Goal: Task Accomplishment & Management: Use online tool/utility

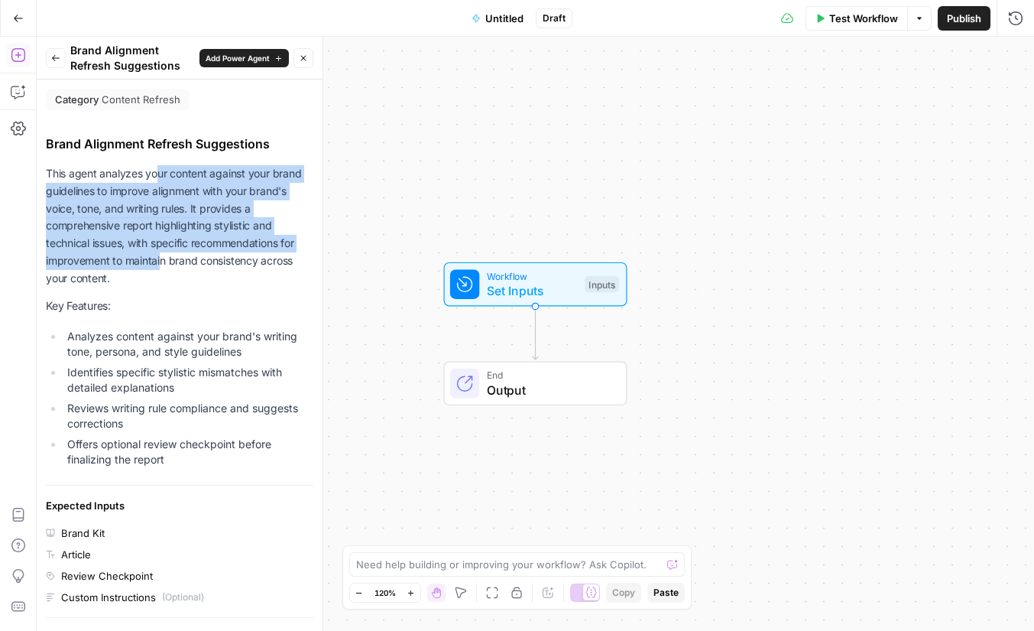
drag, startPoint x: 158, startPoint y: 170, endPoint x: 162, endPoint y: 272, distance: 101.8
click at [162, 271] on p "This agent analyzes your content against your brand guidelines to improve align…" at bounding box center [180, 226] width 268 height 122
click at [162, 272] on p "This agent analyzes your content against your brand guidelines to improve align…" at bounding box center [180, 226] width 268 height 122
drag, startPoint x: 167, startPoint y: 264, endPoint x: 164, endPoint y: 174, distance: 89.5
click at [164, 174] on p "This agent analyzes your content against your brand guidelines to improve align…" at bounding box center [180, 226] width 268 height 122
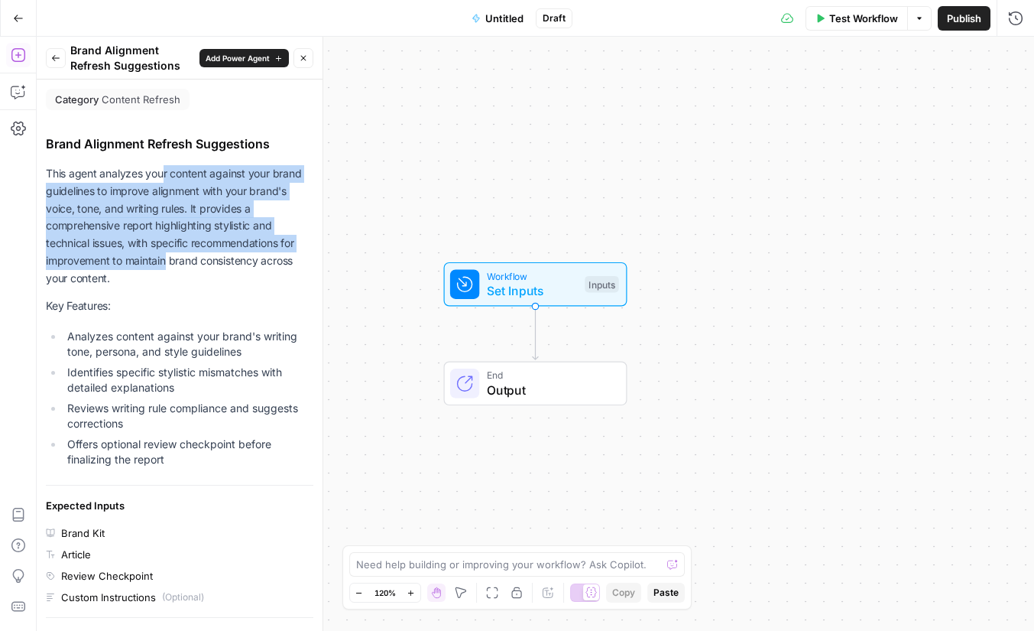
click at [164, 174] on p "This agent analyzes your content against your brand guidelines to improve align…" at bounding box center [180, 226] width 268 height 122
drag, startPoint x: 164, startPoint y: 174, endPoint x: 170, endPoint y: 268, distance: 93.5
click at [170, 268] on p "This agent analyzes your content against your brand guidelines to improve align…" at bounding box center [180, 226] width 268 height 122
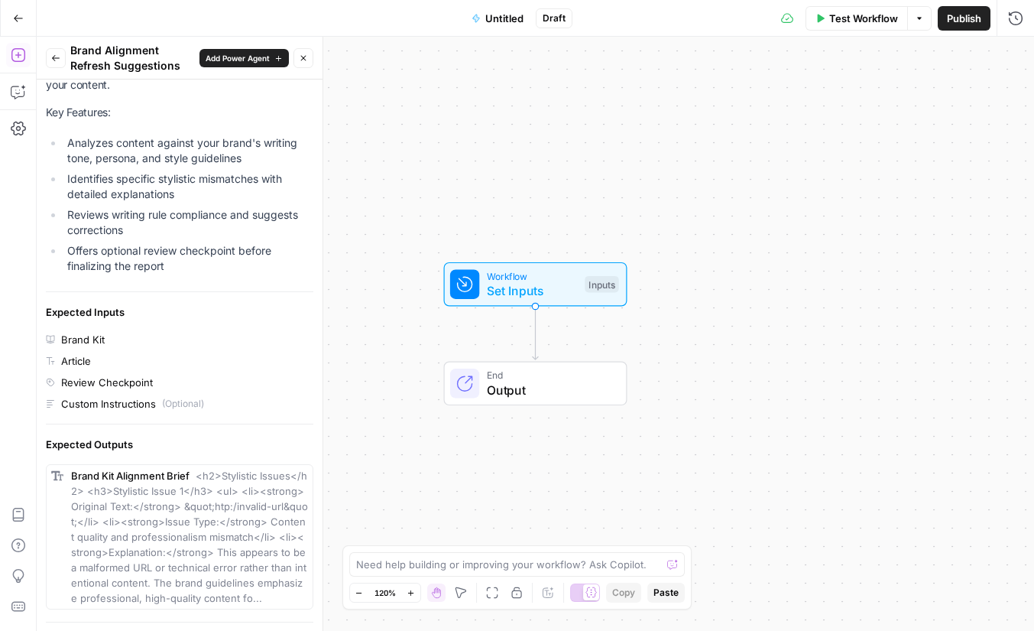
scroll to position [245, 0]
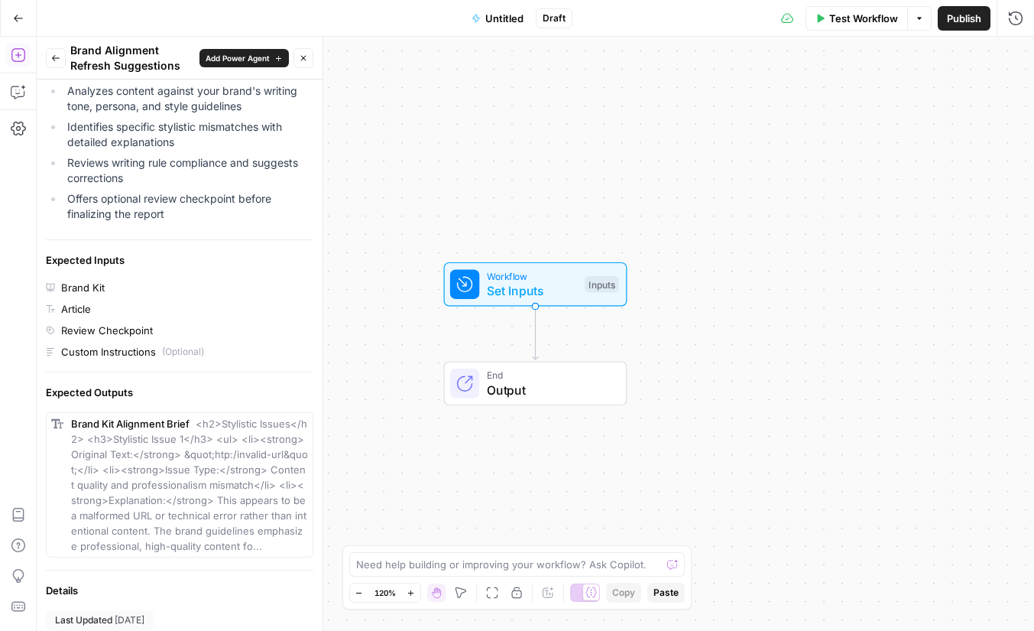
click at [86, 333] on div "Review Checkpoint" at bounding box center [107, 330] width 92 height 15
click at [120, 333] on div "Review Checkpoint" at bounding box center [107, 330] width 92 height 15
click at [72, 362] on div "Brand Alignment Refresh Suggestions This agent analyzes your content against yo…" at bounding box center [180, 305] width 268 height 833
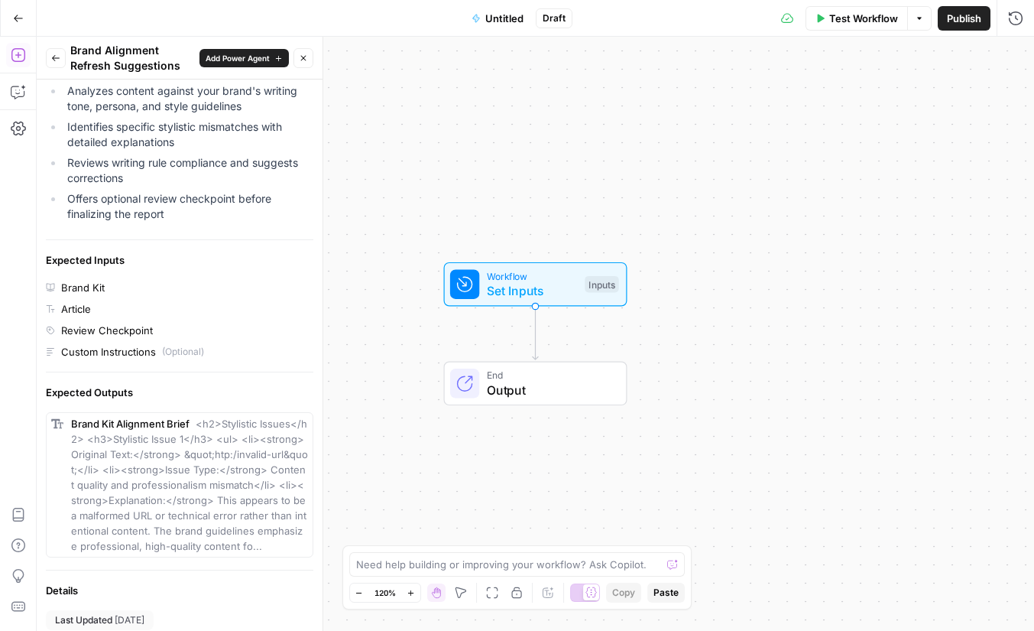
drag, startPoint x: 81, startPoint y: 355, endPoint x: 137, endPoint y: 355, distance: 55.8
click at [137, 355] on div "Custom Instructions" at bounding box center [108, 351] width 95 height 15
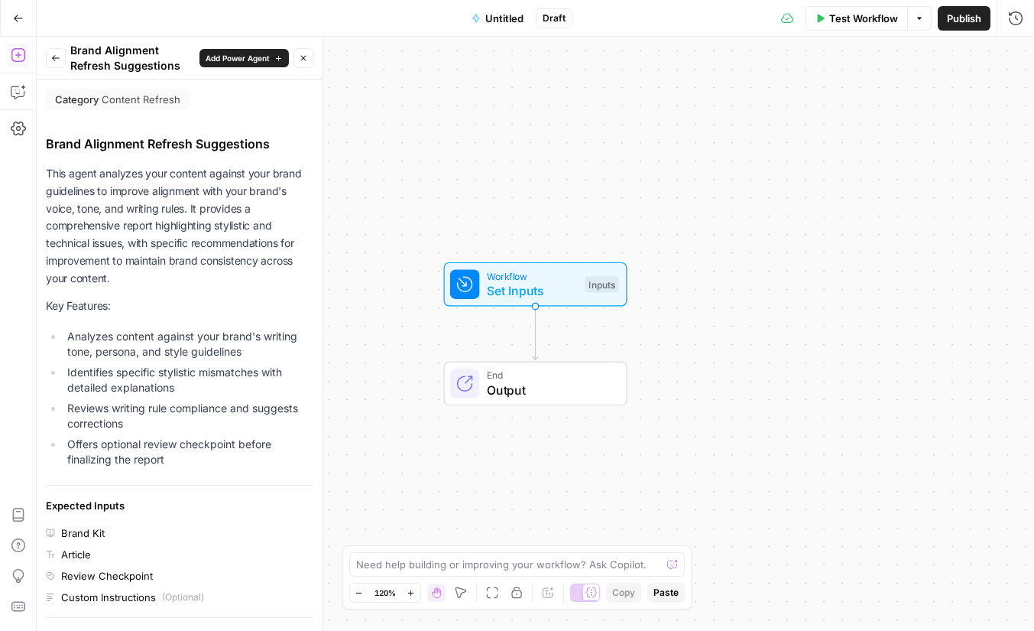
scroll to position [346, 0]
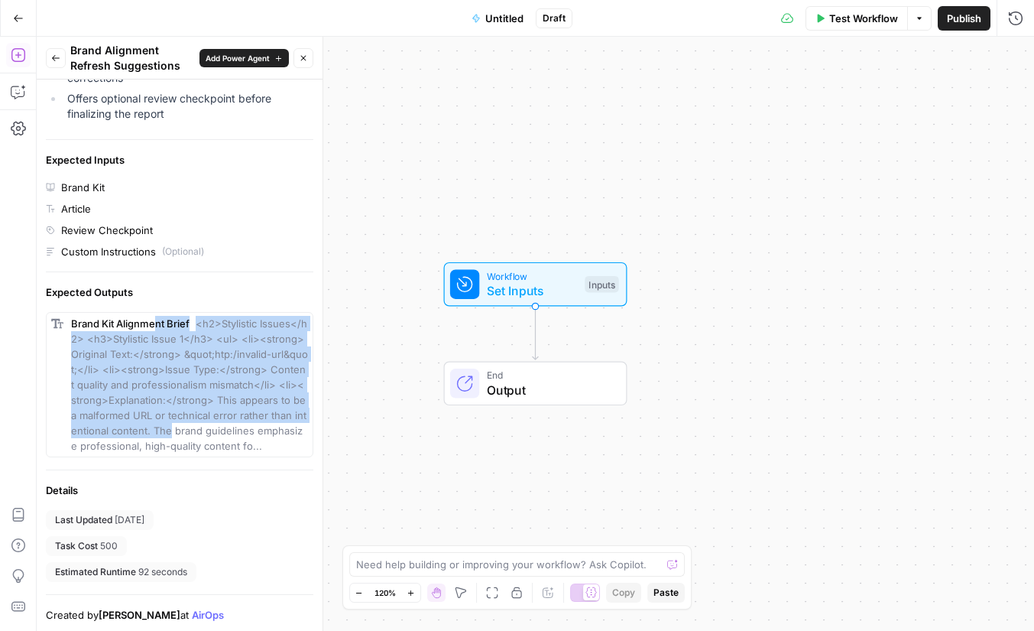
drag, startPoint x: 158, startPoint y: 326, endPoint x: 158, endPoint y: 433, distance: 106.3
click at [158, 433] on div "Brand Kit Alignment Brief <h2>Stylistic Issues</h2> <h3>Stylistic Issue 1</h3> …" at bounding box center [189, 385] width 237 height 138
click at [158, 433] on span "<h2>Stylistic Issues</h2> <h3>Stylistic Issue 1</h3> <ul> <li><strong>Original …" at bounding box center [189, 384] width 237 height 135
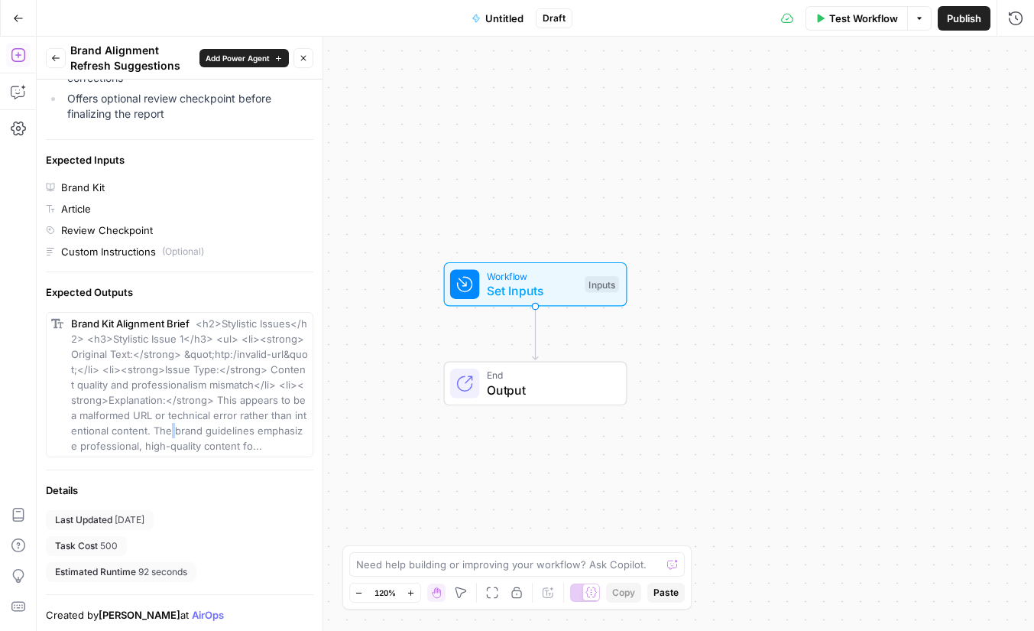
click at [158, 433] on span "<h2>Stylistic Issues</h2> <h3>Stylistic Issue 1</h3> <ul> <li><strong>Original …" at bounding box center [189, 384] width 237 height 135
drag, startPoint x: 158, startPoint y: 433, endPoint x: 168, endPoint y: 402, distance: 32.2
click at [158, 432] on span "<h2>Stylistic Issues</h2> <h3>Stylistic Issue 1</h3> <ul> <li><strong>Original …" at bounding box center [189, 384] width 237 height 135
click at [179, 354] on span "<h2>Stylistic Issues</h2> <h3>Stylistic Issue 1</h3> <ul> <li><strong>Original …" at bounding box center [189, 384] width 237 height 135
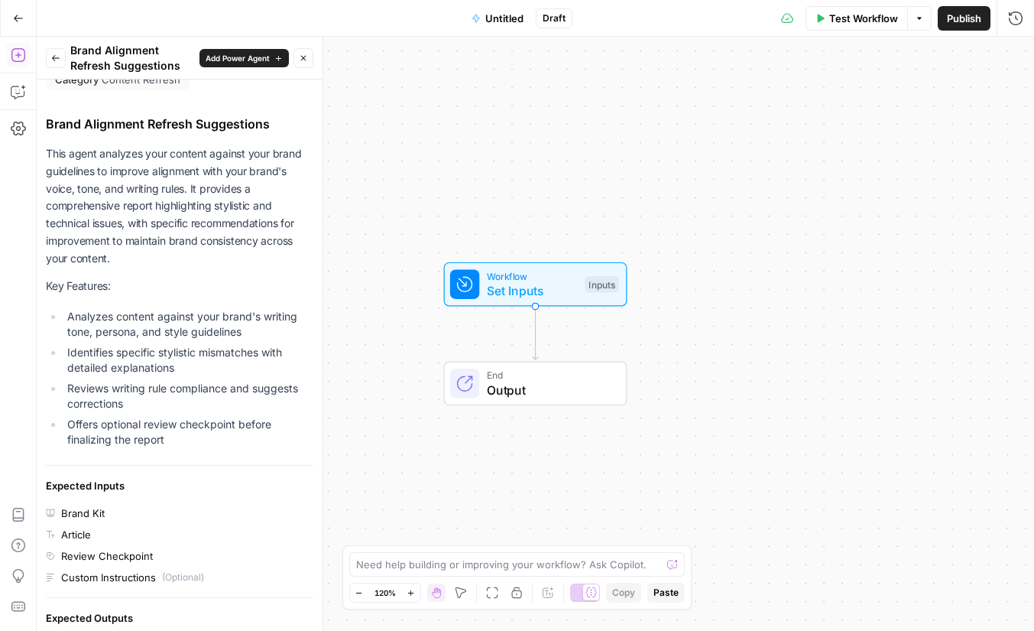
scroll to position [19, 0]
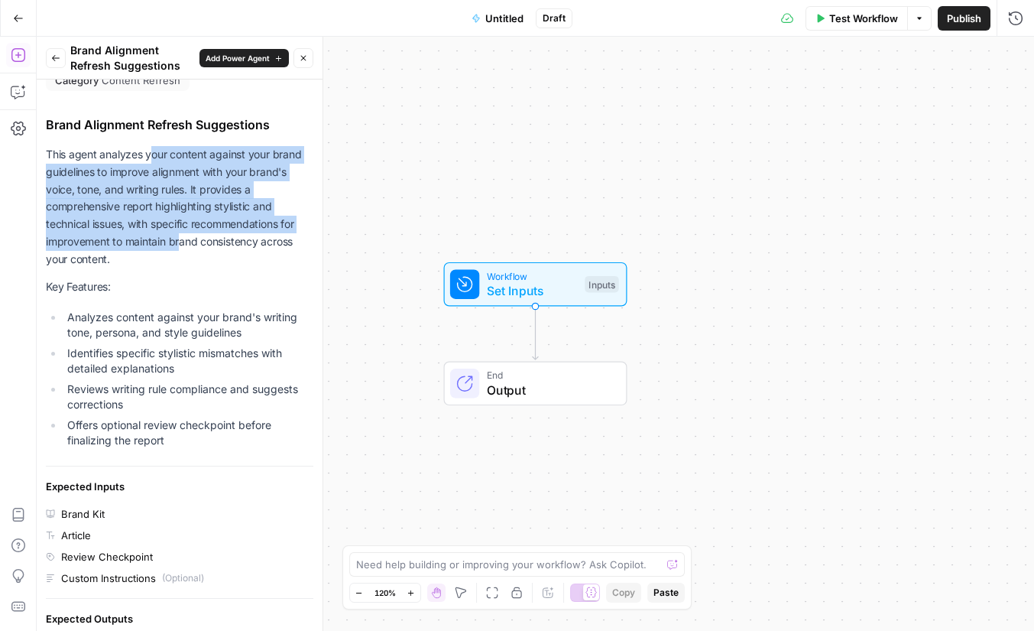
drag, startPoint x: 153, startPoint y: 147, endPoint x: 179, endPoint y: 240, distance: 96.8
click at [179, 240] on p "This agent analyzes your content against your brand guidelines to improve align…" at bounding box center [180, 207] width 268 height 122
drag, startPoint x: 179, startPoint y: 240, endPoint x: 154, endPoint y: 153, distance: 90.7
click at [154, 153] on p "This agent analyzes your content against your brand guidelines to improve align…" at bounding box center [180, 207] width 268 height 122
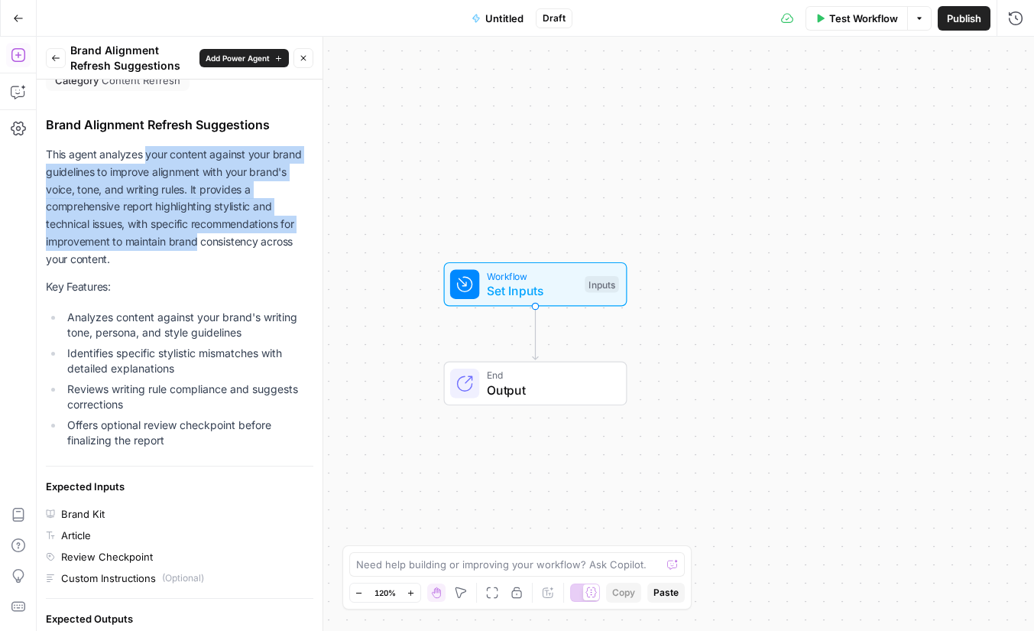
click at [154, 153] on p "This agent analyzes your content against your brand guidelines to improve align…" at bounding box center [180, 207] width 268 height 122
drag, startPoint x: 154, startPoint y: 153, endPoint x: 176, endPoint y: 238, distance: 87.7
click at [176, 239] on p "This agent analyzes your content against your brand guidelines to improve align…" at bounding box center [180, 207] width 268 height 122
click at [176, 238] on p "This agent analyzes your content against your brand guidelines to improve align…" at bounding box center [180, 207] width 268 height 122
drag, startPoint x: 176, startPoint y: 238, endPoint x: 159, endPoint y: 175, distance: 64.9
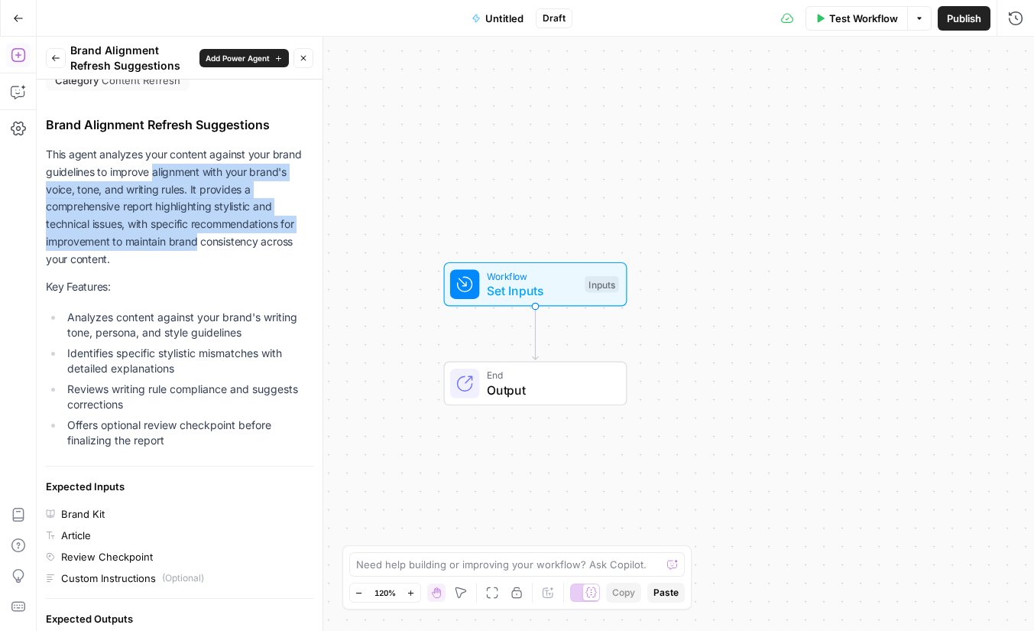
click at [159, 176] on p "This agent analyzes your content against your brand guidelines to improve align…" at bounding box center [180, 207] width 268 height 122
drag, startPoint x: 163, startPoint y: 155, endPoint x: 187, endPoint y: 238, distance: 86.1
click at [187, 239] on p "This agent analyzes your content against your brand guidelines to improve align…" at bounding box center [180, 207] width 268 height 122
click at [187, 238] on p "This agent analyzes your content against your brand guidelines to improve align…" at bounding box center [180, 207] width 268 height 122
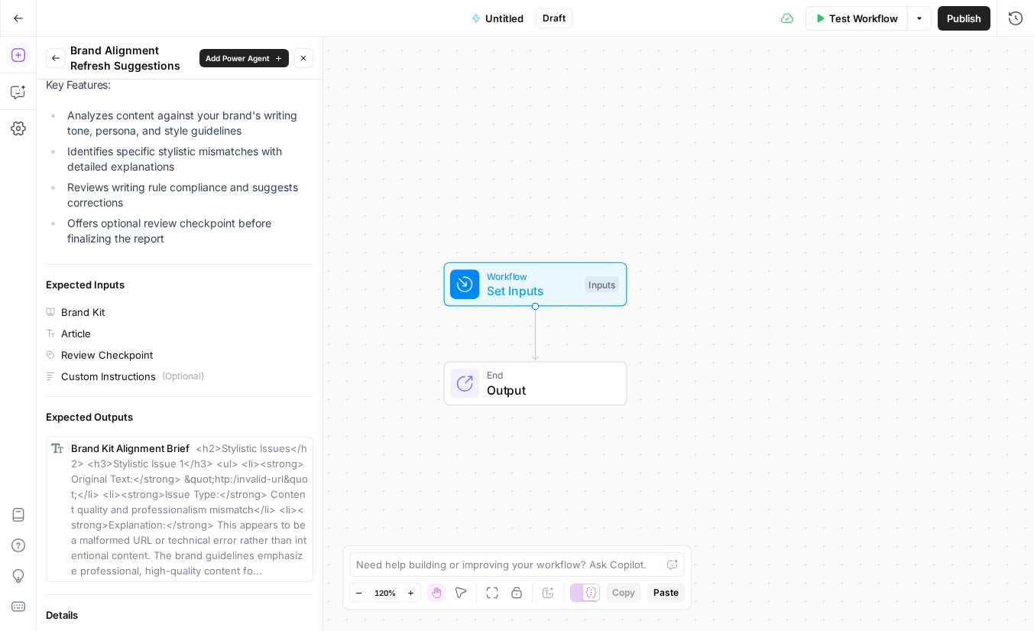
scroll to position [329, 0]
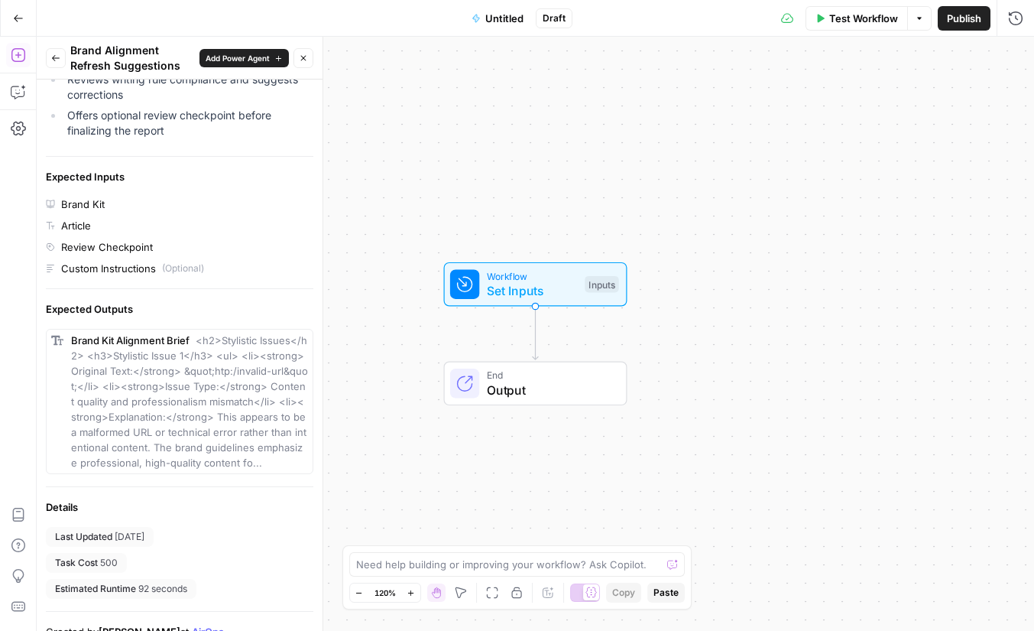
click at [537, 289] on span "Set Inputs" at bounding box center [532, 290] width 91 height 18
click at [565, 289] on span "Set Inputs" at bounding box center [532, 292] width 91 height 18
click at [590, 299] on div "Workflow Set Inputs Inputs Test Step" at bounding box center [534, 285] width 169 height 31
click at [615, 277] on div "Workflow Set Inputs Inputs Test Step" at bounding box center [534, 285] width 169 height 31
click at [891, 97] on button "Add Field" at bounding box center [869, 104] width 255 height 24
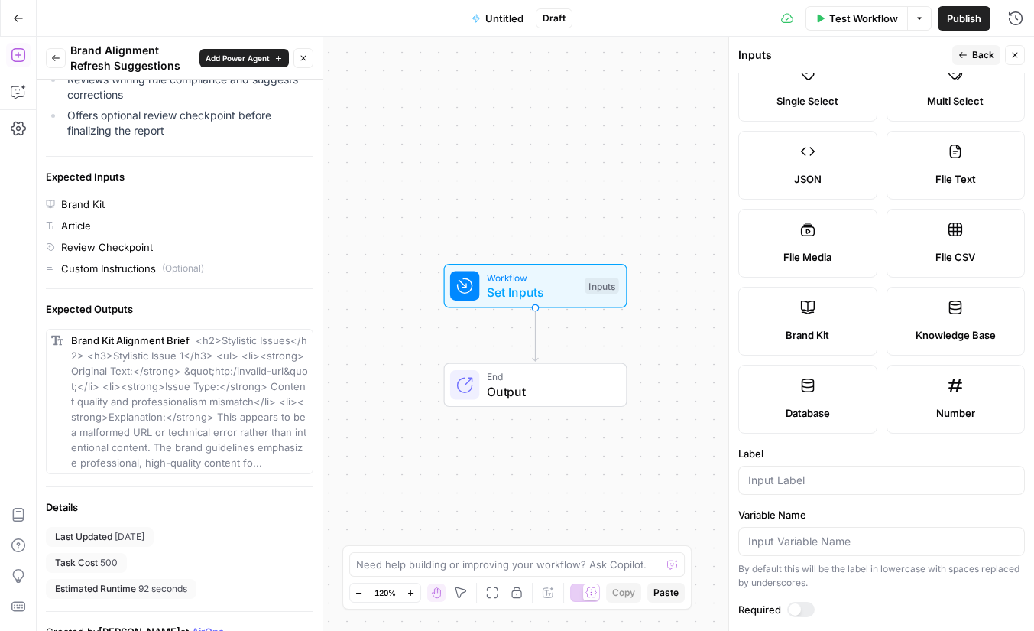
scroll to position [150, 0]
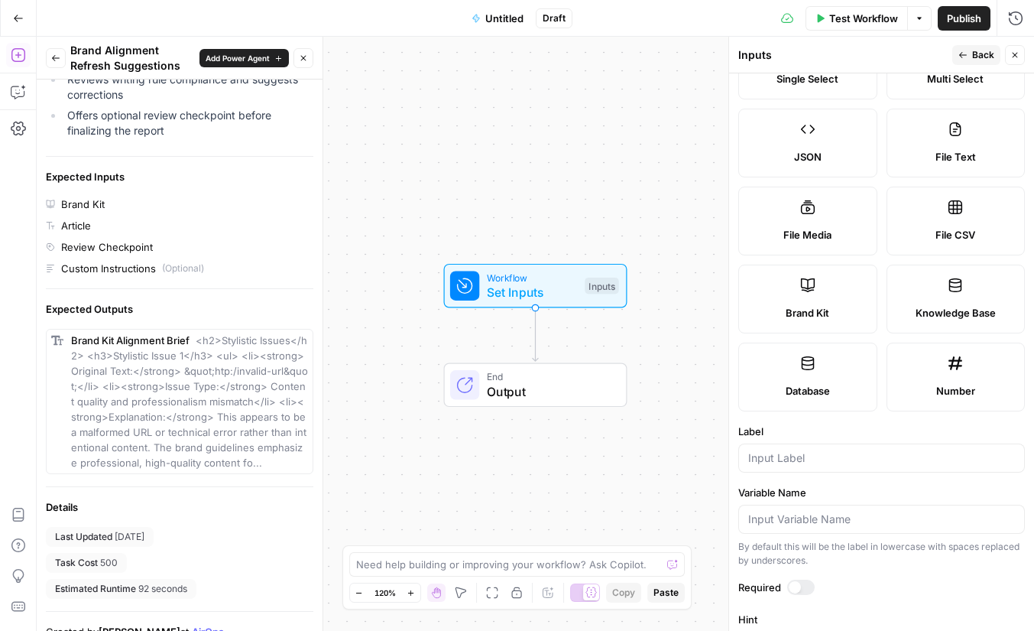
click at [835, 304] on label "Brand Kit" at bounding box center [808, 299] width 139 height 69
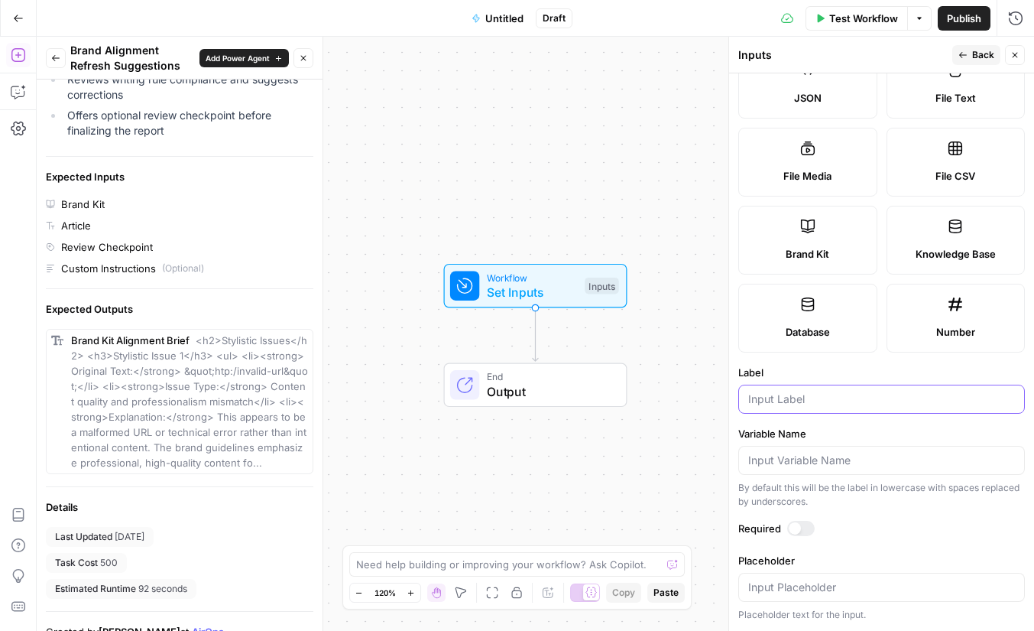
click at [829, 406] on input "Label" at bounding box center [881, 398] width 267 height 15
click at [879, 424] on form "Input type Short Text Long Text Single Select Multi Select JSON File Text File …" at bounding box center [881, 351] width 305 height 557
click at [983, 55] on span "Back" at bounding box center [983, 55] width 22 height 14
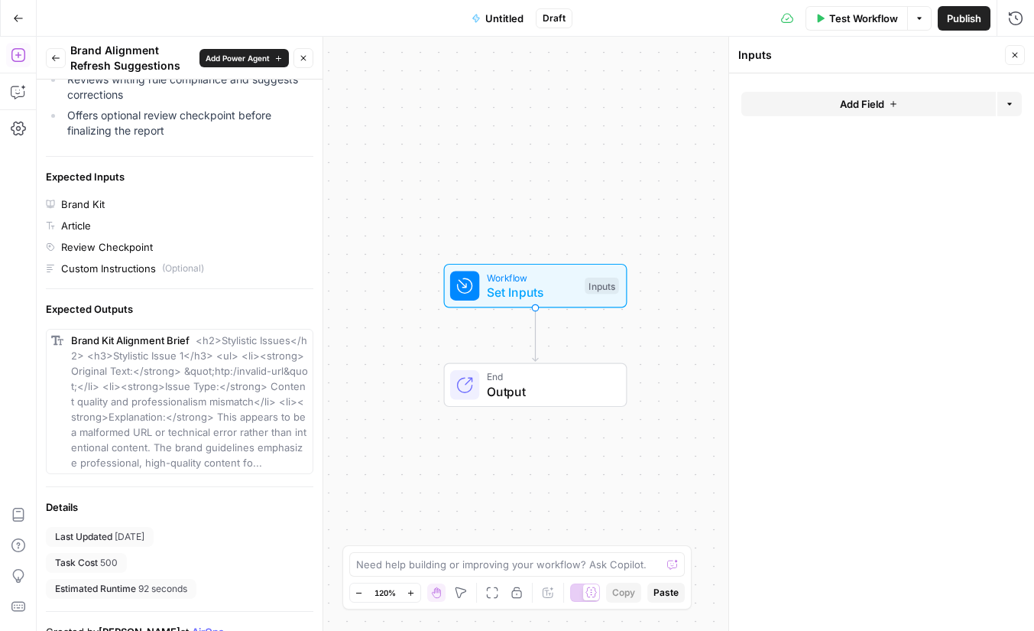
click at [880, 106] on span "Add Field" at bounding box center [862, 103] width 44 height 15
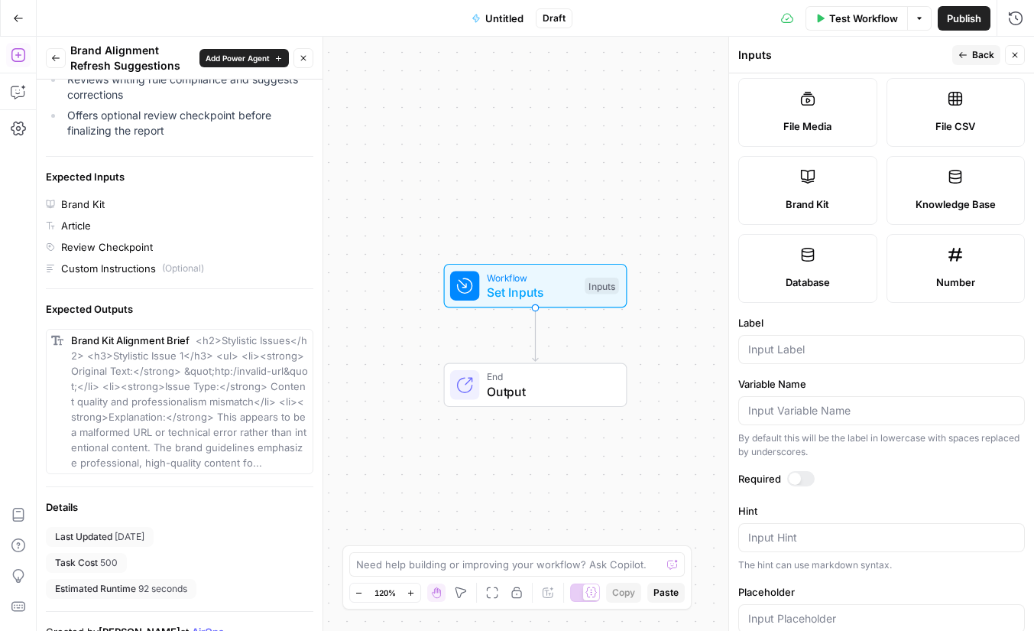
click at [839, 174] on label "Brand Kit" at bounding box center [808, 190] width 139 height 69
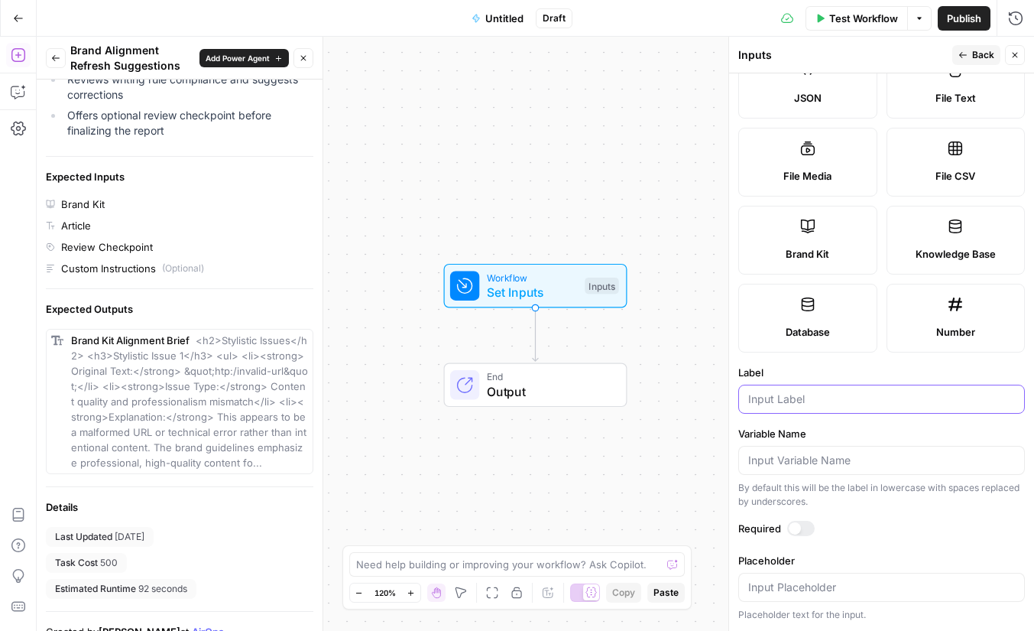
click at [836, 393] on input "Label" at bounding box center [881, 398] width 267 height 15
type input "brand kit"
click at [977, 55] on span "Back" at bounding box center [983, 55] width 22 height 14
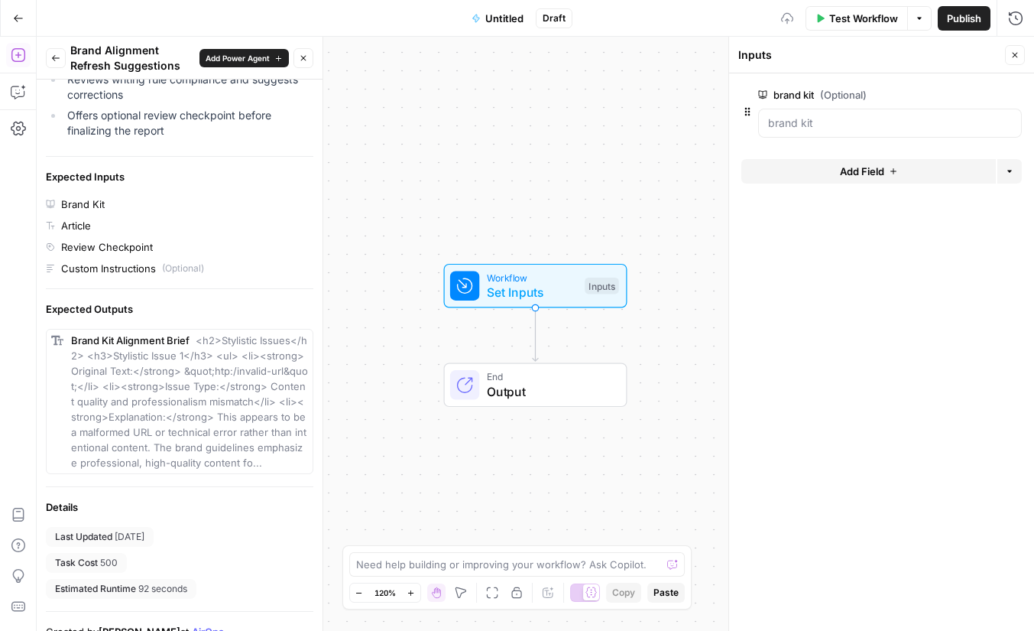
click at [822, 164] on button "Add Field" at bounding box center [869, 171] width 255 height 24
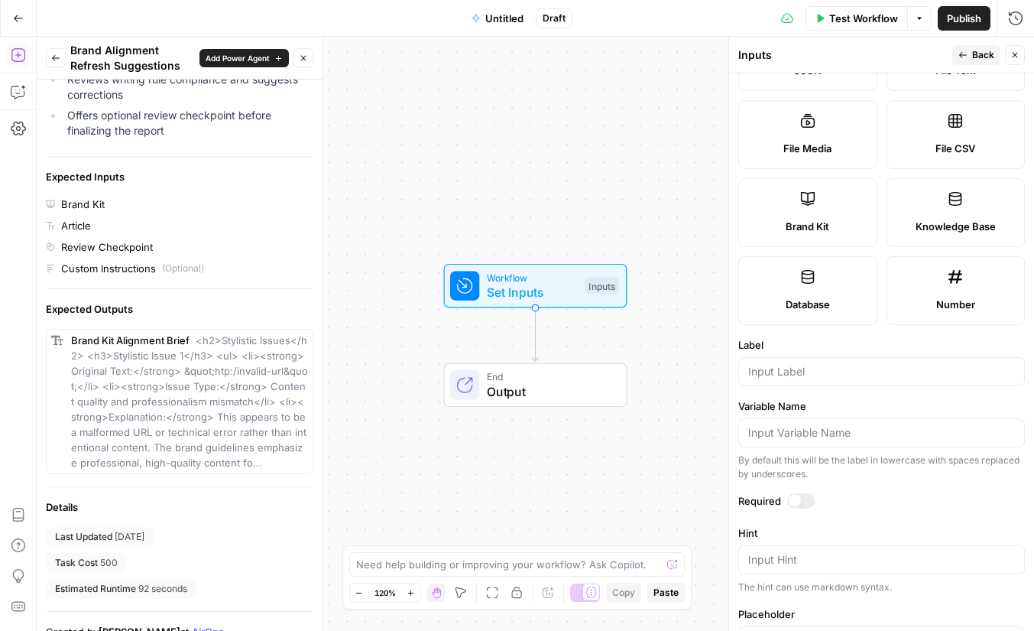
scroll to position [215, 0]
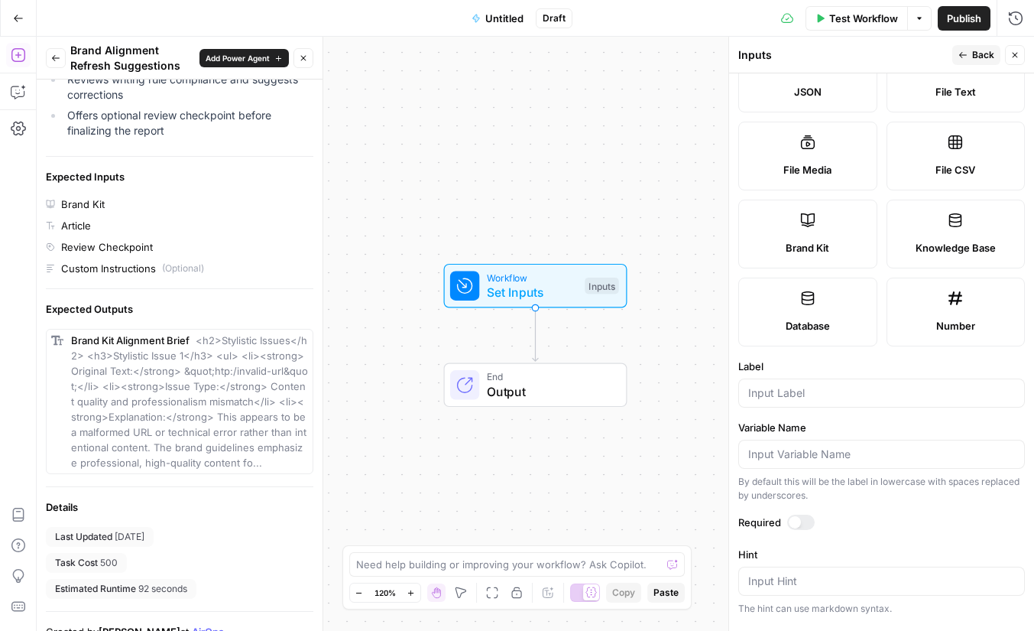
click at [845, 299] on label "Database" at bounding box center [808, 312] width 139 height 69
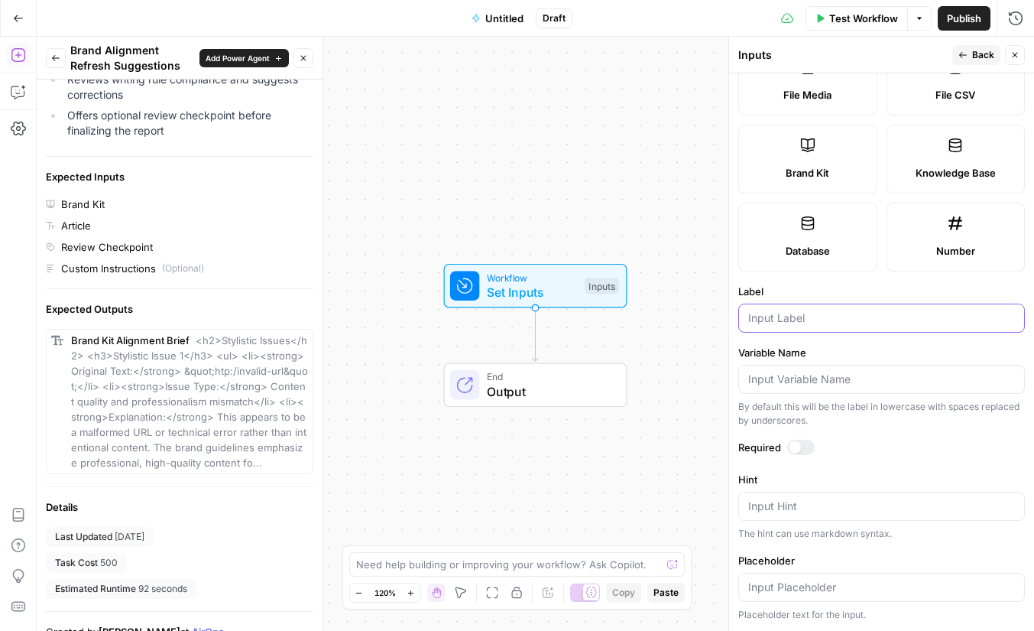
click at [801, 314] on input "Label" at bounding box center [881, 317] width 267 height 15
type input "foot locker grid"
click at [872, 359] on label "Variable Name" at bounding box center [882, 352] width 287 height 15
click at [872, 372] on input "Variable Name" at bounding box center [881, 379] width 267 height 15
click at [972, 50] on button "Back" at bounding box center [977, 55] width 48 height 20
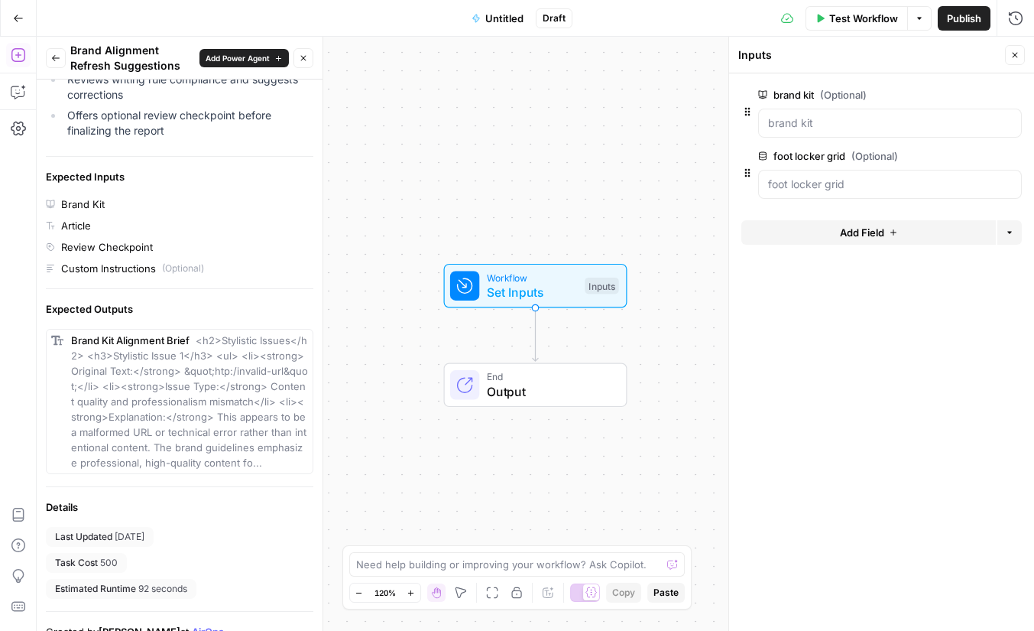
click at [228, 54] on span "Add Power Agent" at bounding box center [238, 58] width 64 height 12
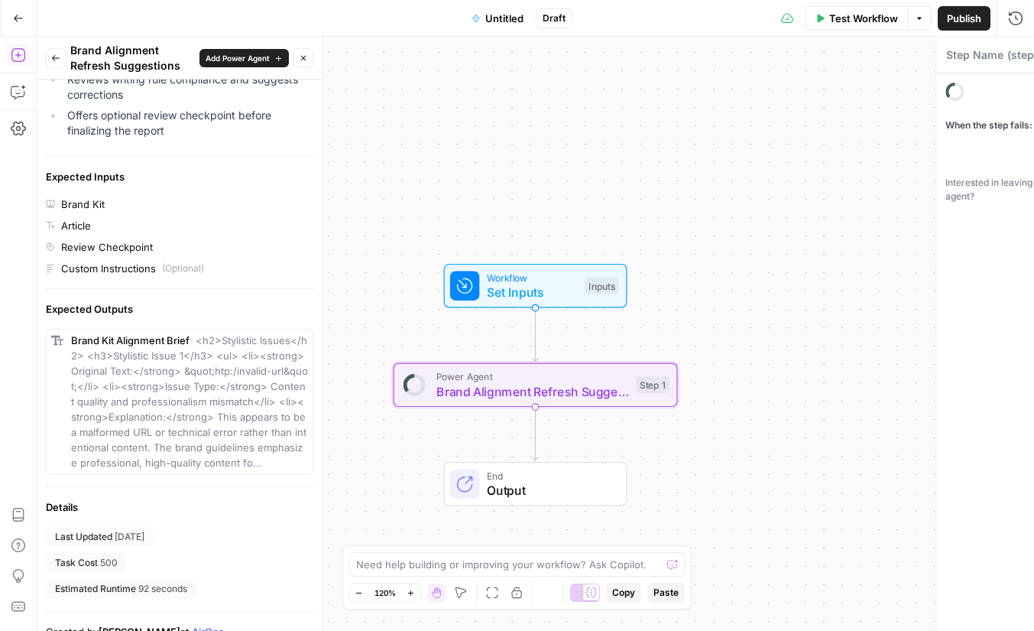
type textarea "Brand Alignment Refresh Suggestions"
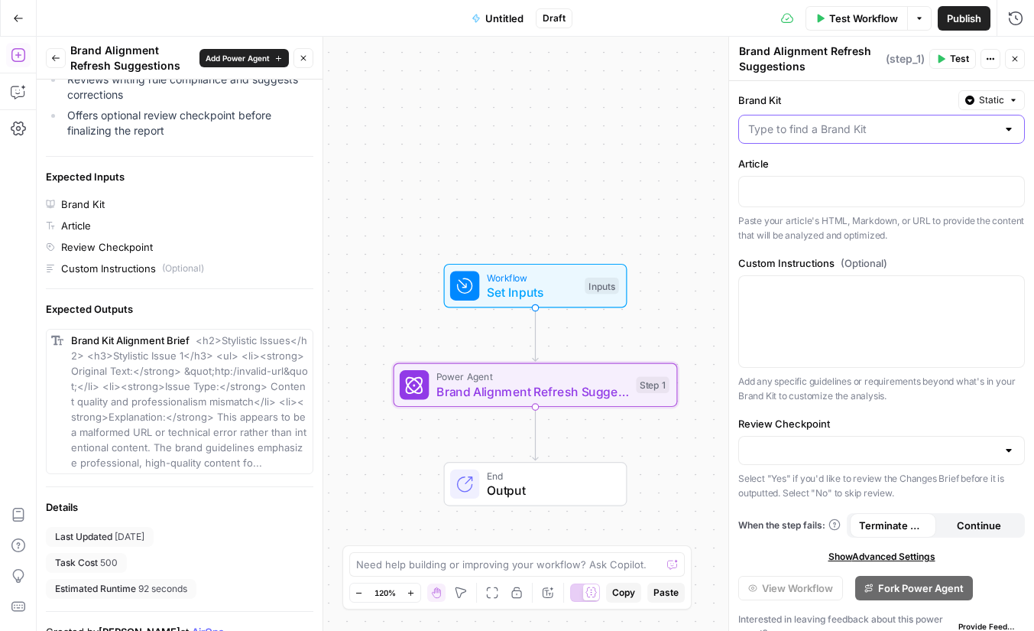
click at [870, 131] on input "Brand Kit" at bounding box center [872, 129] width 248 height 15
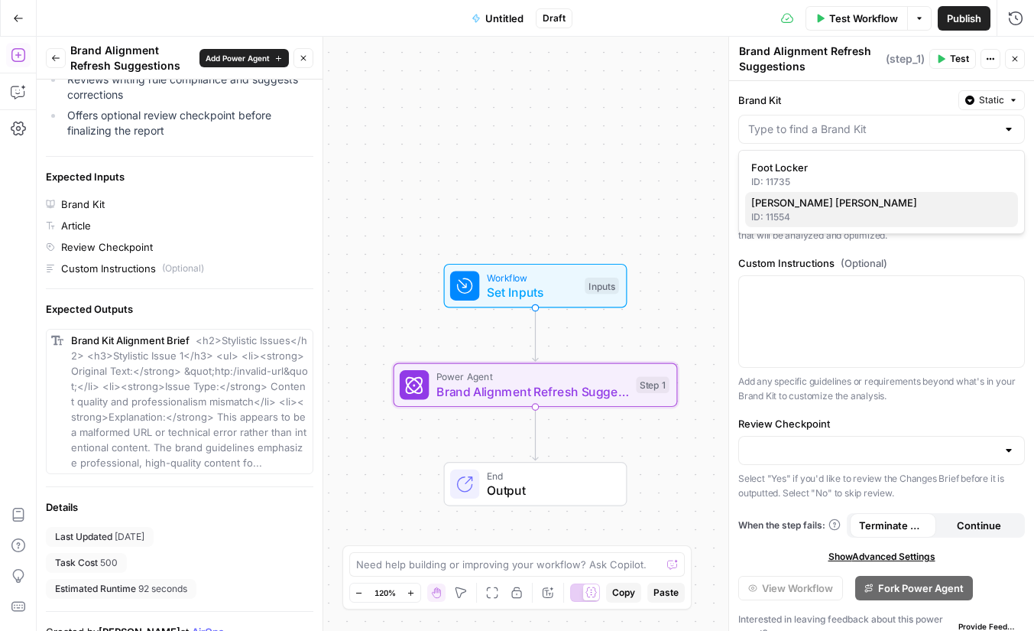
click at [844, 203] on span "Neiman Marcus" at bounding box center [879, 202] width 255 height 15
type input "Neiman Marcus"
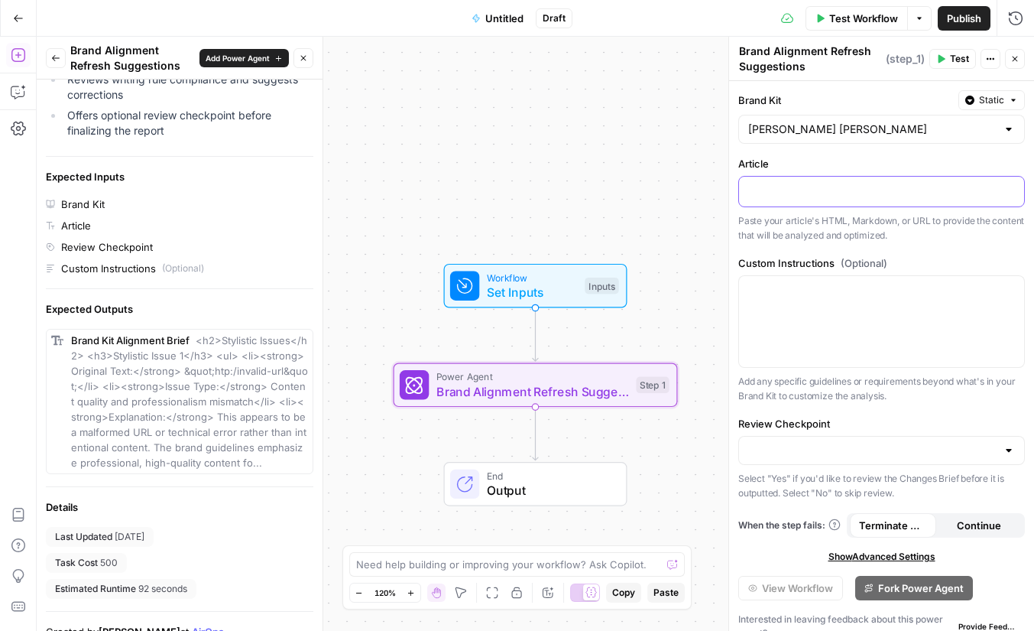
click at [863, 197] on p at bounding box center [881, 190] width 267 height 15
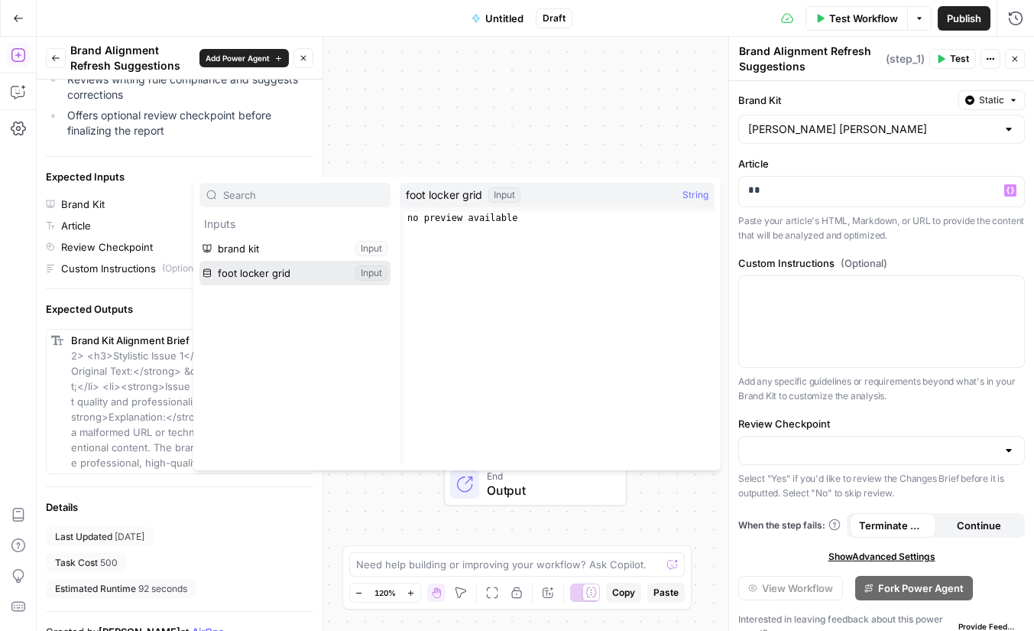
click at [313, 271] on button "Select variable foot locker grid" at bounding box center [295, 273] width 191 height 24
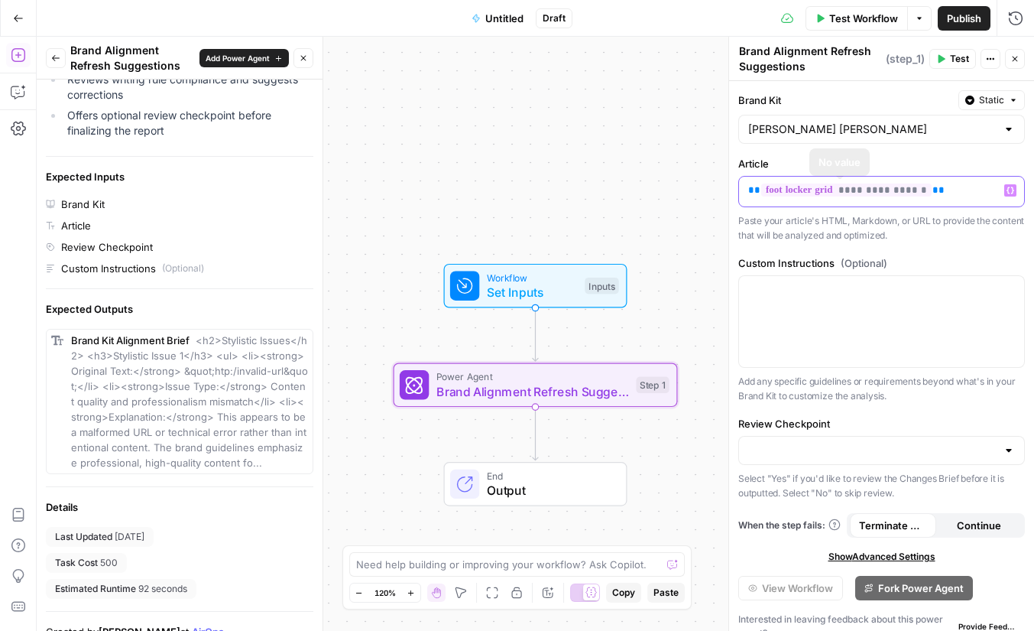
click at [885, 194] on span "**********" at bounding box center [846, 189] width 170 height 13
click at [993, 189] on p "**********" at bounding box center [881, 190] width 267 height 15
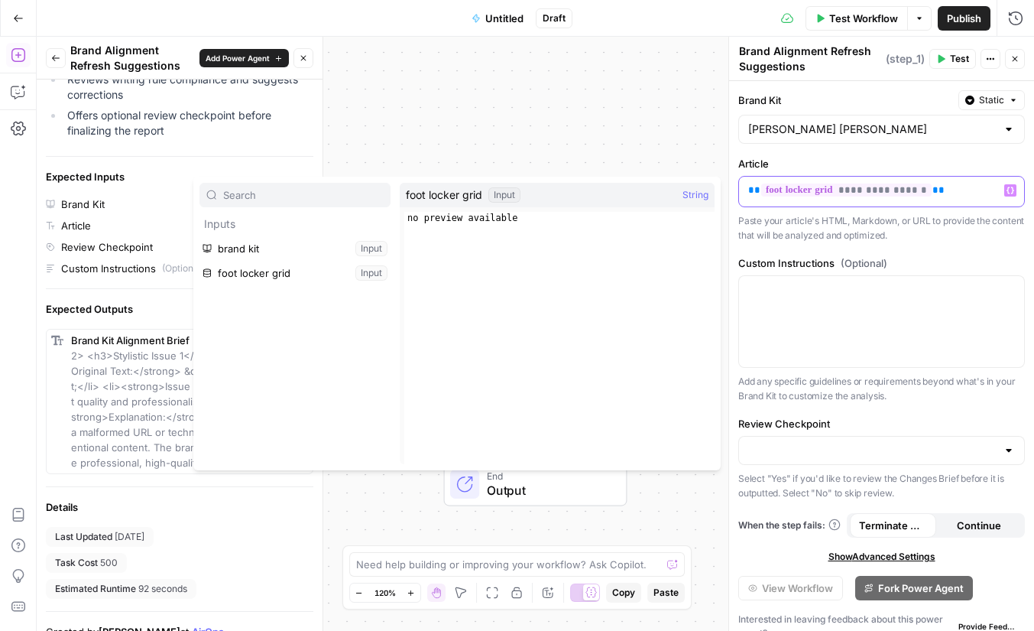
click at [993, 189] on p "**********" at bounding box center [881, 190] width 267 height 15
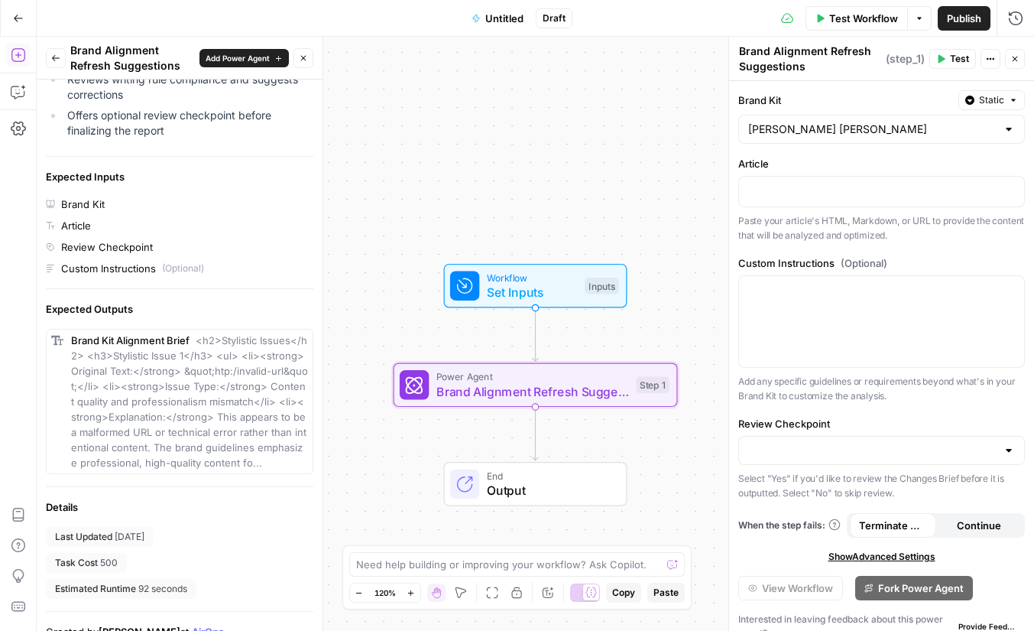
click at [58, 60] on icon "button" at bounding box center [55, 58] width 9 height 9
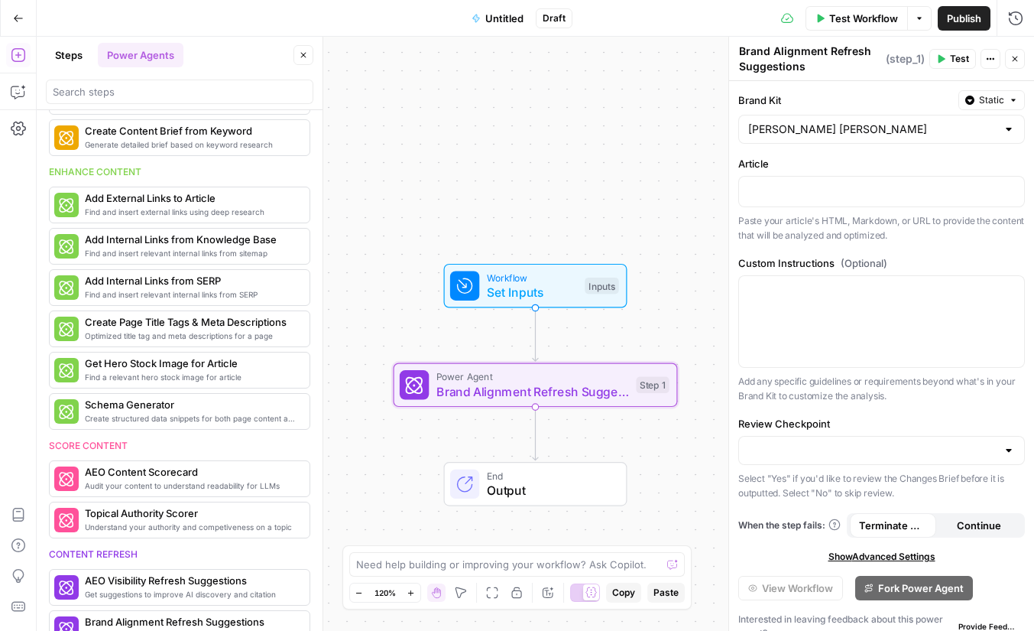
scroll to position [0, 0]
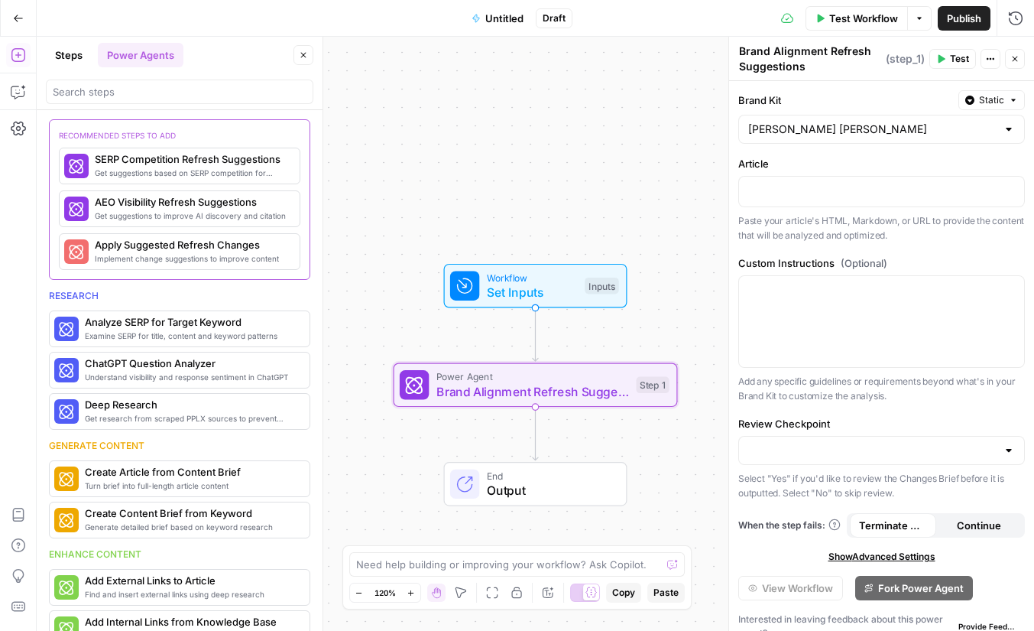
click at [301, 54] on icon "button" at bounding box center [303, 54] width 9 height 9
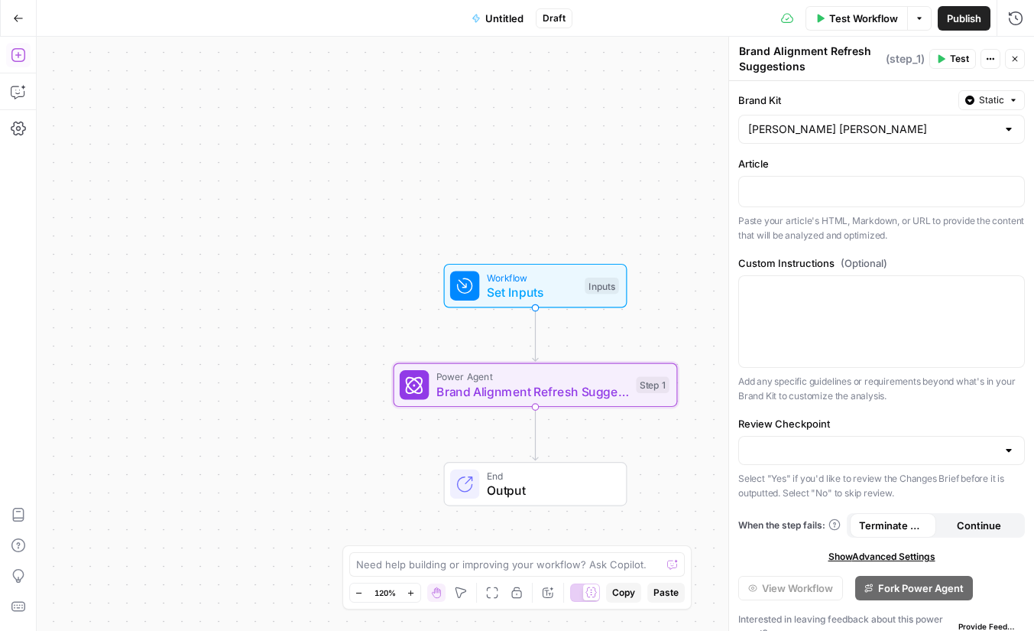
click at [26, 54] on button "Add Steps" at bounding box center [18, 55] width 24 height 24
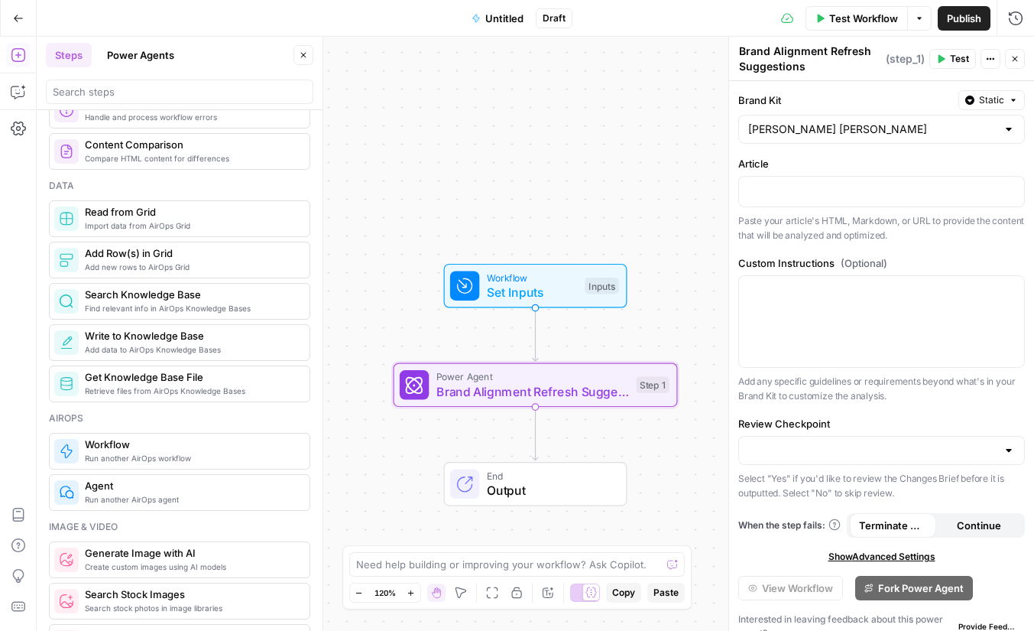
scroll to position [675, 0]
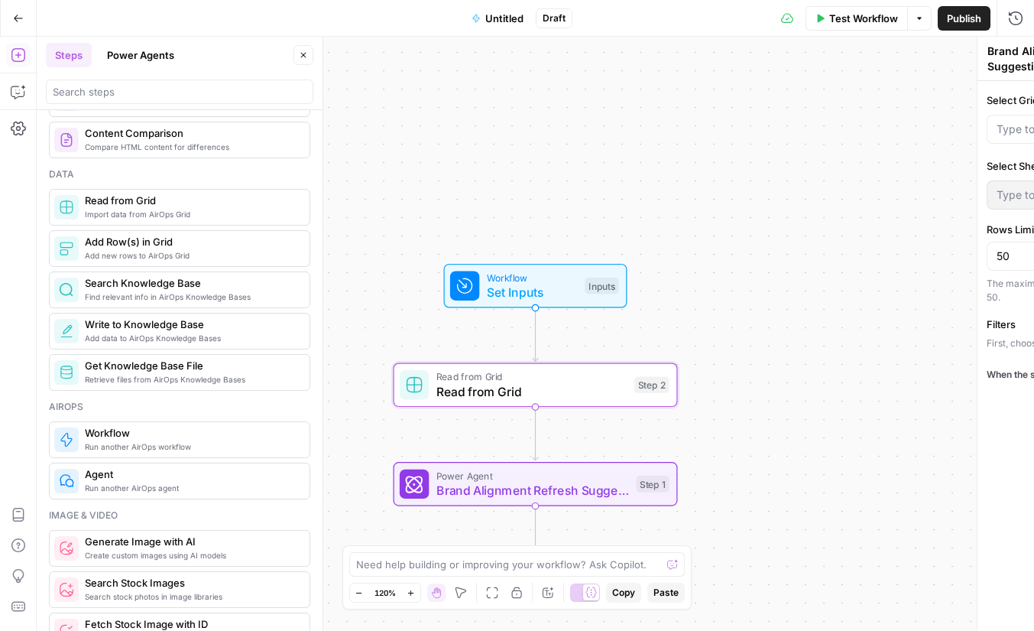
type textarea "Read from Grid"
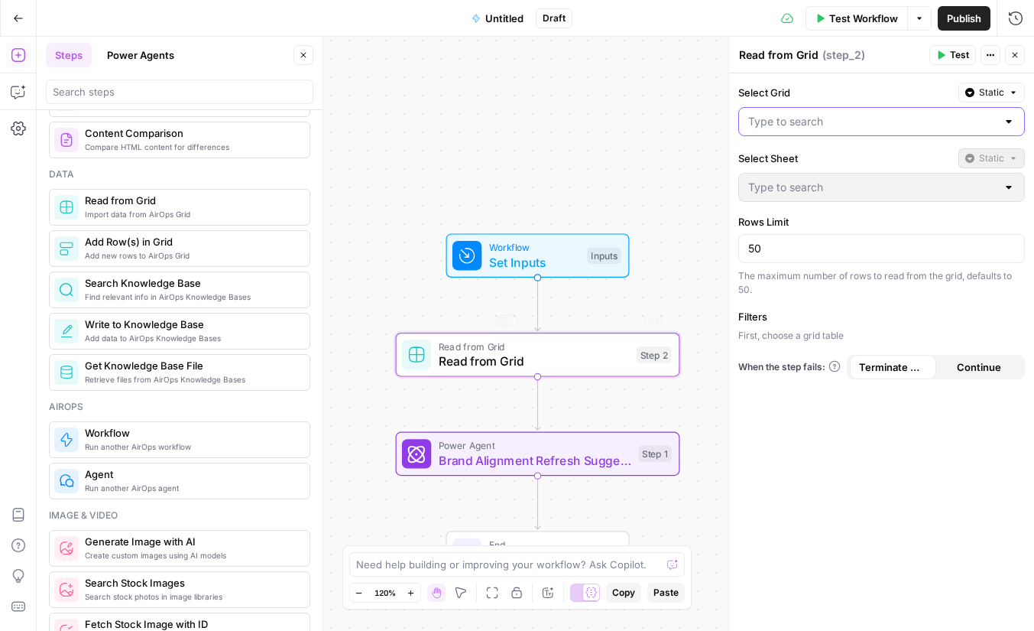
click at [846, 119] on input "Select Grid" at bounding box center [872, 121] width 248 height 15
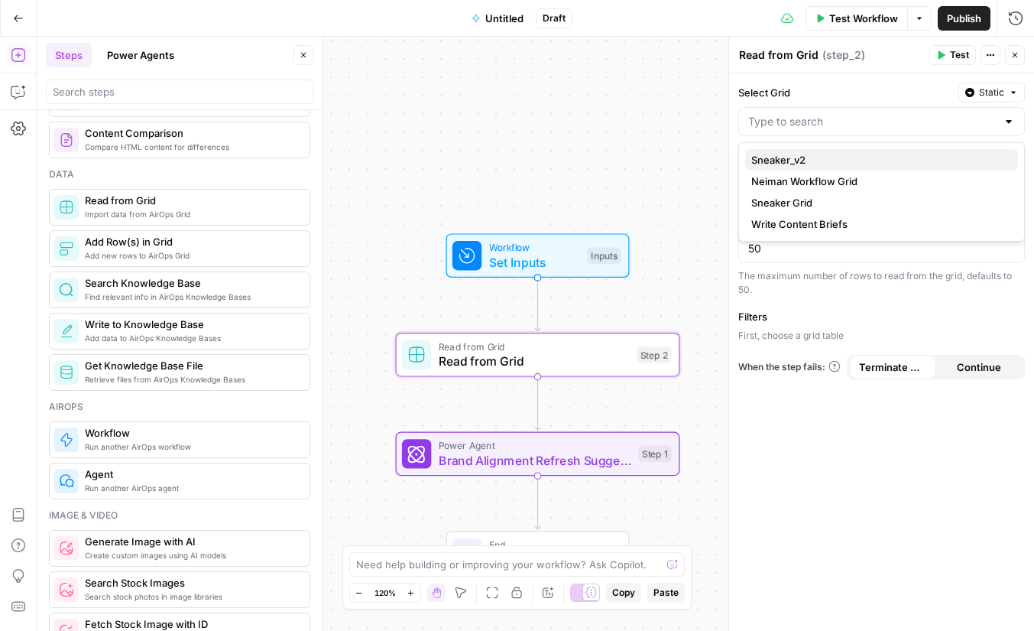
click at [826, 167] on button "Sneaker_v2" at bounding box center [881, 159] width 273 height 21
type input "Sneaker_v2"
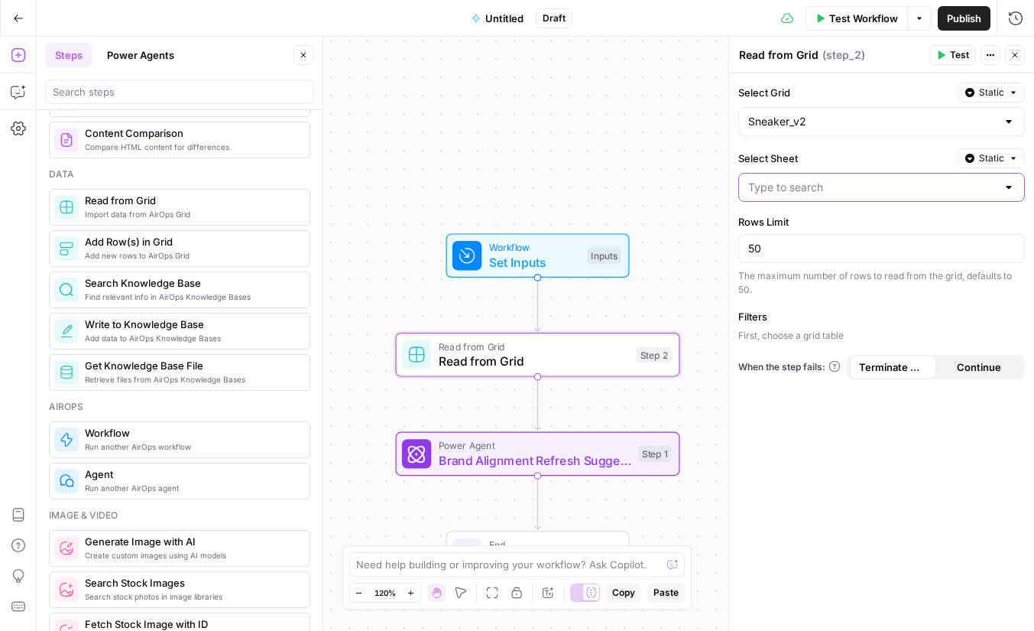
click at [816, 191] on input "Select Sheet" at bounding box center [872, 187] width 248 height 15
click at [821, 224] on span "Neiman" at bounding box center [879, 225] width 255 height 15
type input "Neiman"
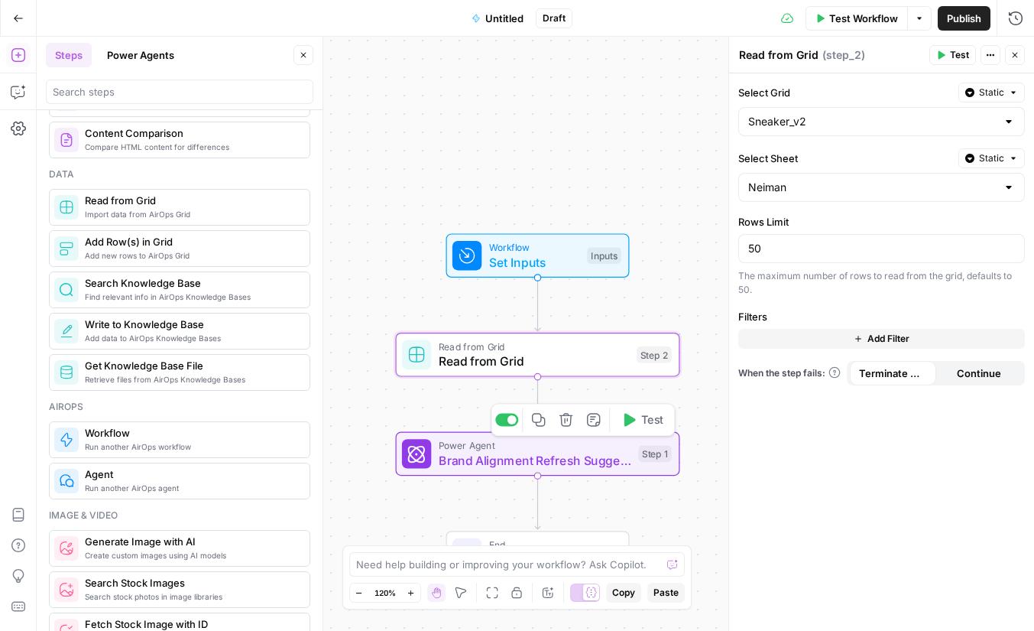
click at [540, 463] on span "Brand Alignment Refresh Suggestions" at bounding box center [535, 460] width 193 height 18
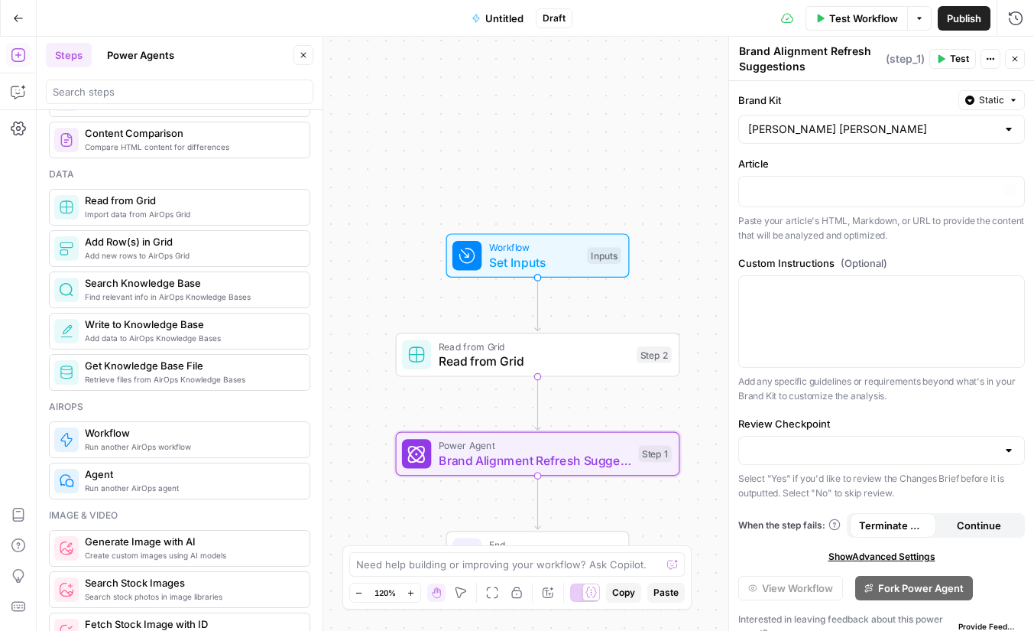
click at [538, 349] on span "Read from Grid" at bounding box center [534, 346] width 191 height 15
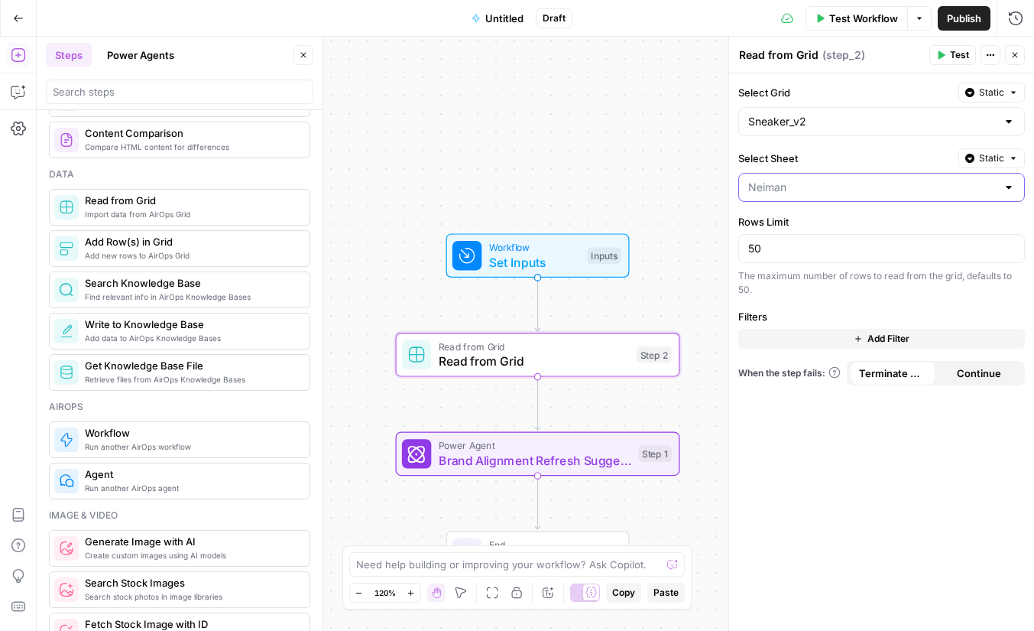
click at [882, 185] on input "Select Sheet" at bounding box center [872, 187] width 248 height 15
click at [818, 249] on span "FootLocker" at bounding box center [879, 246] width 255 height 15
type input "FootLocker"
click at [534, 452] on span "Brand Alignment Refresh Suggestions" at bounding box center [535, 460] width 193 height 18
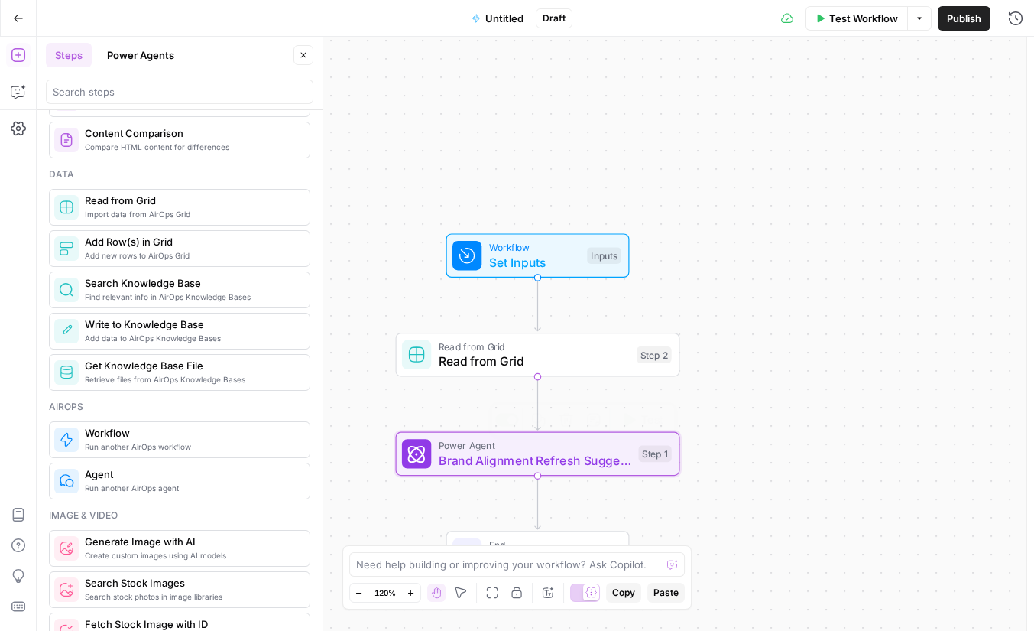
type textarea "Brand Alignment Refresh Suggestions"
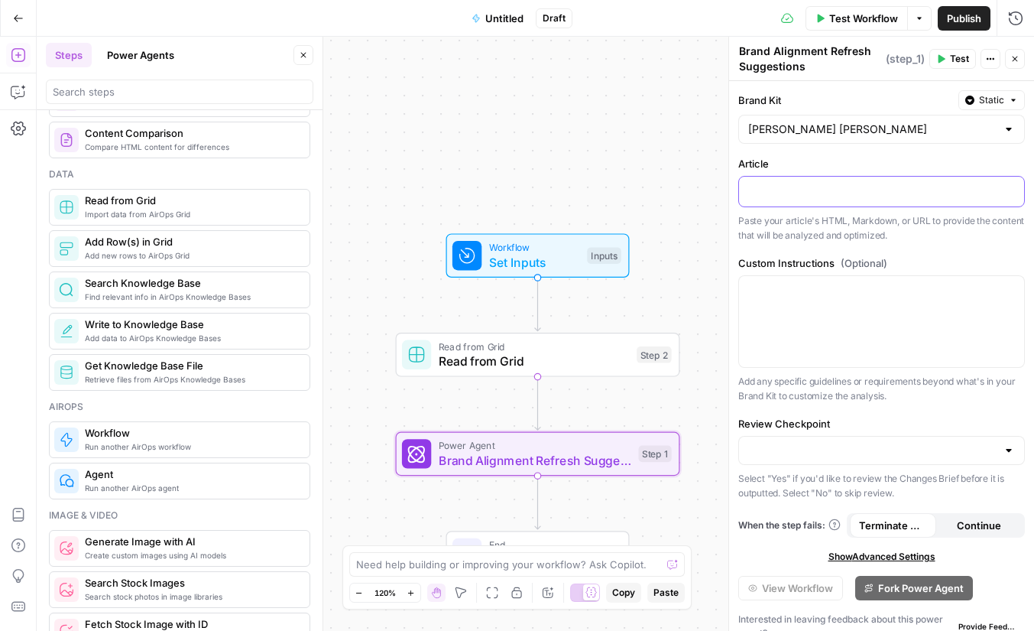
click at [862, 196] on p at bounding box center [881, 190] width 267 height 15
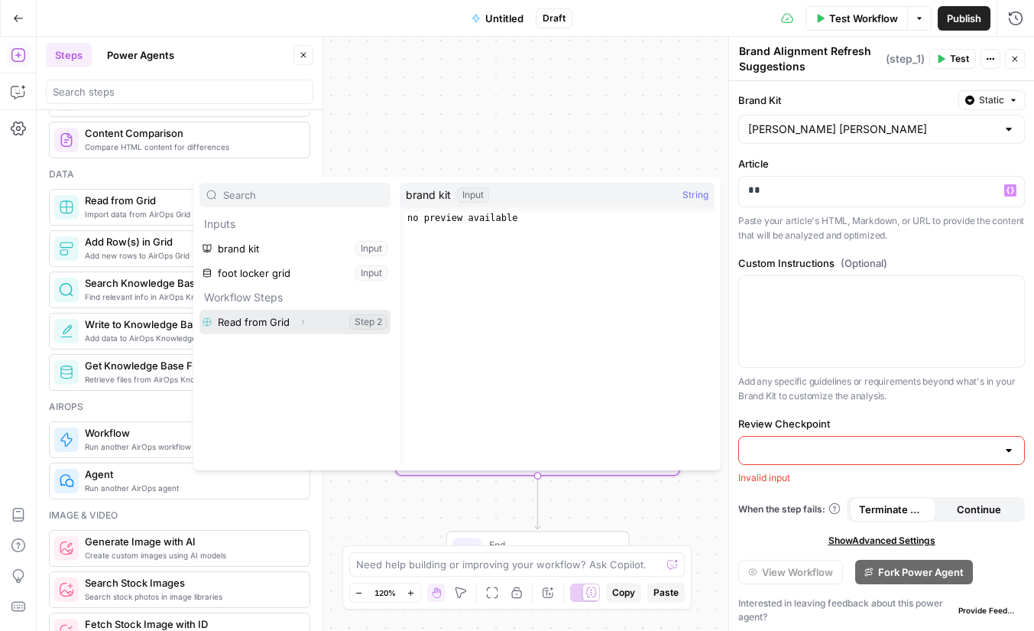
click at [314, 327] on button "Select variable Read from Grid" at bounding box center [295, 322] width 191 height 24
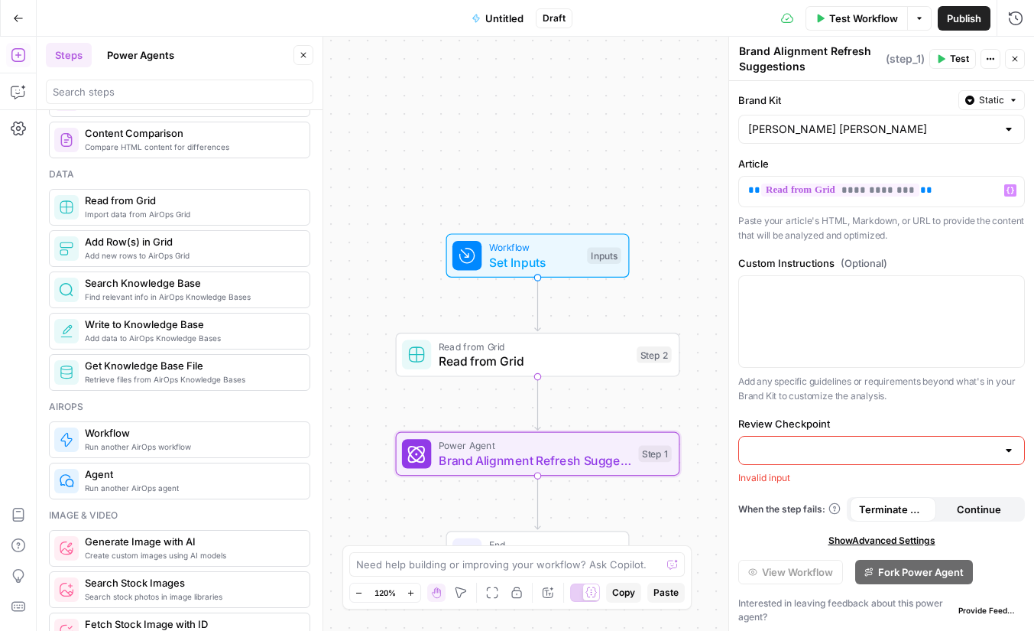
click at [907, 238] on p "Paste your article's HTML, Markdown, or URL to provide the content that will be…" at bounding box center [882, 228] width 287 height 30
click at [858, 450] on input "Review Checkpoint" at bounding box center [872, 447] width 248 height 15
click at [885, 394] on p "Add any specific guidelines or requirements beyond what's in your Brand Kit to …" at bounding box center [882, 387] width 287 height 30
click at [862, 459] on div at bounding box center [882, 447] width 287 height 29
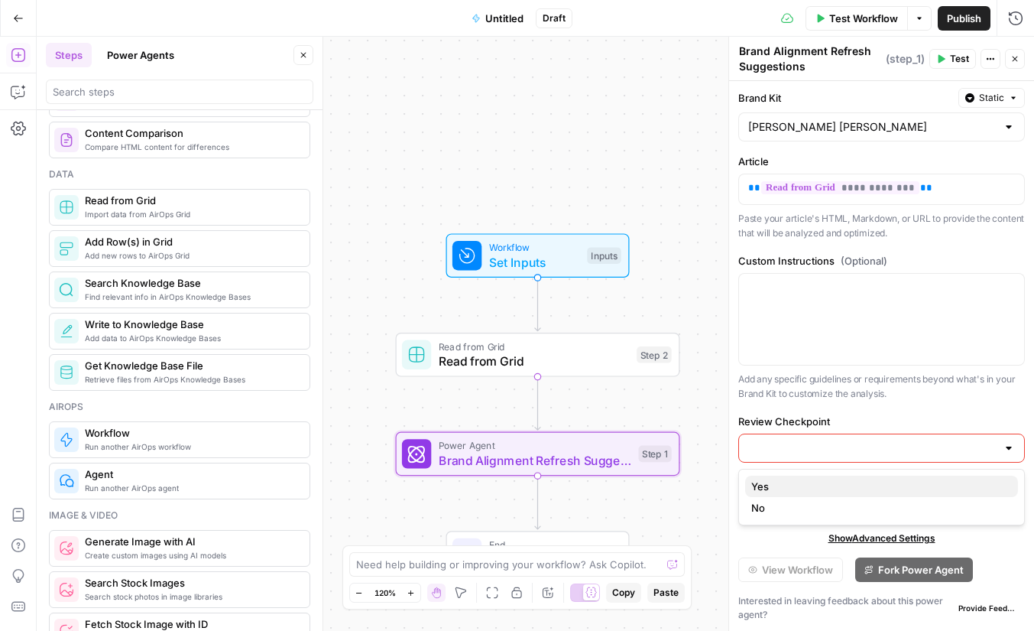
click at [817, 493] on span "Yes" at bounding box center [879, 486] width 255 height 15
type input "Yes"
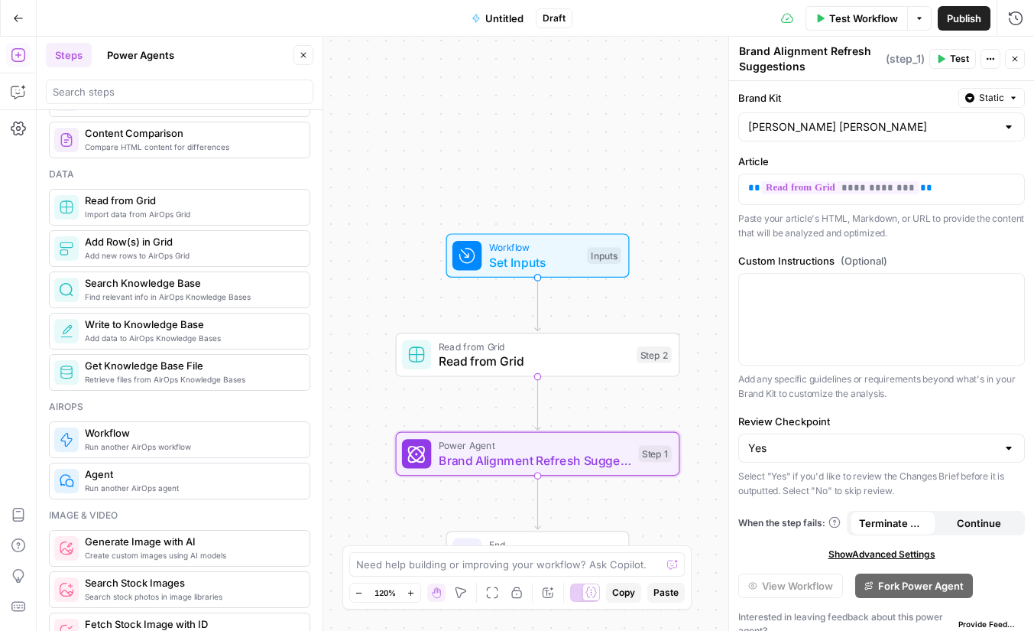
click at [876, 400] on p "Add any specific guidelines or requirements beyond what's in your Brand Kit to …" at bounding box center [882, 387] width 287 height 30
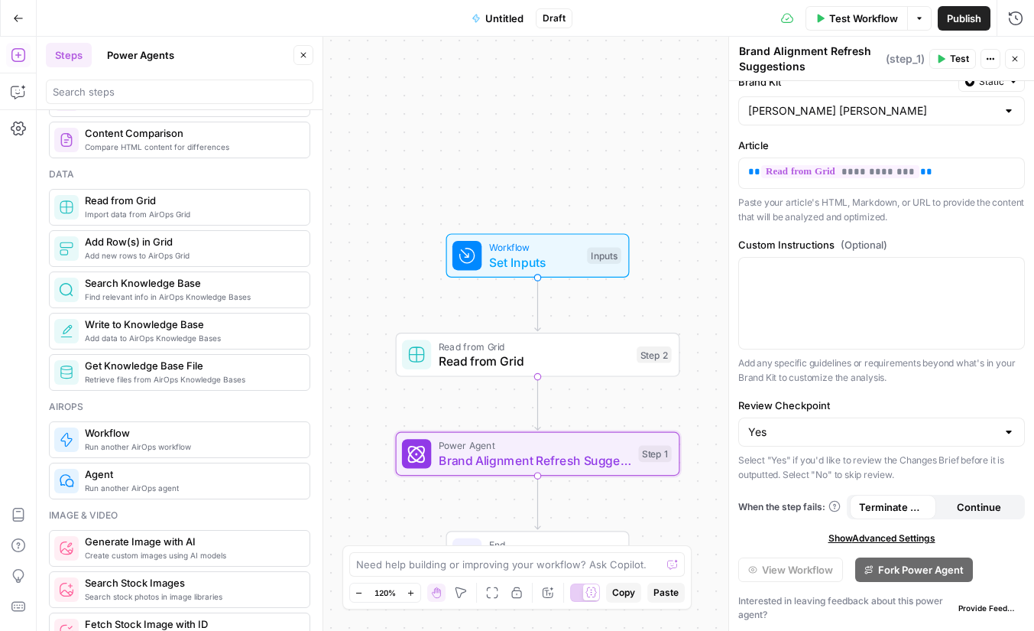
drag, startPoint x: 796, startPoint y: 458, endPoint x: 869, endPoint y: 473, distance: 74.2
click at [869, 473] on p "Select "Yes" if you'd like to review the Changes Brief before it is outputted. …" at bounding box center [882, 468] width 287 height 30
drag, startPoint x: 869, startPoint y: 473, endPoint x: 807, endPoint y: 456, distance: 63.6
click at [807, 456] on p "Select "Yes" if you'd like to review the Changes Brief before it is outputted. …" at bounding box center [882, 468] width 287 height 30
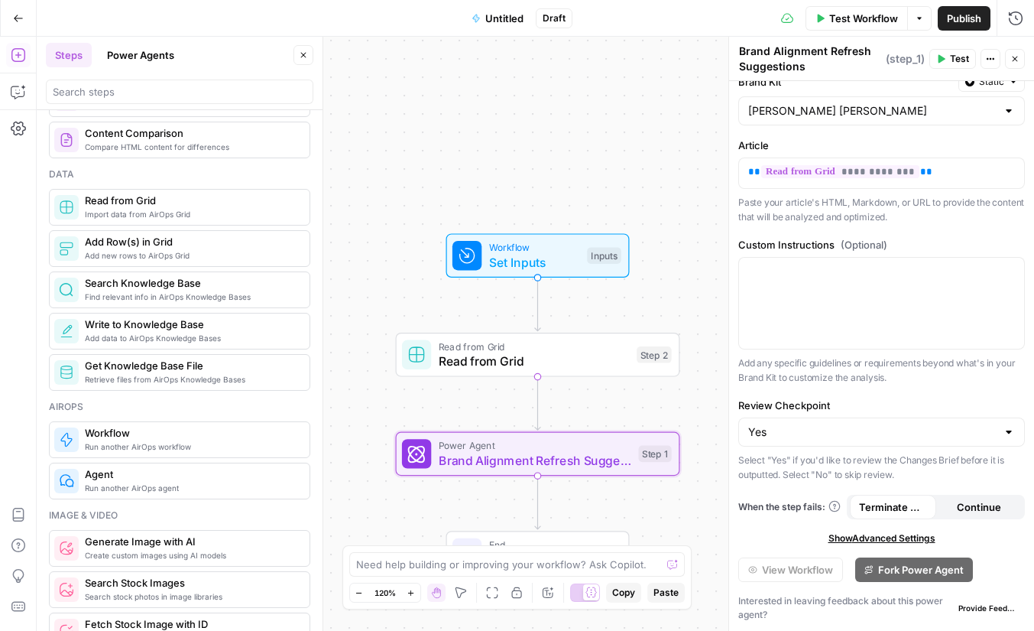
click at [807, 456] on p "Select "Yes" if you'd like to review the Changes Brief before it is outputted. …" at bounding box center [882, 468] width 287 height 30
drag, startPoint x: 807, startPoint y: 456, endPoint x: 872, endPoint y: 474, distance: 66.8
click at [872, 474] on p "Select "Yes" if you'd like to review the Changes Brief before it is outputted. …" at bounding box center [882, 468] width 287 height 30
drag, startPoint x: 872, startPoint y: 474, endPoint x: 790, endPoint y: 460, distance: 83.0
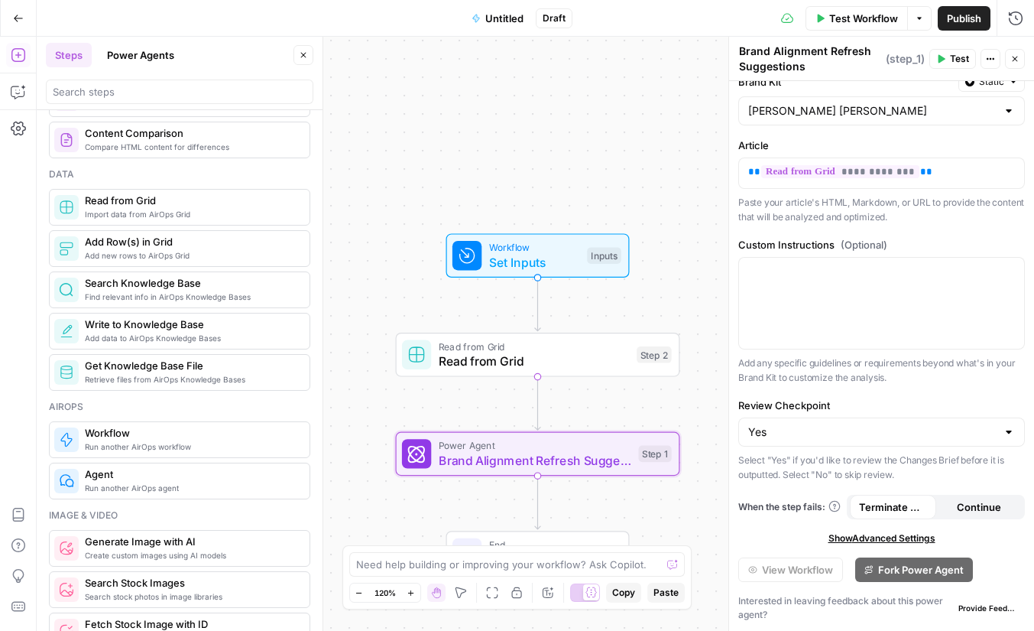
click at [790, 460] on p "Select "Yes" if you'd like to review the Changes Brief before it is outputted. …" at bounding box center [882, 468] width 287 height 30
drag, startPoint x: 790, startPoint y: 460, endPoint x: 822, endPoint y: 472, distance: 34.1
click at [822, 472] on p "Select "Yes" if you'd like to review the Changes Brief before it is outputted. …" at bounding box center [882, 468] width 287 height 30
click at [853, 471] on p "Select "Yes" if you'd like to review the Changes Brief before it is outputted. …" at bounding box center [882, 468] width 287 height 30
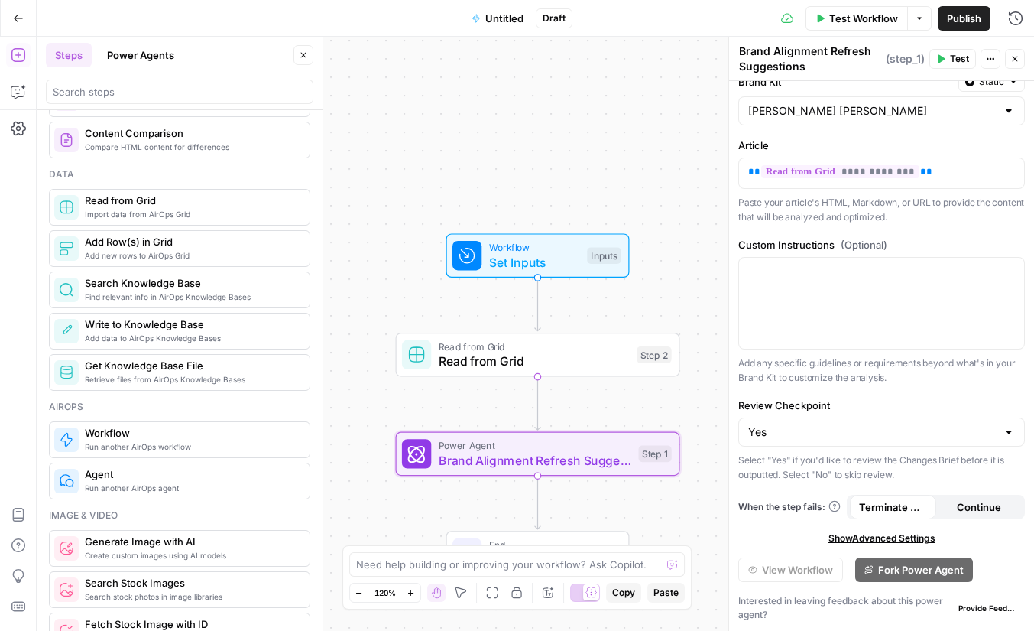
click at [924, 537] on span "Show Advanced Settings" at bounding box center [882, 538] width 107 height 14
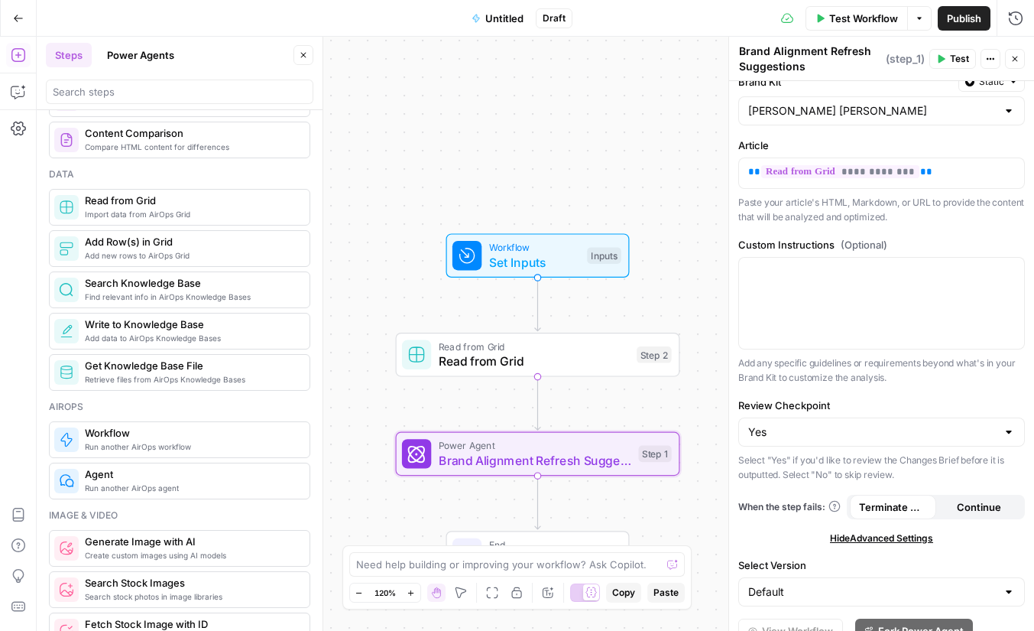
scroll to position [80, 0]
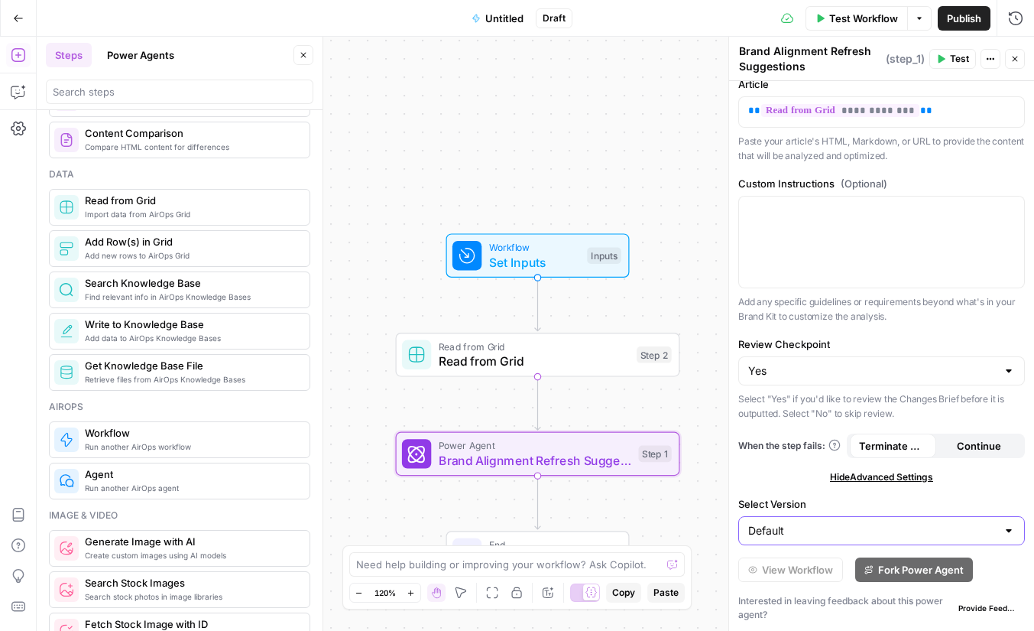
click at [880, 529] on input "Default" at bounding box center [872, 530] width 248 height 15
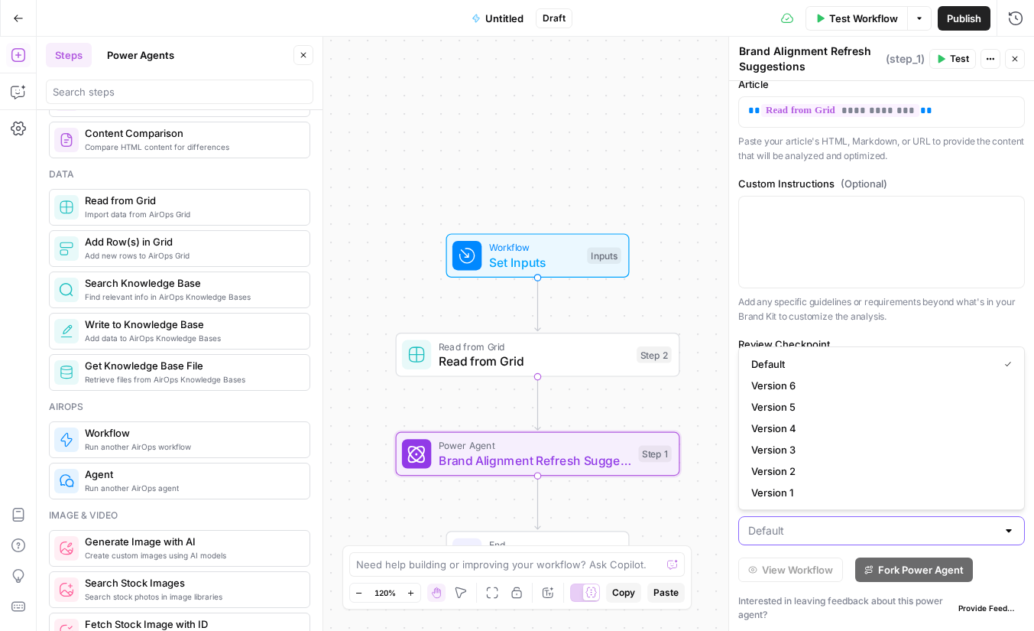
click at [793, 524] on input "Select Version" at bounding box center [872, 530] width 248 height 15
type input "Default"
click at [831, 554] on div "**********" at bounding box center [881, 316] width 305 height 629
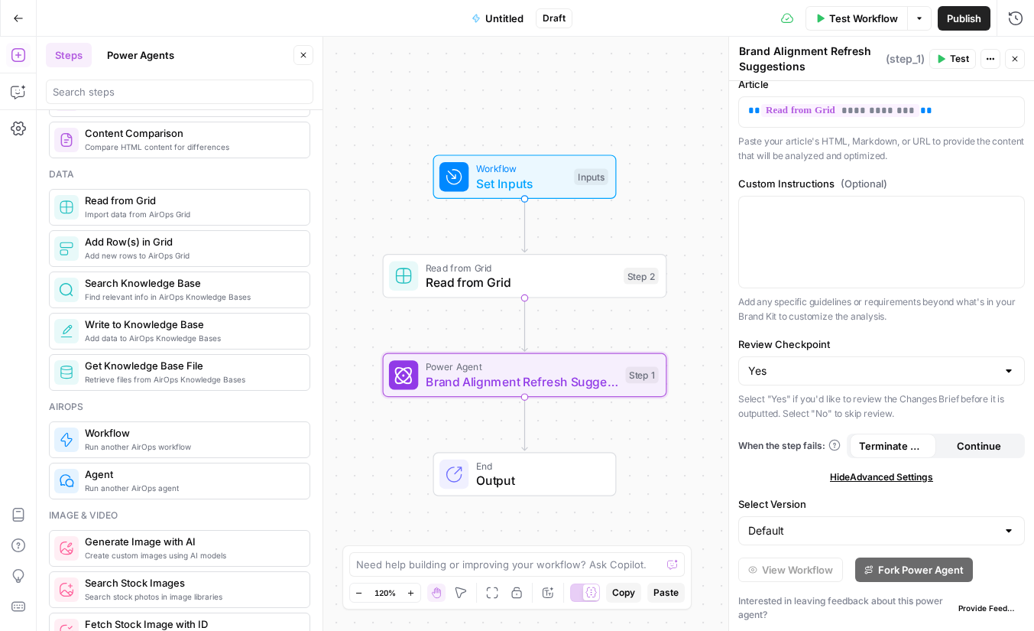
drag, startPoint x: 707, startPoint y: 406, endPoint x: 694, endPoint y: 328, distance: 79.1
click at [694, 328] on div "Workflow Set Inputs Inputs Read from Grid Read from Grid Step 2 Power Agent Bra…" at bounding box center [536, 334] width 998 height 594
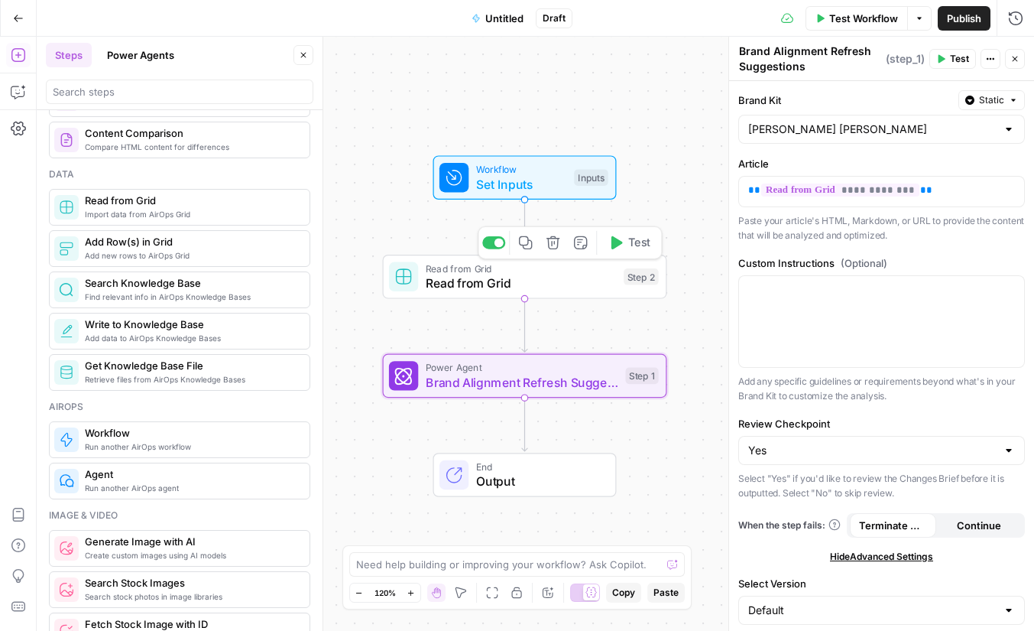
click at [541, 277] on span "Read from Grid" at bounding box center [521, 283] width 191 height 18
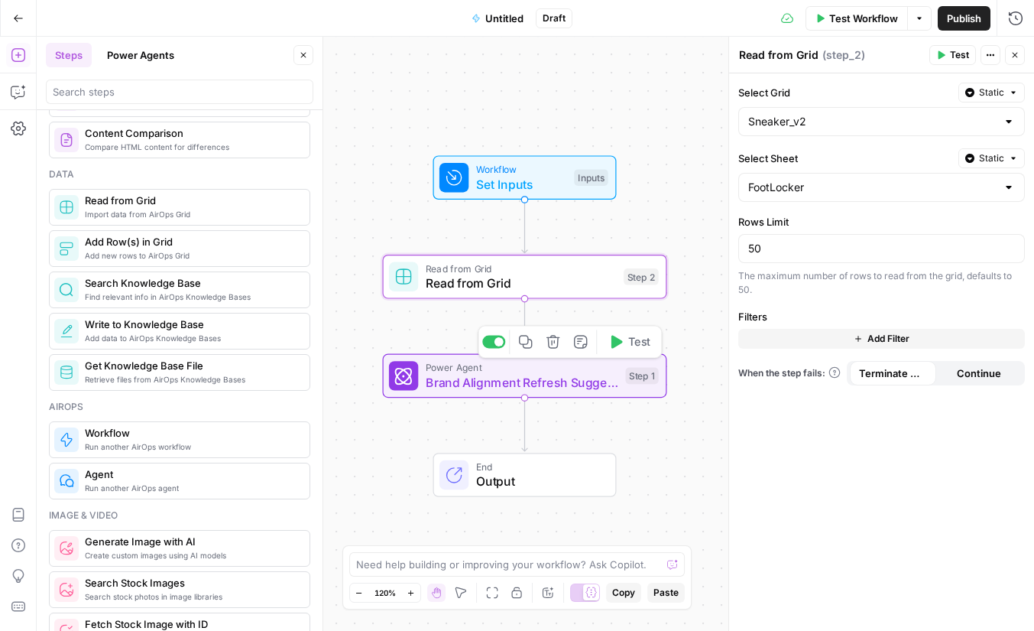
click at [535, 387] on span "Brand Alignment Refresh Suggestions" at bounding box center [522, 382] width 193 height 18
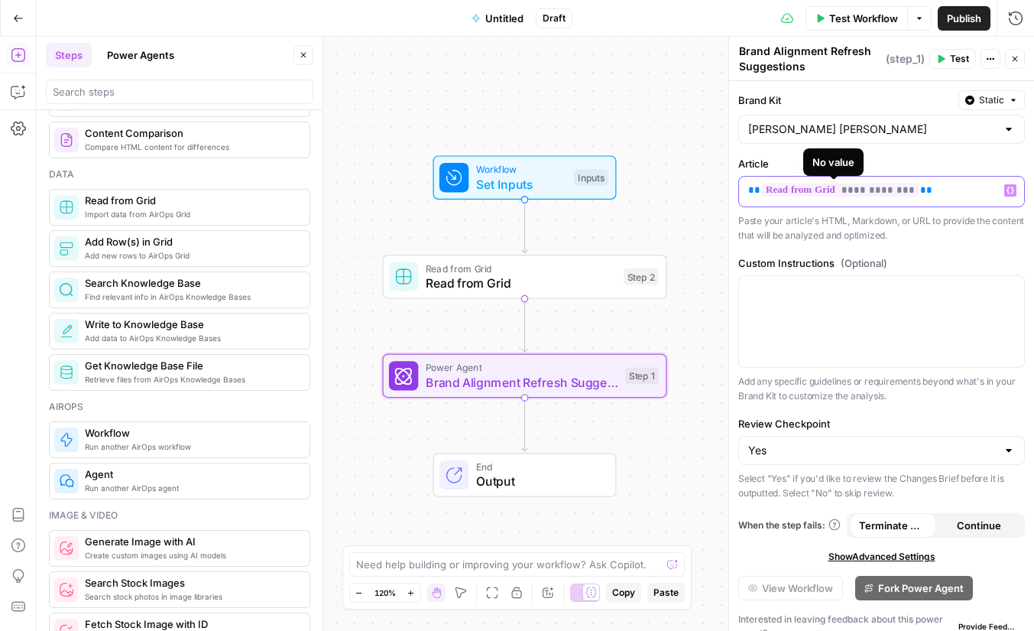
click at [906, 190] on span "**********" at bounding box center [840, 189] width 158 height 13
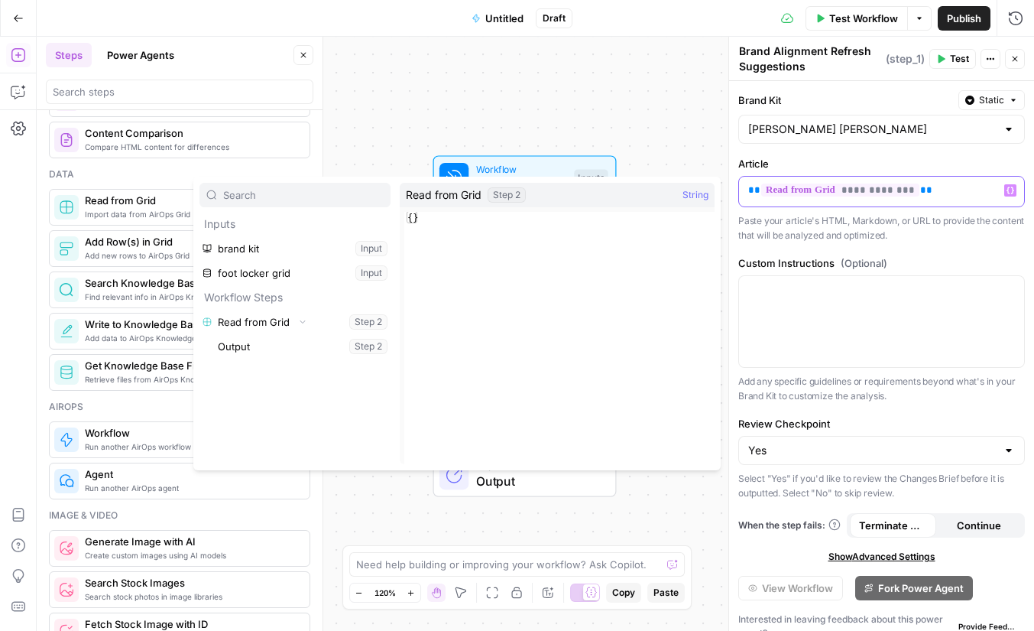
click at [930, 189] on p "**********" at bounding box center [881, 190] width 267 height 15
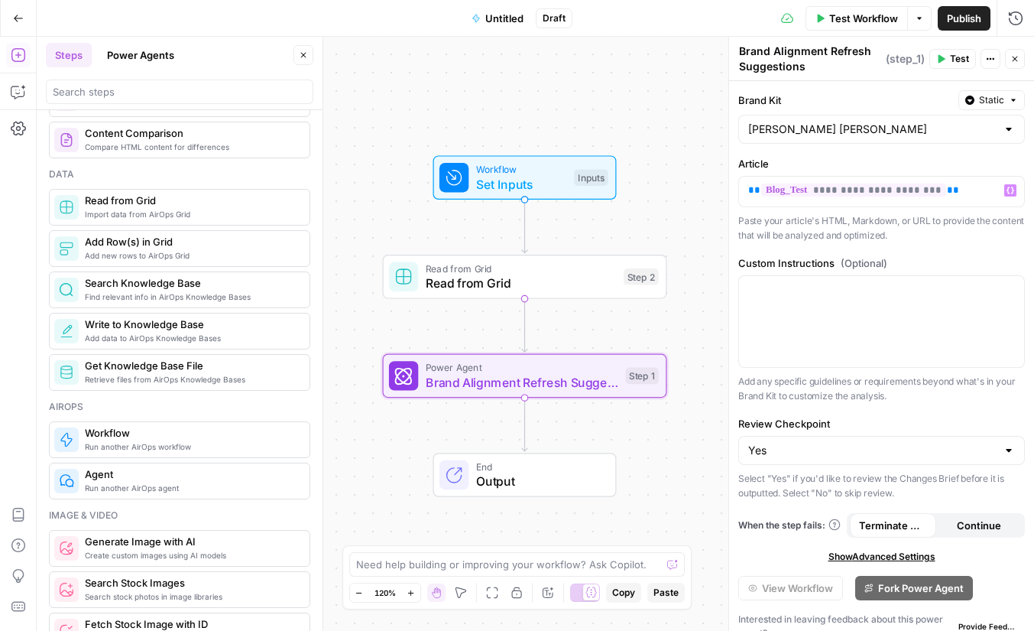
click at [917, 240] on p "Paste your article's HTML, Markdown, or URL to provide the content that will be…" at bounding box center [882, 228] width 287 height 30
click at [870, 18] on span "Test Workflow" at bounding box center [864, 18] width 69 height 15
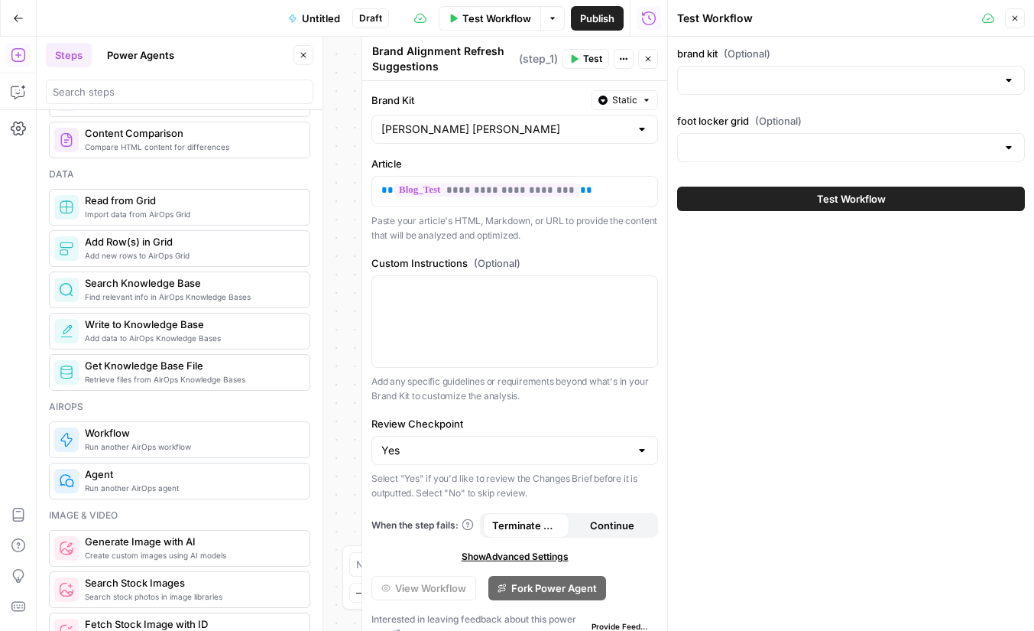
click at [856, 155] on div at bounding box center [851, 147] width 348 height 29
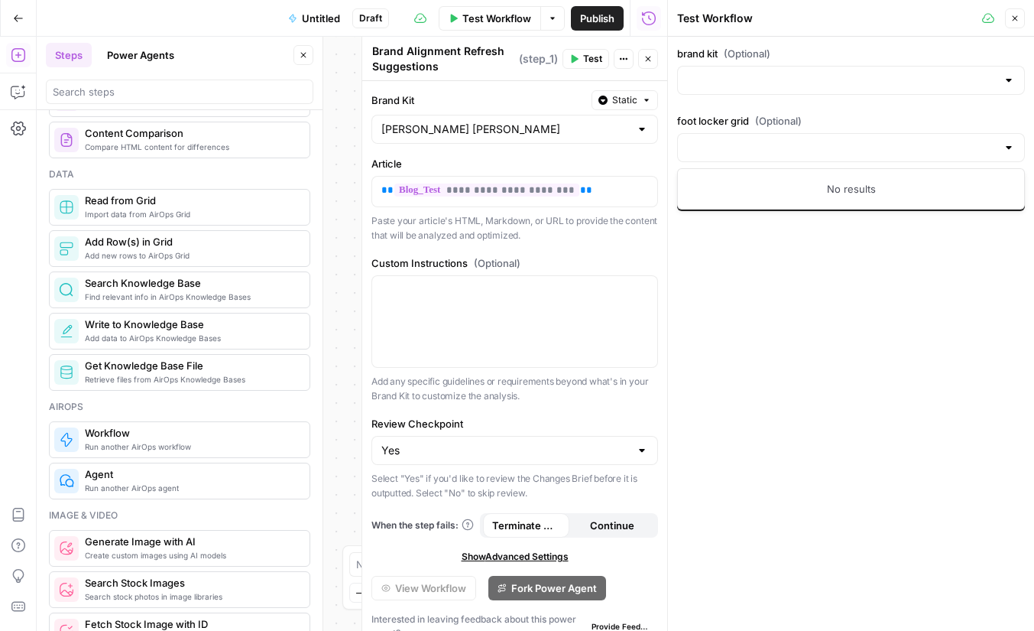
click at [872, 251] on div "brand kit (Optional) foot locker grid (Optional) Test Workflow" at bounding box center [851, 334] width 366 height 594
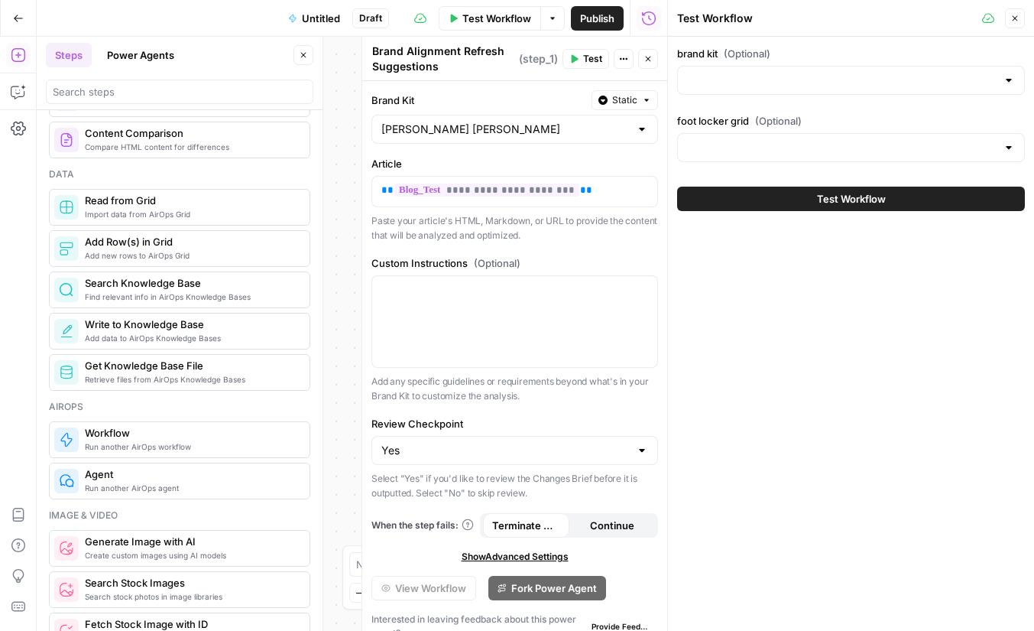
click at [839, 191] on span "Test Workflow" at bounding box center [851, 198] width 69 height 15
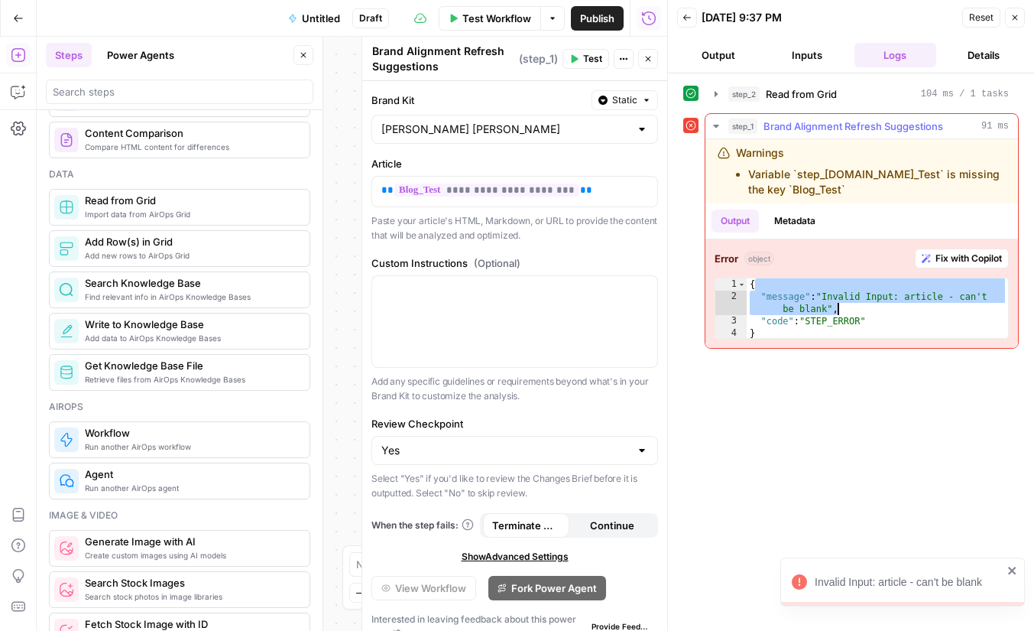
drag, startPoint x: 856, startPoint y: 287, endPoint x: 843, endPoint y: 313, distance: 28.7
click at [843, 310] on div "{ "message" : "Invalid Input: article - can't be blank" , "code" : "STEP_ERROR"…" at bounding box center [877, 321] width 261 height 86
click at [843, 313] on div "{ "message" : "Invalid Input: article - can't be blank" , "code" : "STEP_ERROR"…" at bounding box center [877, 321] width 261 height 86
type textarea "**********"
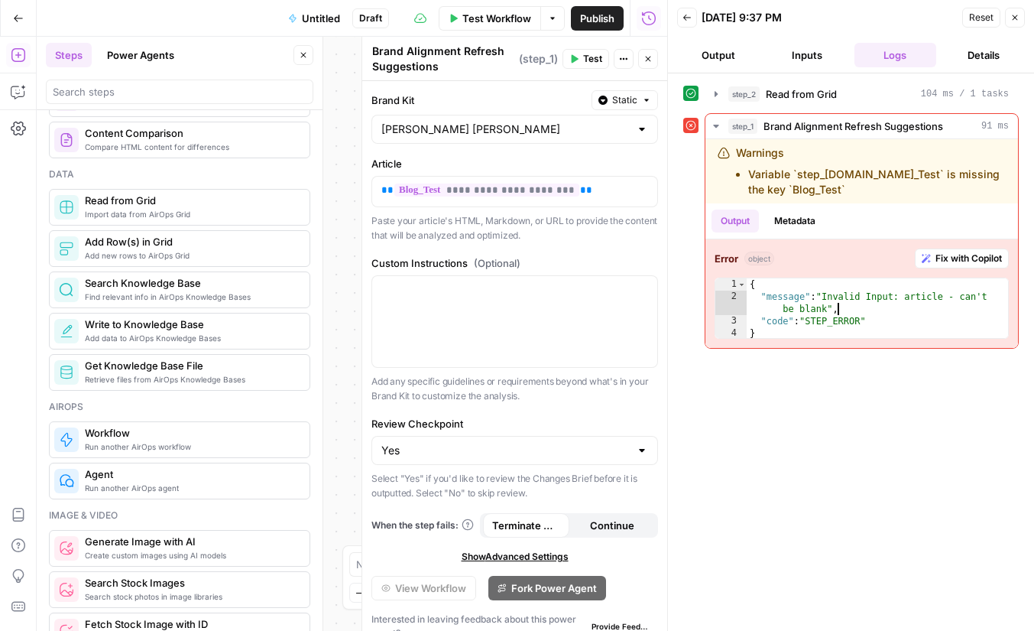
click at [647, 60] on icon "button" at bounding box center [648, 58] width 9 height 9
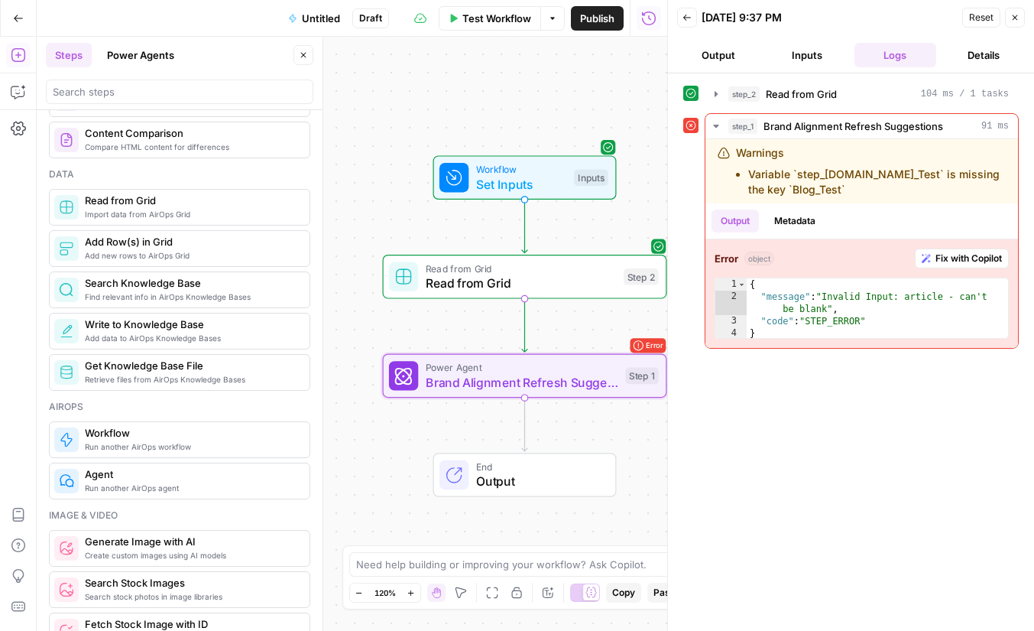
click at [29, 85] on button "Copilot" at bounding box center [18, 92] width 24 height 24
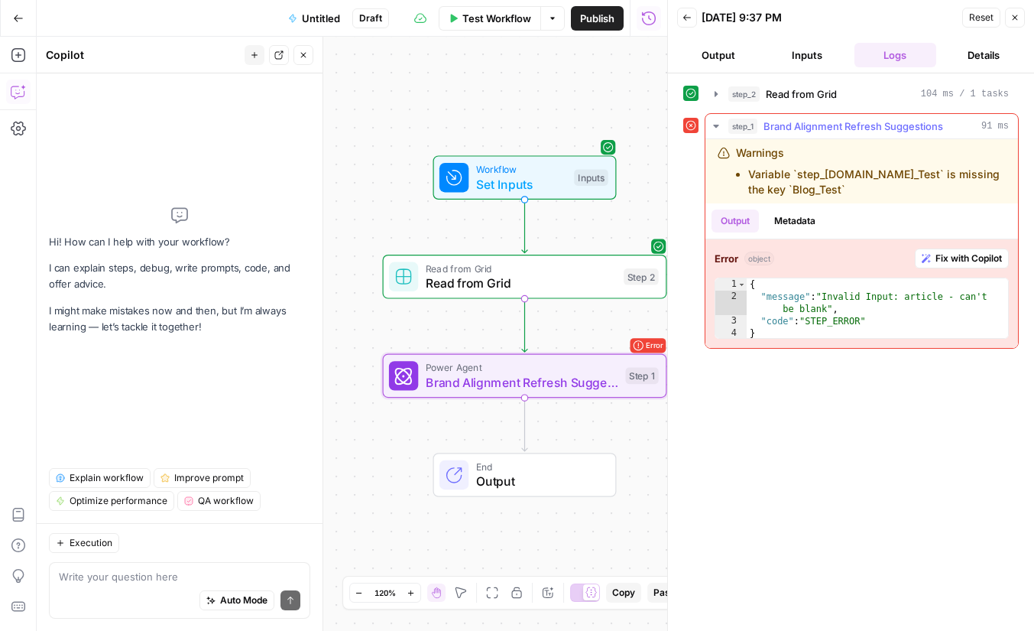
click at [967, 258] on span "Fix with Copilot" at bounding box center [969, 259] width 67 height 14
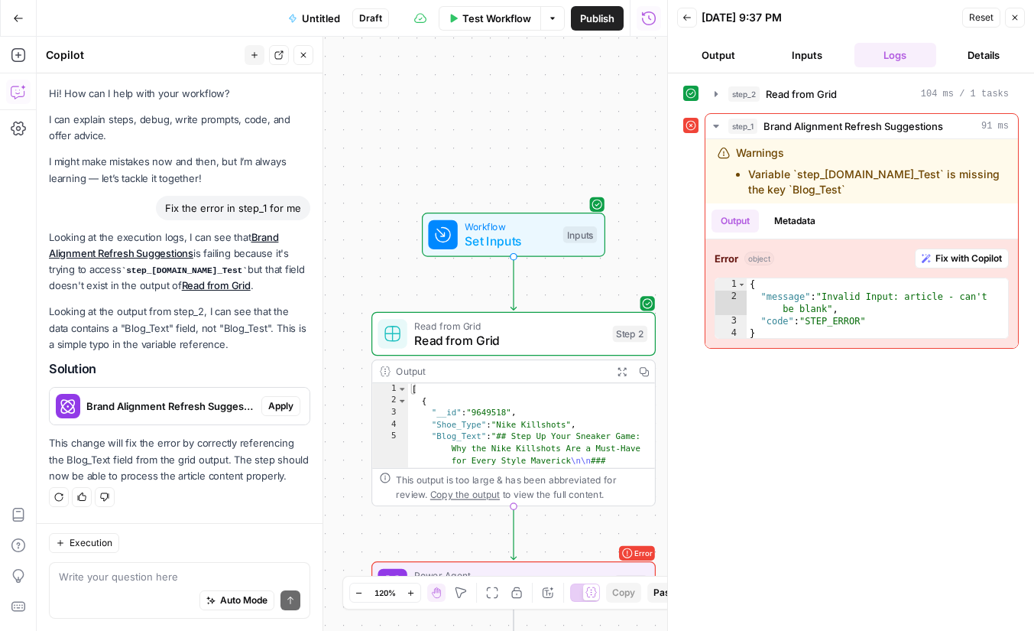
drag, startPoint x: 120, startPoint y: 307, endPoint x: 161, endPoint y: 352, distance: 61.1
click at [161, 352] on div "Looking at the execution logs, I can see that Brand Alignment Refresh Suggestio…" at bounding box center [179, 356] width 261 height 255
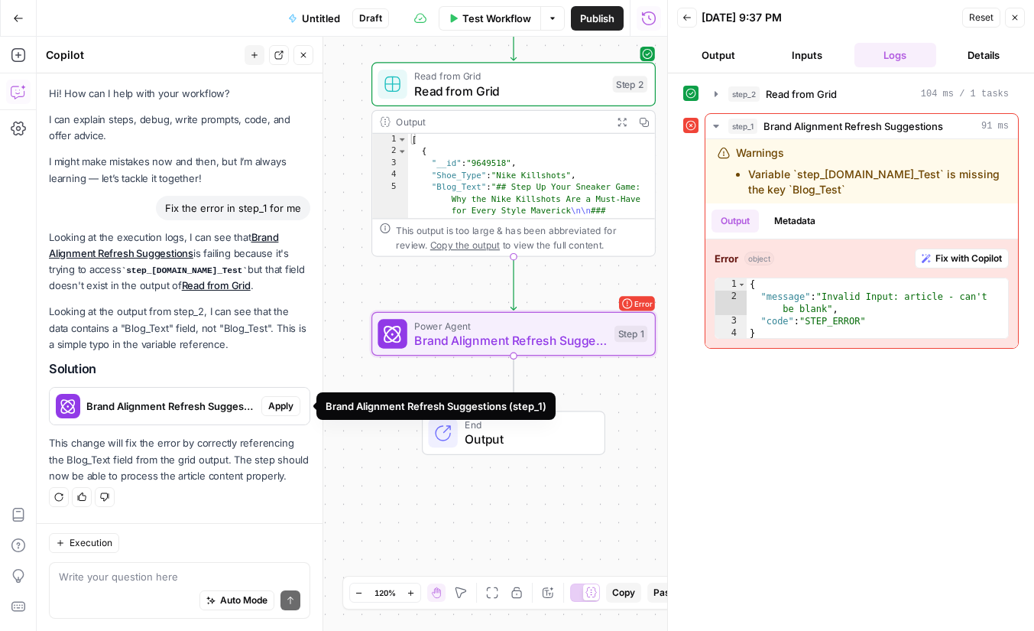
click at [217, 404] on span "Brand Alignment Refresh Suggestions (step_1)" at bounding box center [170, 405] width 169 height 15
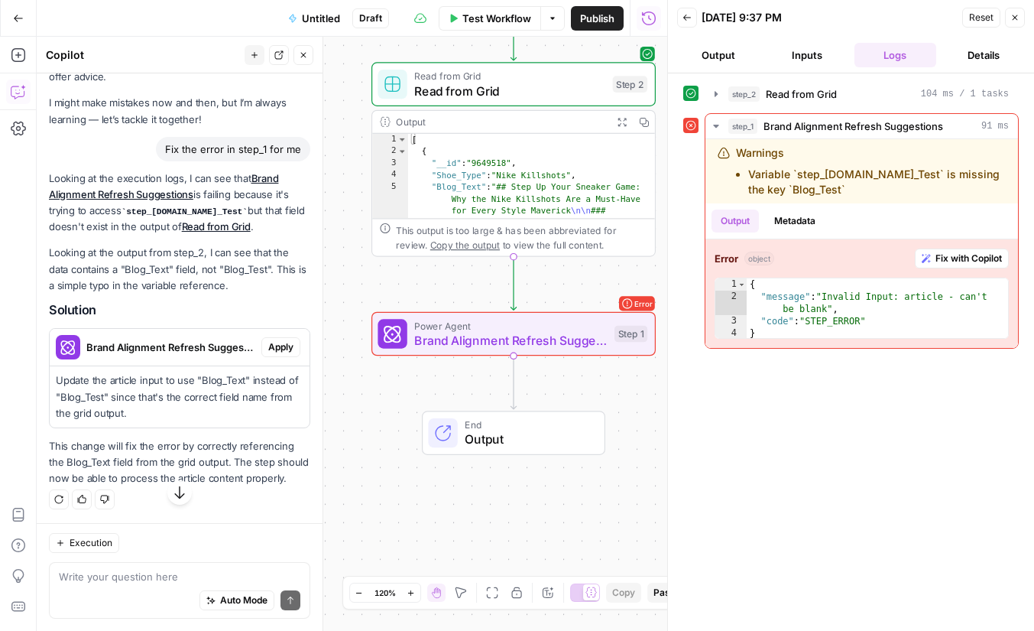
scroll to position [59, 0]
click at [291, 341] on span "Apply" at bounding box center [280, 347] width 25 height 14
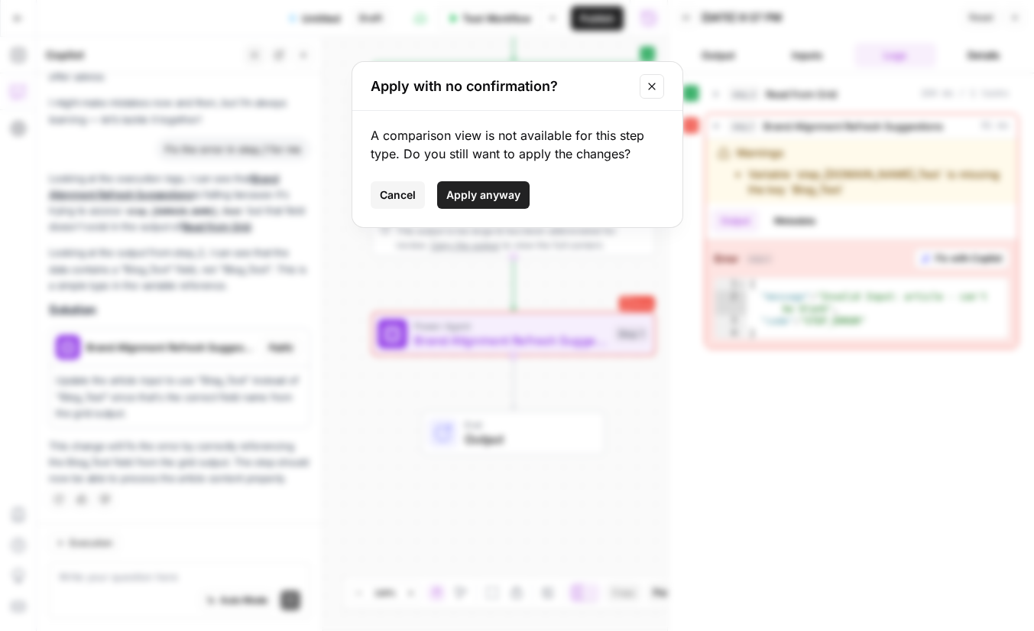
click at [480, 192] on span "Apply anyway" at bounding box center [483, 194] width 74 height 15
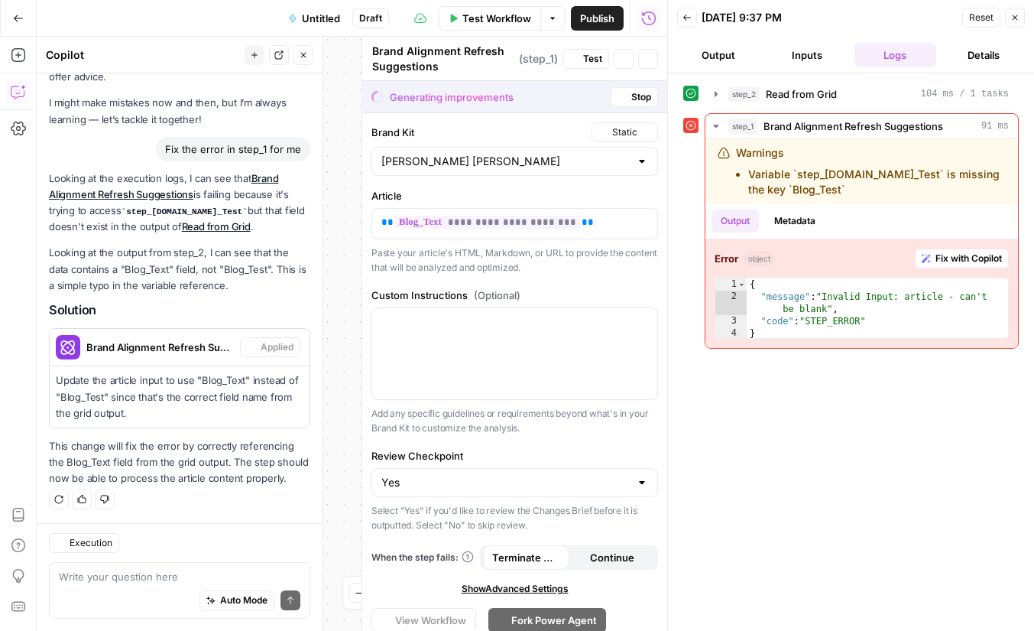
scroll to position [83, 0]
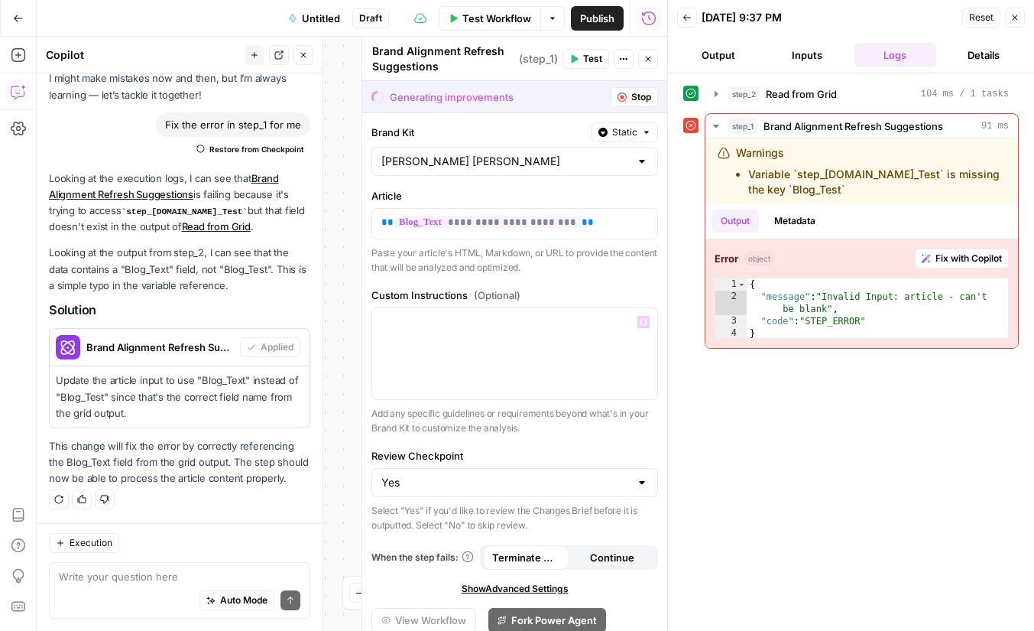
click at [545, 281] on div "**********" at bounding box center [514, 397] width 305 height 568
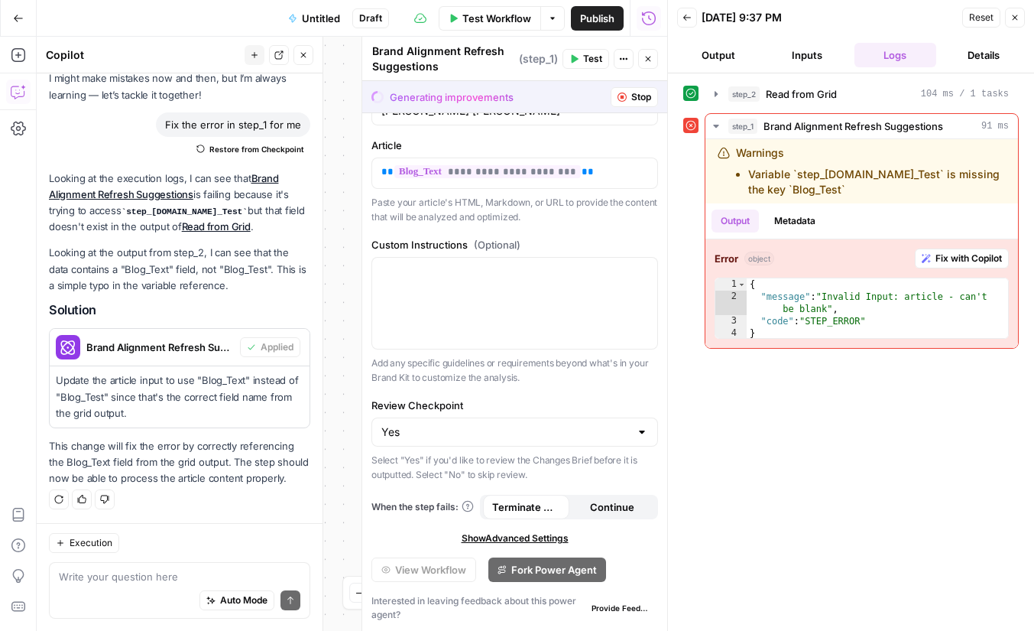
scroll to position [0, 0]
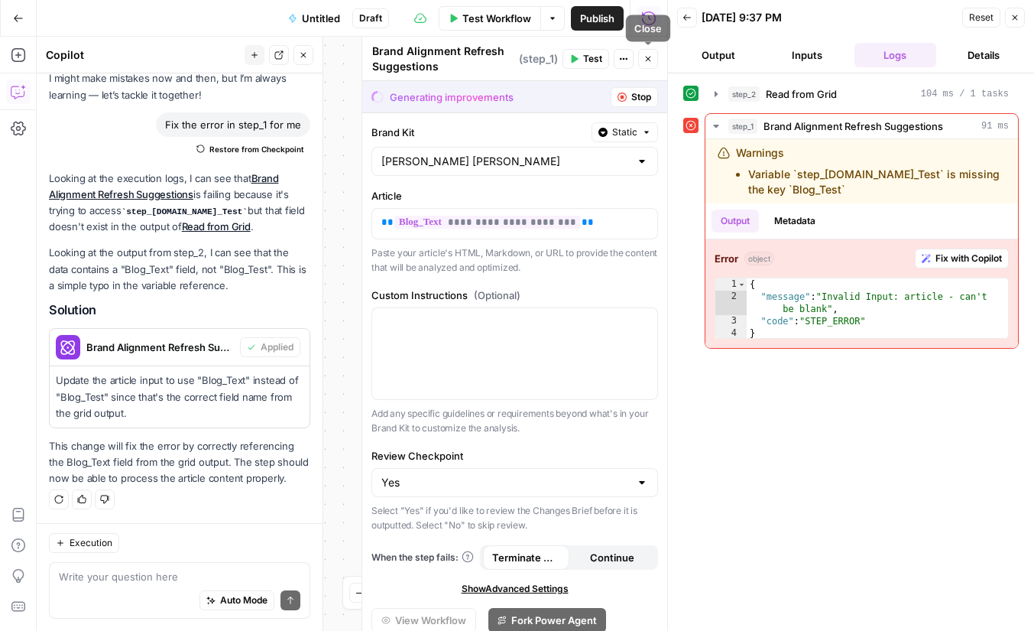
click at [651, 62] on icon "button" at bounding box center [648, 58] width 9 height 9
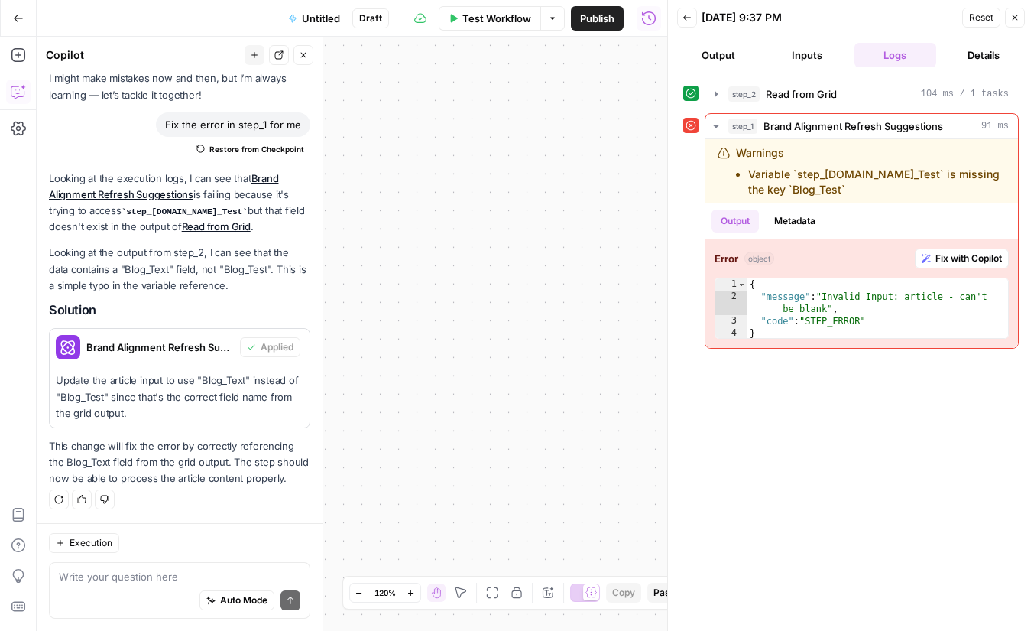
click at [1019, 14] on icon "button" at bounding box center [1015, 17] width 9 height 9
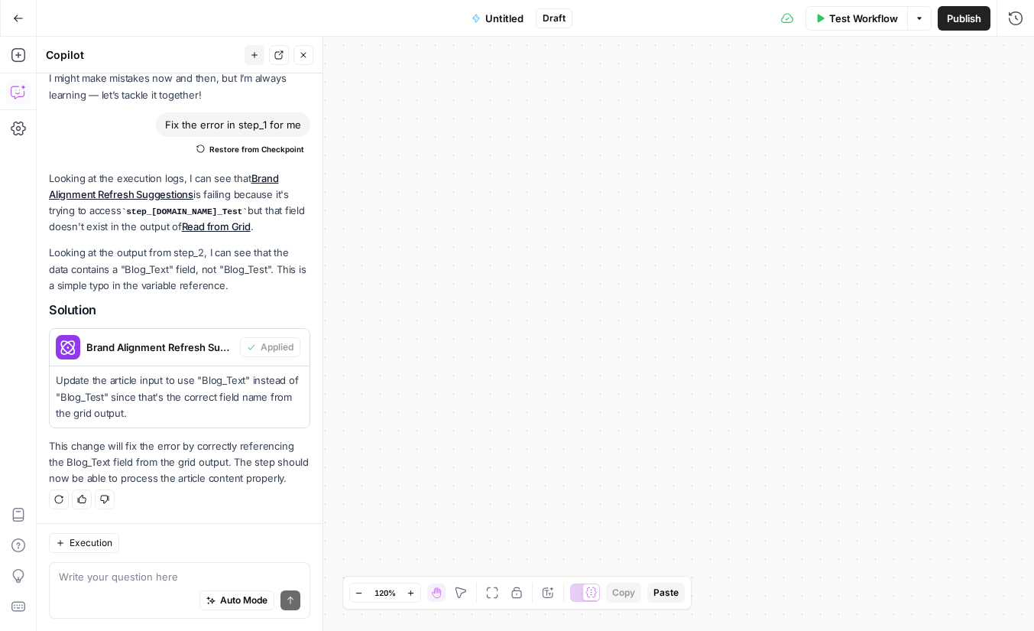
click at [497, 588] on icon "button" at bounding box center [491, 592] width 11 height 11
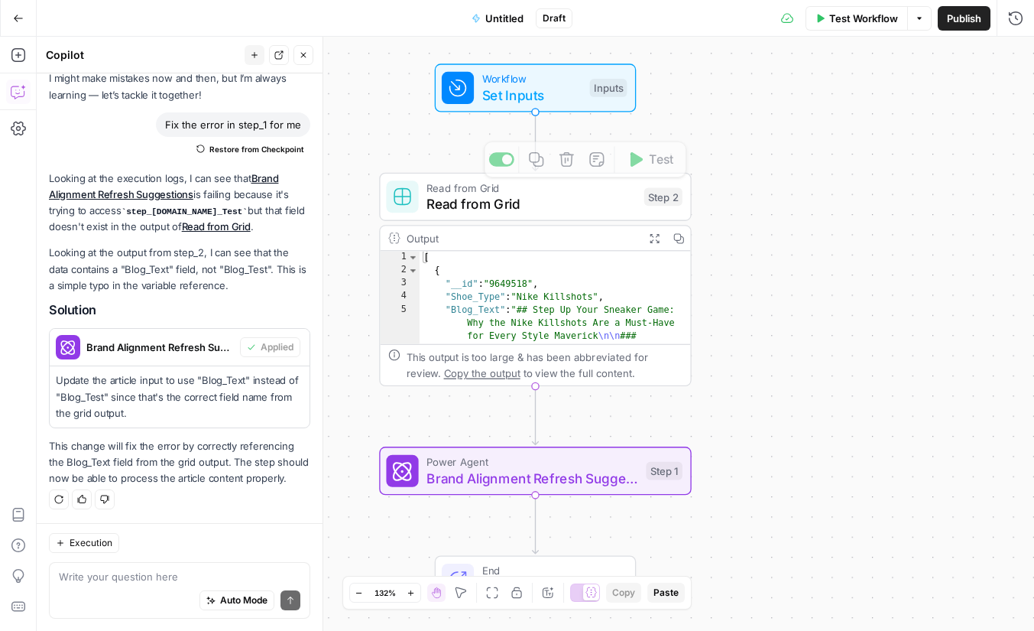
click at [550, 462] on span "Power Agent" at bounding box center [533, 461] width 212 height 16
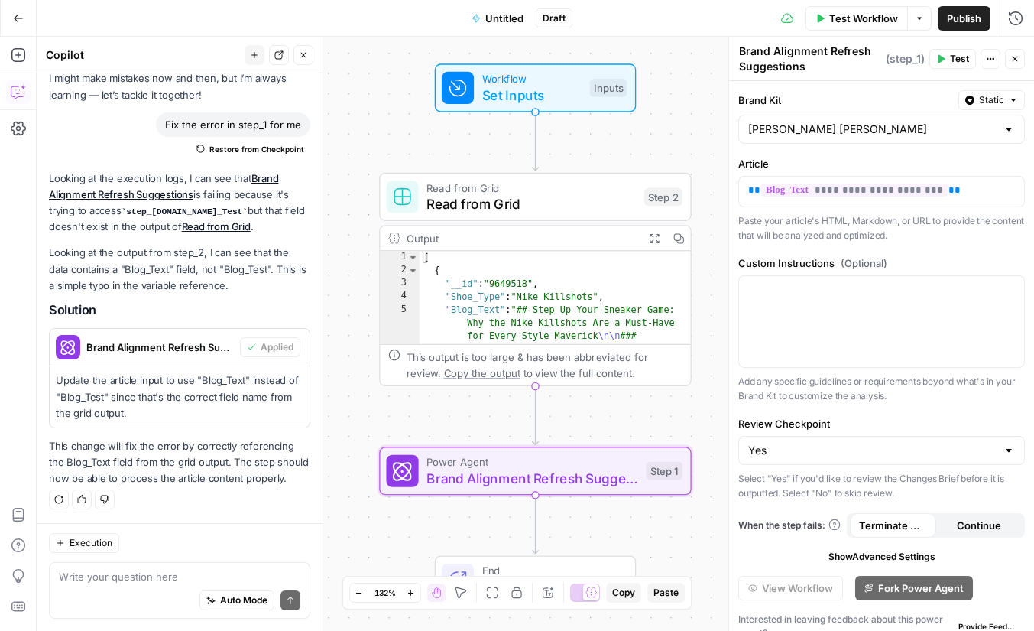
click at [882, 21] on span "Test Workflow" at bounding box center [864, 18] width 69 height 15
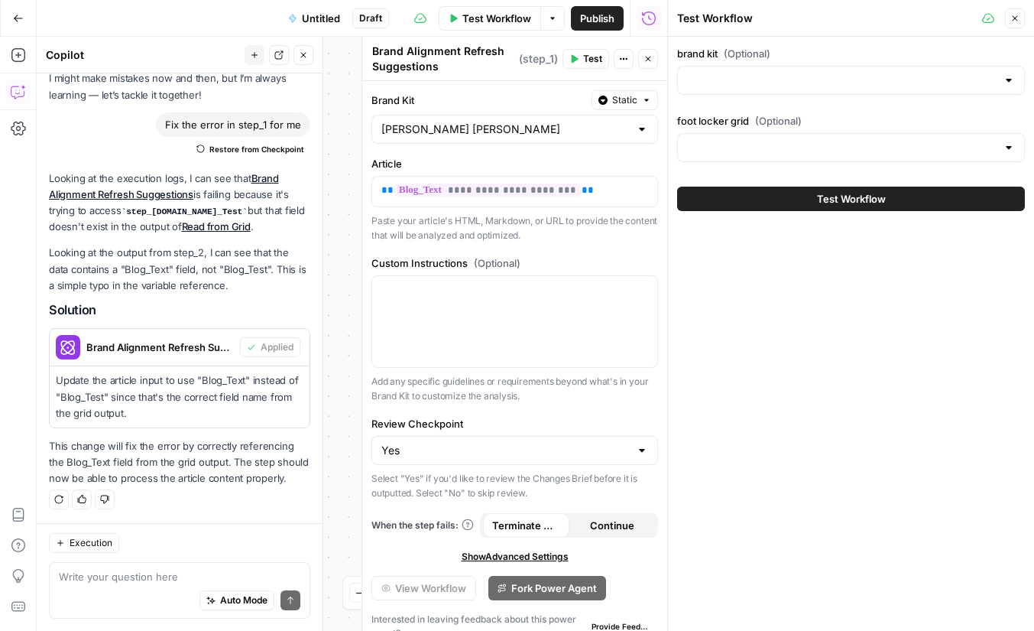
click at [826, 197] on span "Test Workflow" at bounding box center [851, 198] width 69 height 15
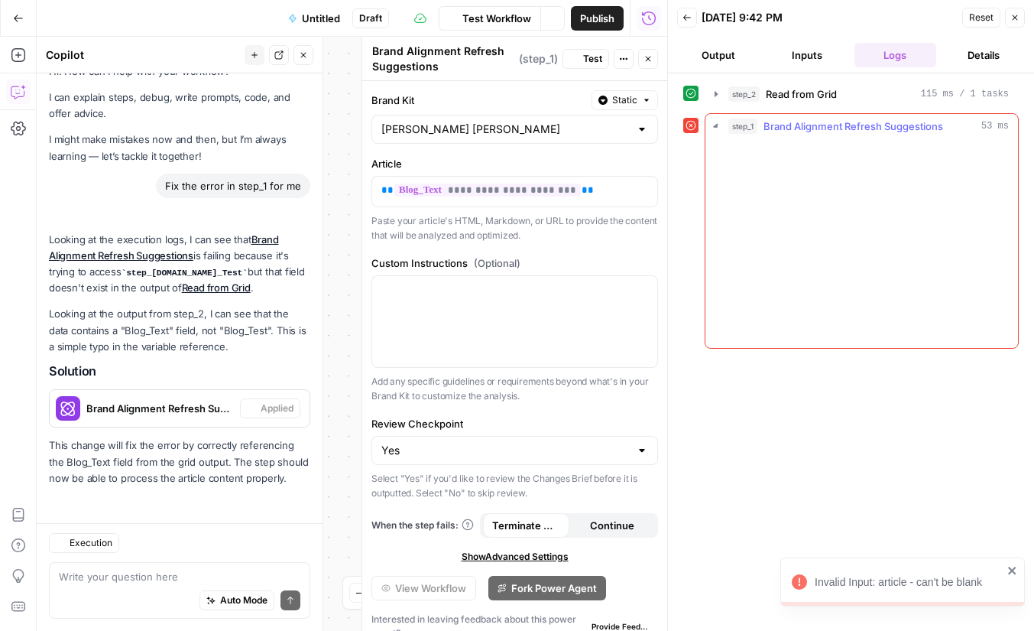
scroll to position [21, 0]
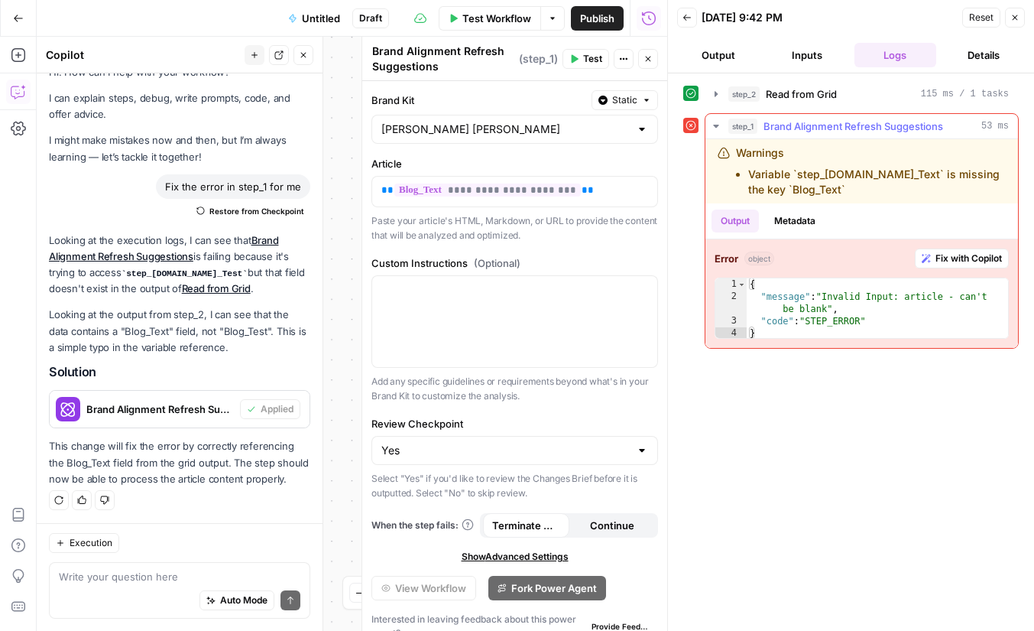
click at [969, 256] on span "Fix with Copilot" at bounding box center [969, 259] width 67 height 14
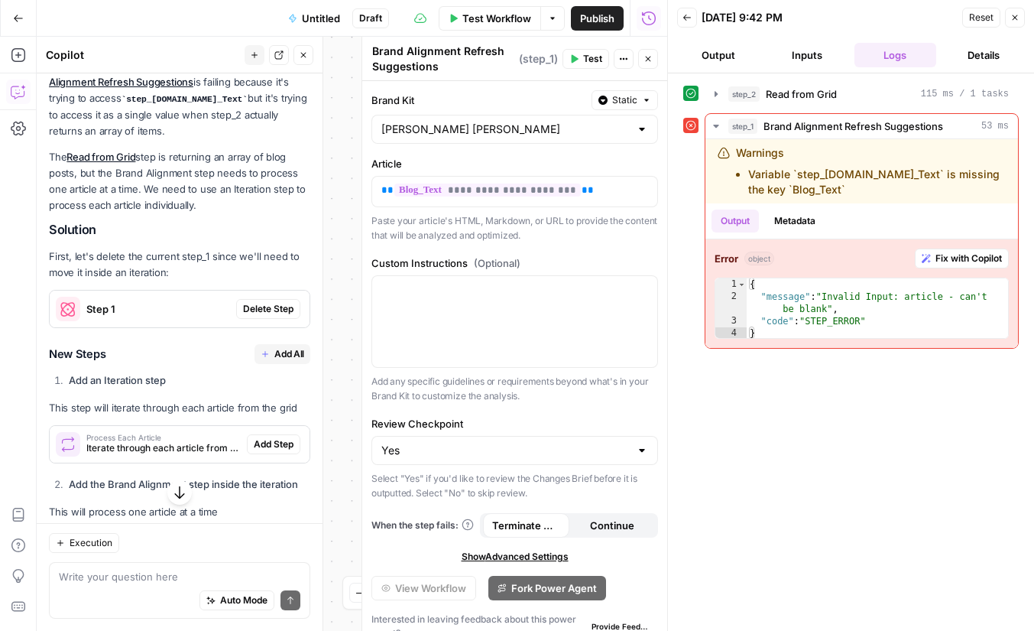
scroll to position [591, 0]
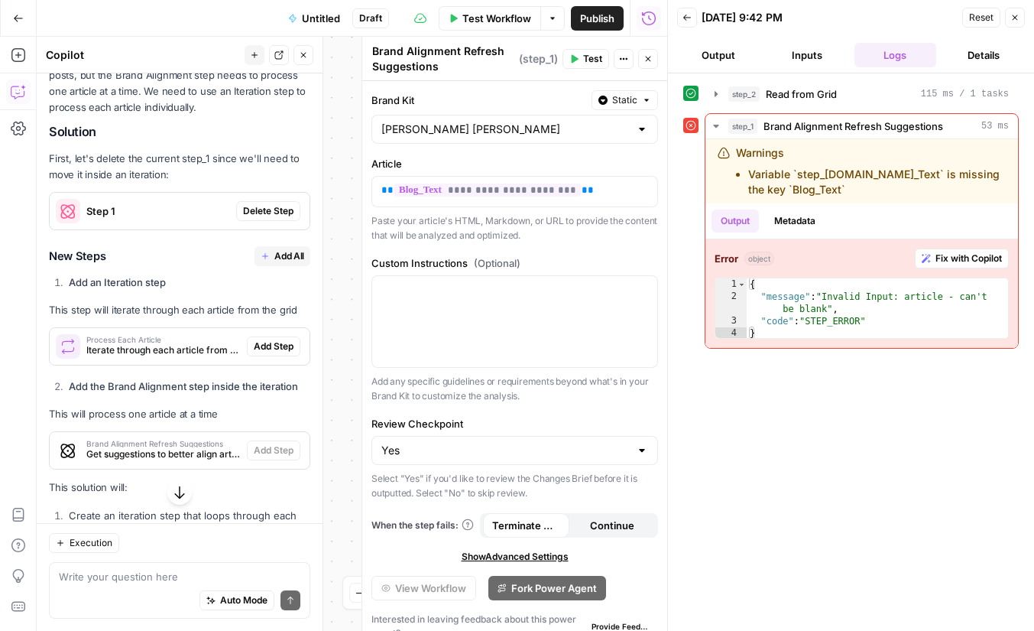
click at [274, 207] on span "Delete Step" at bounding box center [268, 211] width 50 height 14
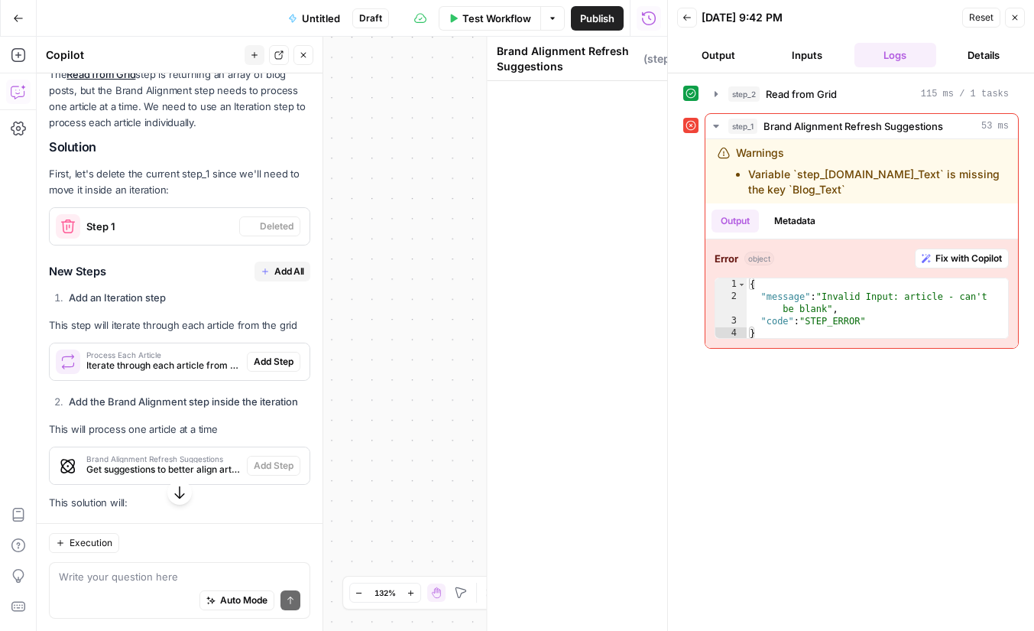
scroll to position [606, 0]
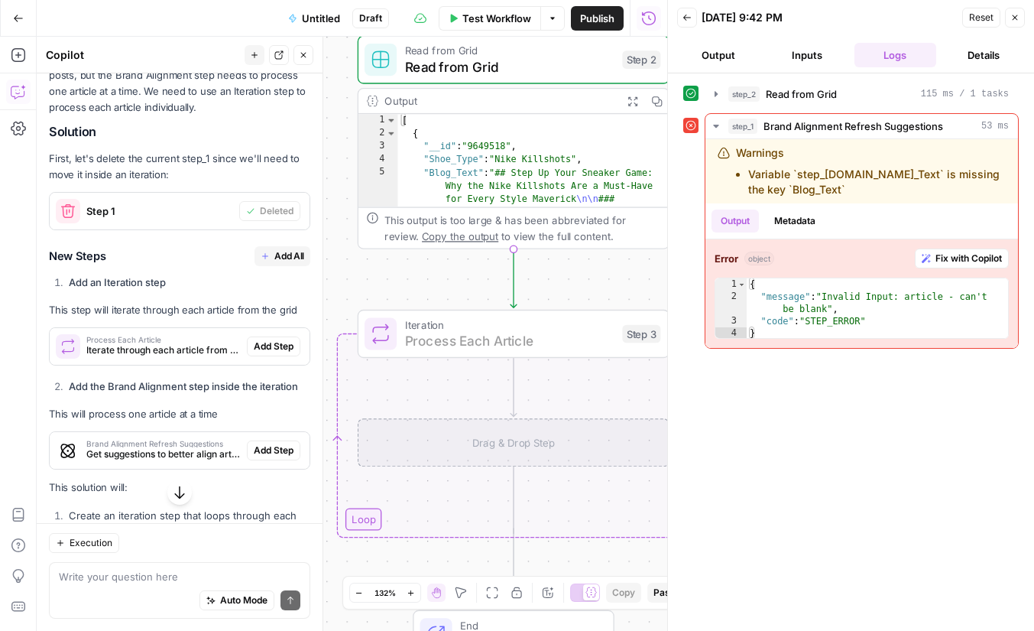
click at [267, 343] on span "Add Step" at bounding box center [274, 346] width 40 height 14
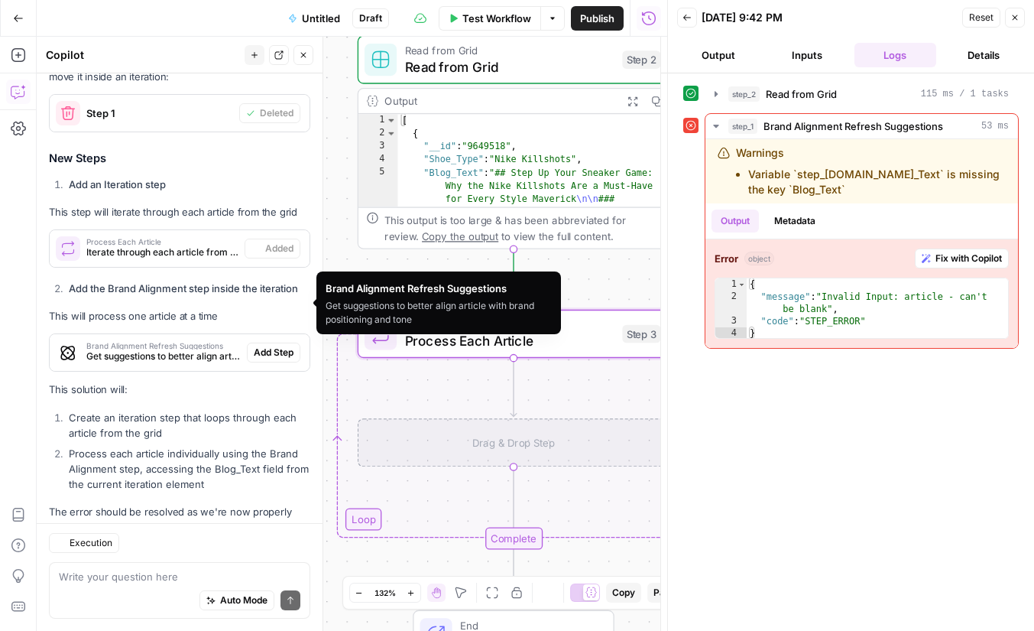
scroll to position [753, 0]
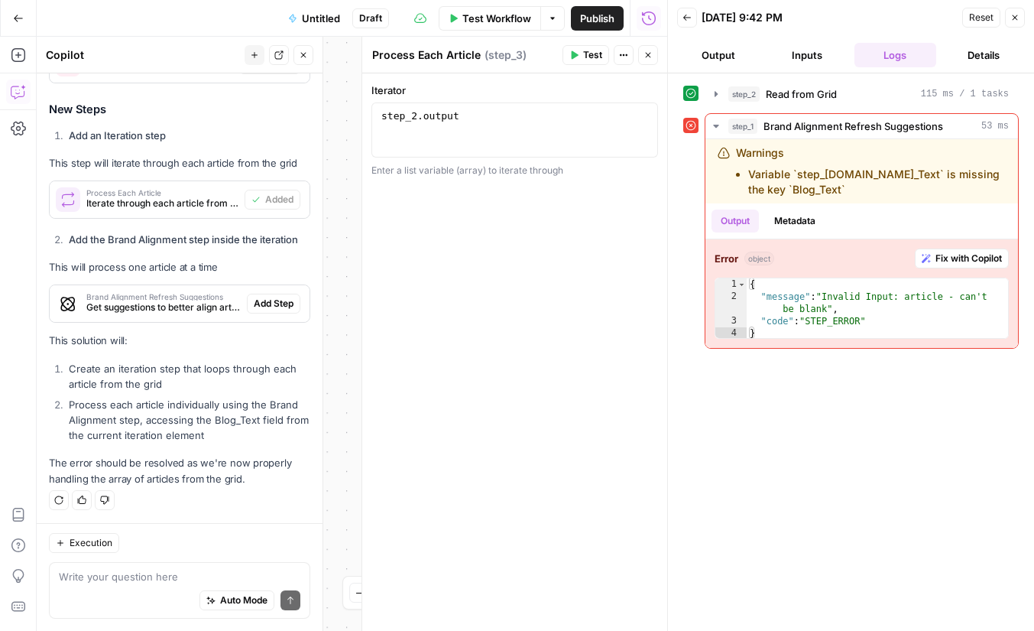
click at [287, 300] on span "Add Step" at bounding box center [274, 304] width 40 height 14
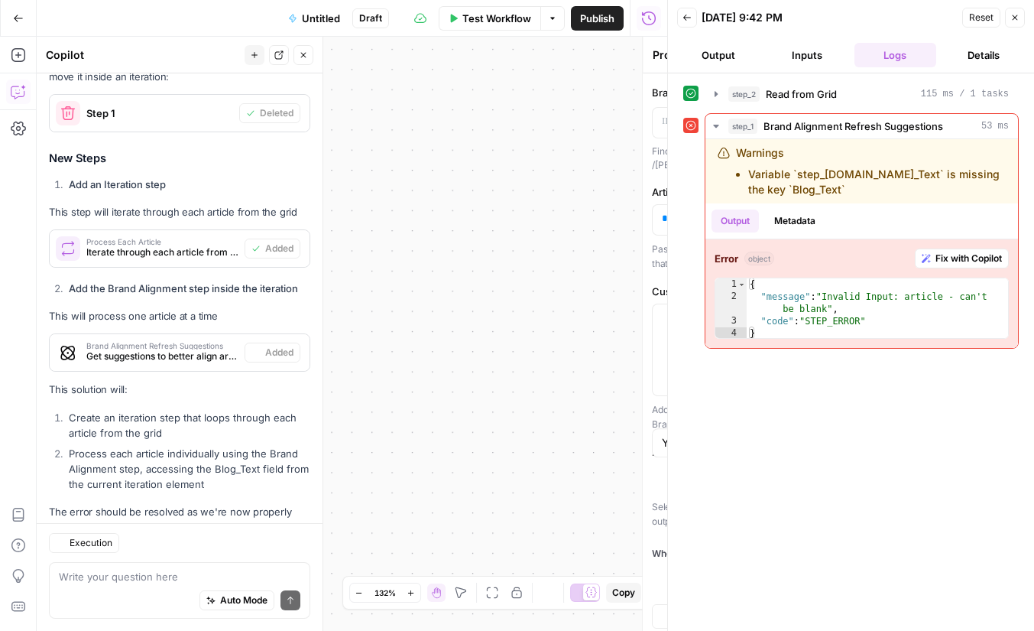
type textarea "Brand Alignment Refresh Suggestions"
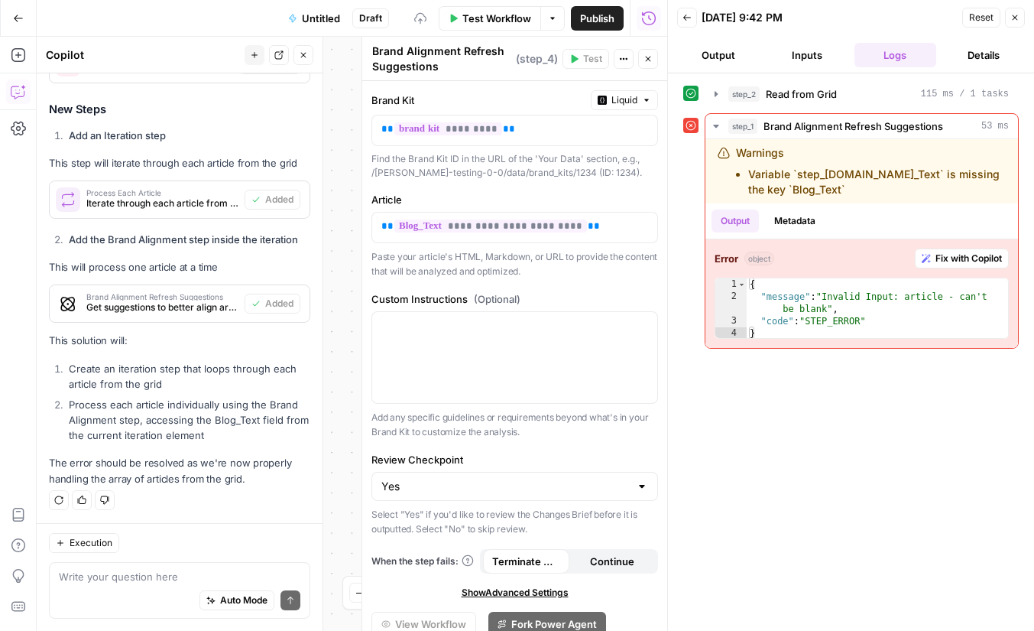
click at [1014, 17] on icon "button" at bounding box center [1015, 17] width 9 height 9
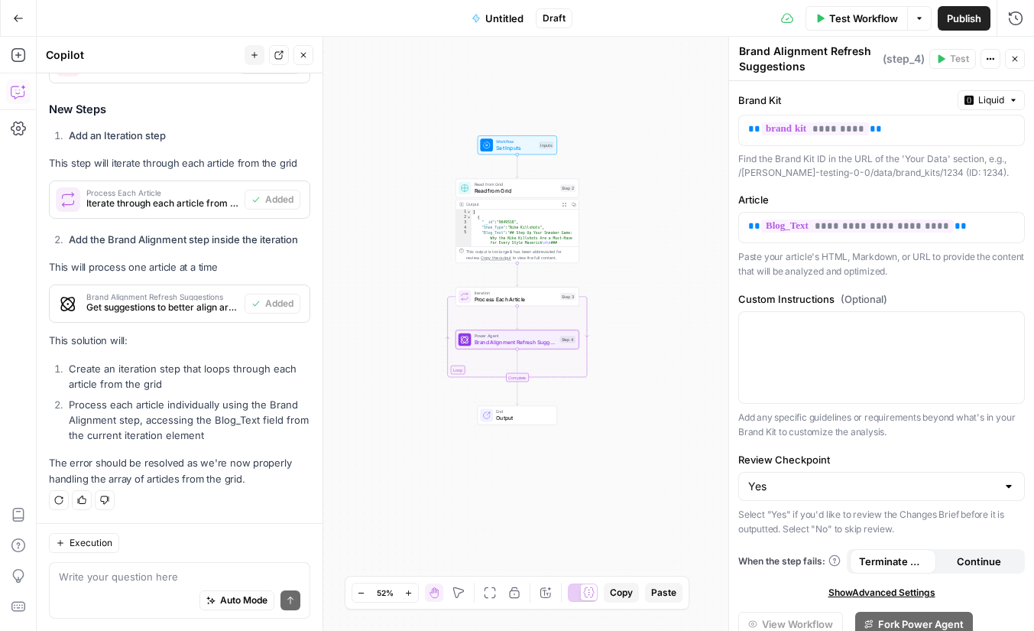
drag, startPoint x: 472, startPoint y: 330, endPoint x: 676, endPoint y: 353, distance: 205.4
click at [679, 354] on div "Workflow Set Inputs Inputs Read from Grid Read from Grid Step 2 Output Expand O…" at bounding box center [536, 334] width 998 height 594
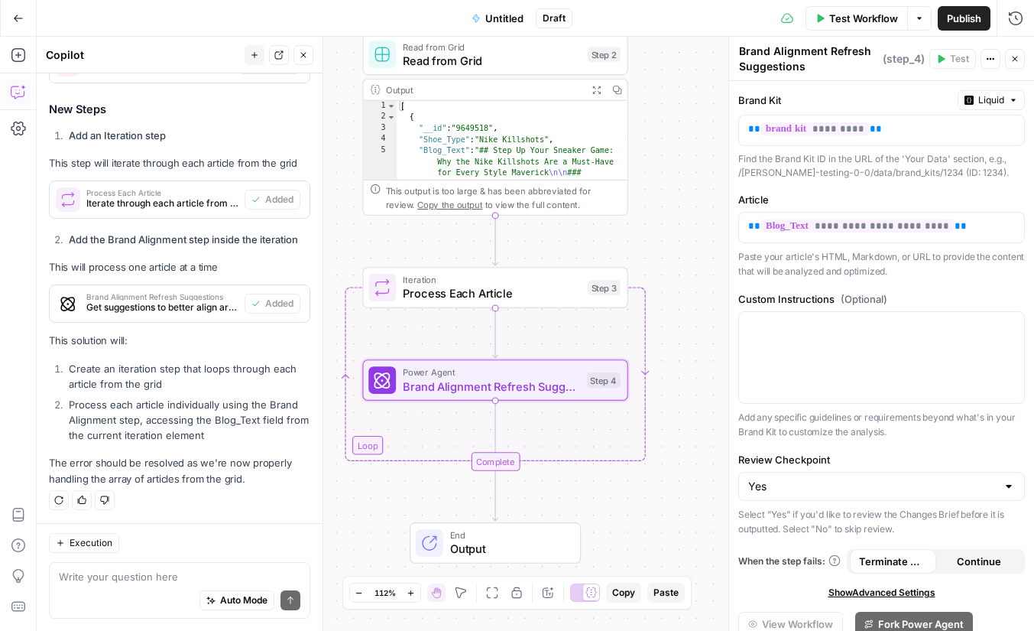
drag, startPoint x: 664, startPoint y: 177, endPoint x: 688, endPoint y: 176, distance: 23.7
click at [689, 177] on div "Workflow Set Inputs Inputs Read from Grid Read from Grid Step 2 Output Expand O…" at bounding box center [536, 334] width 998 height 594
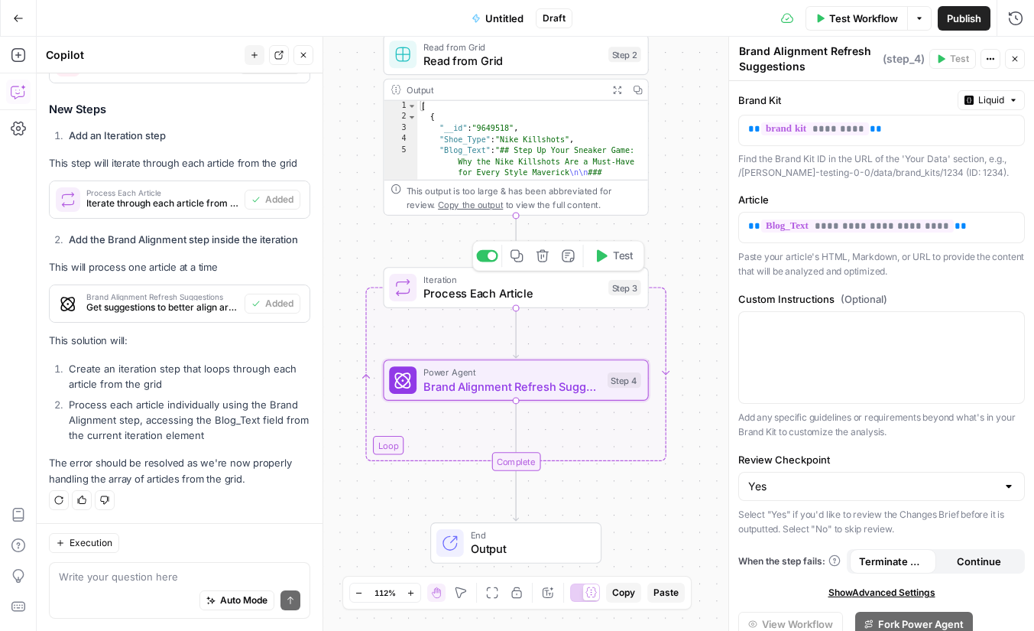
click at [505, 295] on span "Process Each Article" at bounding box center [513, 293] width 178 height 17
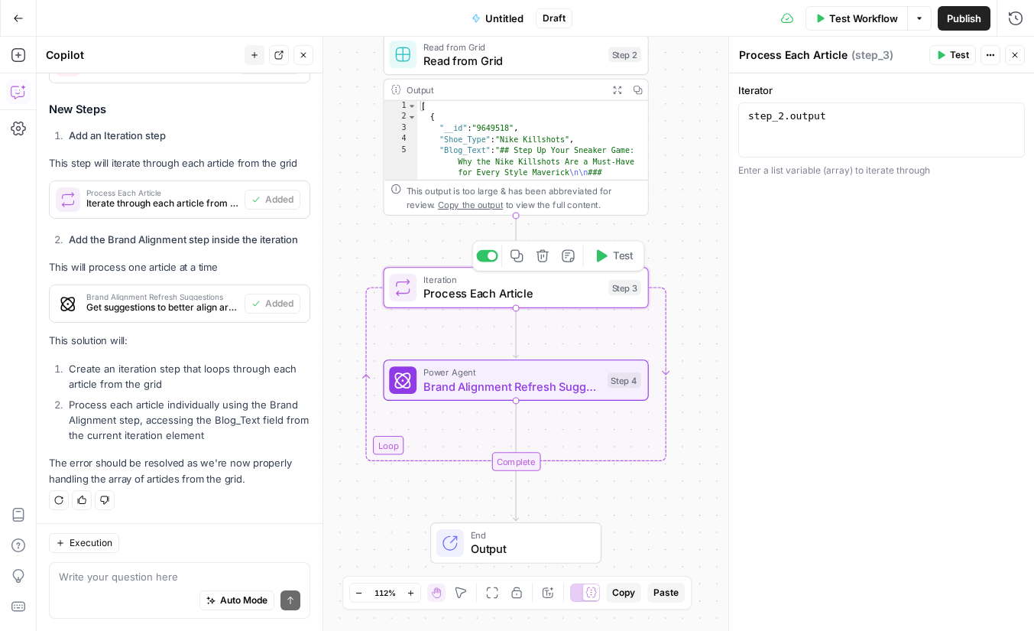
click at [505, 390] on span "Brand Alignment Refresh Suggestions" at bounding box center [512, 386] width 177 height 17
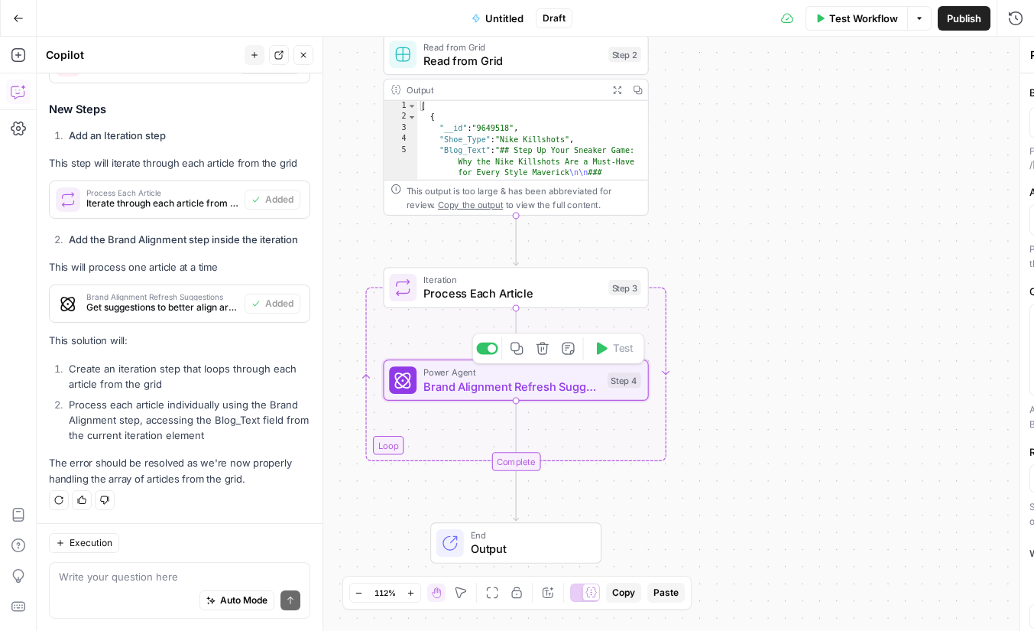
type textarea "Brand Alignment Refresh Suggestions"
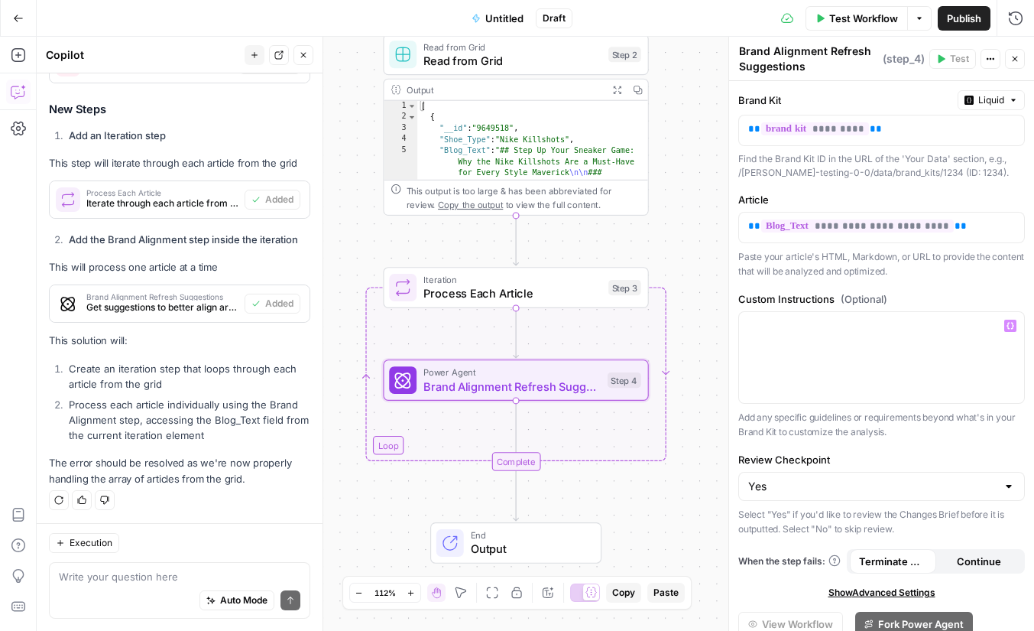
scroll to position [54, 0]
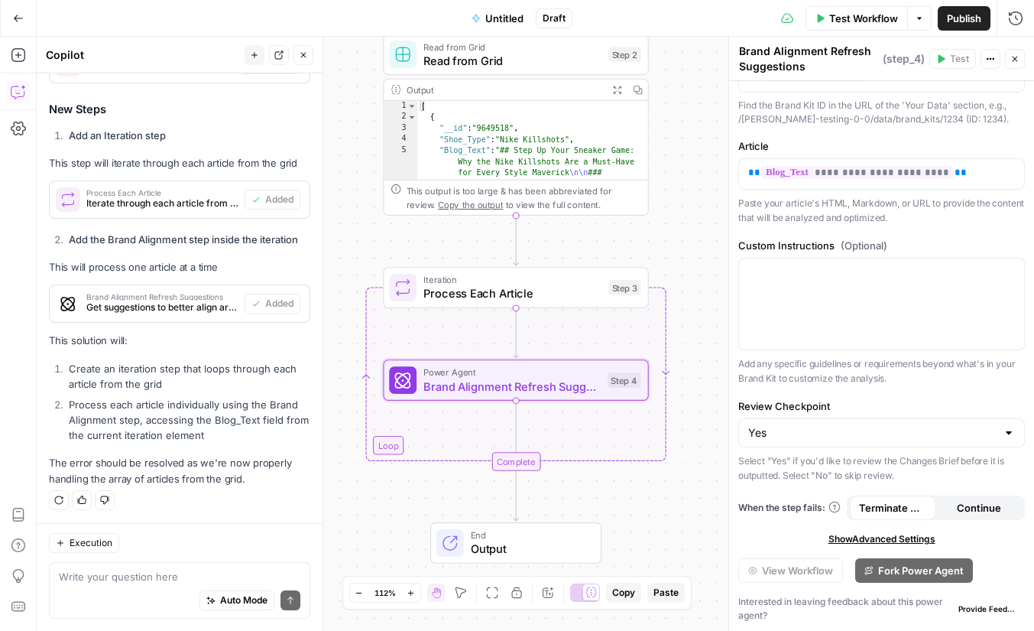
click at [656, 517] on div "Workflow Set Inputs Inputs Read from Grid Read from Grid Step 2 Output Expand O…" at bounding box center [536, 334] width 998 height 594
click at [860, 20] on span "Test Workflow" at bounding box center [864, 18] width 69 height 15
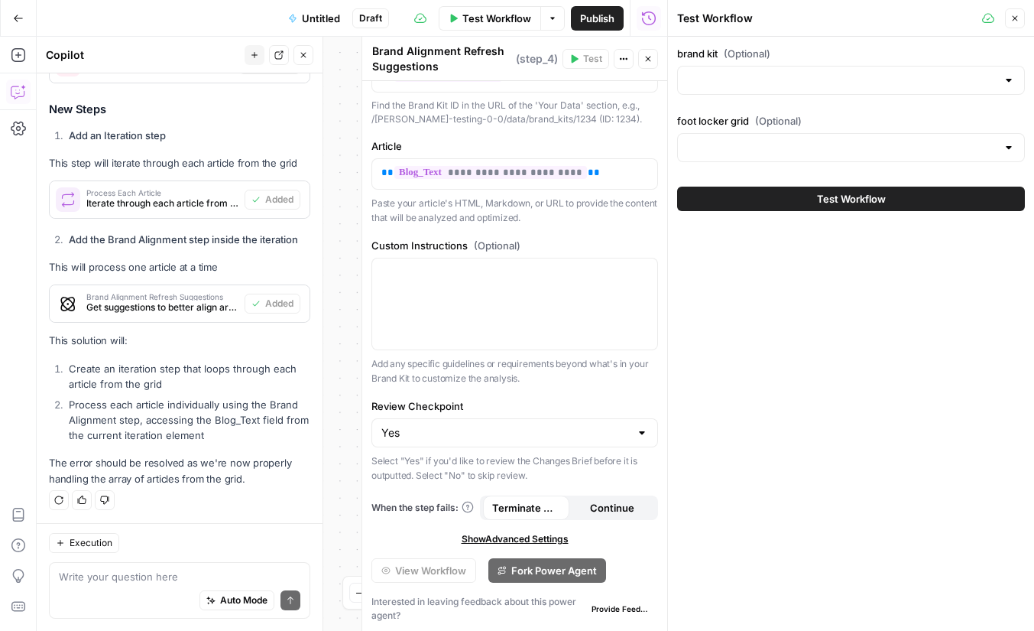
click at [803, 196] on button "Test Workflow" at bounding box center [851, 199] width 348 height 24
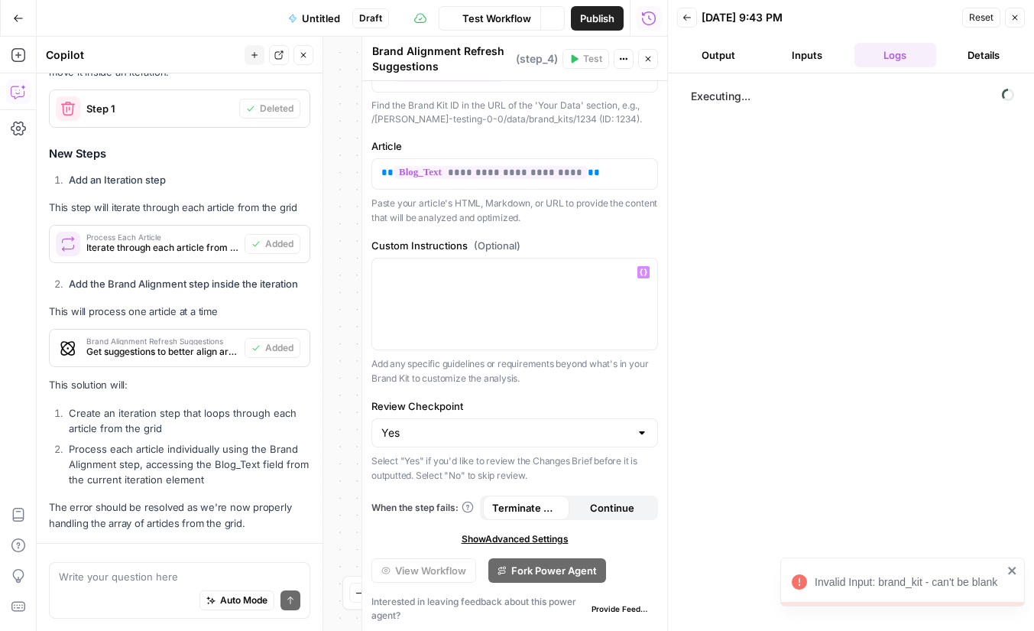
scroll to position [753, 0]
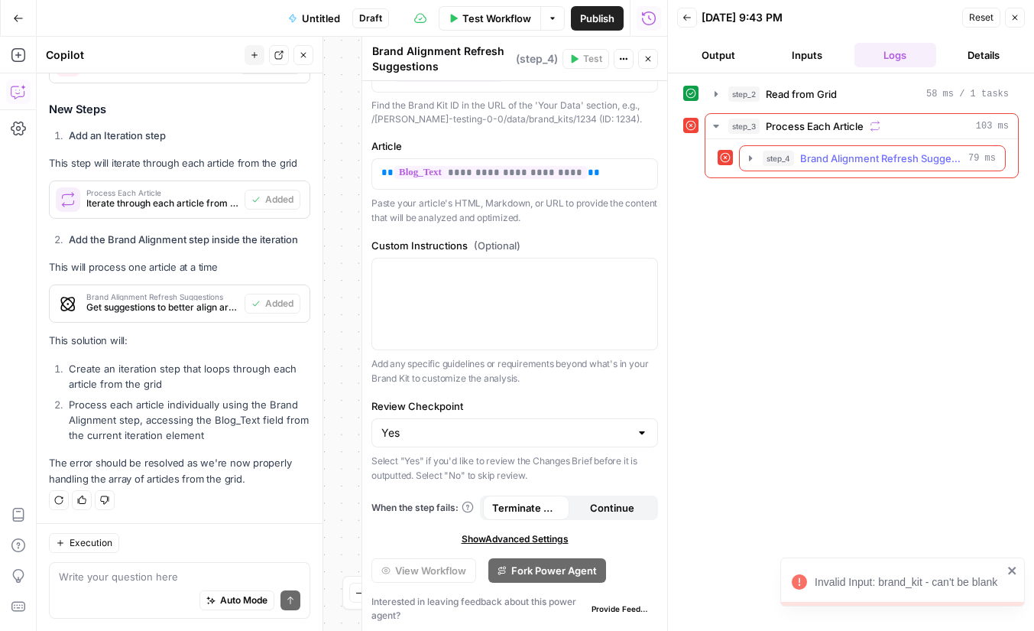
click at [746, 156] on icon "button" at bounding box center [751, 158] width 12 height 12
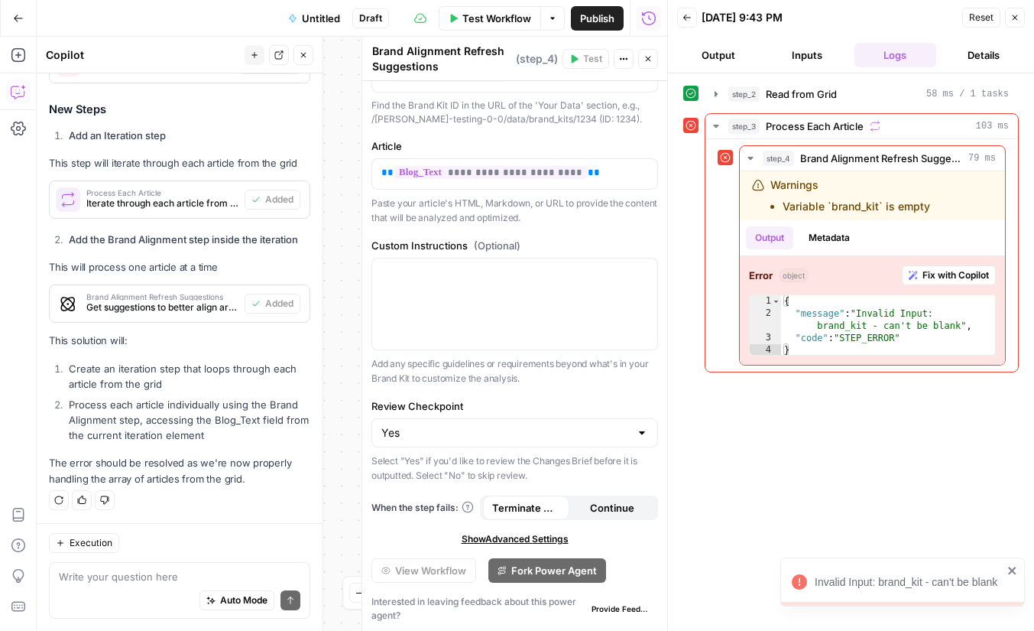
click at [1008, 21] on button "Close" at bounding box center [1015, 18] width 20 height 20
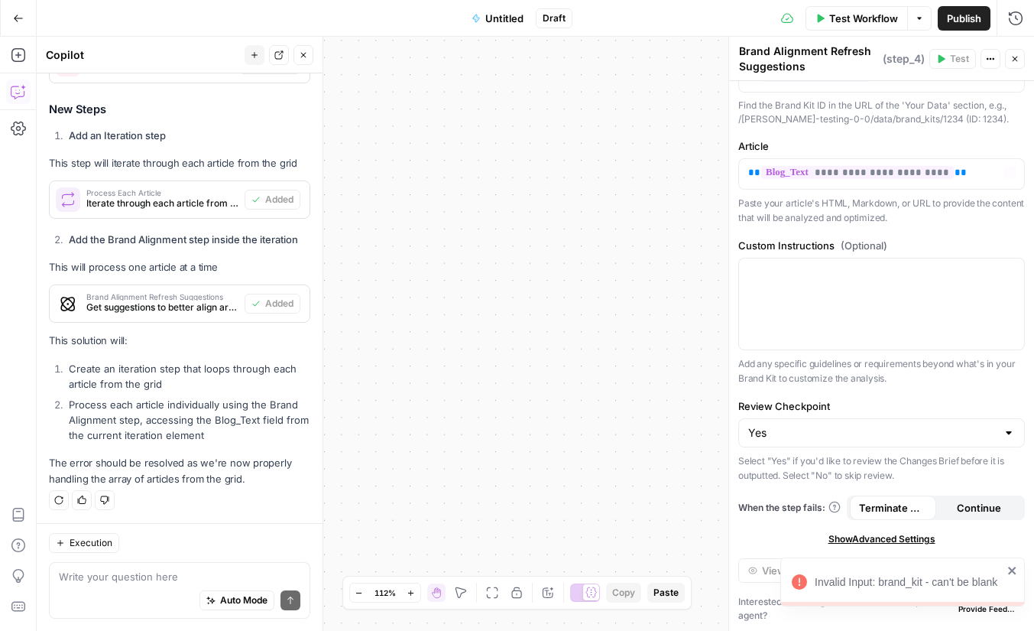
click at [596, 297] on div "Workflow Set Inputs Inputs Read from Grid Read from Grid Step 2 Output Expand O…" at bounding box center [536, 334] width 998 height 594
click at [494, 586] on button "Fit to View" at bounding box center [492, 592] width 18 height 18
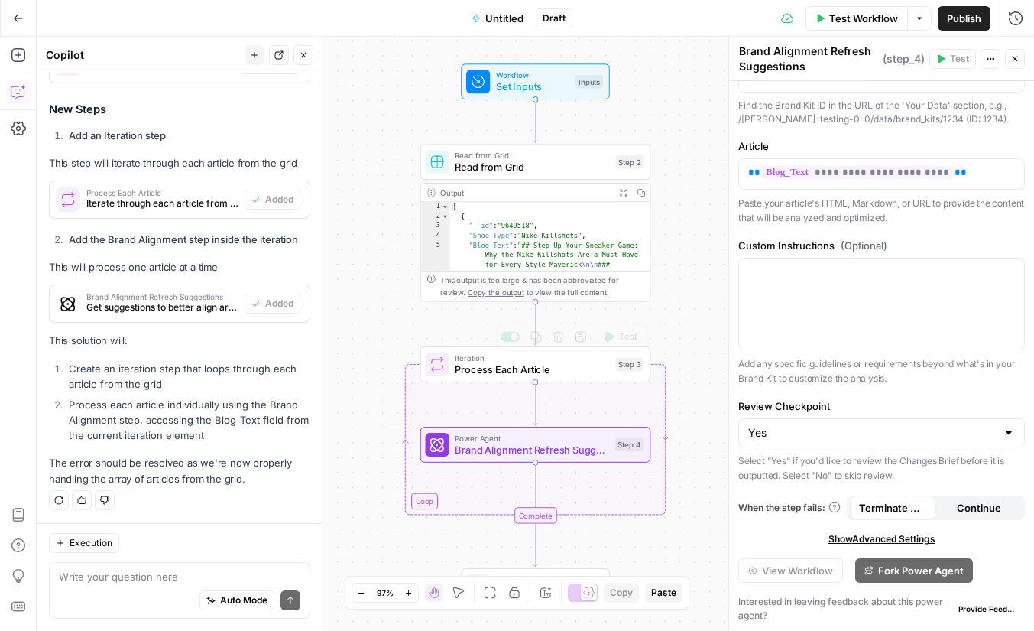
click at [522, 439] on span "Power Agent" at bounding box center [532, 438] width 154 height 12
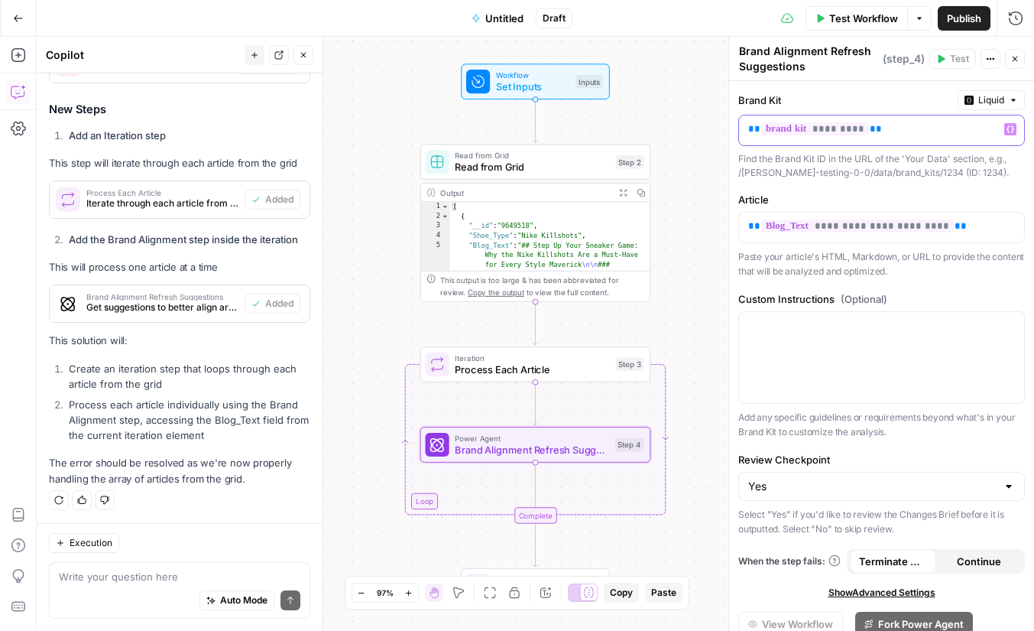
click at [895, 140] on div "** ********* **" at bounding box center [869, 130] width 261 height 30
click at [983, 95] on span "Liquid" at bounding box center [992, 100] width 26 height 14
click at [956, 137] on span "Static" at bounding box center [956, 132] width 97 height 15
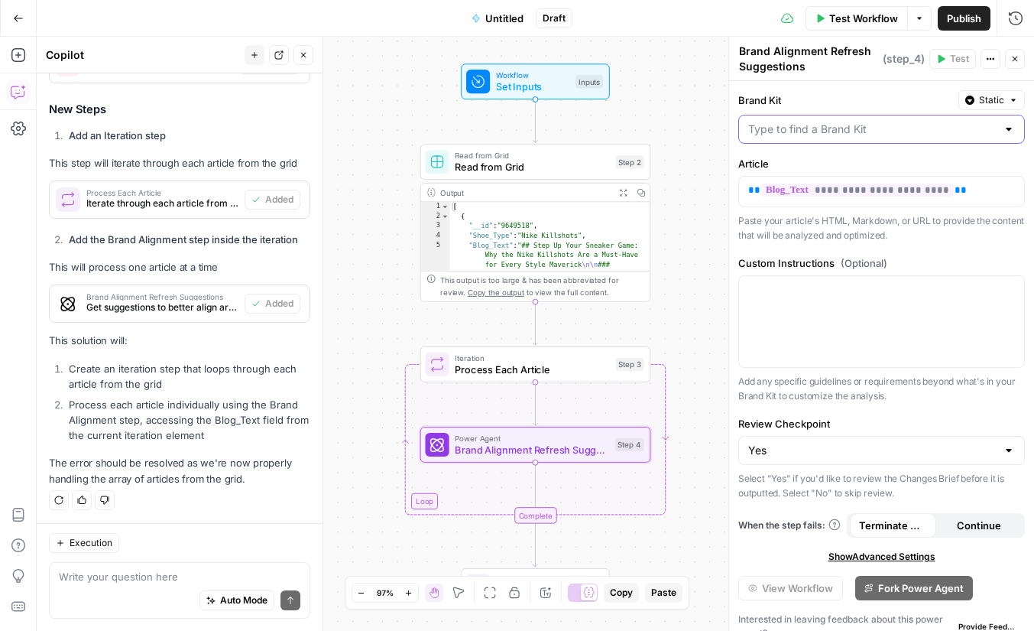
click at [825, 135] on input "Brand Kit" at bounding box center [872, 129] width 248 height 15
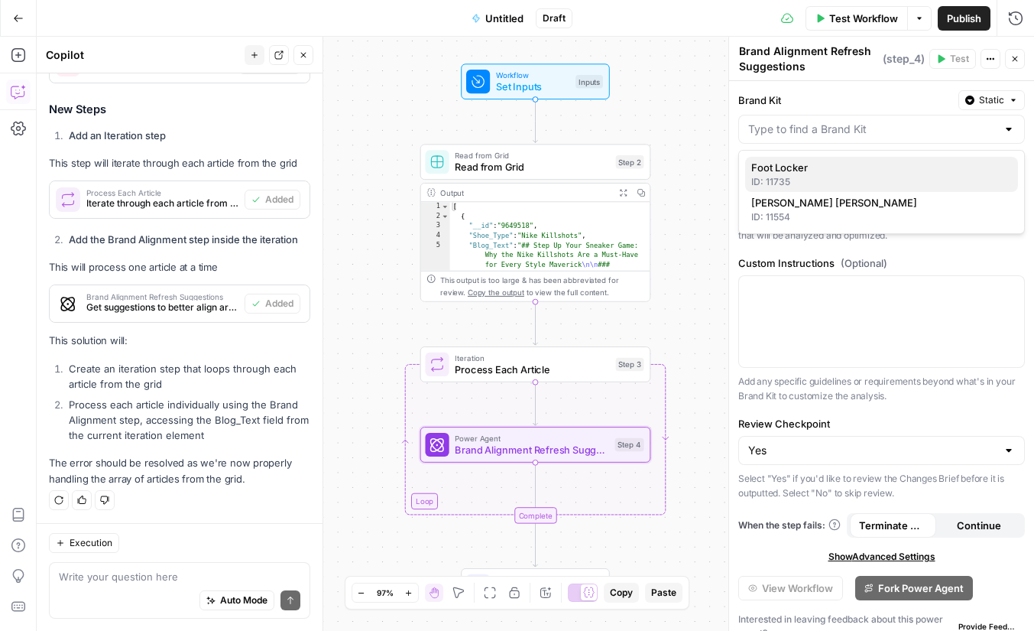
click at [837, 179] on div "ID: 11735" at bounding box center [882, 182] width 261 height 14
type input "Foot Locker"
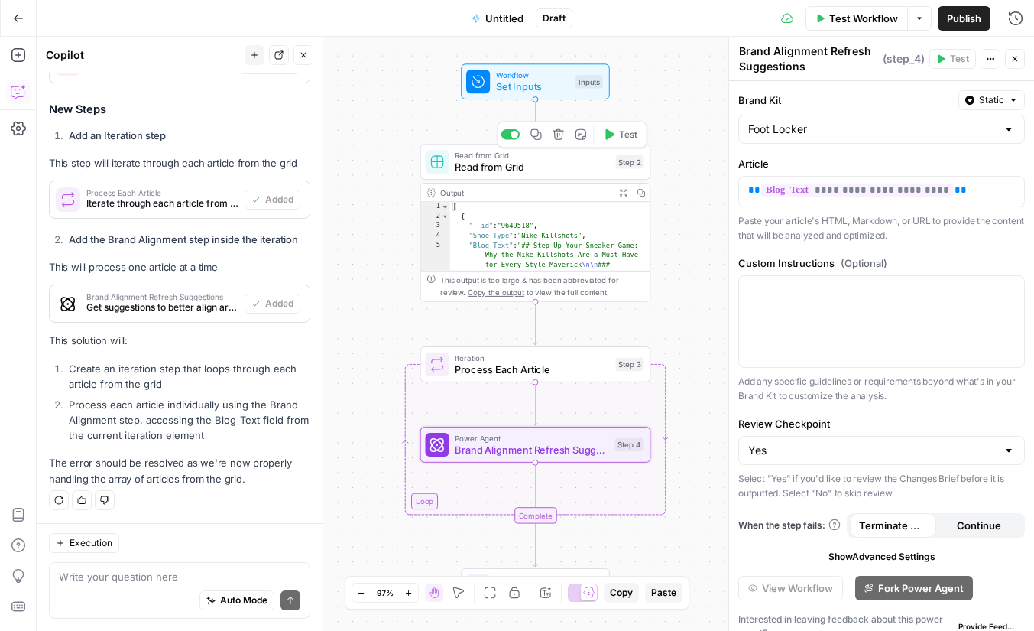
click at [554, 165] on span "Read from Grid" at bounding box center [532, 167] width 154 height 15
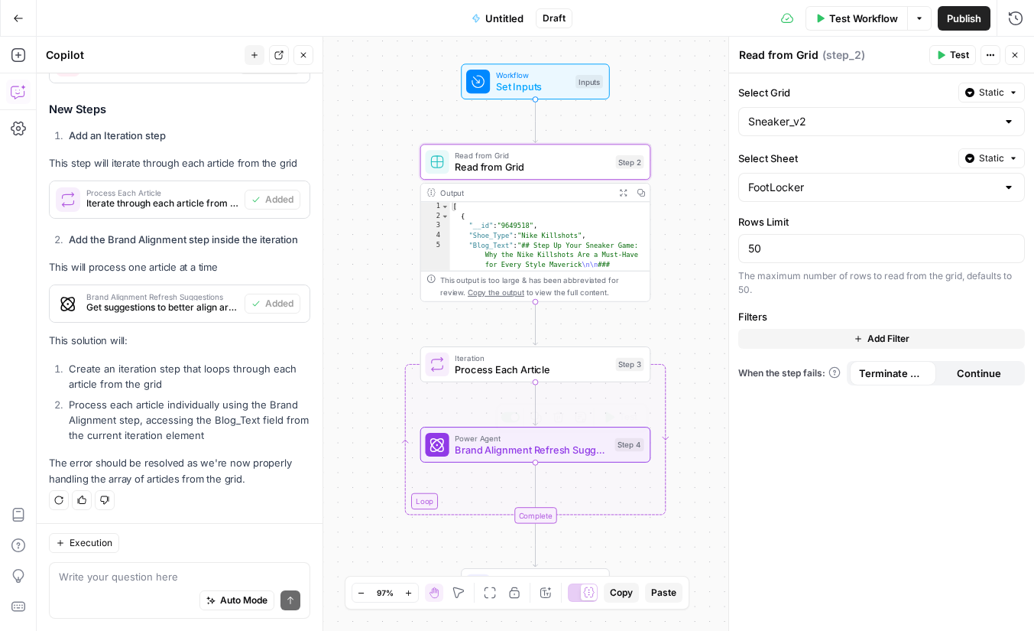
click at [531, 444] on span "Brand Alignment Refresh Suggestions" at bounding box center [532, 450] width 154 height 15
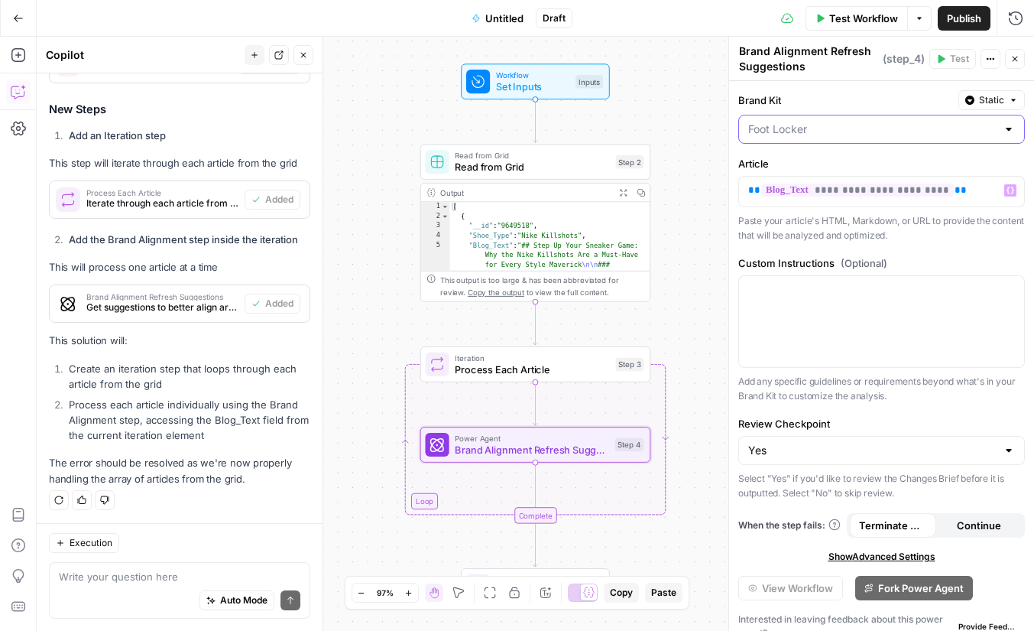
click at [845, 130] on input "Brand Kit" at bounding box center [872, 129] width 248 height 15
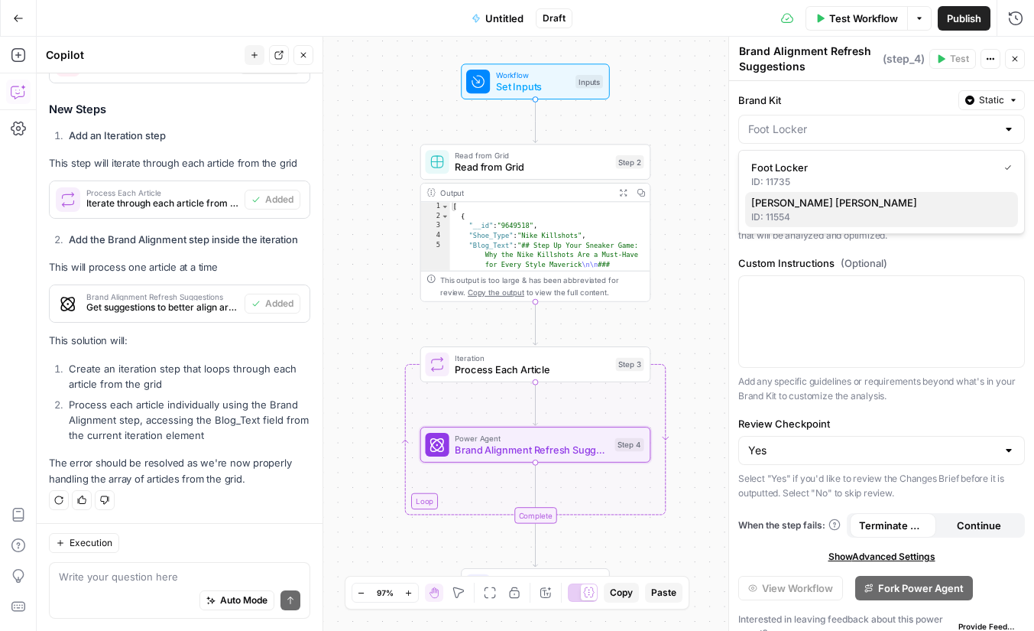
click at [831, 207] on span "Neiman Marcus" at bounding box center [879, 202] width 255 height 15
type input "Neiman Marcus"
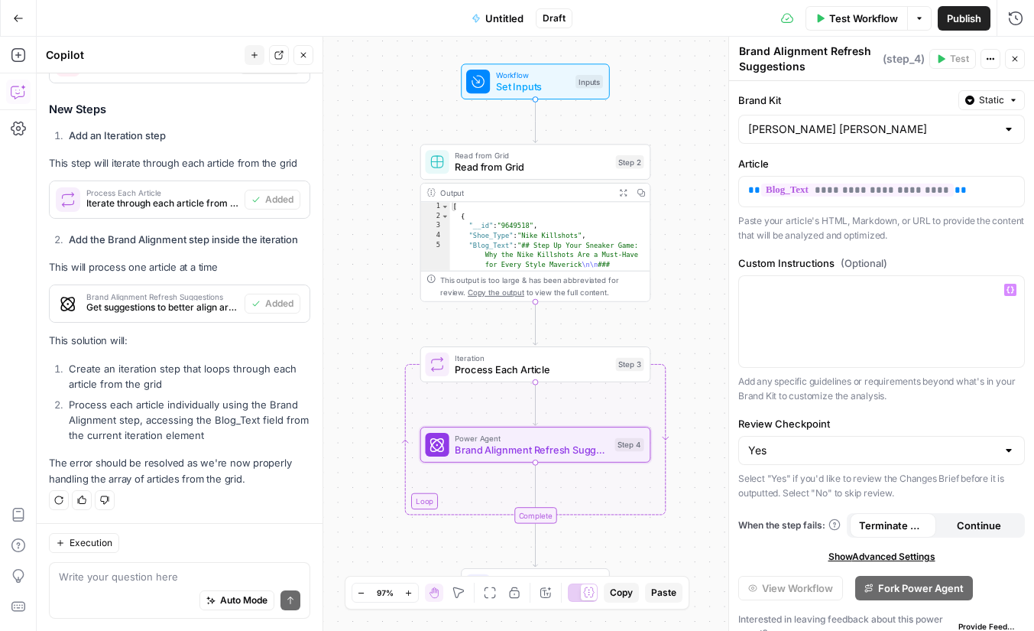
click at [936, 254] on div "**********" at bounding box center [881, 365] width 305 height 568
click at [865, 16] on span "Test Workflow" at bounding box center [864, 18] width 69 height 15
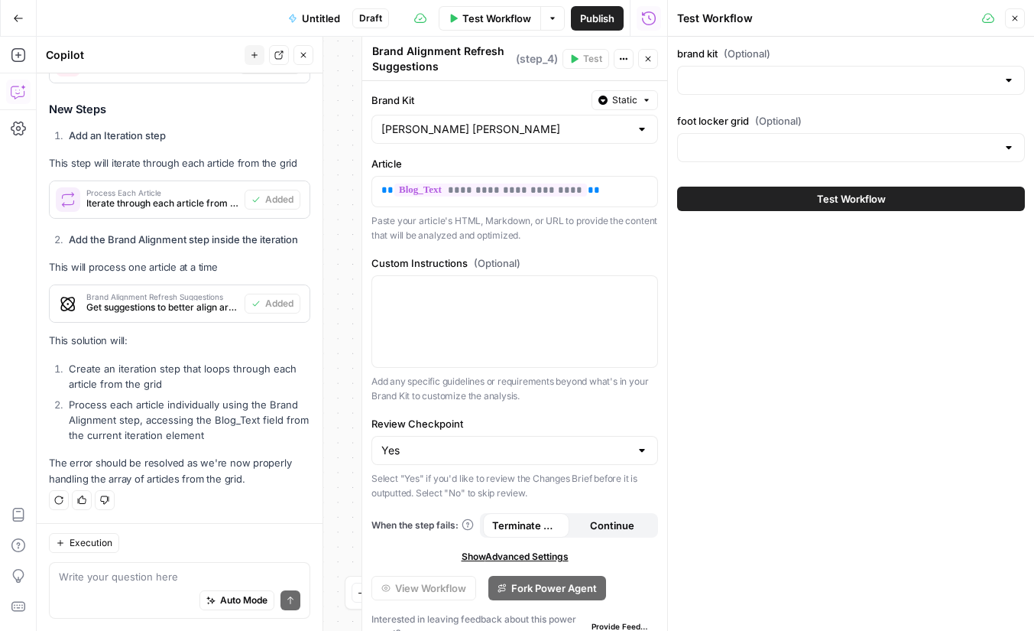
click at [863, 196] on span "Test Workflow" at bounding box center [851, 198] width 69 height 15
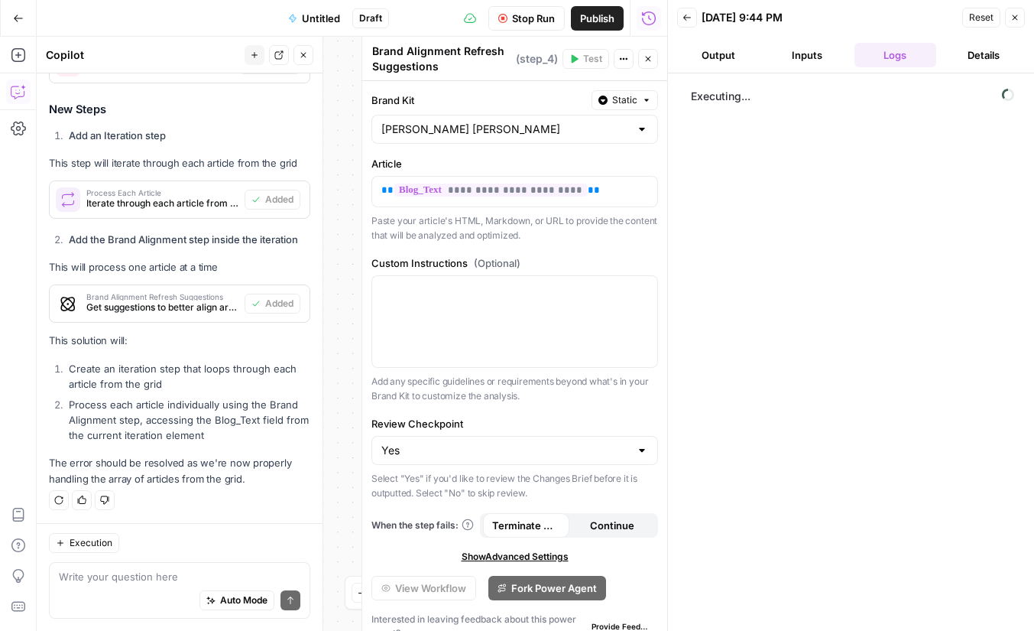
click at [653, 63] on button "Close" at bounding box center [648, 59] width 20 height 20
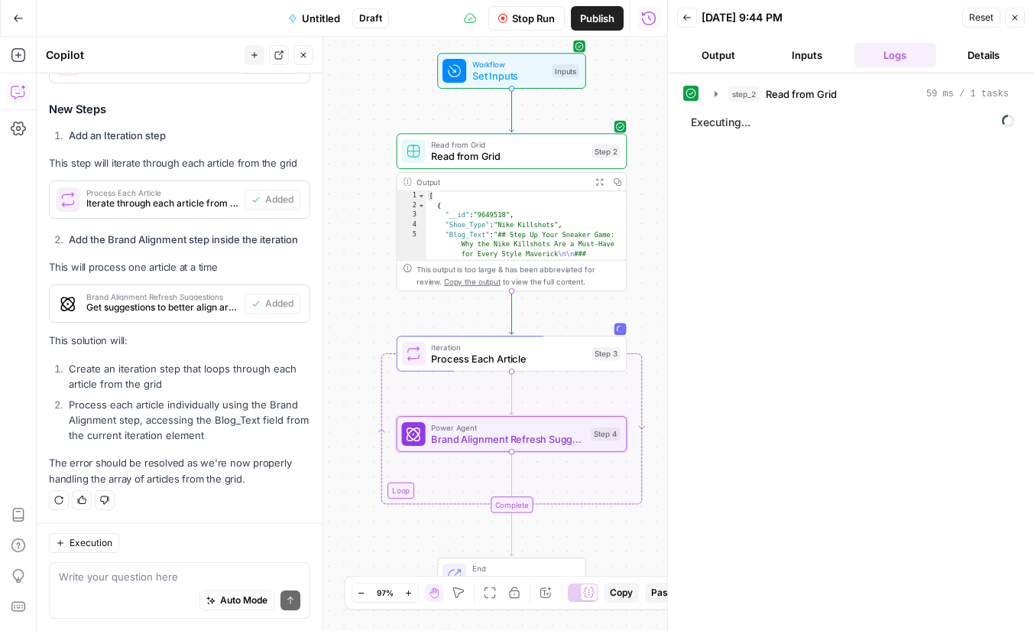
drag, startPoint x: 385, startPoint y: 305, endPoint x: 361, endPoint y: 294, distance: 26.0
click at [361, 294] on div "Workflow Set Inputs Inputs Read from Grid Read from Grid Step 2 Output Expand O…" at bounding box center [352, 334] width 631 height 594
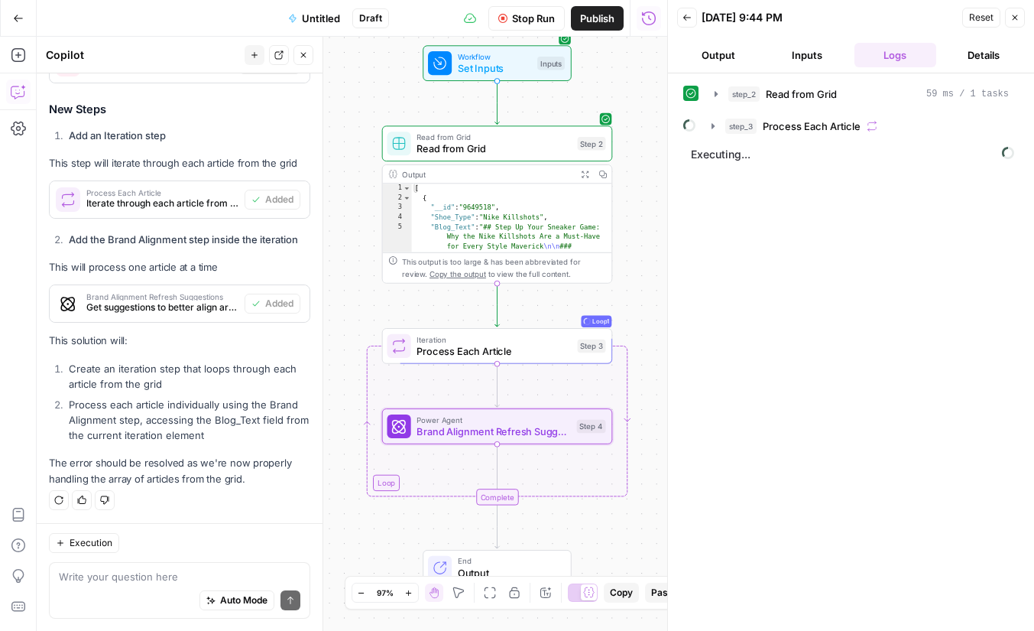
drag, startPoint x: 382, startPoint y: 289, endPoint x: 368, endPoint y: 281, distance: 16.4
click at [368, 281] on div "Workflow Set Inputs Inputs Read from Grid Read from Grid Step 2 Output Expand O…" at bounding box center [352, 334] width 631 height 594
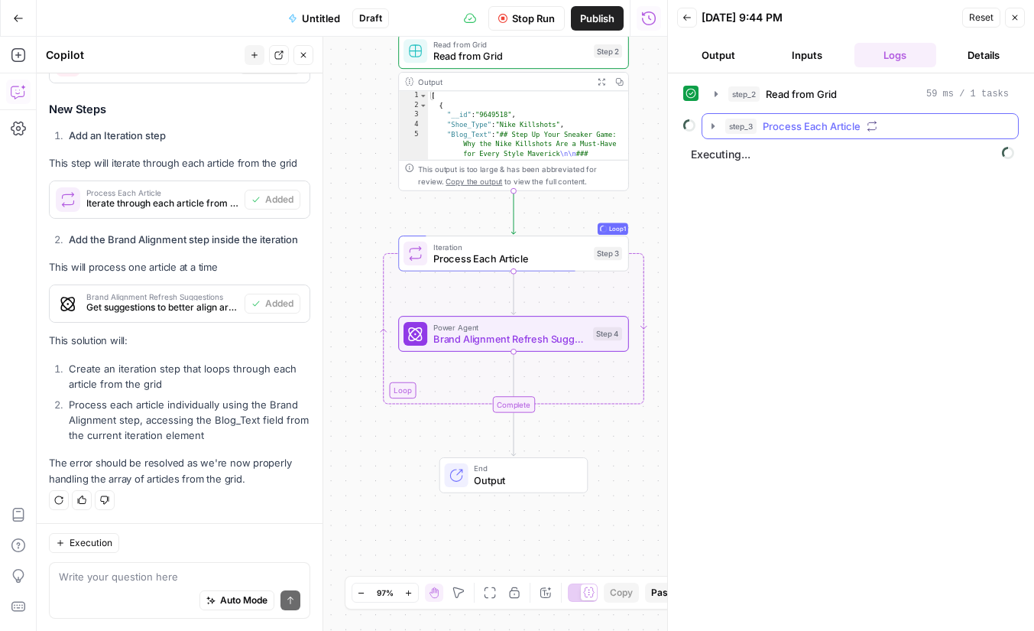
click at [719, 122] on button "step_3 Process Each Article" at bounding box center [861, 126] width 316 height 24
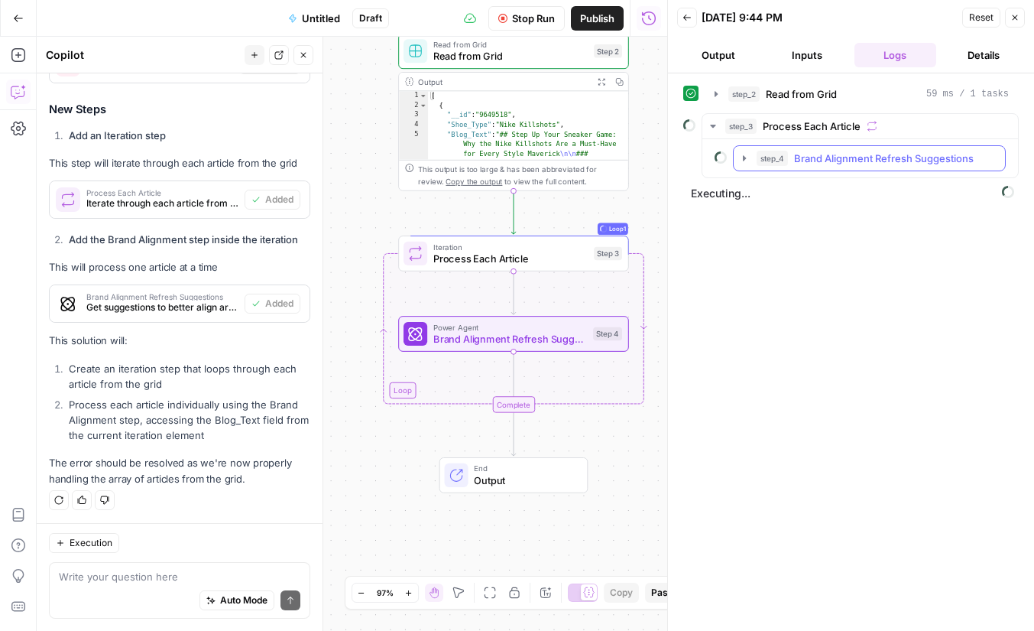
click at [741, 152] on icon "button" at bounding box center [745, 158] width 12 height 12
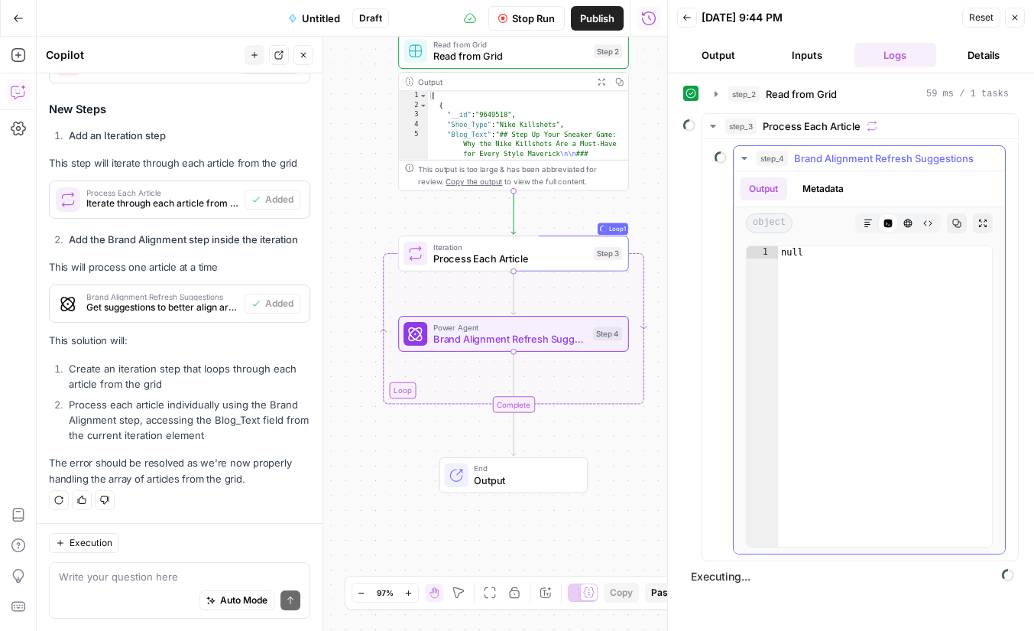
click at [743, 157] on icon "button" at bounding box center [744, 158] width 5 height 3
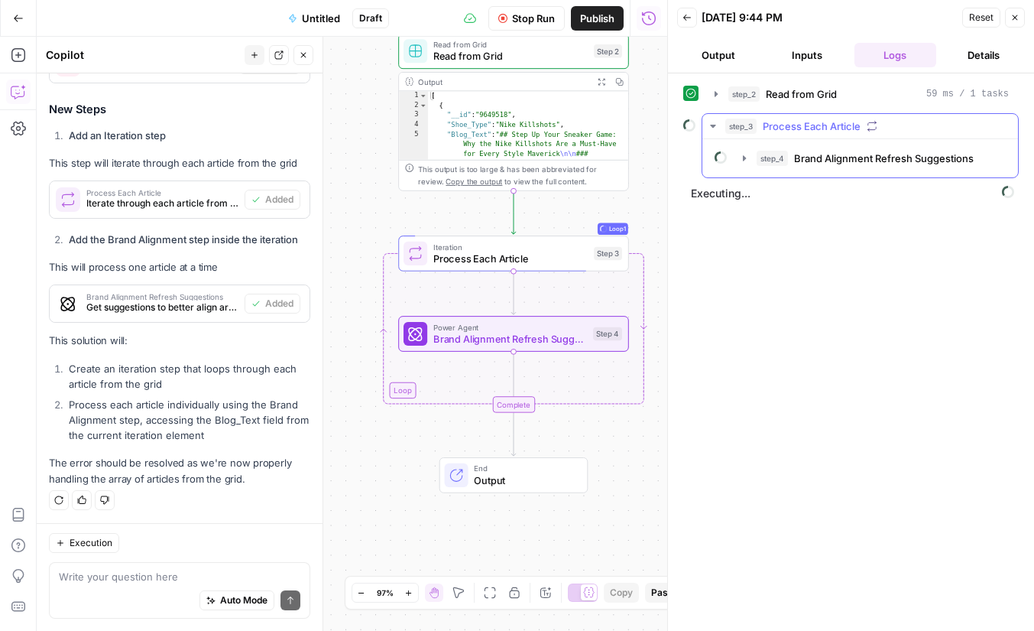
click at [713, 128] on icon "button" at bounding box center [713, 126] width 12 height 12
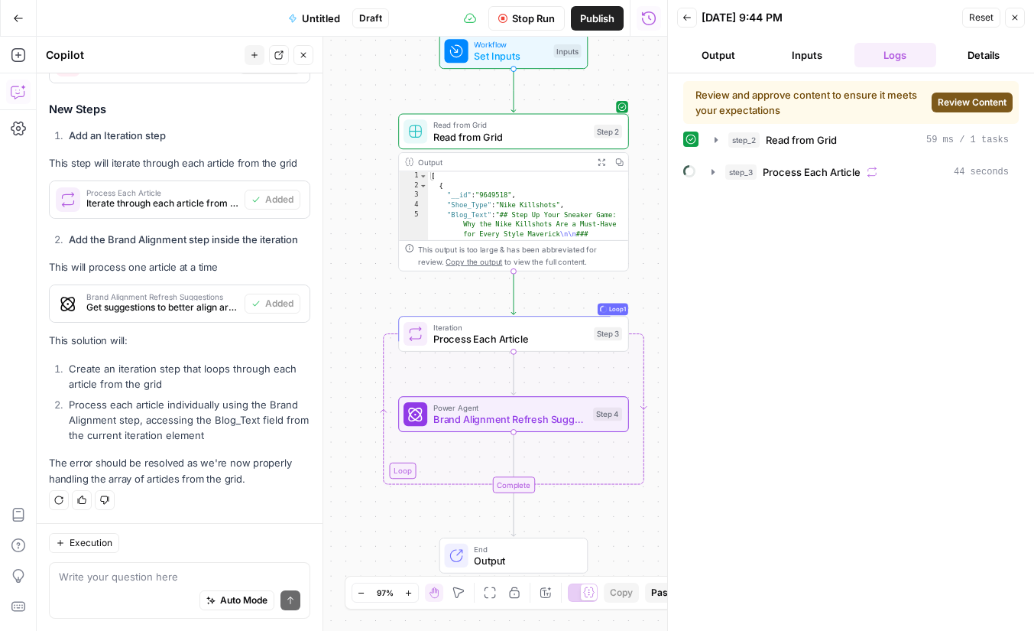
click at [974, 101] on span "Review Content" at bounding box center [972, 103] width 69 height 14
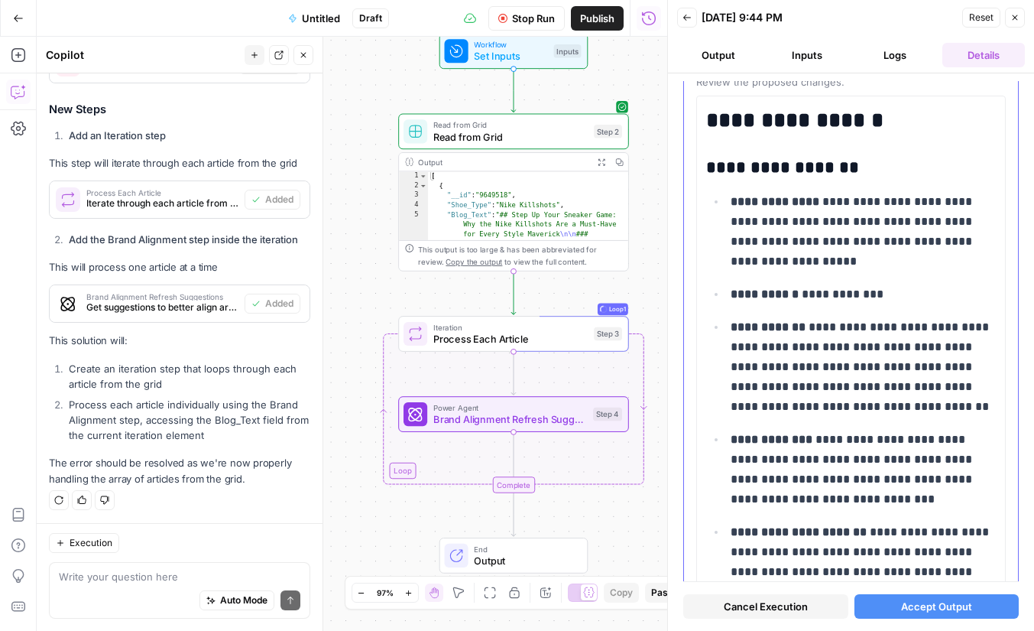
scroll to position [106, 0]
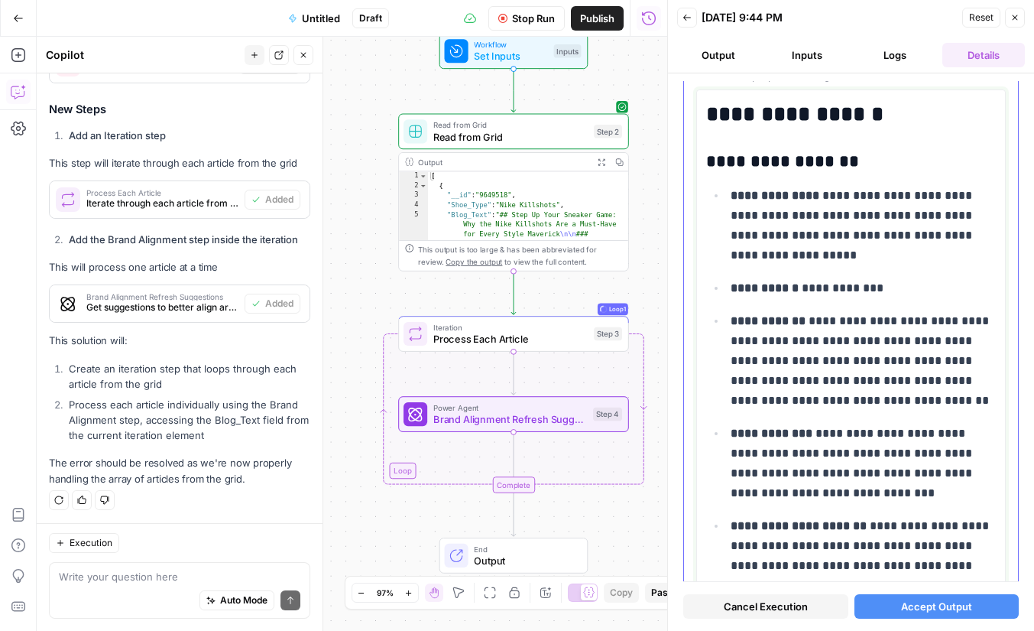
click at [835, 196] on p "**********" at bounding box center [863, 226] width 265 height 80
drag, startPoint x: 835, startPoint y: 196, endPoint x: 794, endPoint y: 255, distance: 71.9
click at [794, 255] on p "**********" at bounding box center [863, 226] width 265 height 80
drag, startPoint x: 794, startPoint y: 255, endPoint x: 826, endPoint y: 196, distance: 66.4
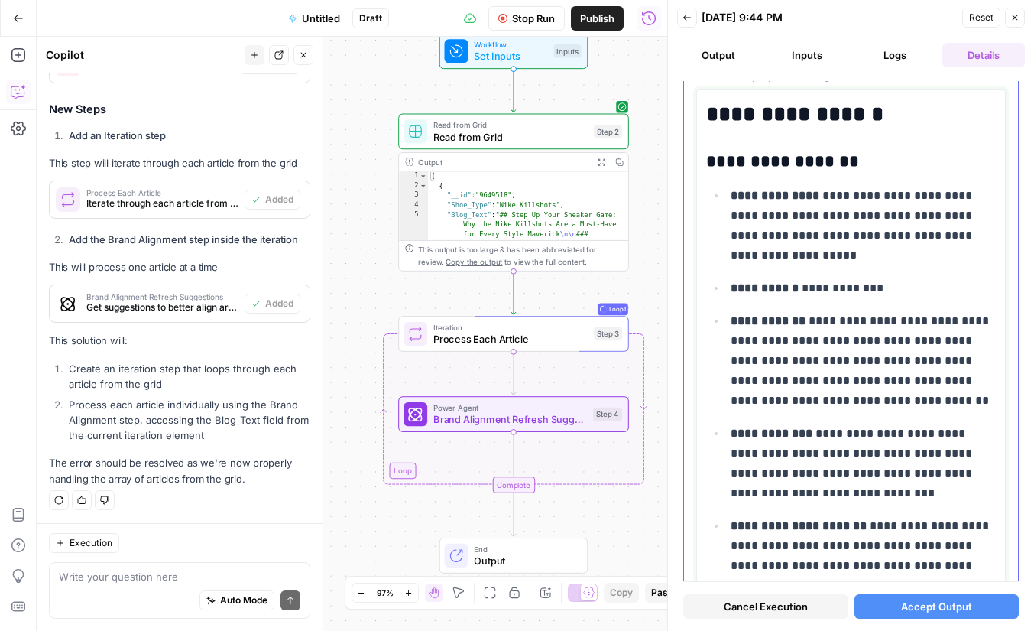
click at [826, 196] on p "**********" at bounding box center [863, 226] width 265 height 80
drag, startPoint x: 826, startPoint y: 196, endPoint x: 784, endPoint y: 255, distance: 72.3
click at [784, 255] on p "**********" at bounding box center [863, 226] width 265 height 80
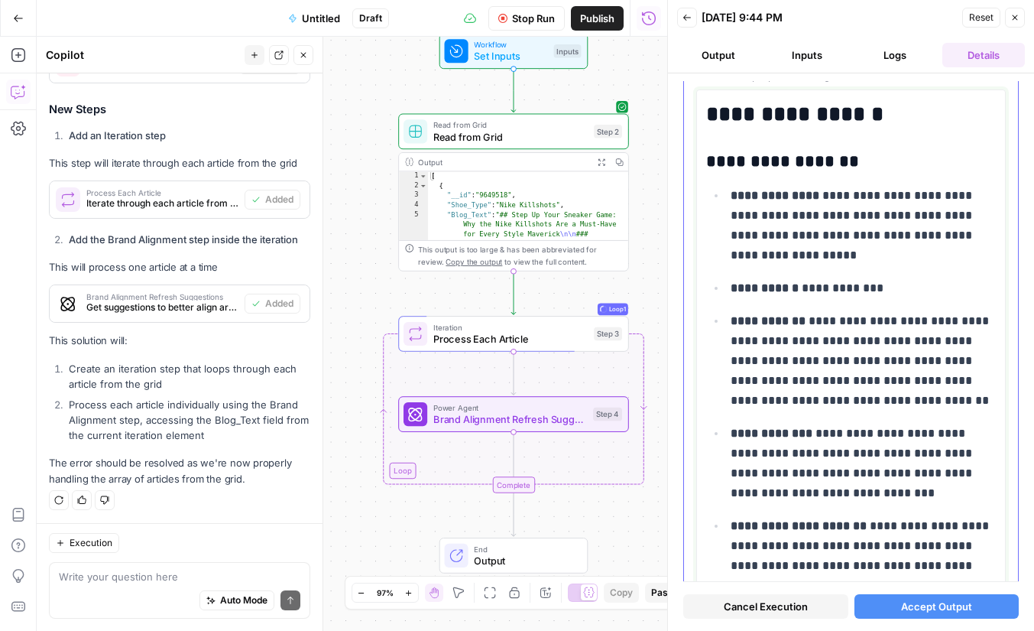
click at [817, 322] on p "**********" at bounding box center [863, 360] width 265 height 99
drag, startPoint x: 817, startPoint y: 322, endPoint x: 884, endPoint y: 395, distance: 99.6
click at [884, 395] on p "**********" at bounding box center [863, 360] width 265 height 99
click at [851, 204] on p "**********" at bounding box center [863, 226] width 265 height 80
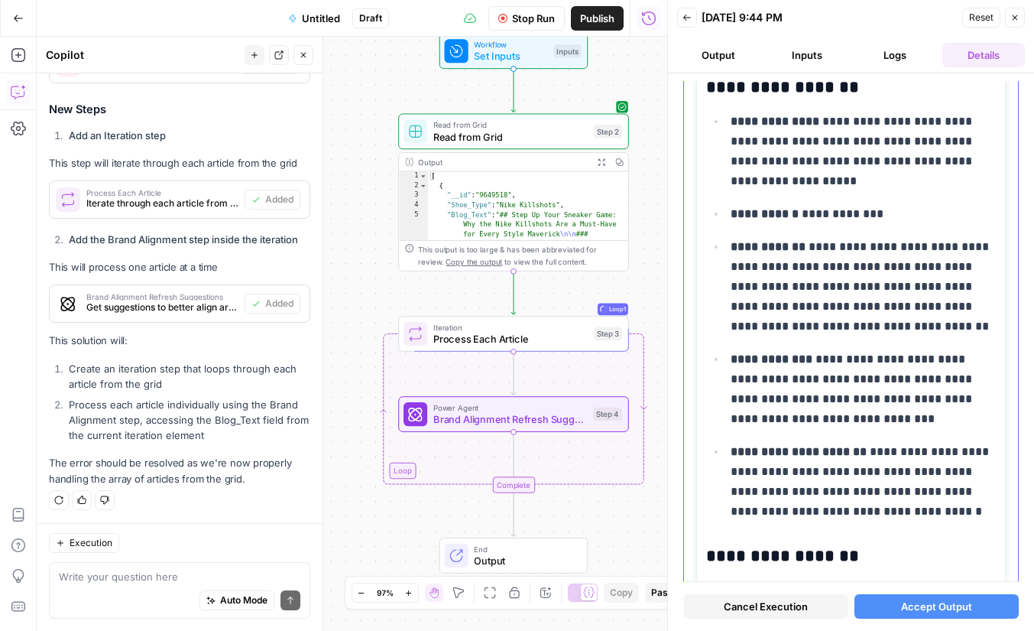
scroll to position [180, 0]
click at [848, 223] on p "**********" at bounding box center [863, 215] width 265 height 20
click at [849, 268] on p "**********" at bounding box center [863, 287] width 265 height 99
drag, startPoint x: 843, startPoint y: 243, endPoint x: 849, endPoint y: 333, distance: 90.4
click at [849, 333] on p "**********" at bounding box center [863, 287] width 265 height 99
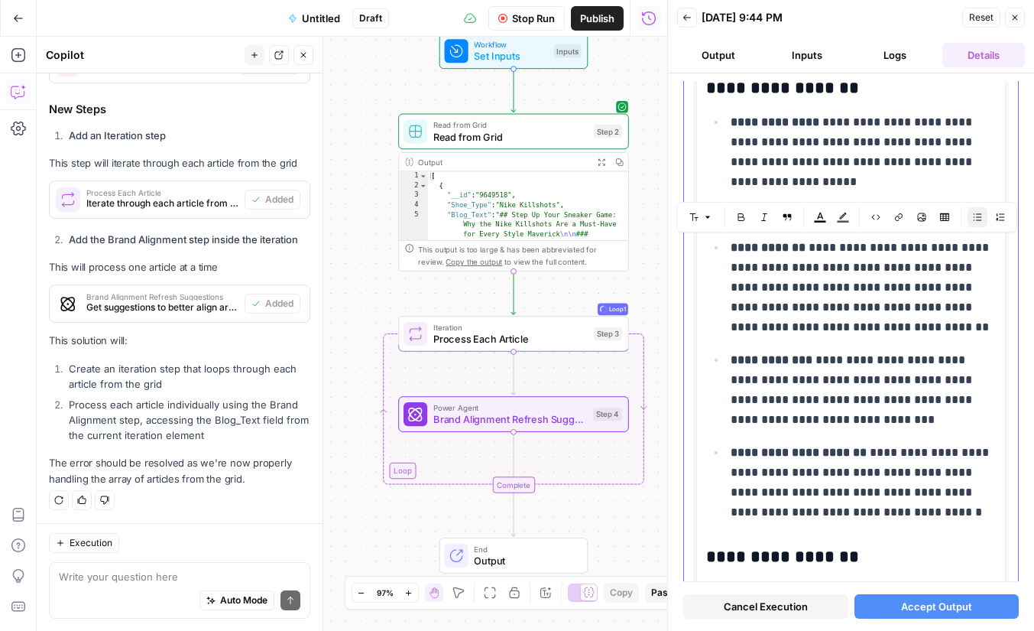
click at [849, 333] on p "**********" at bounding box center [863, 287] width 265 height 99
drag, startPoint x: 849, startPoint y: 333, endPoint x: 838, endPoint y: 231, distance: 103.1
click at [838, 231] on ul "**********" at bounding box center [851, 317] width 290 height 411
click at [838, 231] on div "Font style Bold Italic Block quote Text color Highlight color Code block Link I…" at bounding box center [818, 217] width 341 height 31
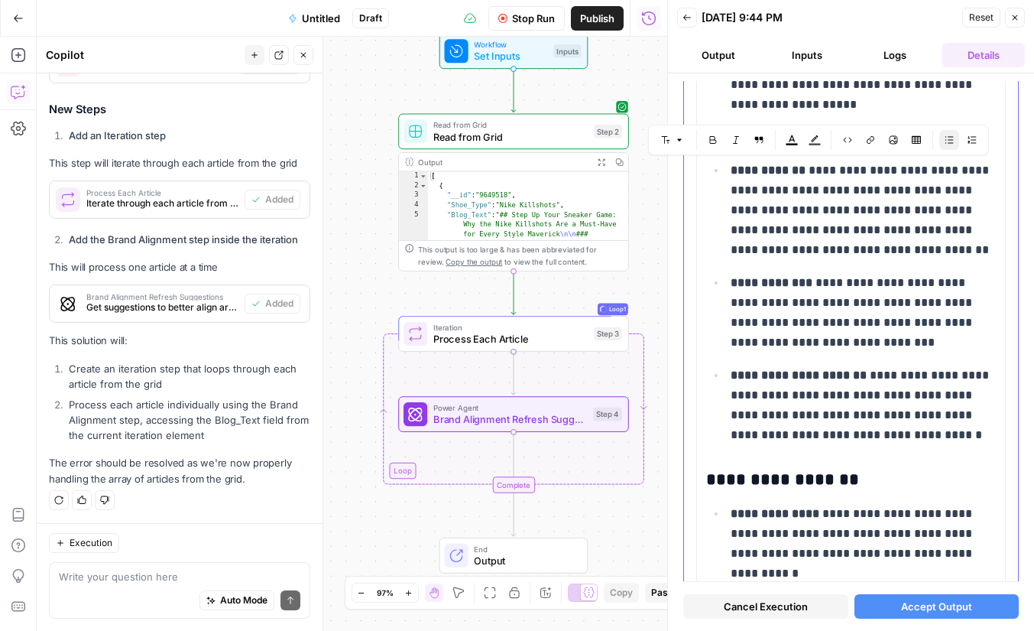
scroll to position [293, 0]
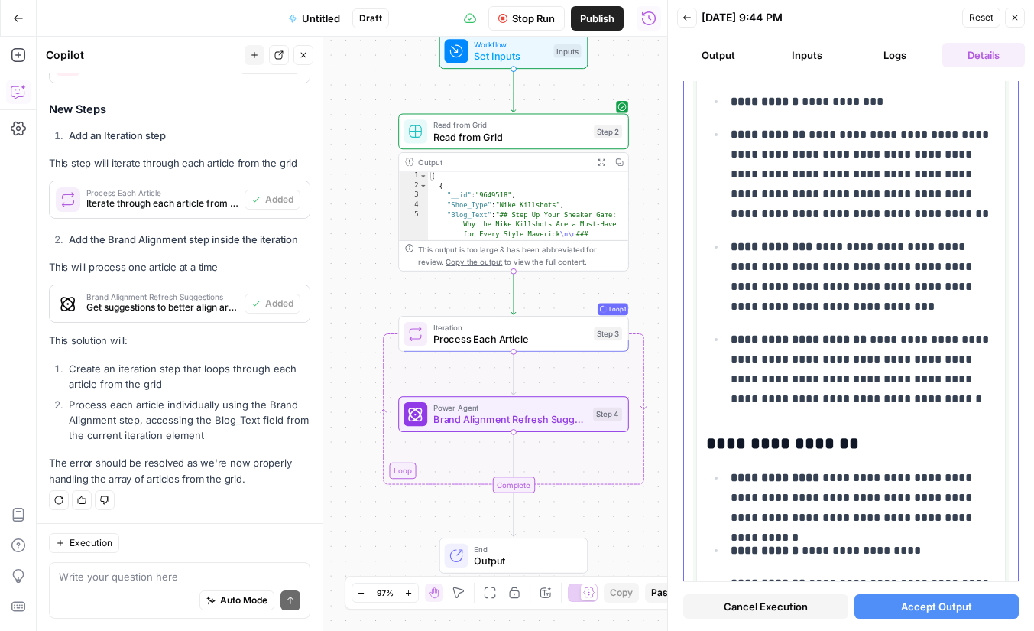
drag, startPoint x: 856, startPoint y: 239, endPoint x: 862, endPoint y: 312, distance: 73.7
click at [862, 312] on p "**********" at bounding box center [863, 277] width 265 height 80
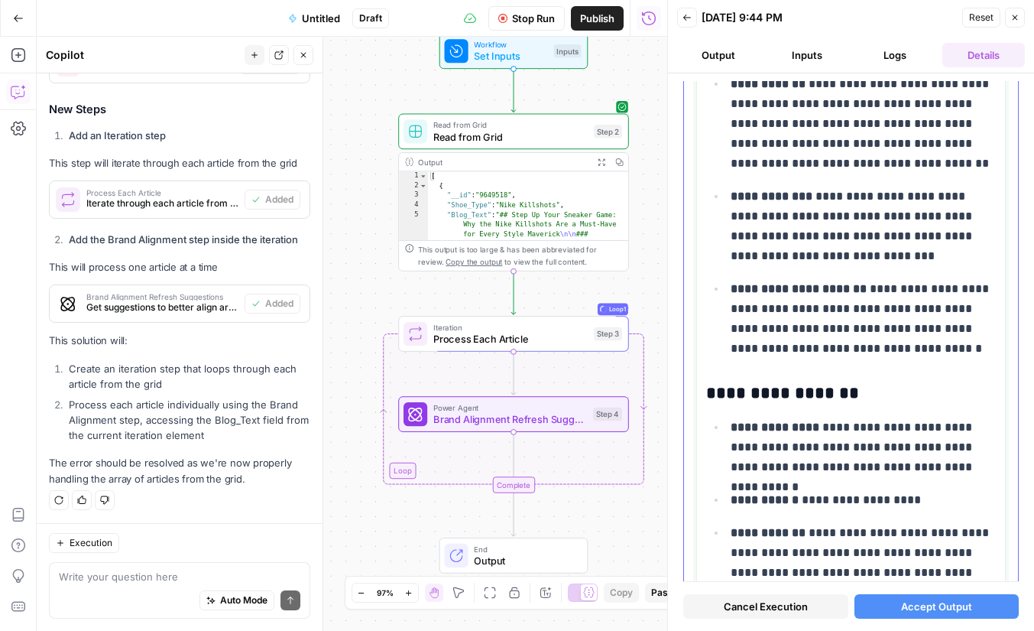
drag, startPoint x: 885, startPoint y: 289, endPoint x: 924, endPoint y: 353, distance: 75.1
click at [924, 353] on p "**********" at bounding box center [863, 319] width 265 height 80
click at [924, 352] on p "**********" at bounding box center [863, 319] width 265 height 80
drag, startPoint x: 924, startPoint y: 352, endPoint x: 886, endPoint y: 284, distance: 77.7
click at [886, 283] on p "**********" at bounding box center [863, 319] width 265 height 80
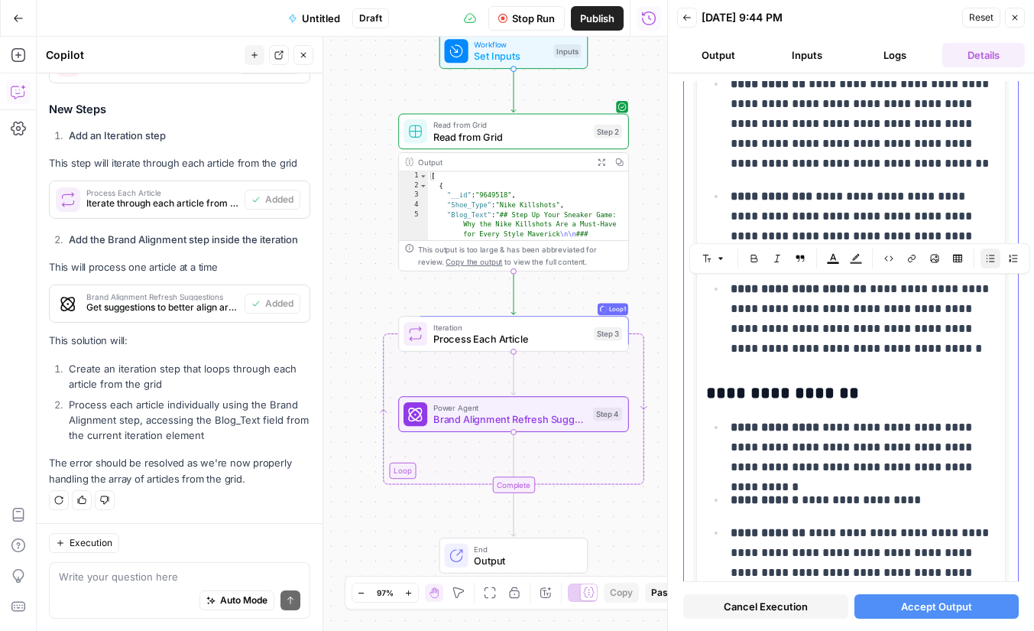
click at [886, 284] on p "**********" at bounding box center [863, 319] width 265 height 80
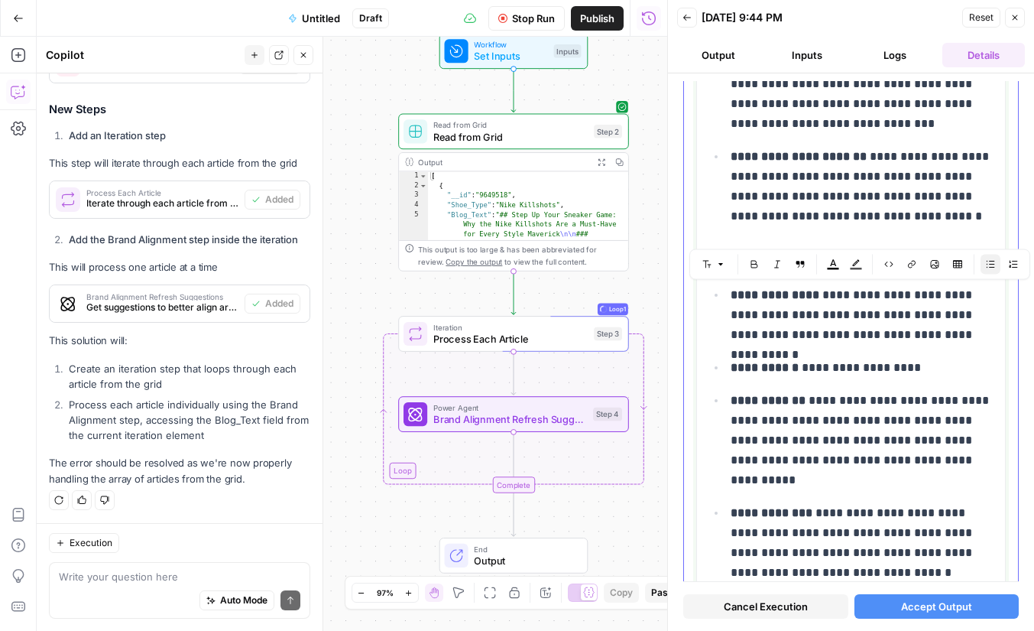
drag, startPoint x: 833, startPoint y: 296, endPoint x: 925, endPoint y: 338, distance: 101.6
click at [925, 338] on p "**********" at bounding box center [863, 315] width 265 height 60
drag, startPoint x: 925, startPoint y: 338, endPoint x: 826, endPoint y: 285, distance: 111.8
click at [826, 285] on p "**********" at bounding box center [863, 315] width 265 height 60
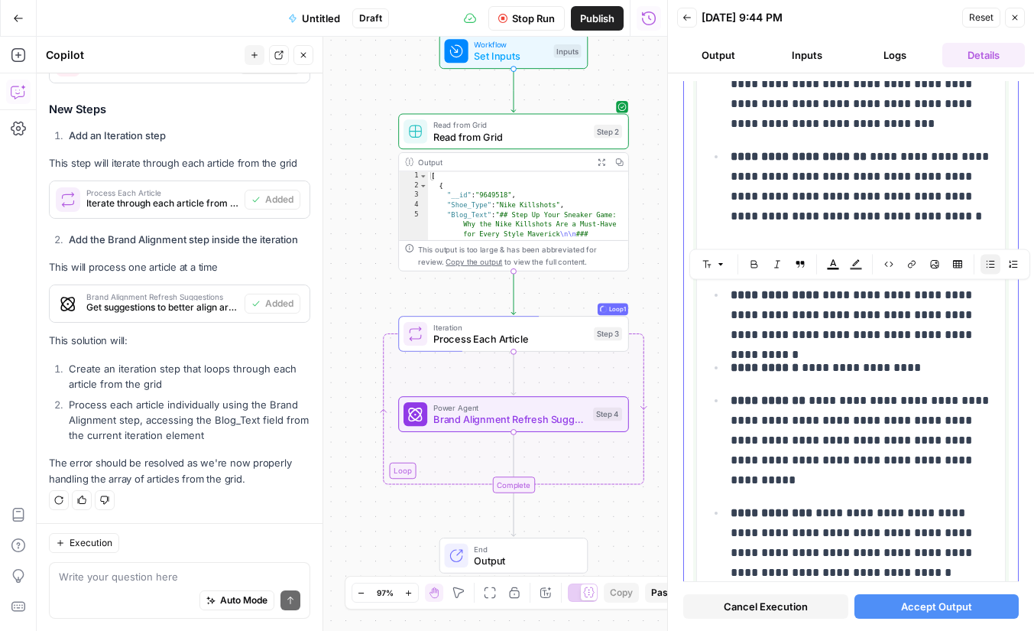
click at [826, 285] on p "**********" at bounding box center [863, 315] width 265 height 60
drag, startPoint x: 826, startPoint y: 285, endPoint x: 929, endPoint y: 330, distance: 111.6
click at [928, 328] on p "**********" at bounding box center [863, 315] width 265 height 60
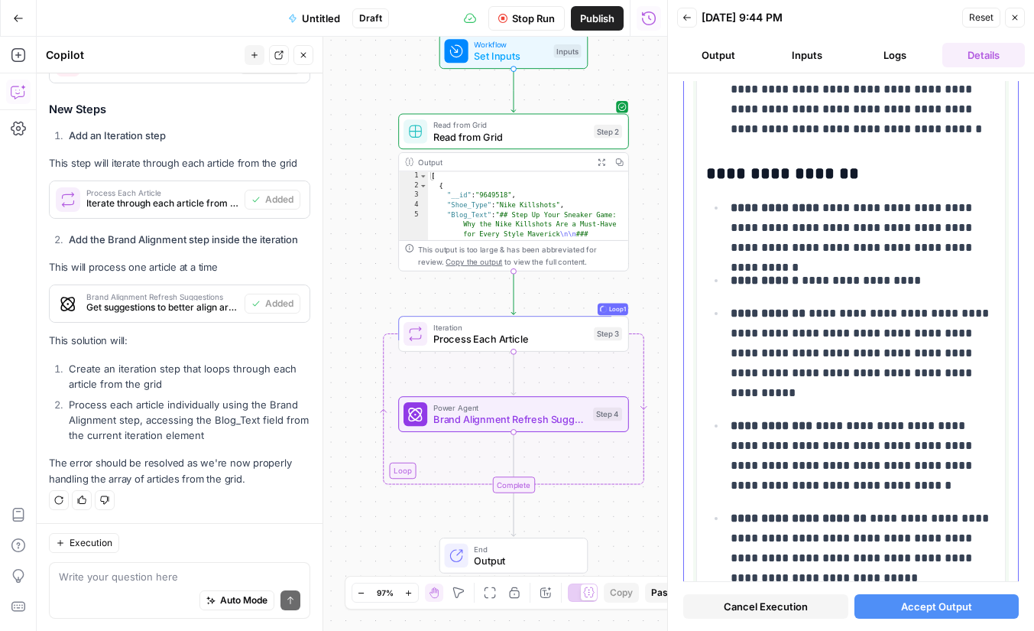
scroll to position [569, 0]
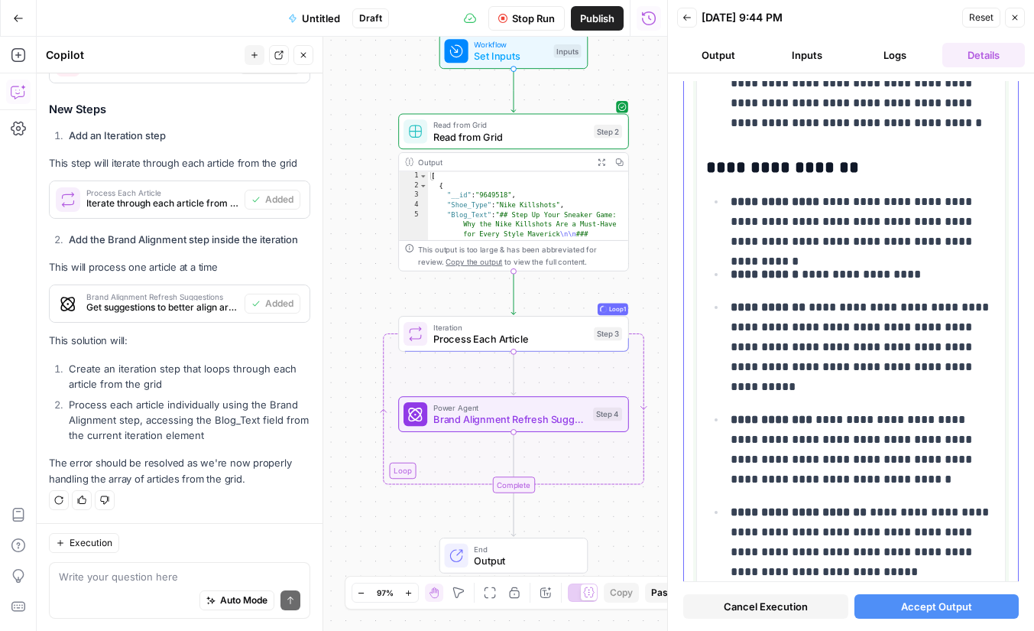
drag, startPoint x: 813, startPoint y: 325, endPoint x: 871, endPoint y: 367, distance: 71.7
click at [868, 367] on p "**********" at bounding box center [863, 346] width 265 height 99
click at [873, 367] on p "**********" at bounding box center [863, 346] width 265 height 99
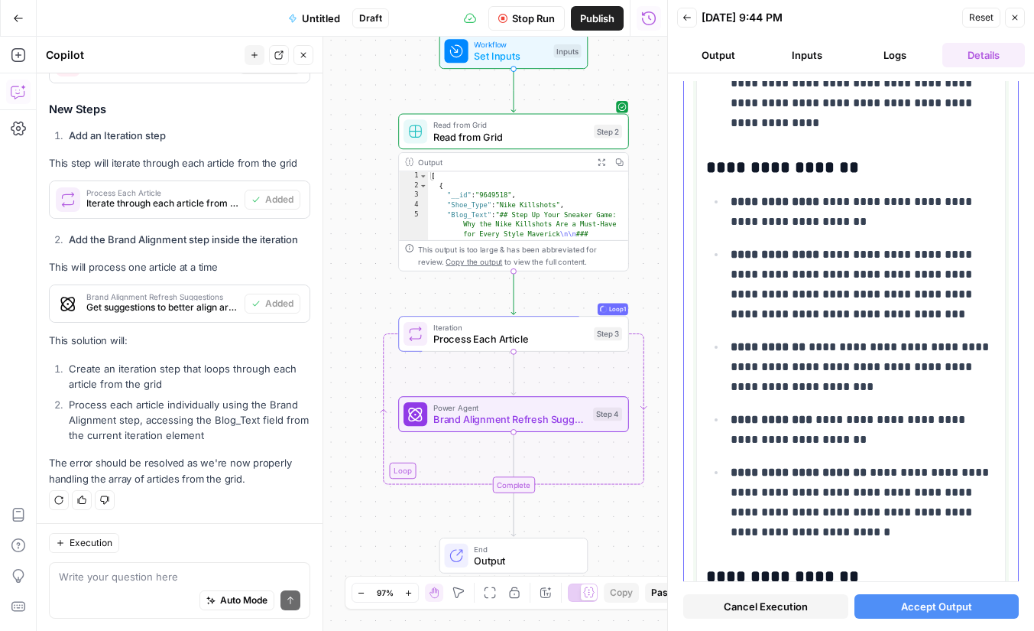
scroll to position [6674, 0]
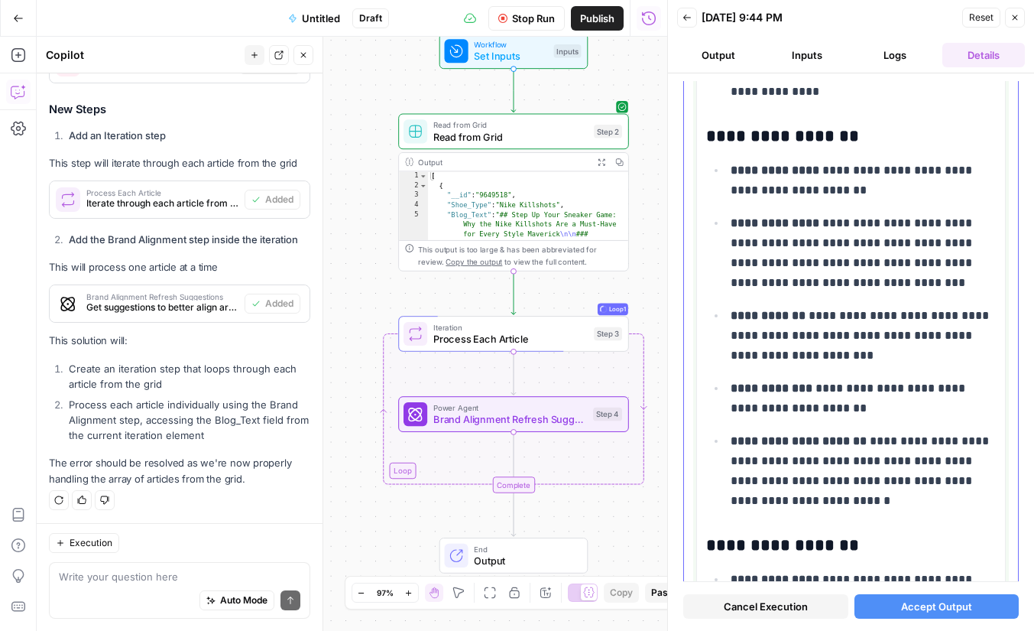
click at [839, 223] on p "**********" at bounding box center [863, 253] width 265 height 80
drag, startPoint x: 839, startPoint y: 223, endPoint x: 851, endPoint y: 263, distance: 41.6
click at [851, 263] on p "**********" at bounding box center [863, 253] width 265 height 80
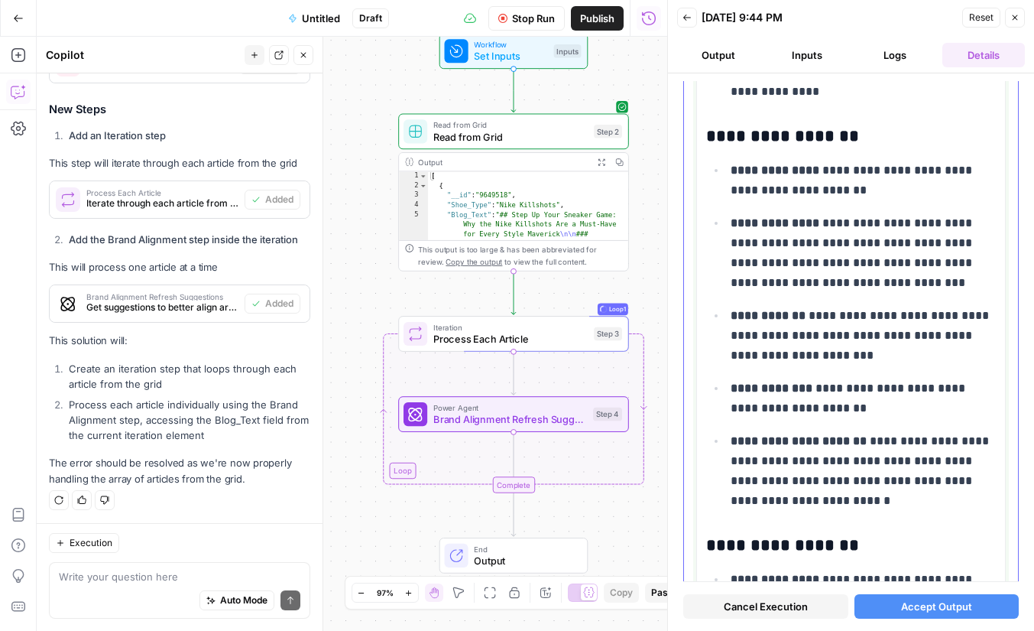
click at [837, 221] on p "**********" at bounding box center [863, 253] width 265 height 80
drag, startPoint x: 837, startPoint y: 221, endPoint x: 841, endPoint y: 284, distance: 63.6
click at [841, 284] on p "**********" at bounding box center [863, 253] width 265 height 80
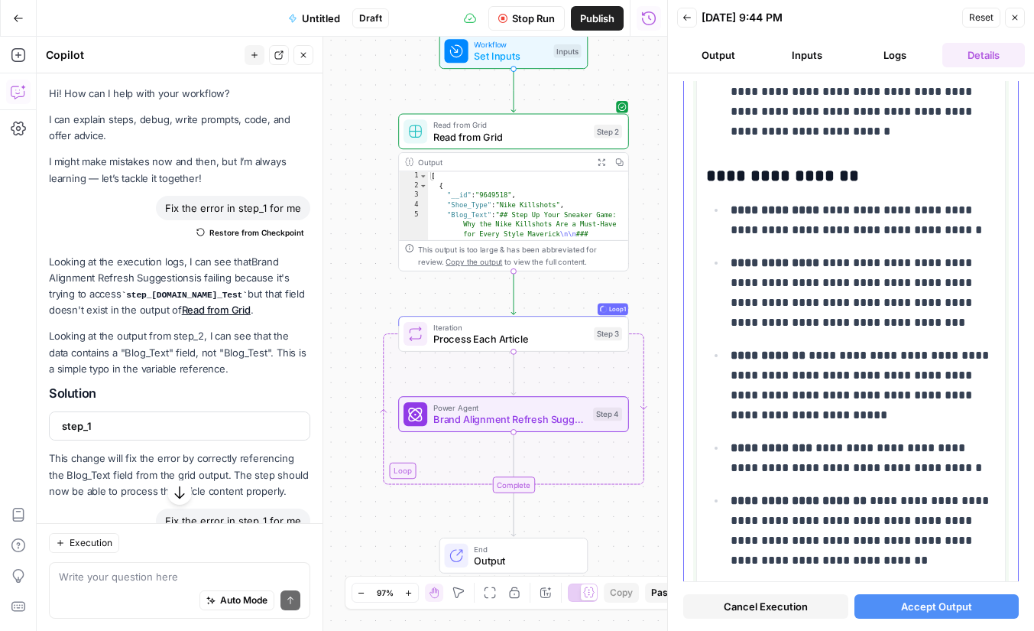
scroll to position [7935, 0]
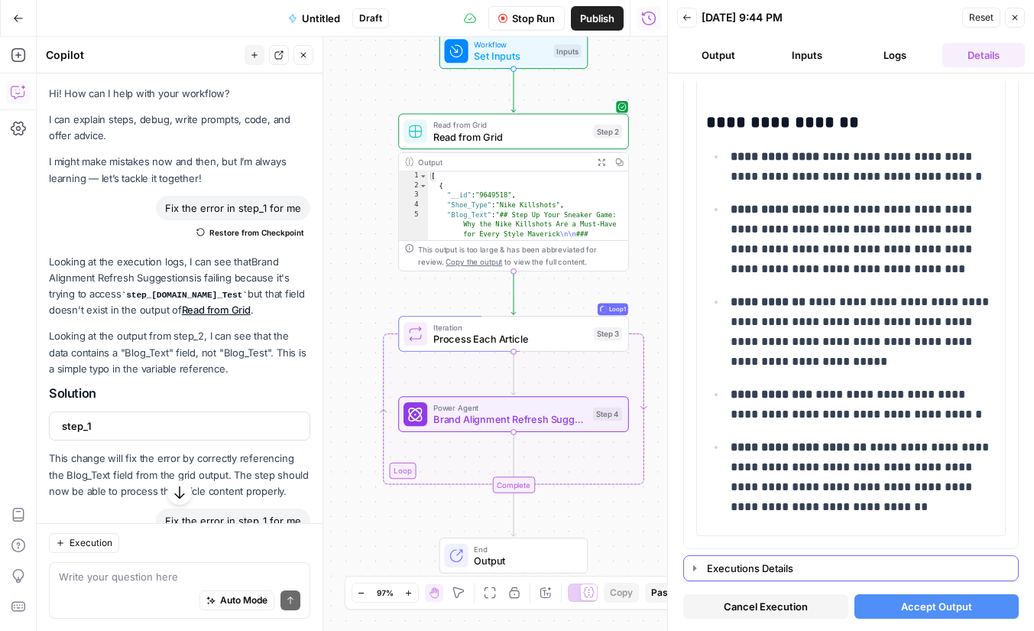
click at [700, 565] on icon "button" at bounding box center [695, 568] width 12 height 12
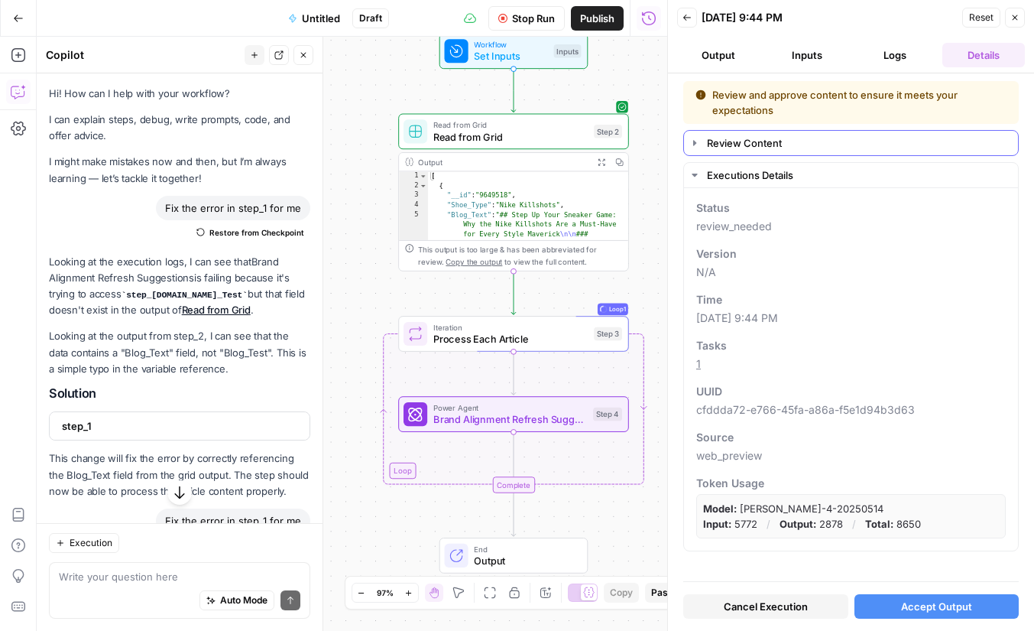
click at [696, 144] on icon "button" at bounding box center [695, 143] width 12 height 12
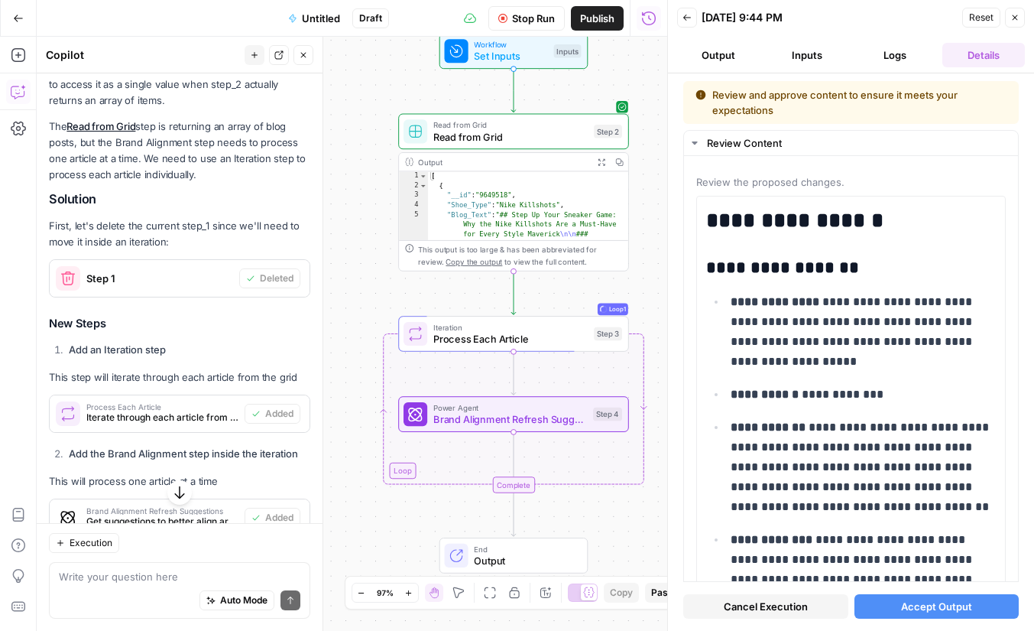
scroll to position [657, 0]
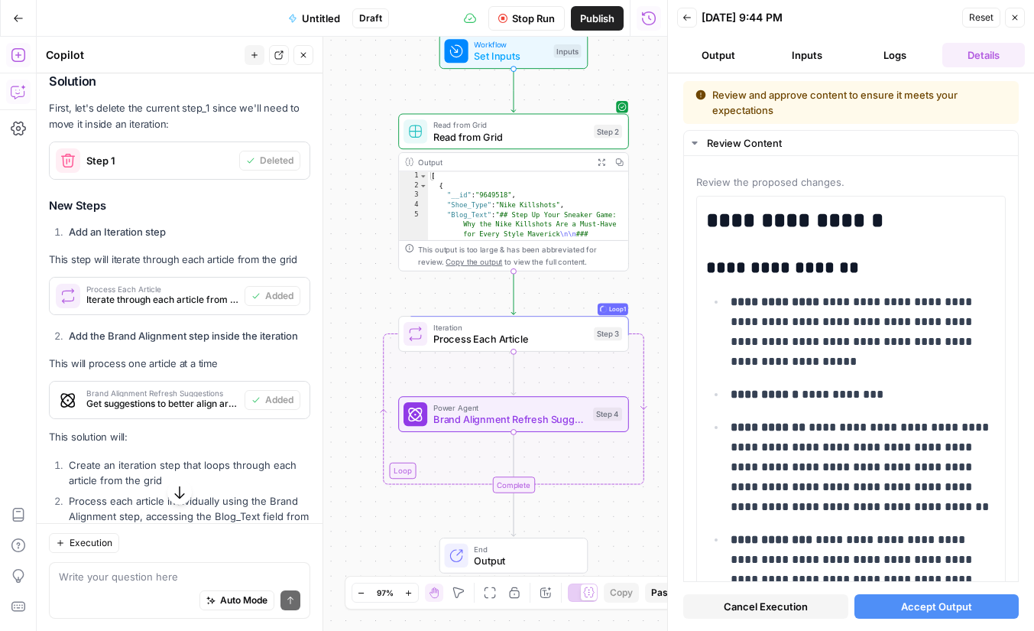
click at [13, 56] on icon "button" at bounding box center [18, 54] width 15 height 15
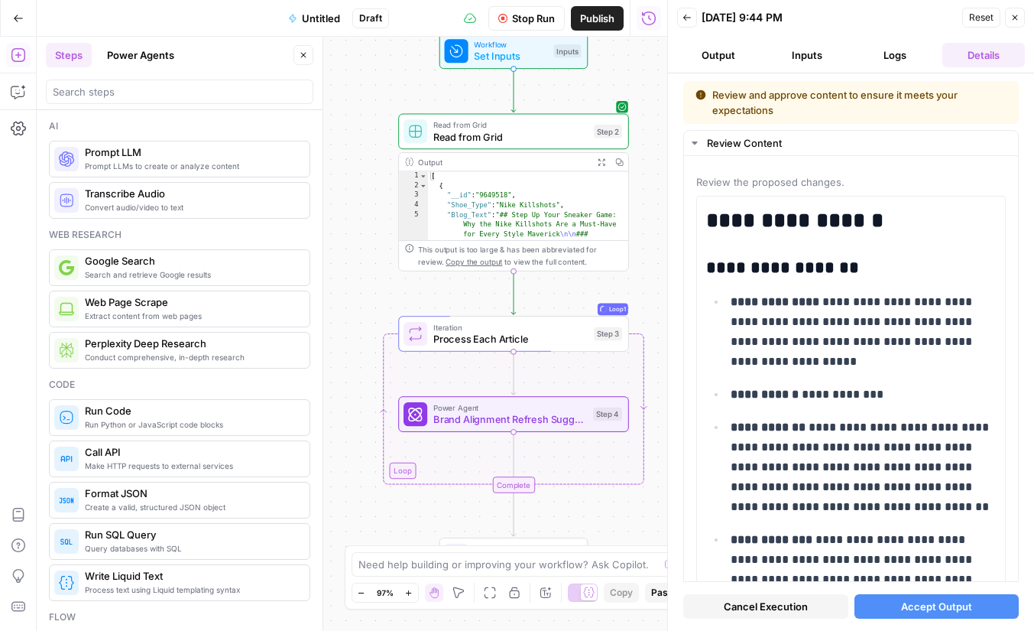
click at [157, 64] on button "Power Agents" at bounding box center [141, 55] width 86 height 24
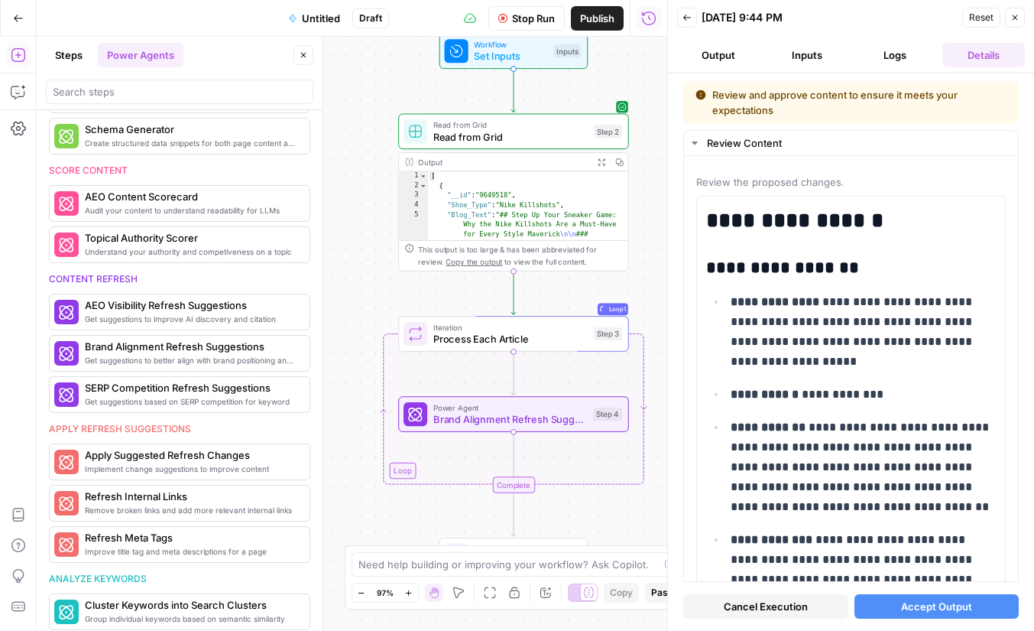
scroll to position [498, 0]
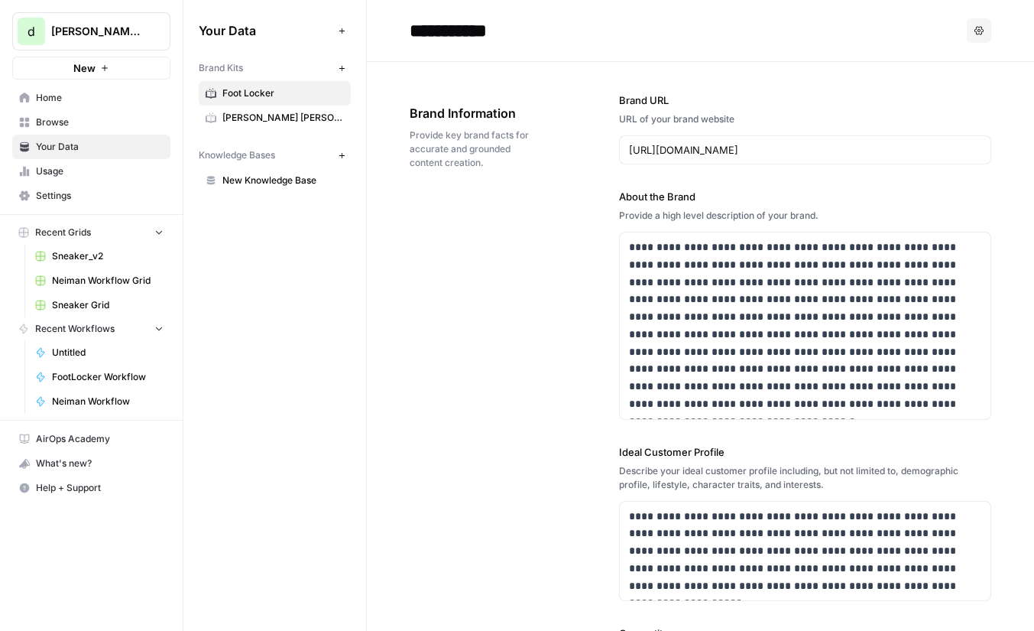
click at [88, 125] on span "Browse" at bounding box center [100, 122] width 128 height 14
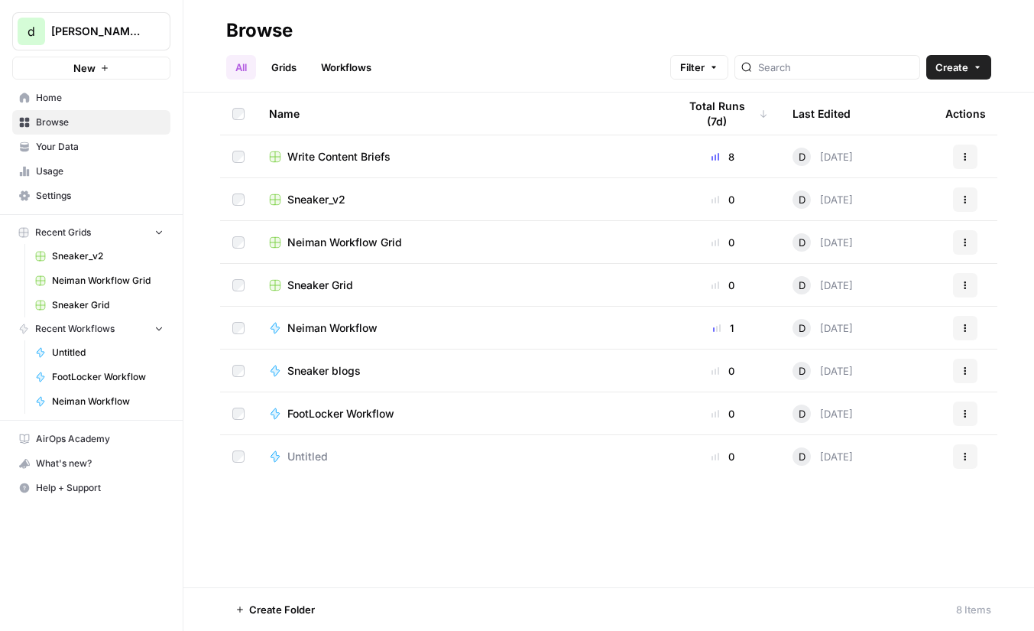
click at [327, 198] on span "Sneaker_v2" at bounding box center [316, 199] width 58 height 15
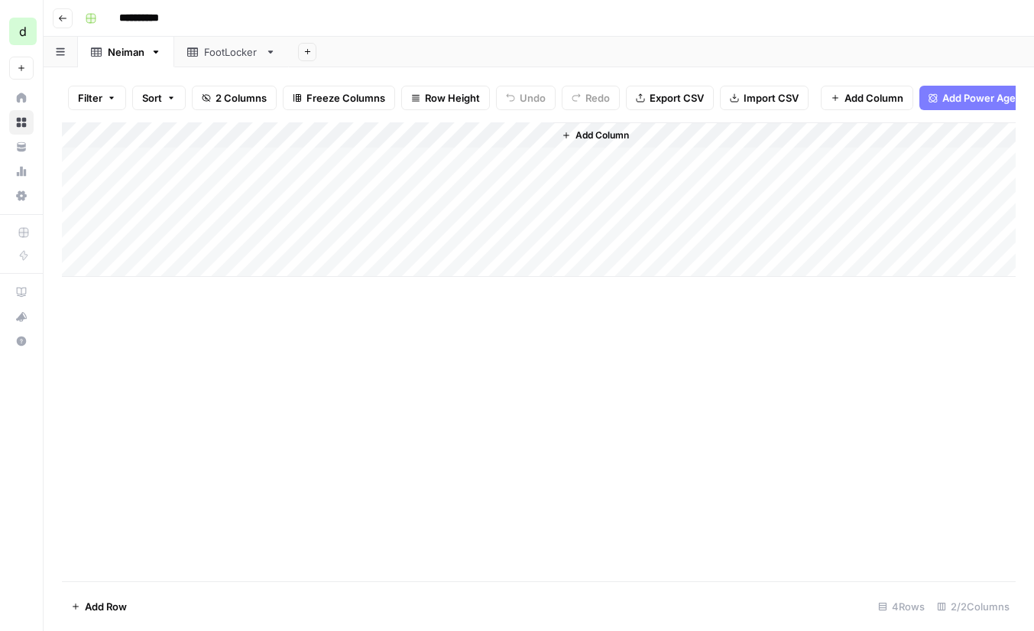
click at [224, 52] on div "FootLocker" at bounding box center [231, 51] width 55 height 15
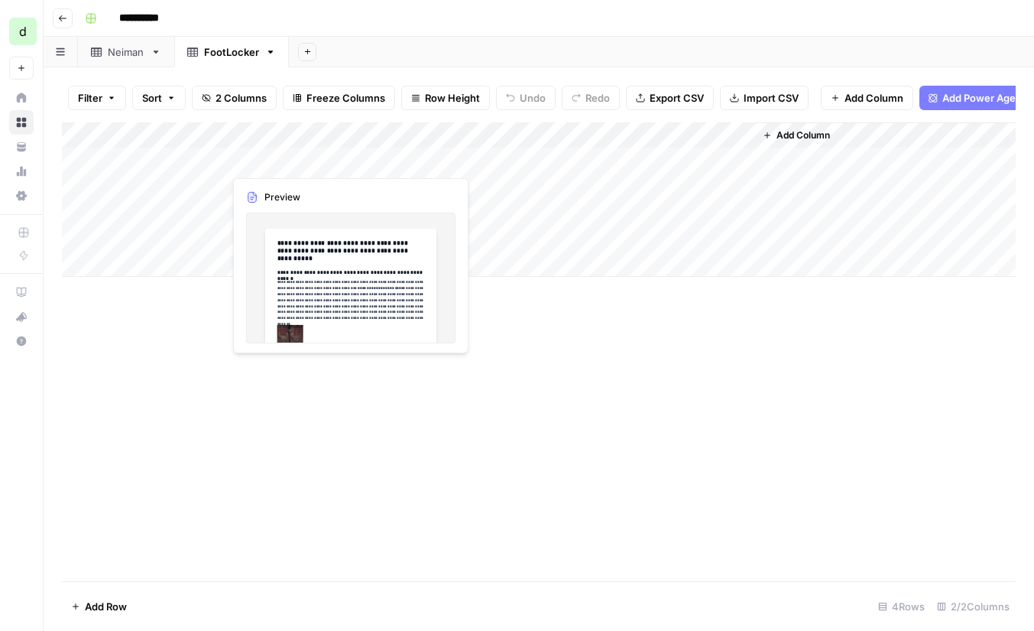
click at [739, 160] on div "Add Column" at bounding box center [539, 199] width 954 height 154
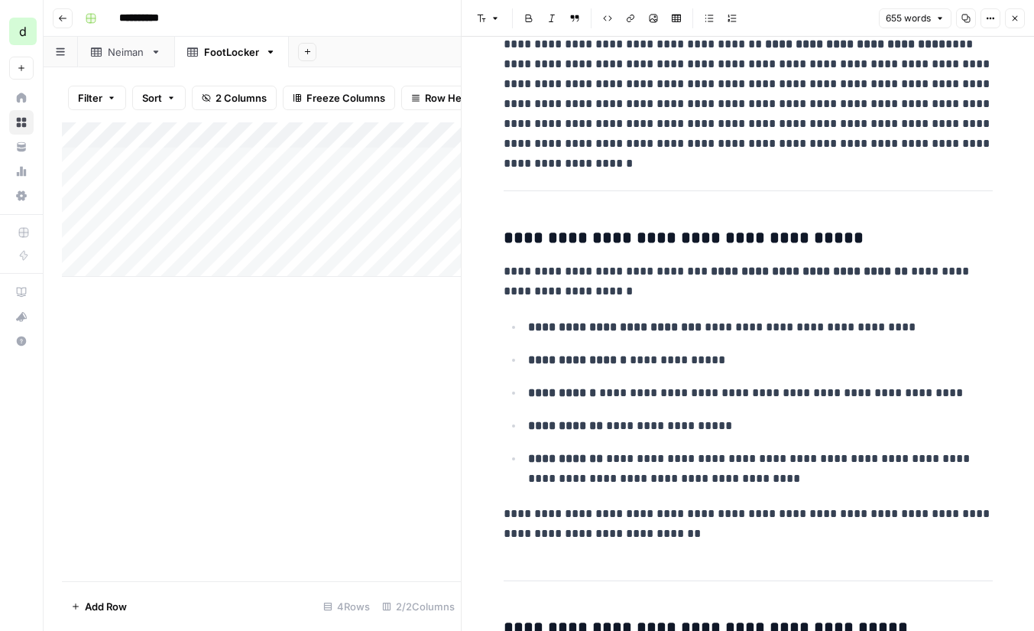
scroll to position [608, 0]
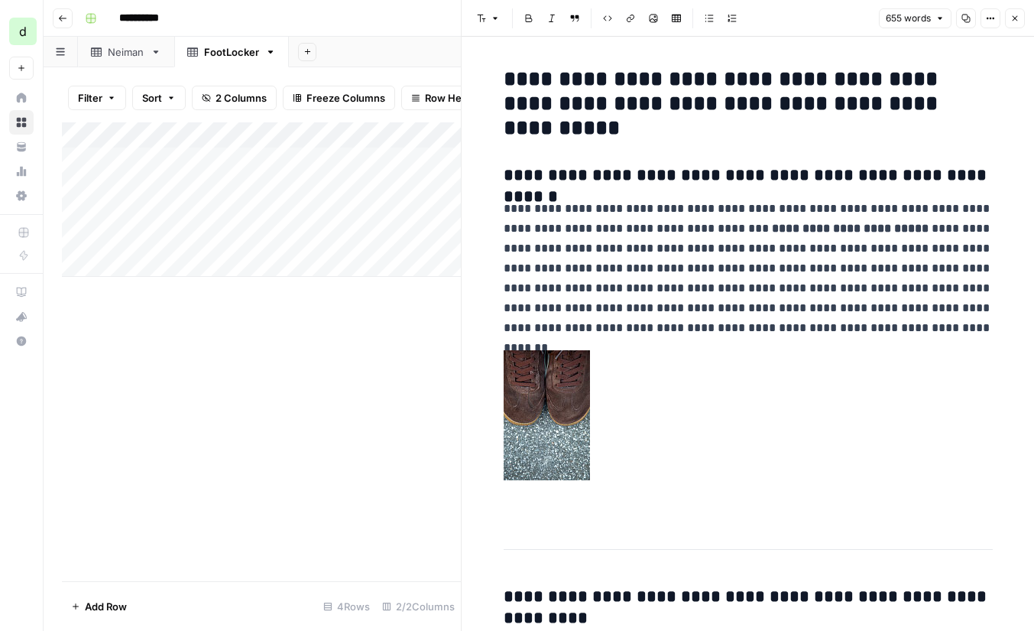
scroll to position [608, 0]
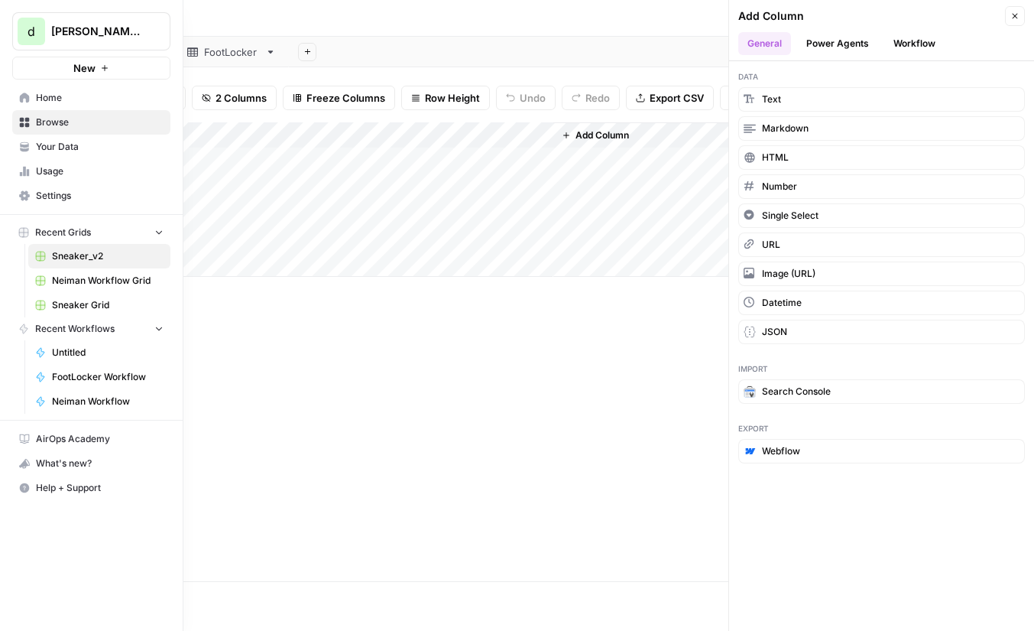
click at [89, 146] on span "Your Data" at bounding box center [100, 147] width 128 height 14
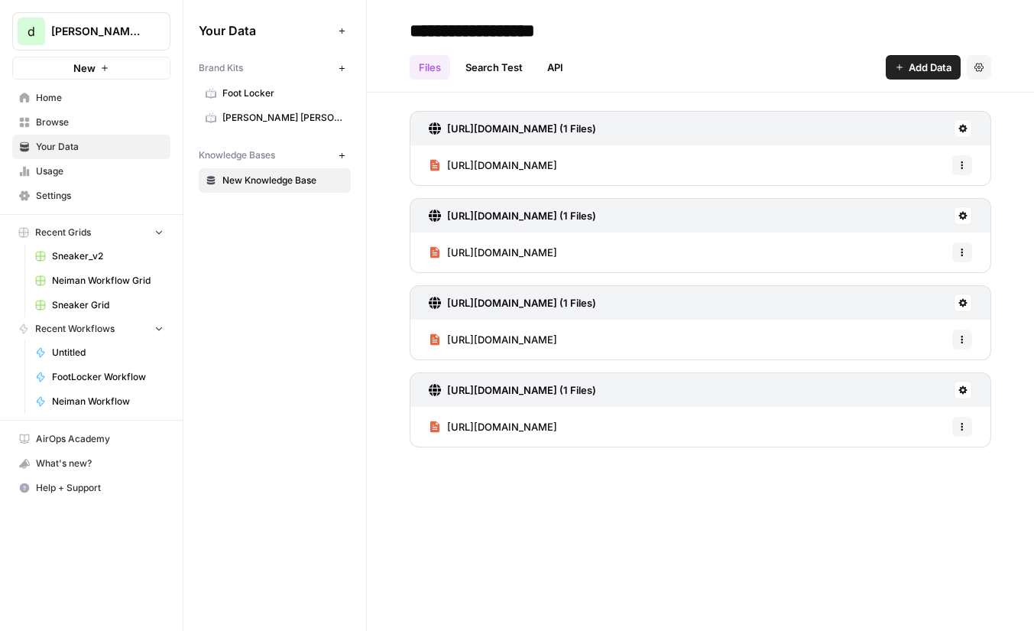
click at [292, 92] on span "Foot Locker" at bounding box center [283, 93] width 122 height 14
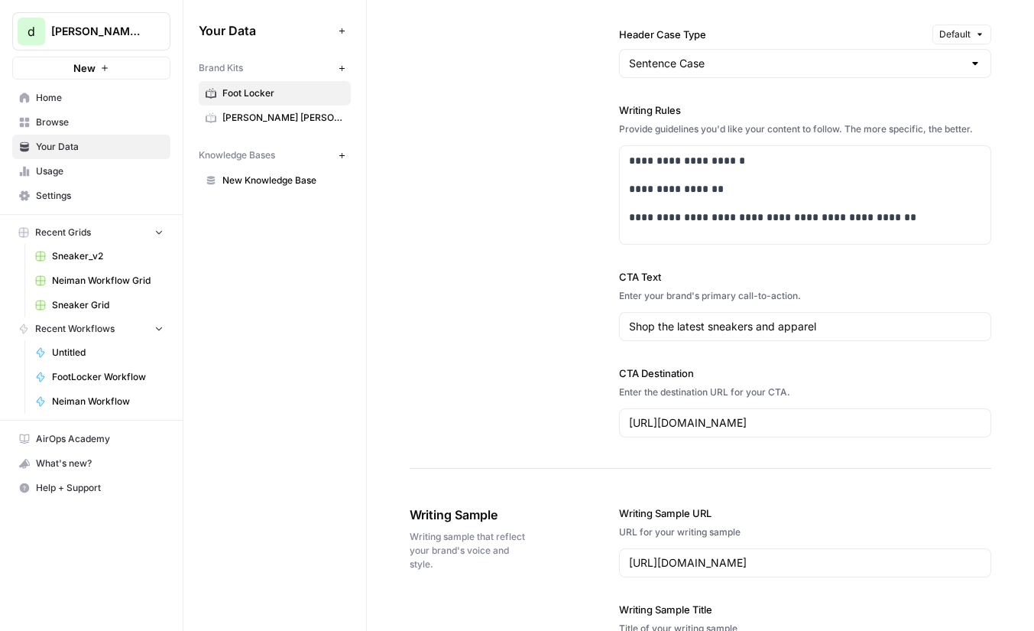
scroll to position [1363, 0]
click at [973, 34] on button "Default" at bounding box center [962, 34] width 59 height 20
click at [848, 29] on label "Header Case Type" at bounding box center [772, 33] width 307 height 15
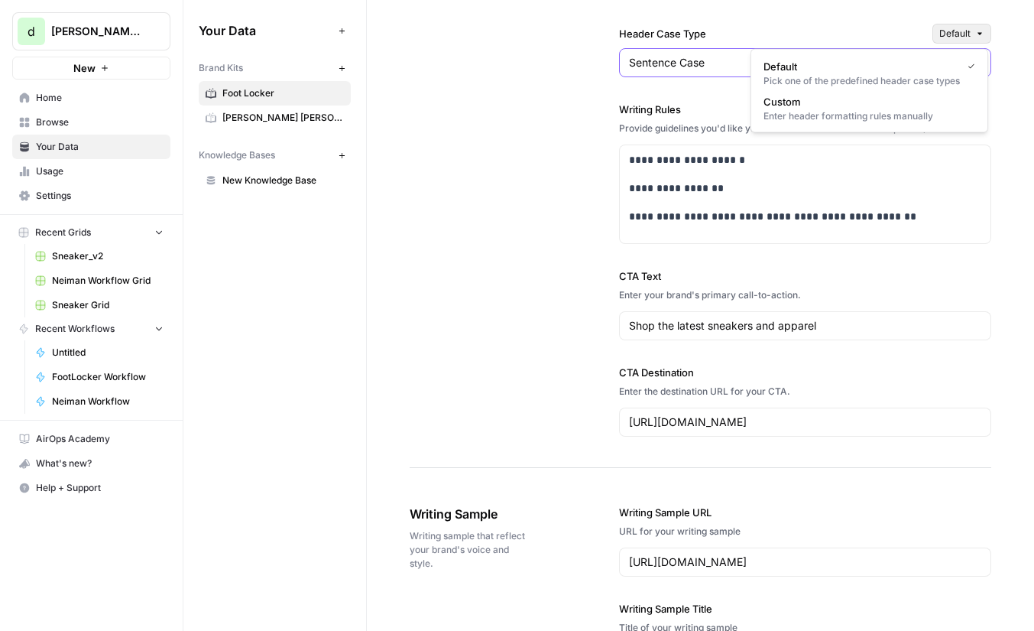
click at [848, 55] on input "Sentence Case" at bounding box center [796, 62] width 334 height 15
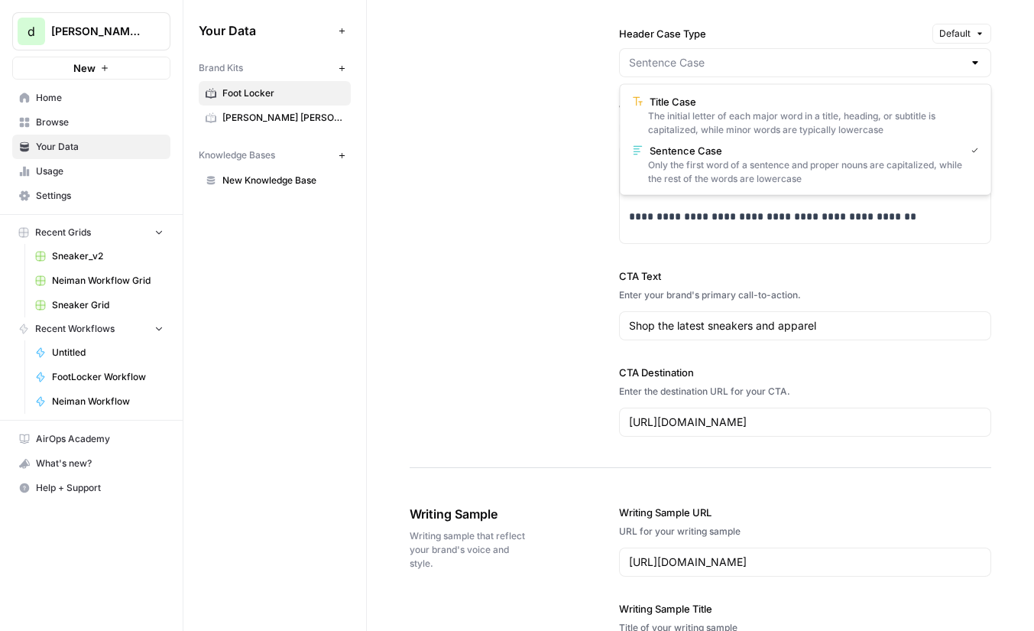
type input "Sentence Case"
click at [848, 29] on label "Header Case Type" at bounding box center [772, 33] width 307 height 15
click at [848, 55] on input "Sentence Case" at bounding box center [796, 62] width 334 height 15
type input "Sentence Case"
click at [541, 104] on div "**********" at bounding box center [701, 48] width 582 height 841
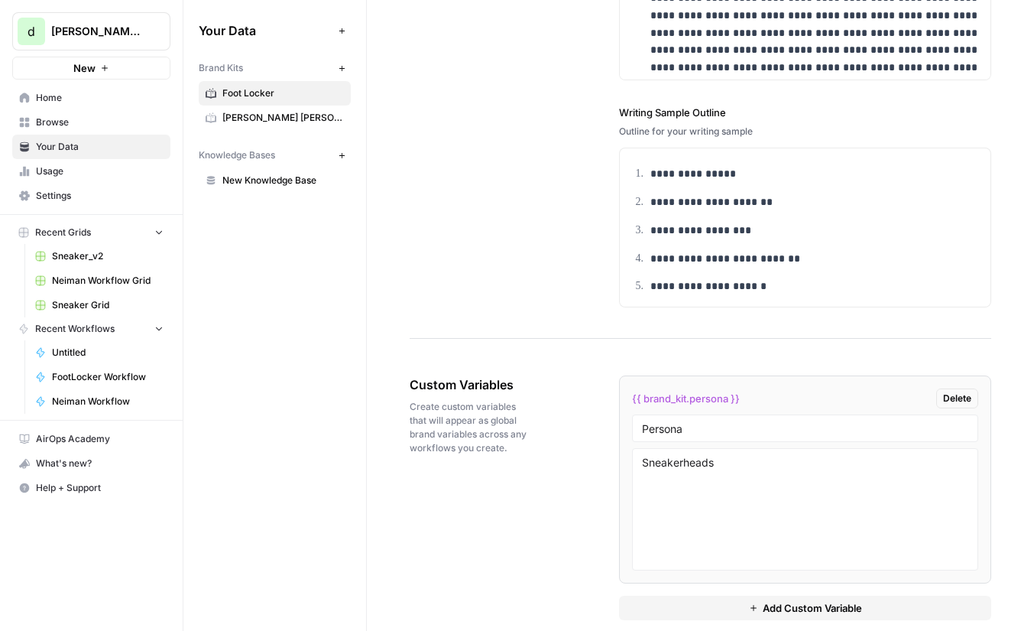
scroll to position [2239, 0]
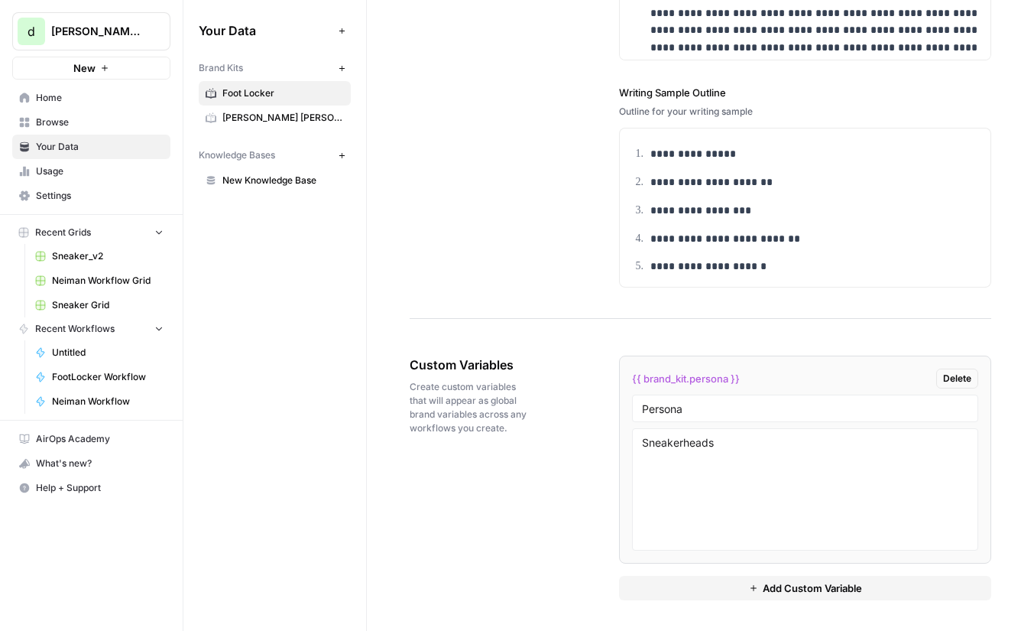
click at [86, 200] on span "Settings" at bounding box center [100, 196] width 128 height 14
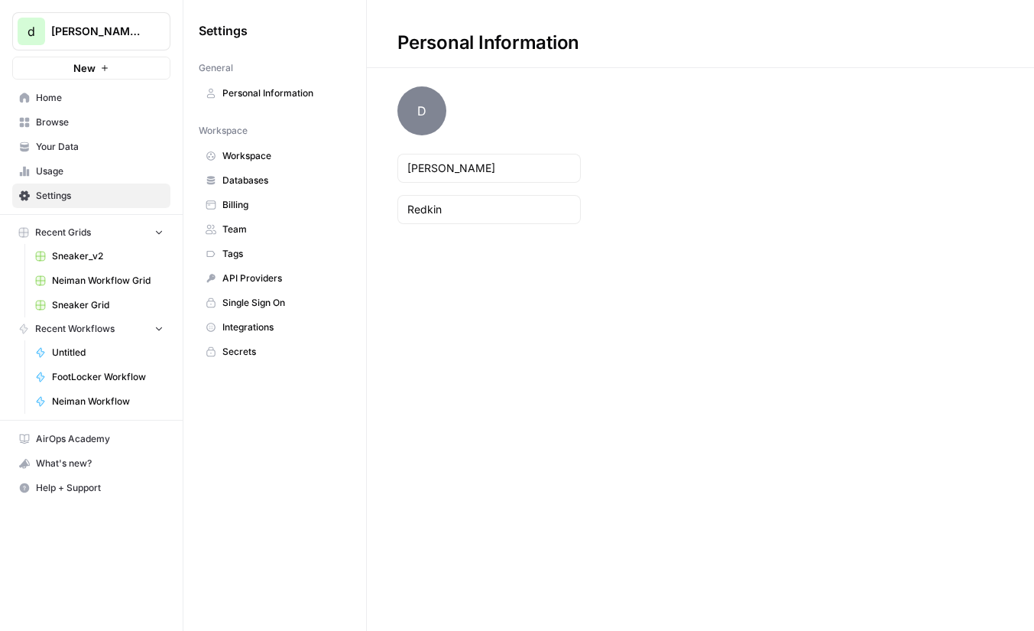
click at [301, 209] on span "Billing" at bounding box center [283, 205] width 122 height 14
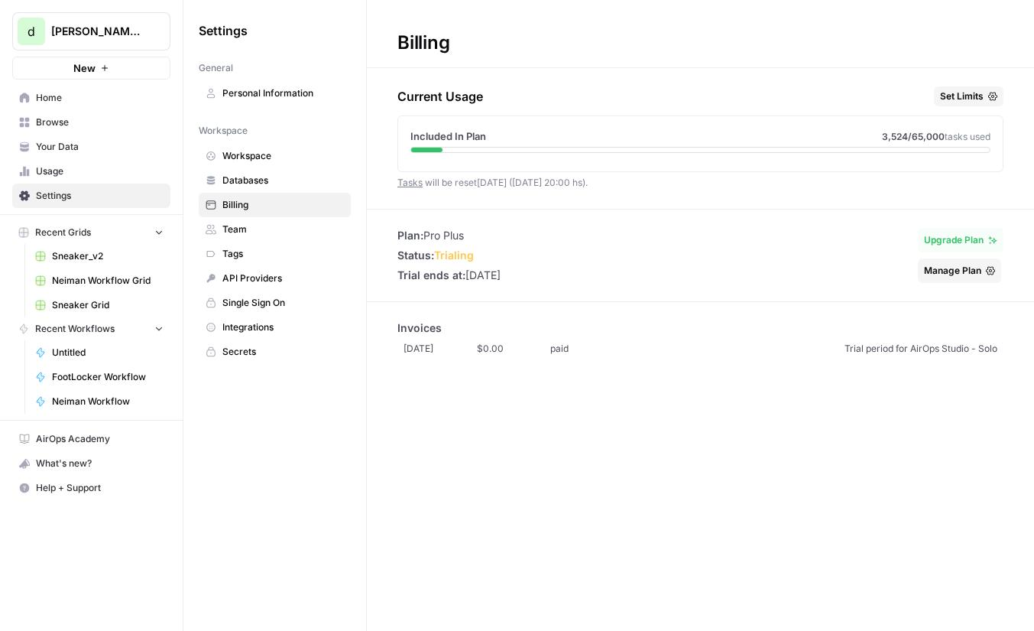
click at [440, 231] on li "Plan: Pro Plus" at bounding box center [449, 235] width 103 height 15
drag, startPoint x: 440, startPoint y: 231, endPoint x: 510, endPoint y: 231, distance: 70.3
click at [449, 231] on li "Plan: Pro Plus" at bounding box center [449, 235] width 103 height 15
click at [501, 231] on li "Plan: Pro Plus" at bounding box center [449, 235] width 103 height 15
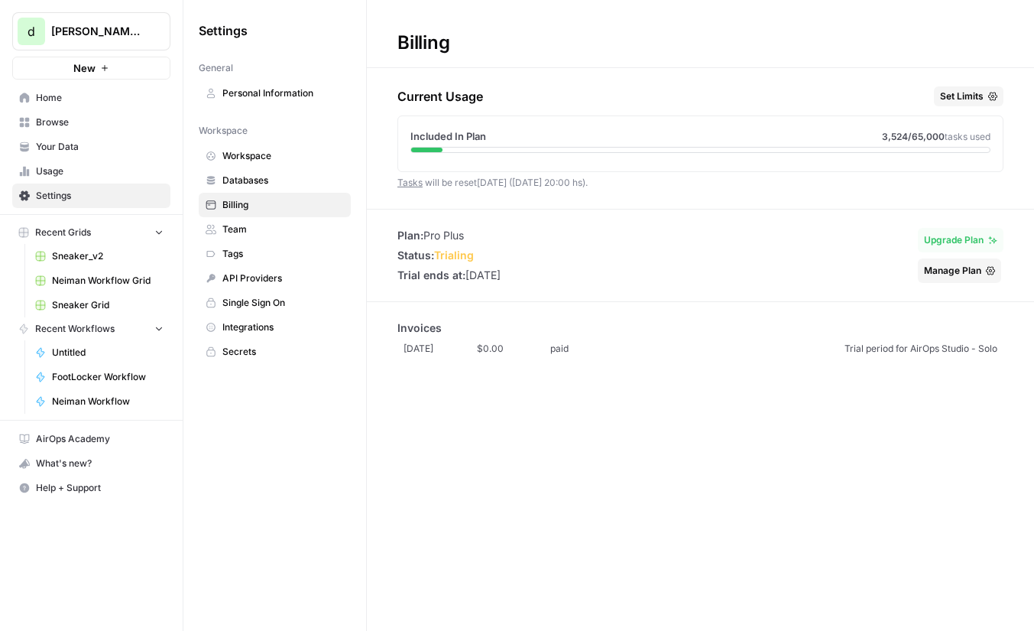
click at [952, 258] on button "Manage Plan" at bounding box center [959, 270] width 83 height 24
click at [568, 267] on div "Plan: Pro Plus Status: trialing Trial ends at: [DATE] Upgrade Plan Manage Plan" at bounding box center [700, 255] width 667 height 55
click at [258, 227] on span "Team" at bounding box center [283, 229] width 122 height 14
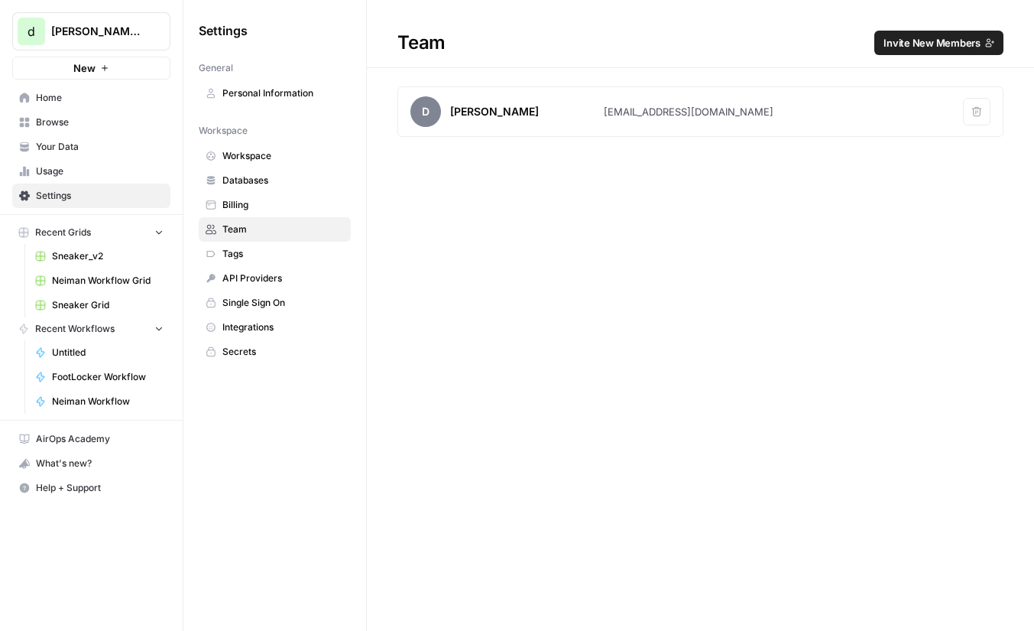
click at [294, 206] on span "Billing" at bounding box center [283, 205] width 122 height 14
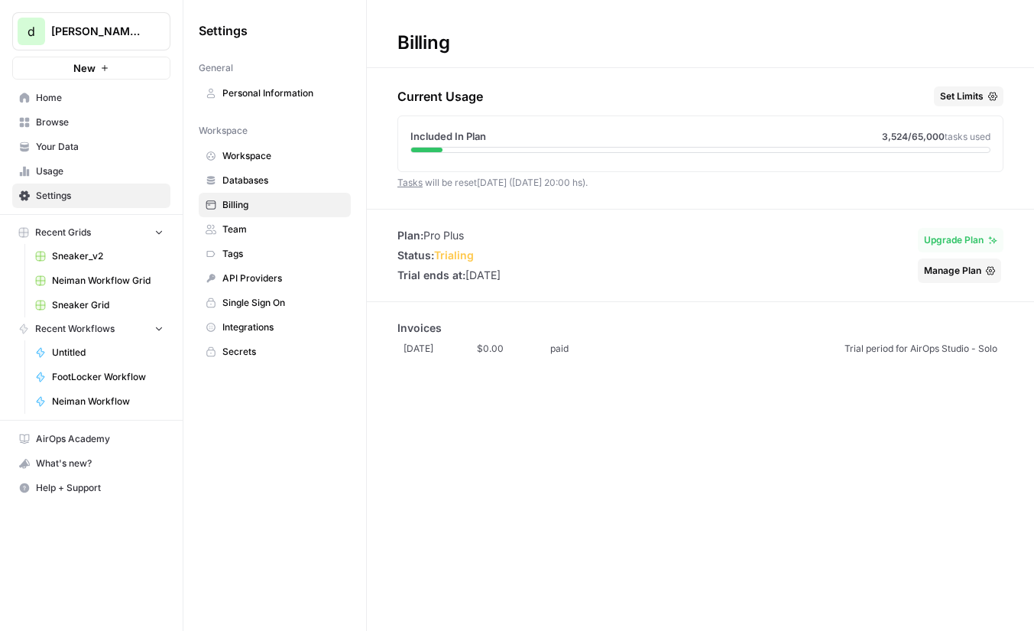
click at [973, 85] on div "Billing Current Usage Set Limits Included In Plan 3,524 /65,000 tasks used Task…" at bounding box center [700, 315] width 667 height 631
click at [972, 94] on span "Set Limits" at bounding box center [962, 96] width 44 height 14
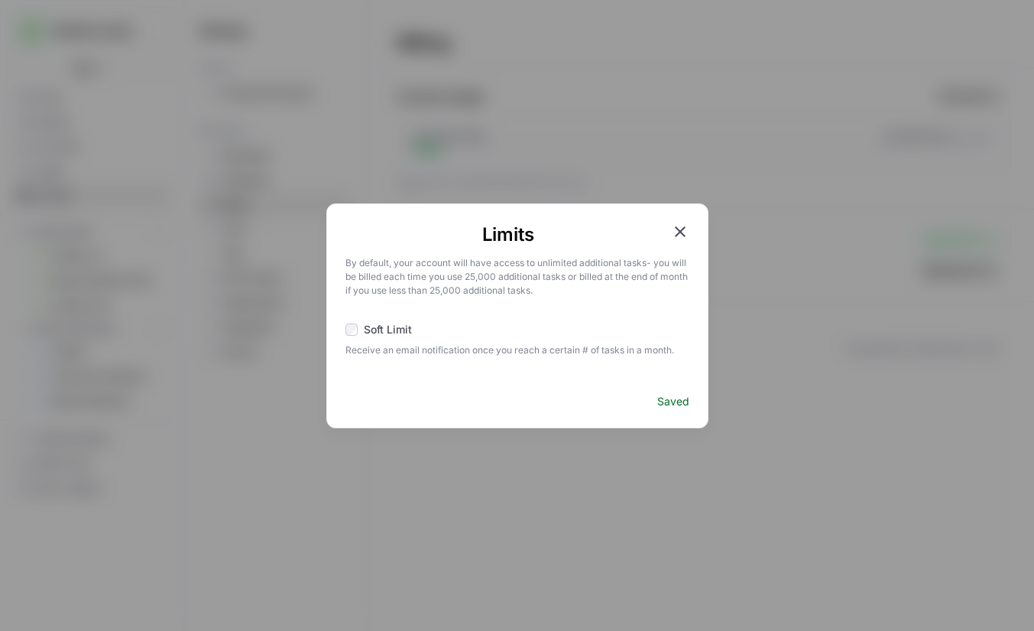
click at [677, 231] on icon "button" at bounding box center [680, 231] width 18 height 18
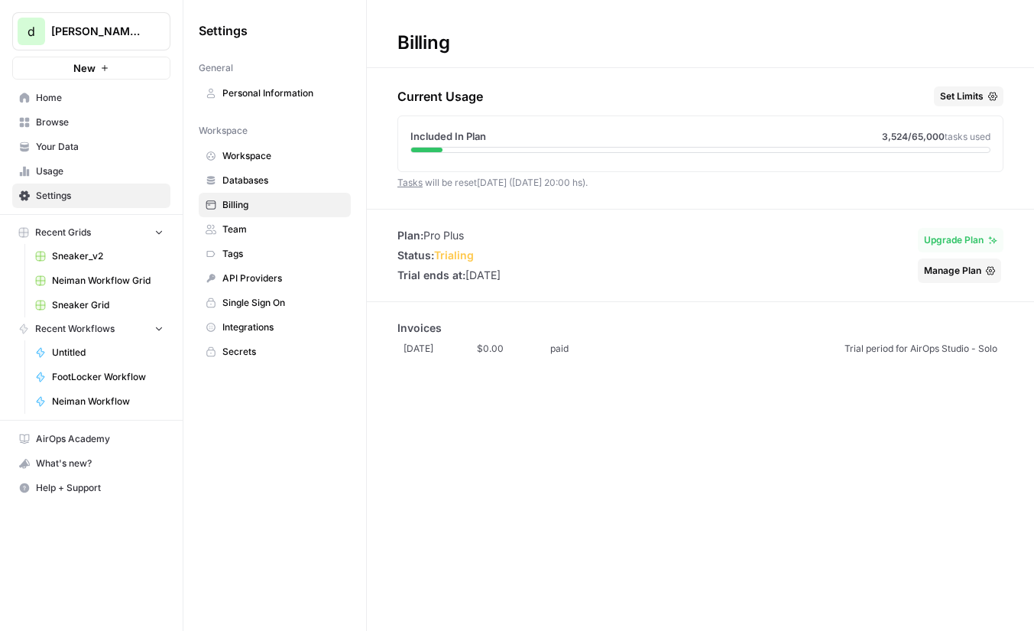
click at [640, 97] on div "Current Usage Set Limits" at bounding box center [701, 99] width 606 height 26
click at [92, 125] on span "Browse" at bounding box center [100, 122] width 128 height 14
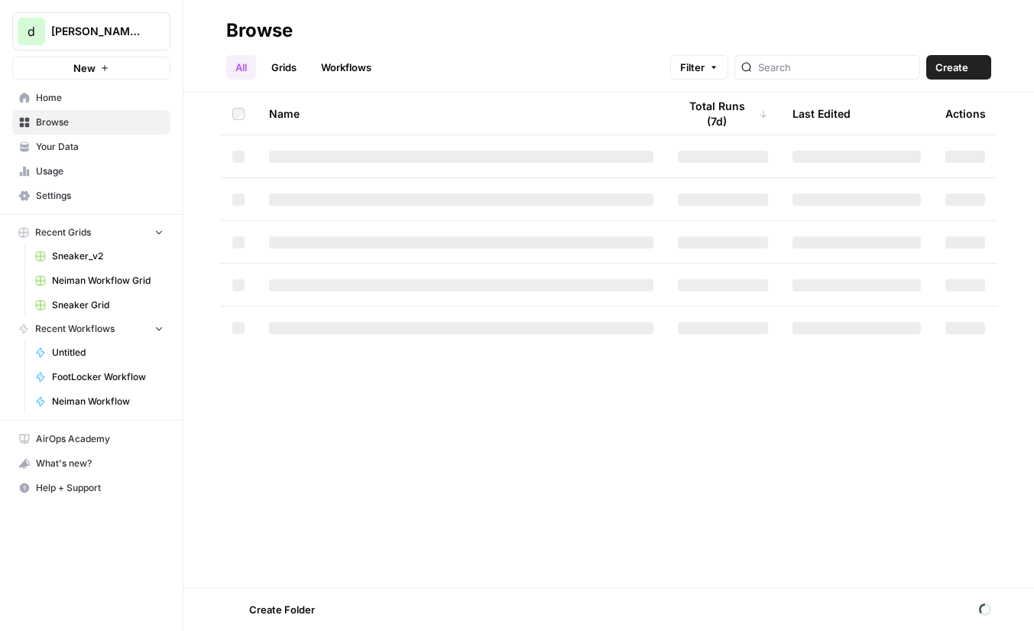
click at [97, 106] on link "Home" at bounding box center [91, 98] width 158 height 24
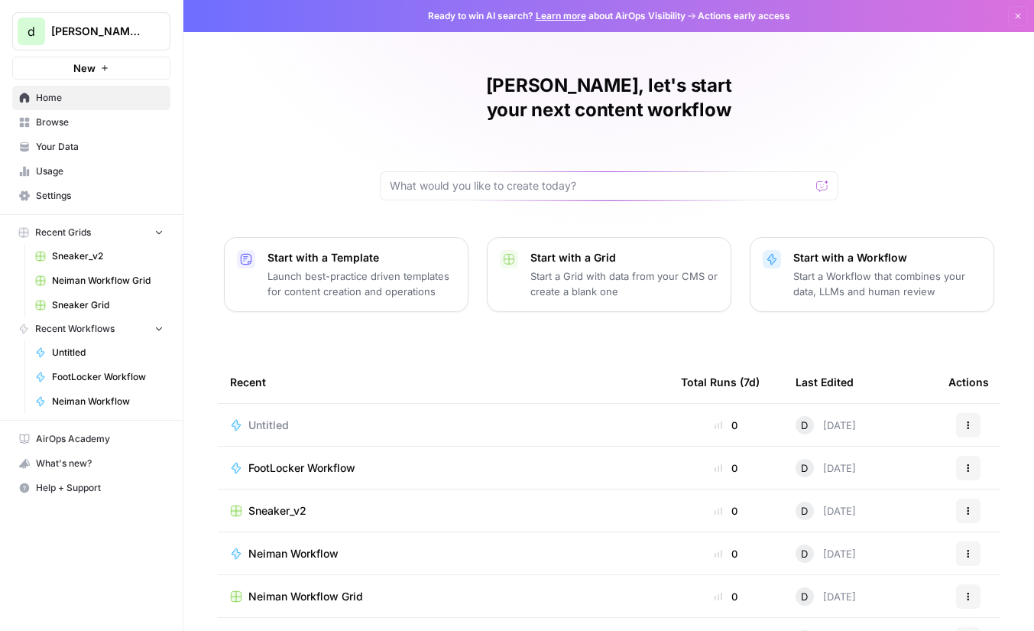
click at [343, 131] on div "Dmitriy, let's start your next content workflow Start with a Template Launch be…" at bounding box center [608, 364] width 851 height 728
click at [369, 250] on p "Start with a Template" at bounding box center [362, 257] width 188 height 15
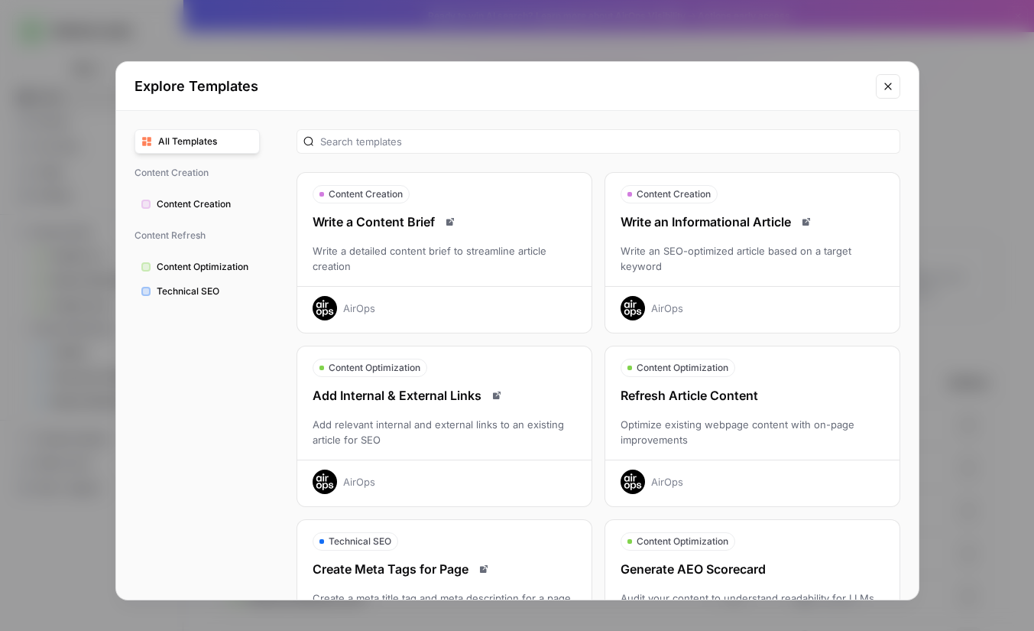
click at [518, 235] on div "Write a Content Brief Write a detailed content brief to streamline article crea…" at bounding box center [444, 267] width 294 height 108
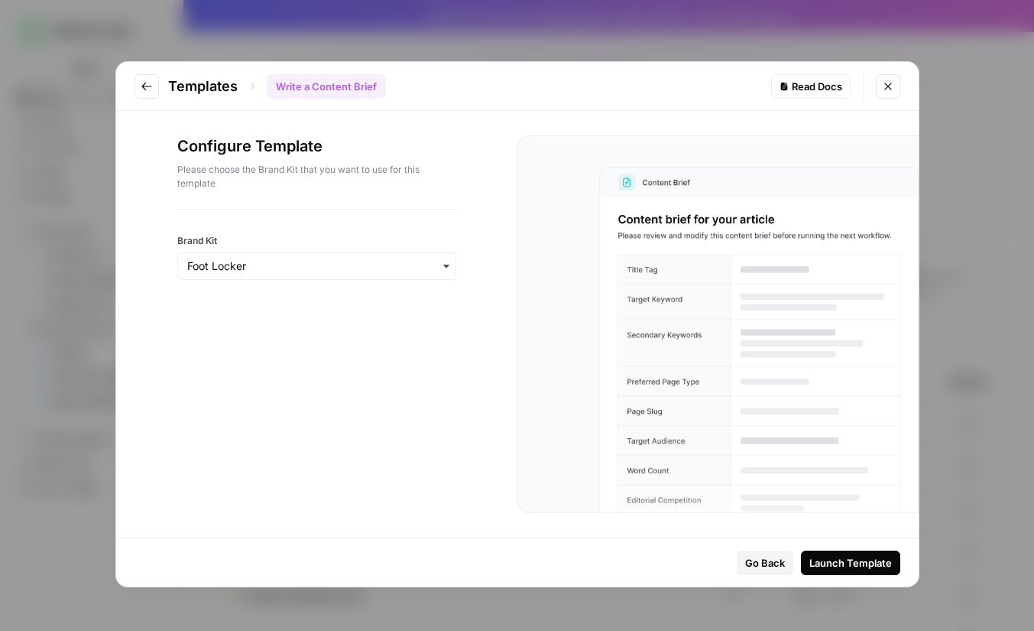
click at [861, 560] on div "Launch Template" at bounding box center [851, 562] width 83 height 15
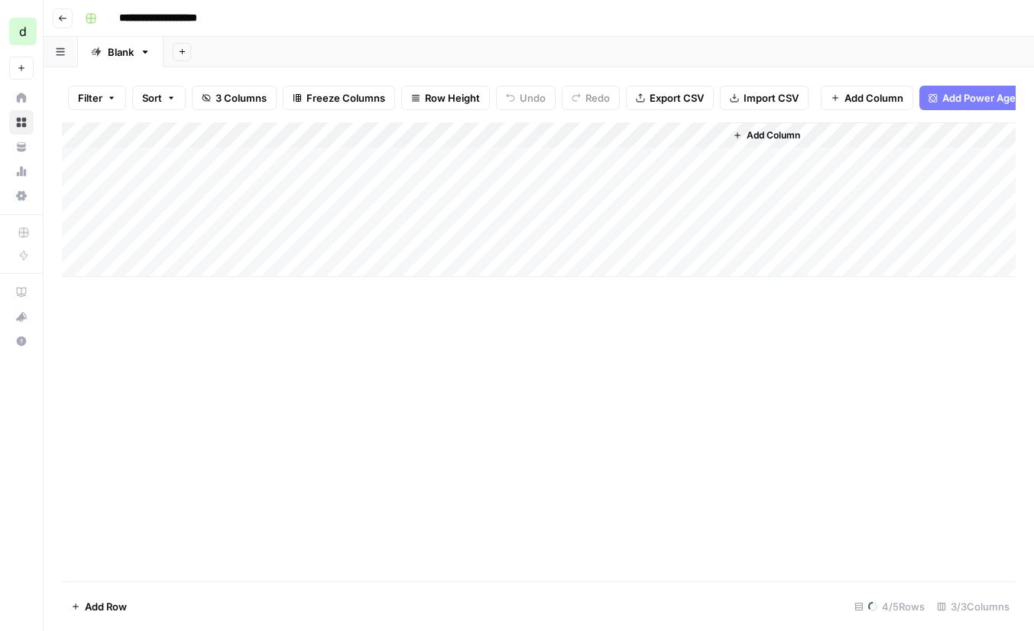
click at [201, 161] on div "Add Column" at bounding box center [539, 199] width 954 height 154
drag, startPoint x: 222, startPoint y: 162, endPoint x: 225, endPoint y: 211, distance: 49.0
click at [225, 211] on div "Add Column" at bounding box center [539, 186] width 954 height 128
click at [359, 281] on div "Add Column" at bounding box center [539, 351] width 954 height 459
click at [15, 101] on link "Home" at bounding box center [21, 98] width 24 height 24
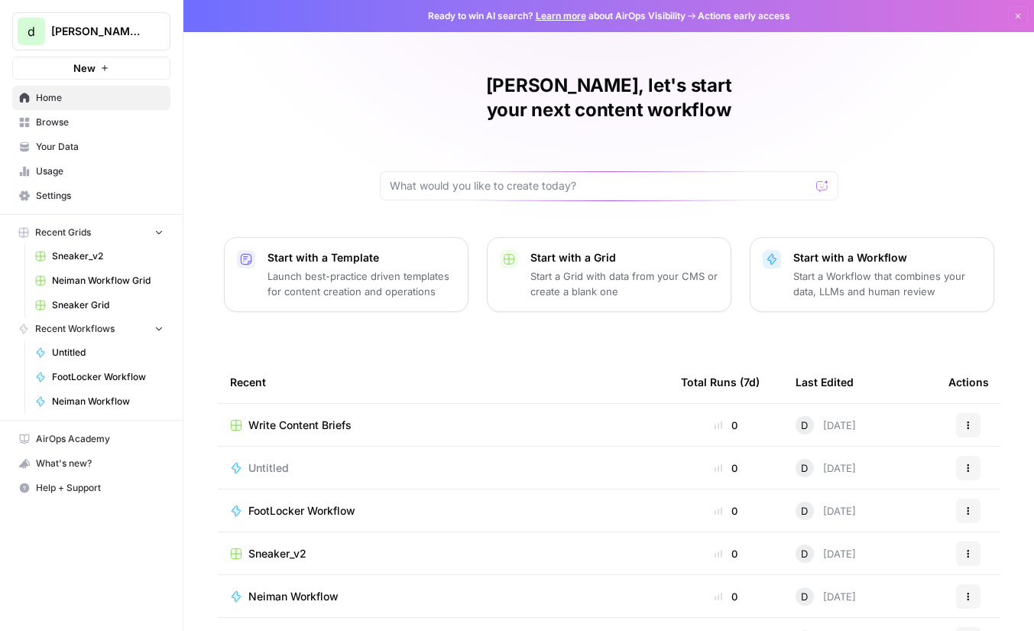
click at [271, 150] on div "Dmitriy, let's start your next content workflow Start with a Template Launch be…" at bounding box center [608, 364] width 851 height 728
click at [135, 37] on span "[PERSON_NAME]-testing-0" at bounding box center [97, 31] width 93 height 15
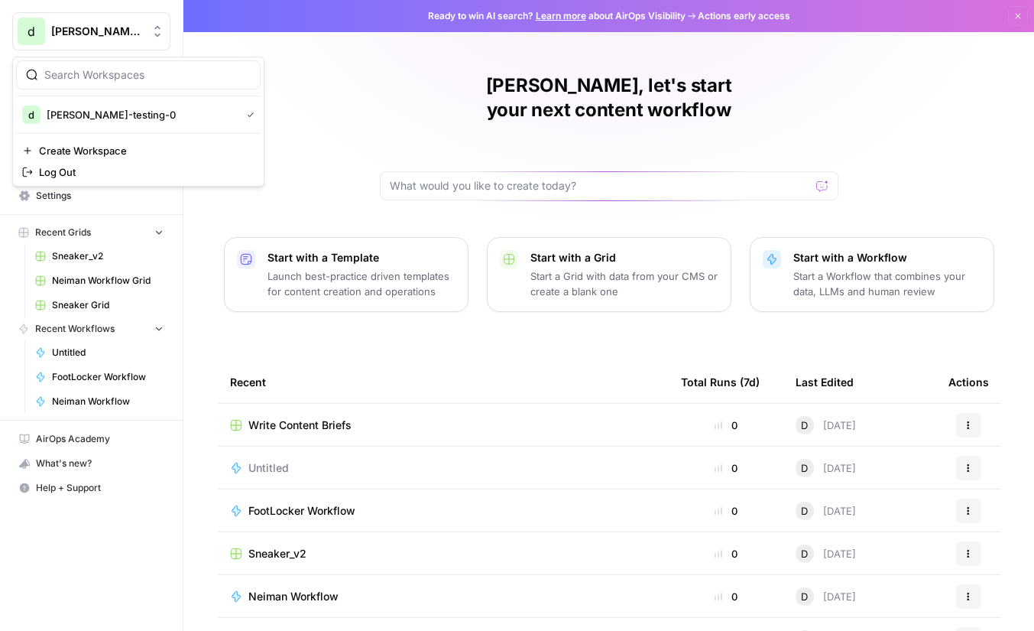
click at [141, 31] on span "[PERSON_NAME]-testing-0" at bounding box center [97, 31] width 93 height 15
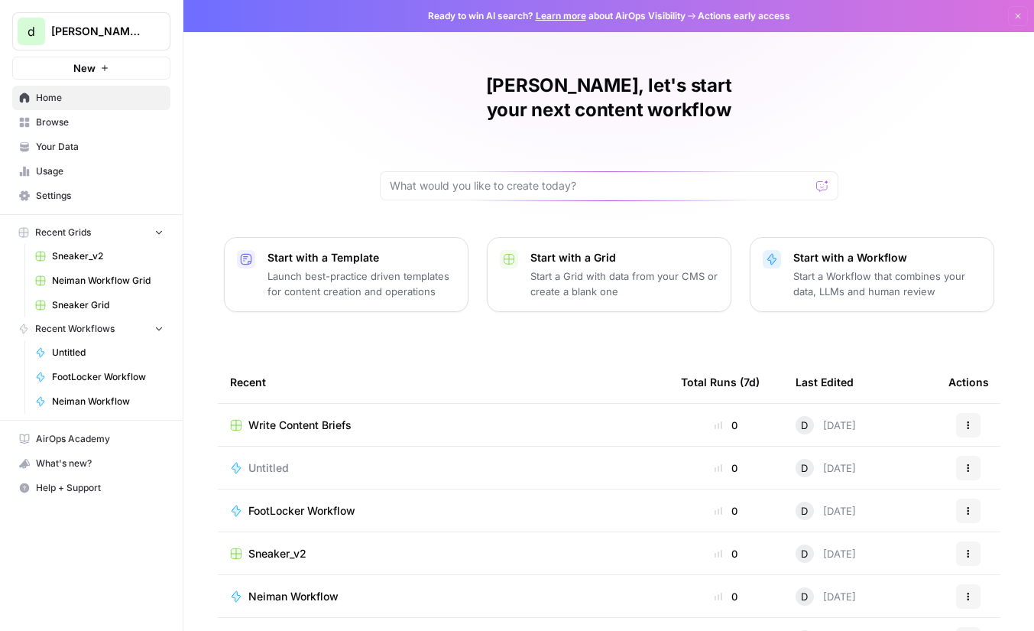
click at [117, 137] on link "Your Data" at bounding box center [91, 147] width 158 height 24
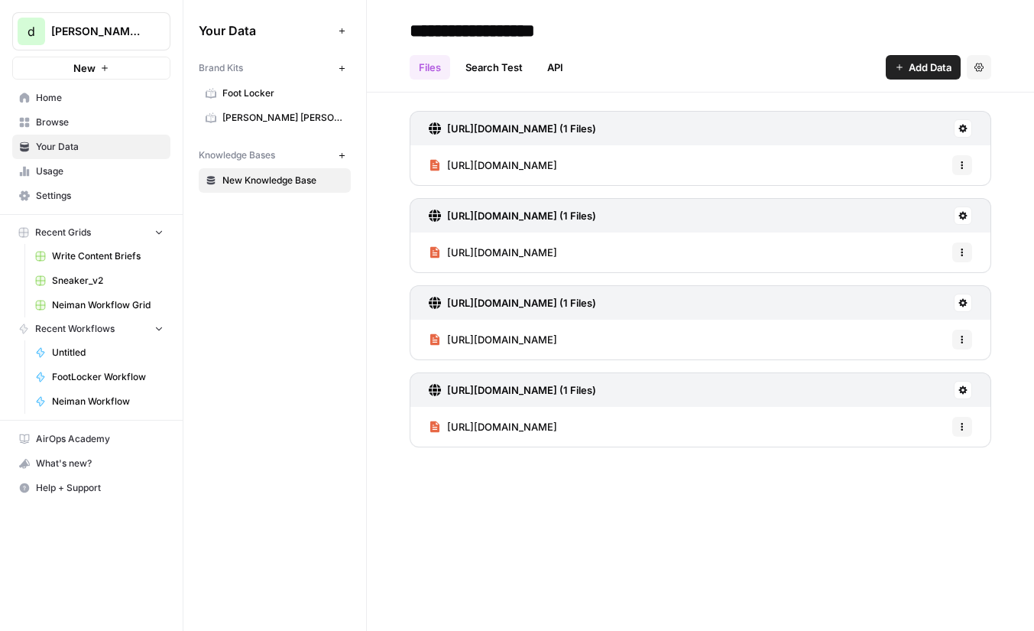
click at [81, 171] on span "Usage" at bounding box center [100, 171] width 128 height 14
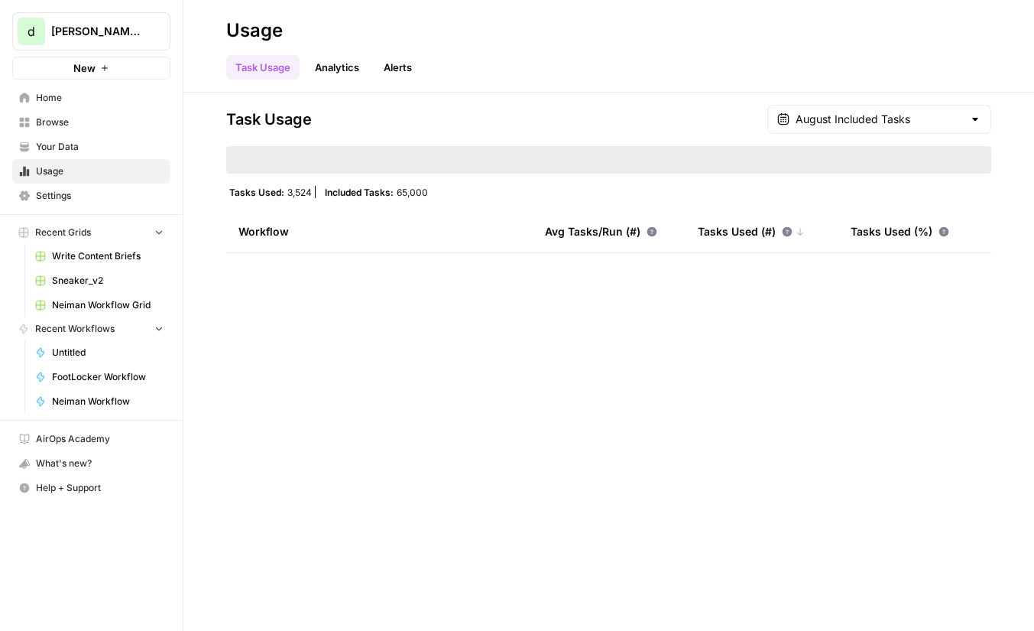
click at [76, 183] on link "Usage" at bounding box center [91, 171] width 158 height 24
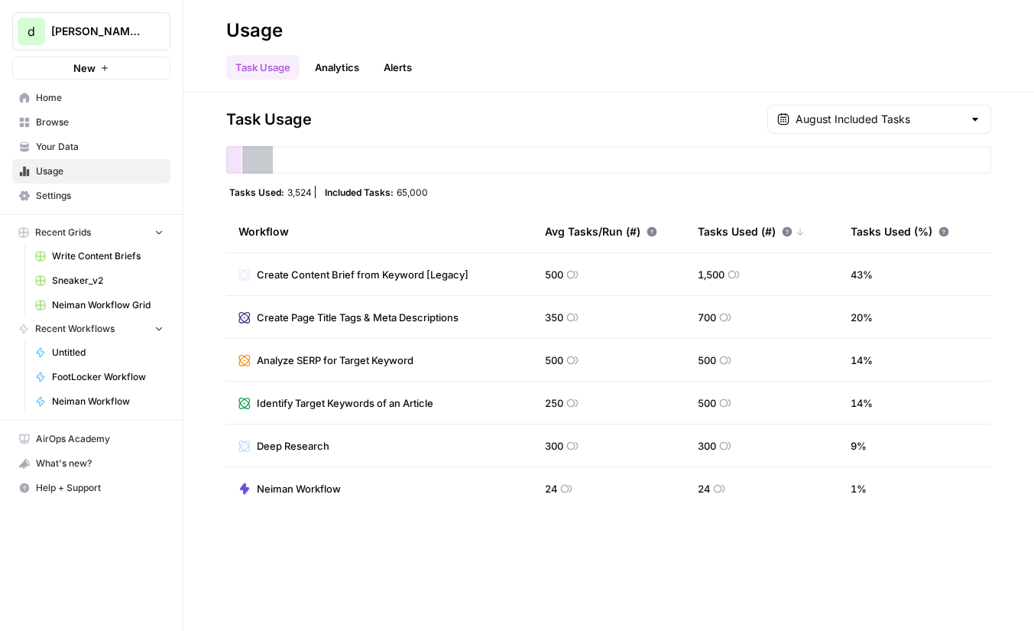
click at [109, 203] on link "Settings" at bounding box center [91, 195] width 158 height 24
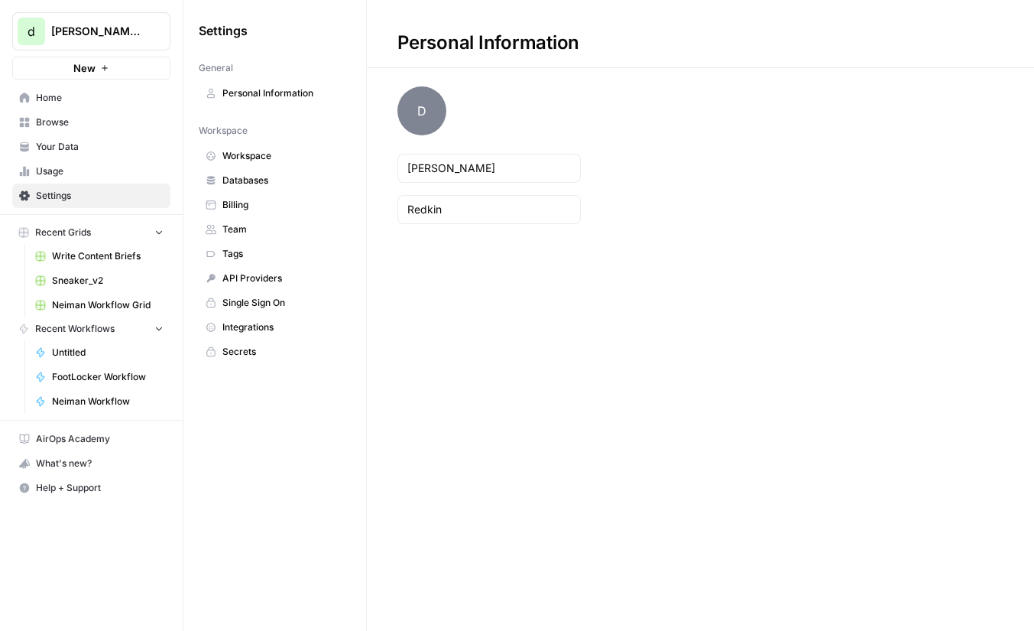
click at [268, 227] on span "Team" at bounding box center [283, 229] width 122 height 14
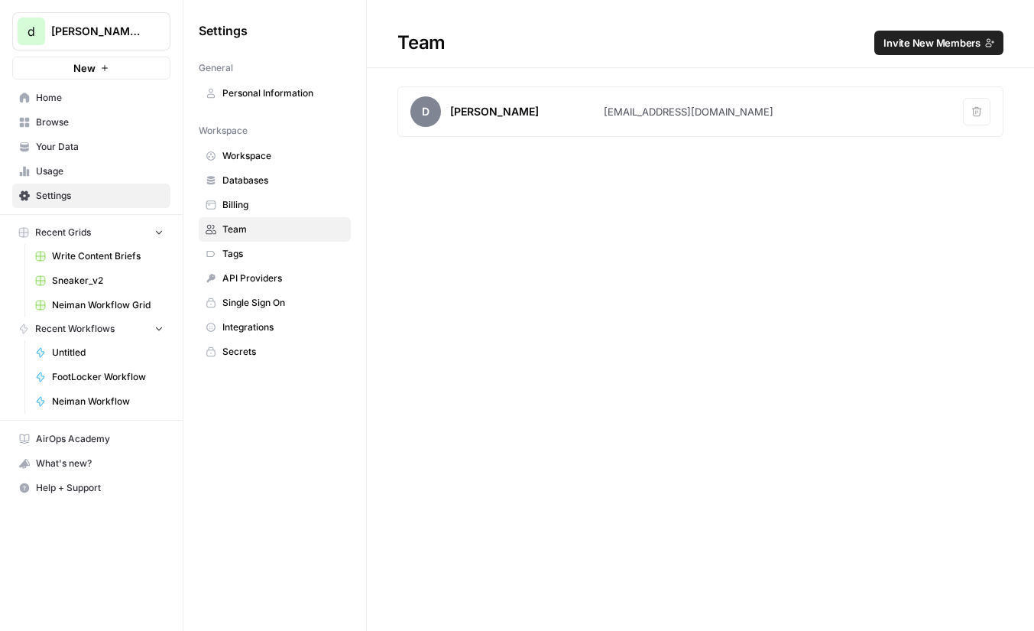
click at [683, 106] on div "d.redkin94+airops@gmail.com" at bounding box center [689, 111] width 170 height 15
drag, startPoint x: 680, startPoint y: 76, endPoint x: 680, endPoint y: 240, distance: 164.4
click at [680, 236] on div "Team Invite New Members D Dmitriy Redkin d.redkin94+airops@gmail.com Remove user" at bounding box center [700, 315] width 667 height 631
click at [680, 240] on div "Team Invite New Members D Dmitriy Redkin d.redkin94+airops@gmail.com Remove user" at bounding box center [700, 315] width 667 height 631
click at [969, 41] on span "Invite New Members" at bounding box center [932, 42] width 97 height 15
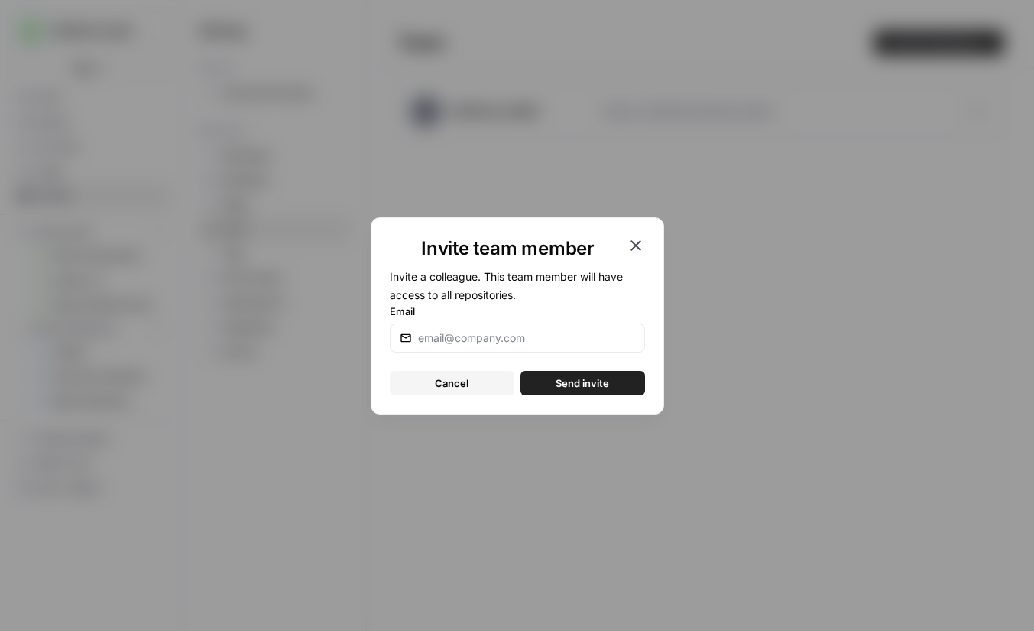
click at [640, 247] on icon "button" at bounding box center [636, 245] width 18 height 18
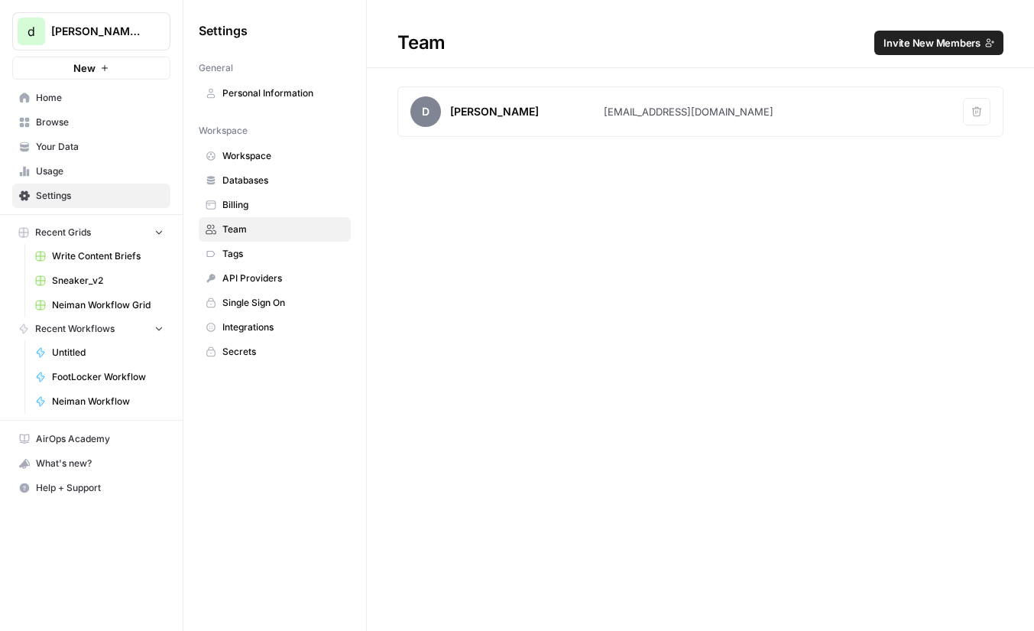
click at [936, 38] on span "Invite New Members" at bounding box center [932, 42] width 97 height 15
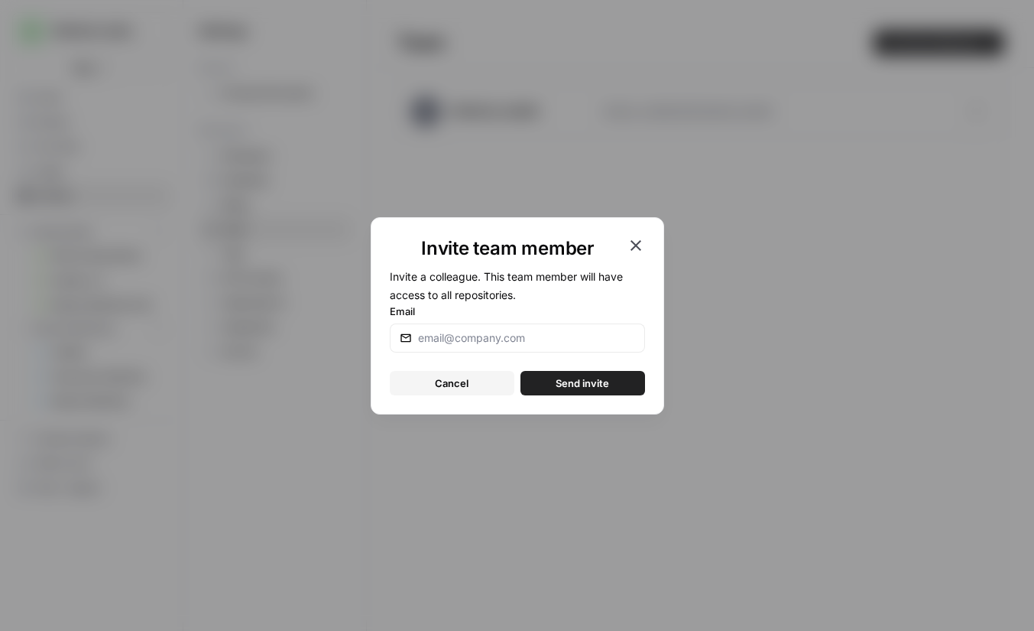
click at [643, 243] on icon "button" at bounding box center [636, 245] width 18 height 18
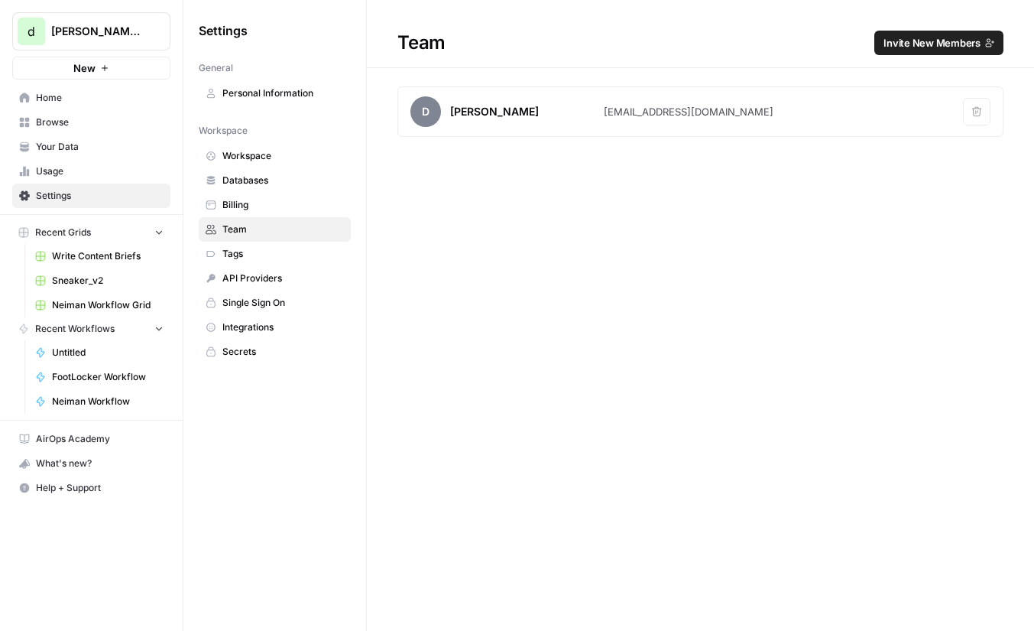
click at [297, 150] on span "Workspace" at bounding box center [283, 156] width 122 height 14
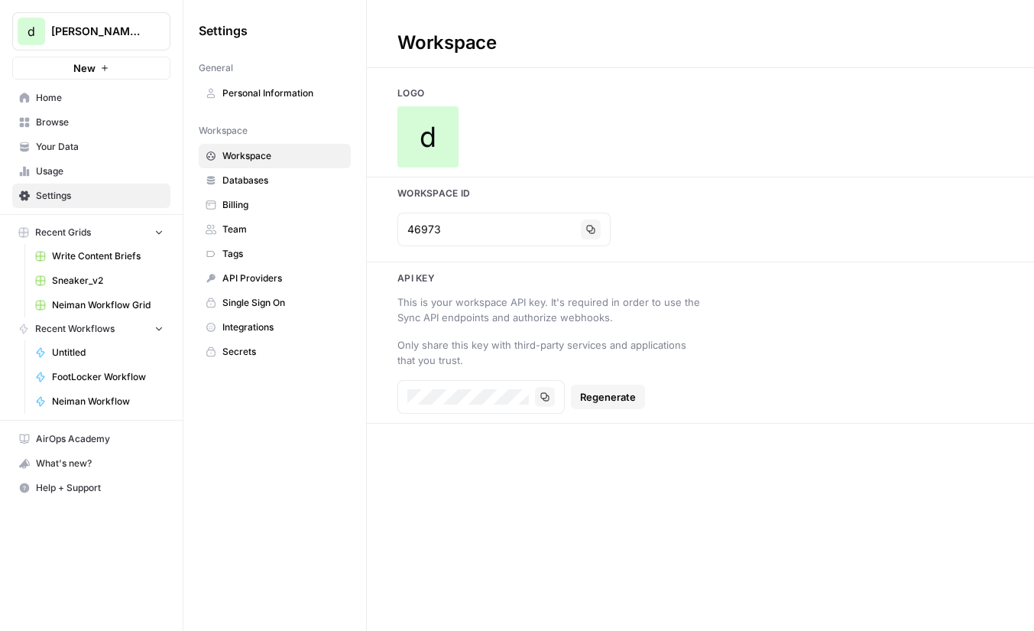
click at [104, 106] on link "Home" at bounding box center [91, 98] width 158 height 24
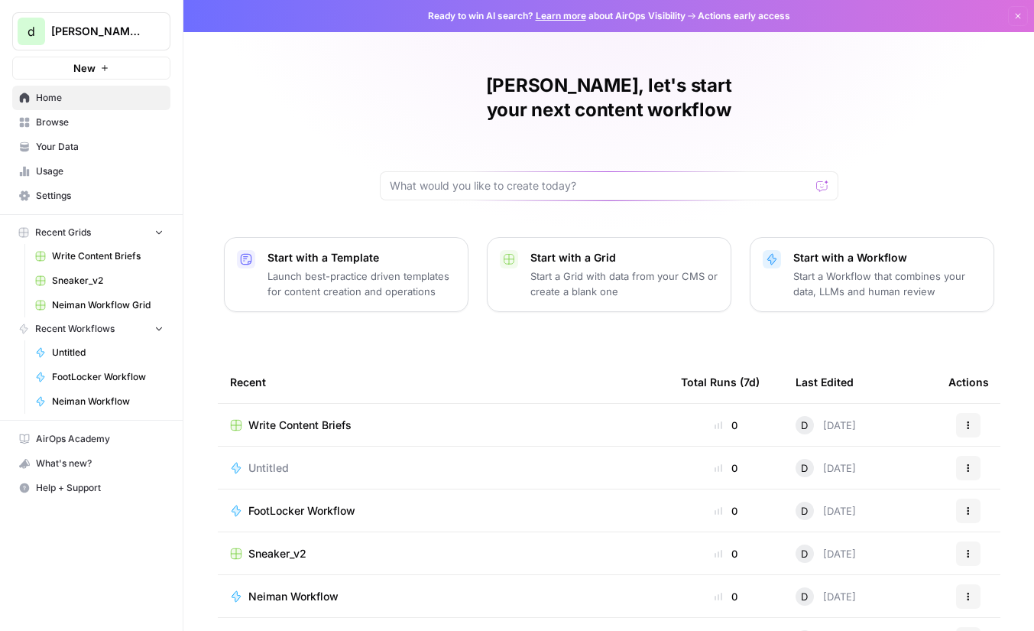
click at [296, 149] on div "Dmitriy, let's start your next content workflow Start with a Template Launch be…" at bounding box center [608, 364] width 851 height 728
click at [112, 172] on span "Usage" at bounding box center [100, 171] width 128 height 14
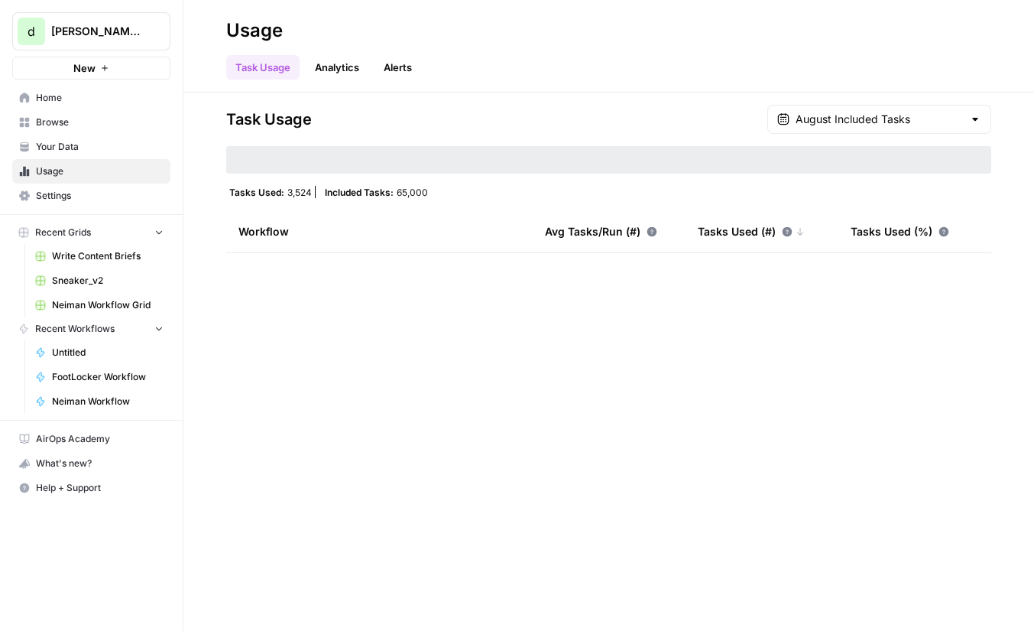
click at [124, 140] on span "Your Data" at bounding box center [100, 147] width 128 height 14
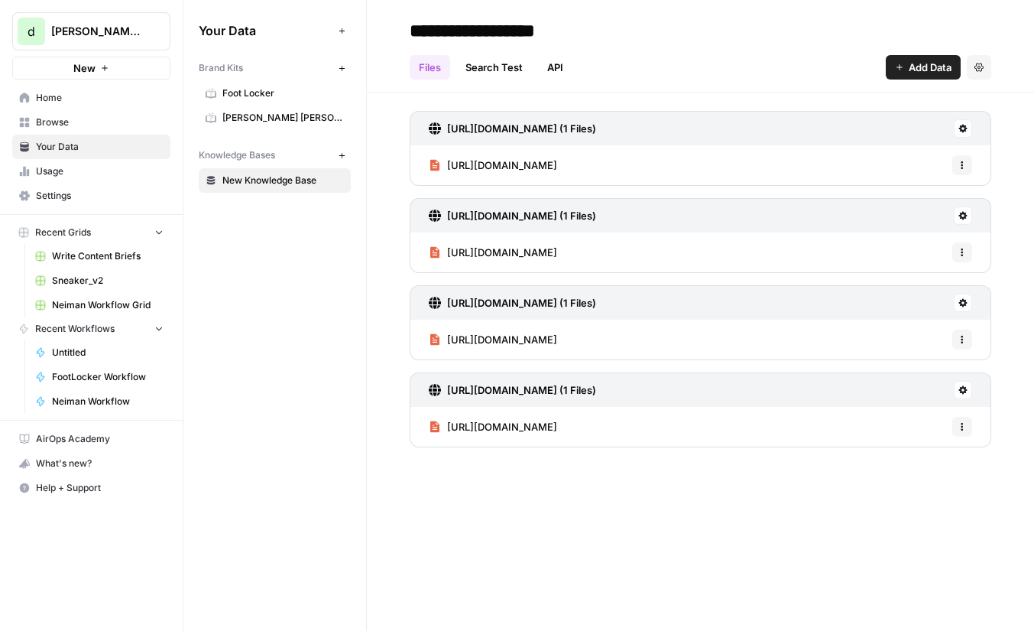
click at [128, 116] on span "Browse" at bounding box center [100, 122] width 128 height 14
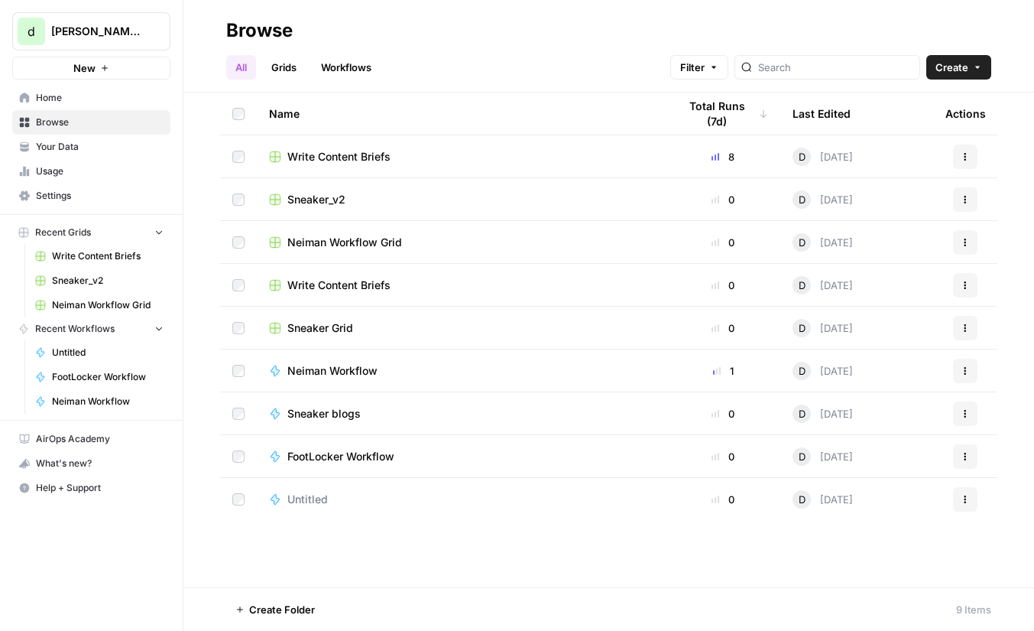
click at [130, 95] on span "Home" at bounding box center [100, 98] width 128 height 14
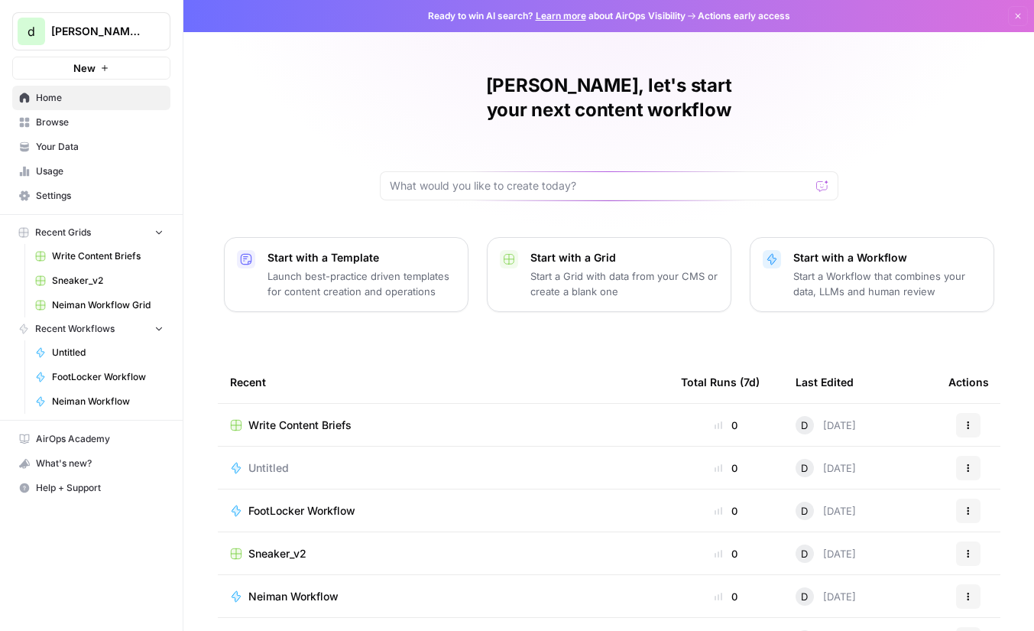
click at [434, 182] on div "Dmitriy, let's start your next content workflow Start with a Template Launch be…" at bounding box center [608, 364] width 851 height 728
click at [251, 138] on div "Dmitriy, let's start your next content workflow Start with a Template Launch be…" at bounding box center [608, 364] width 851 height 728
click at [303, 127] on div "Dmitriy, let's start your next content workflow Start with a Template Launch be…" at bounding box center [608, 364] width 851 height 728
click at [308, 143] on div "Dmitriy, let's start your next content workflow Start with a Template Launch be…" at bounding box center [608, 364] width 851 height 728
click at [333, 169] on div "Dmitriy, let's start your next content workflow Start with a Template Launch be…" at bounding box center [608, 364] width 851 height 728
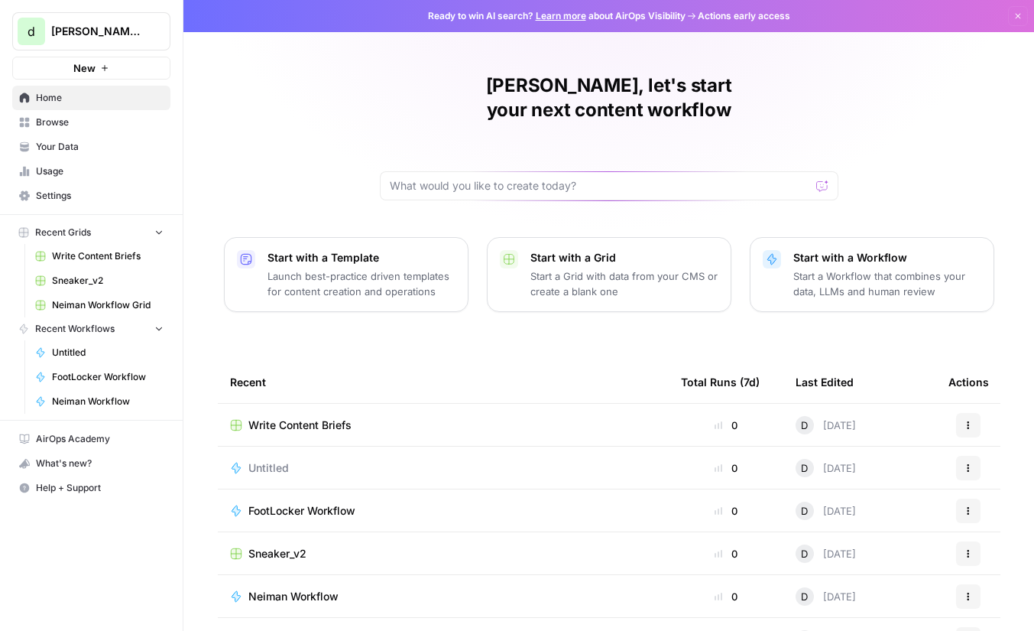
click at [168, 18] on button "d dmitriy-testing-0" at bounding box center [91, 31] width 158 height 38
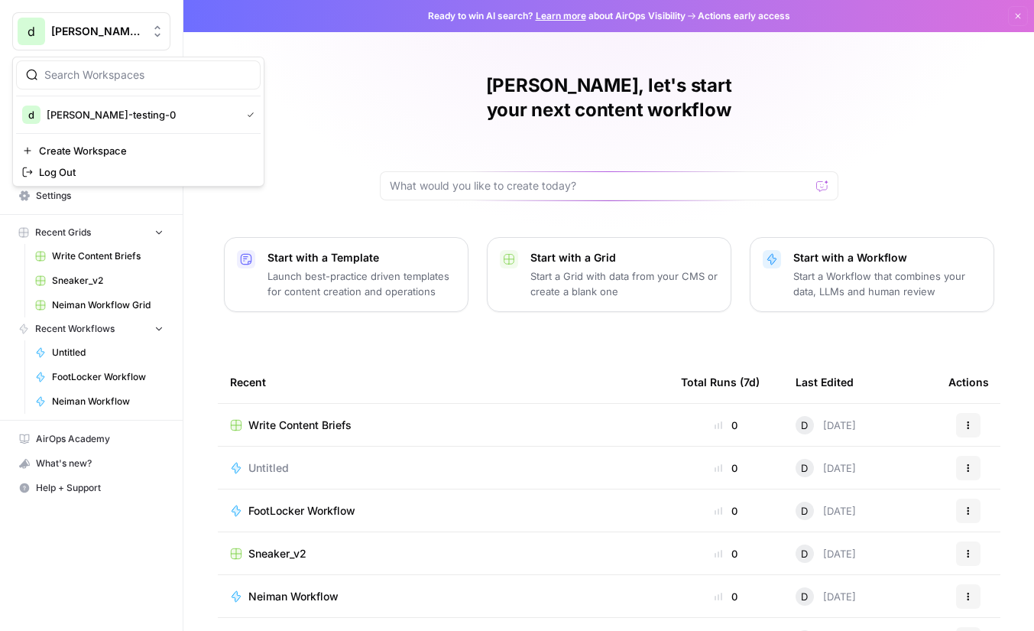
click at [145, 37] on div "[PERSON_NAME]-testing-0" at bounding box center [108, 31] width 114 height 15
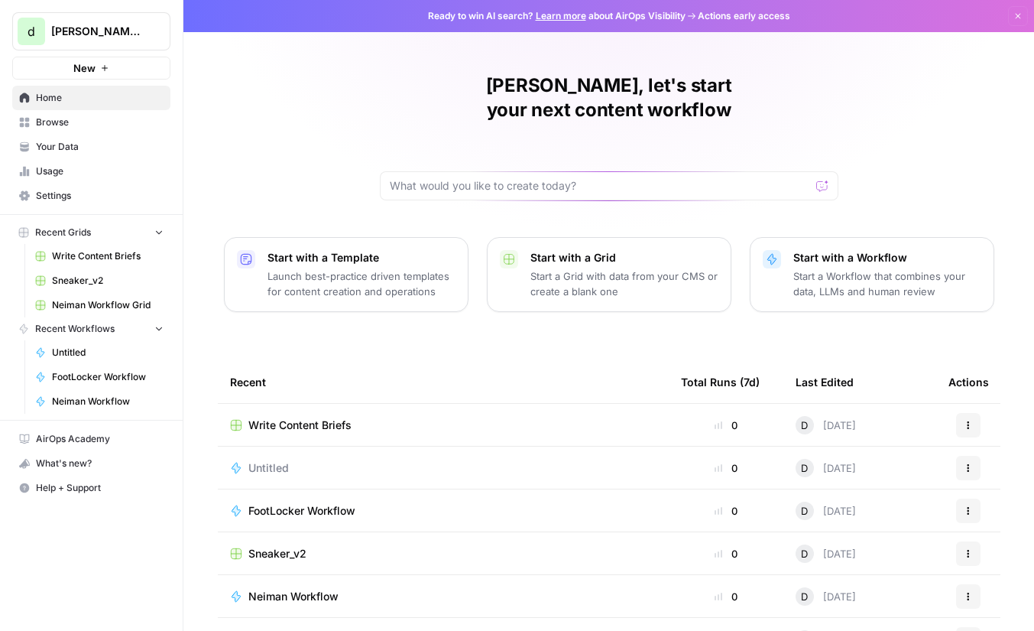
click at [304, 156] on div "Dmitriy, let's start your next content workflow Start with a Template Launch be…" at bounding box center [608, 364] width 851 height 728
click at [136, 163] on link "Usage" at bounding box center [91, 171] width 158 height 24
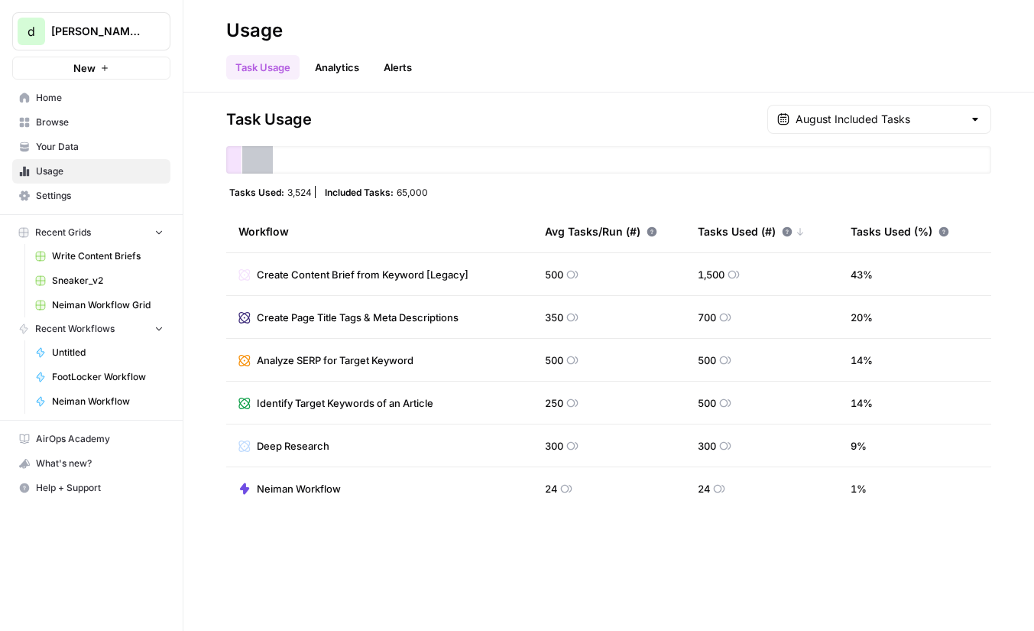
click at [331, 54] on div "Task Usage Analytics Alerts" at bounding box center [608, 61] width 765 height 37
click at [338, 69] on link "Analytics" at bounding box center [337, 67] width 63 height 24
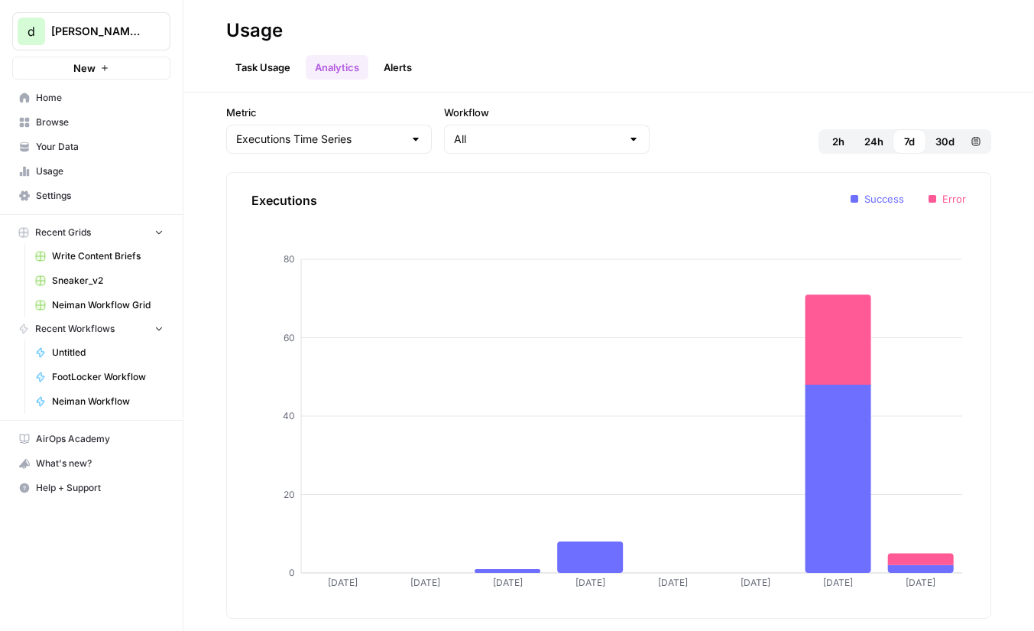
click at [399, 57] on link "Alerts" at bounding box center [398, 67] width 47 height 24
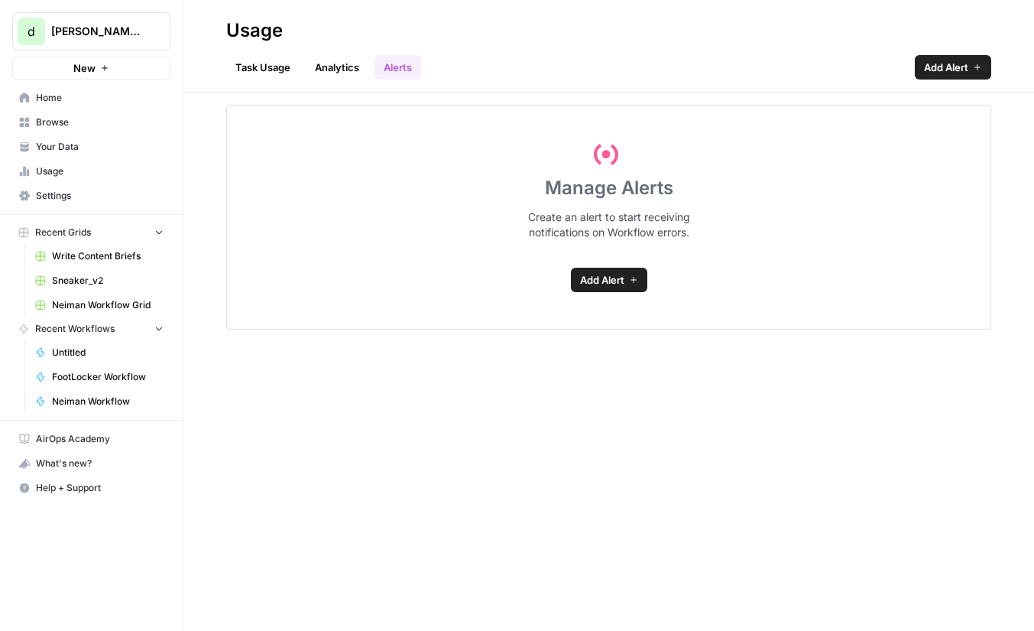
click at [240, 68] on link "Task Usage" at bounding box center [262, 67] width 73 height 24
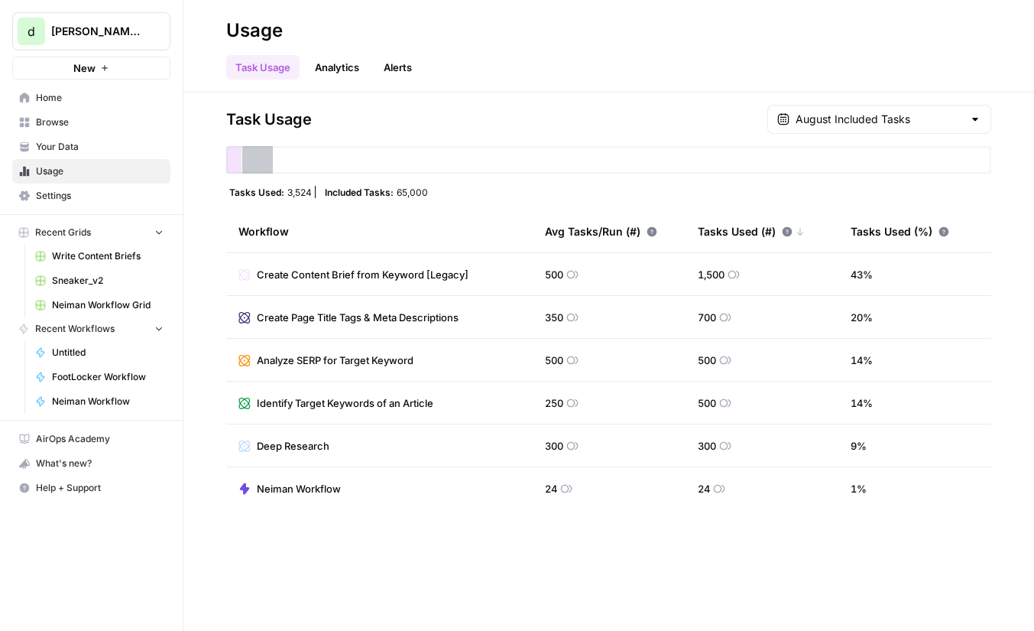
click at [93, 183] on link "Usage" at bounding box center [91, 171] width 158 height 24
click at [104, 193] on span "Settings" at bounding box center [100, 196] width 128 height 14
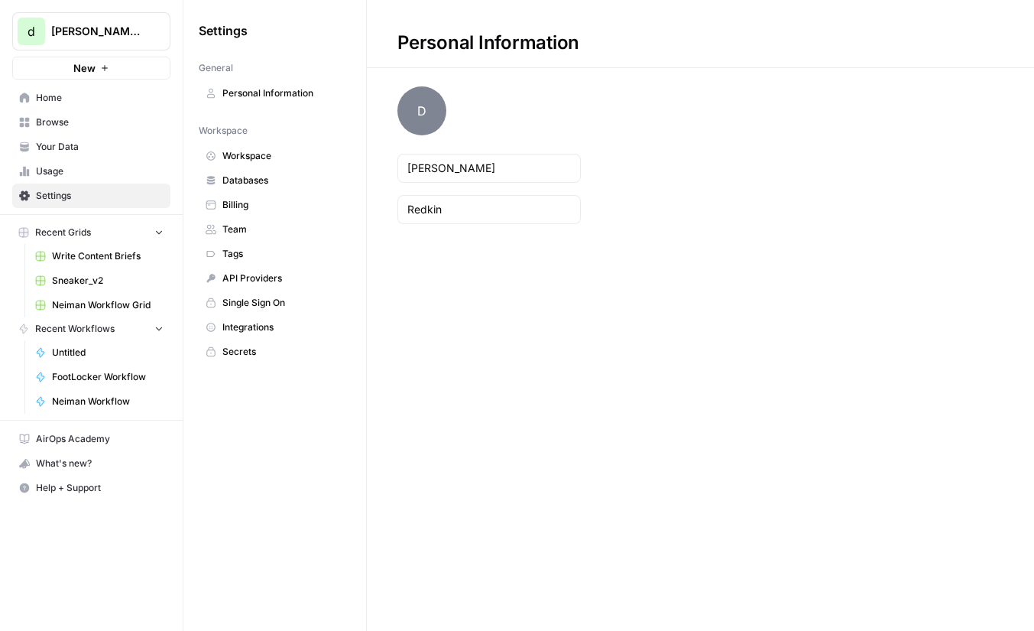
click at [299, 172] on link "Databases" at bounding box center [275, 180] width 152 height 24
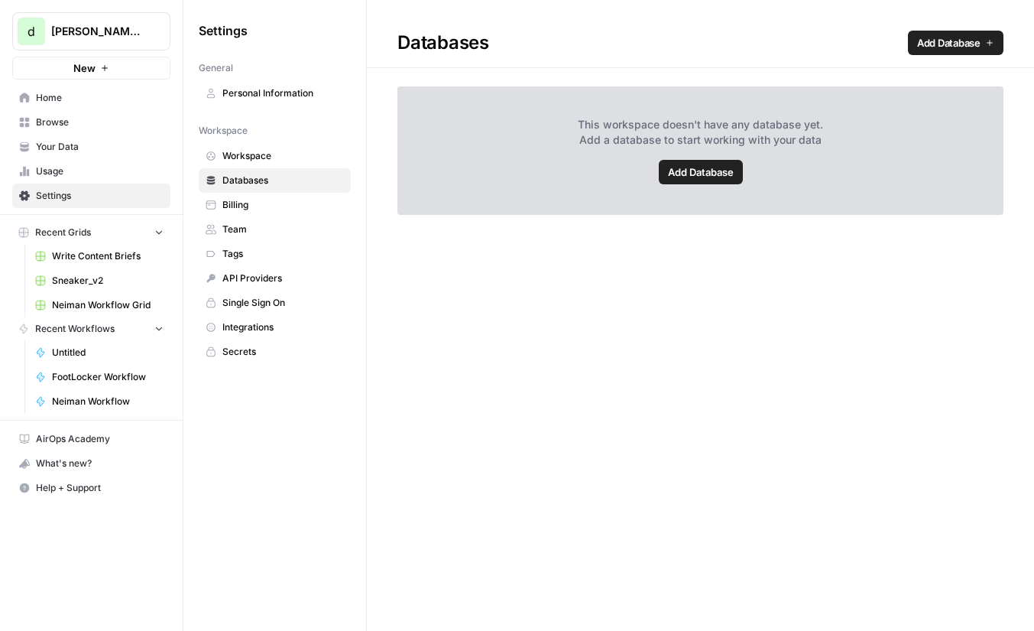
click at [670, 166] on span "Add Database" at bounding box center [701, 171] width 66 height 15
click at [286, 331] on span "Integrations" at bounding box center [283, 327] width 122 height 14
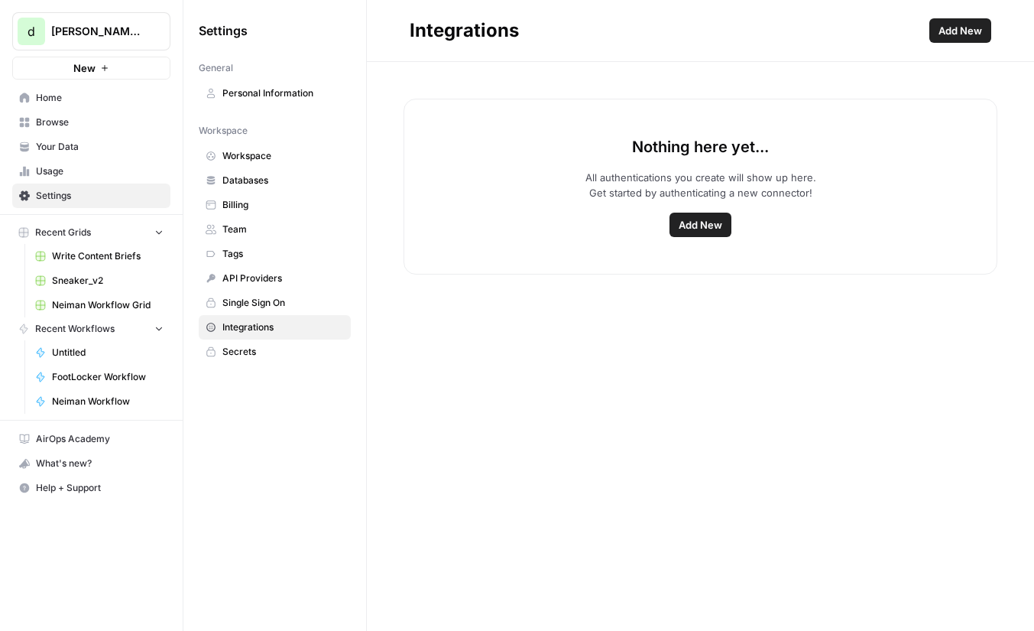
click at [693, 226] on span "Add New" at bounding box center [701, 224] width 44 height 15
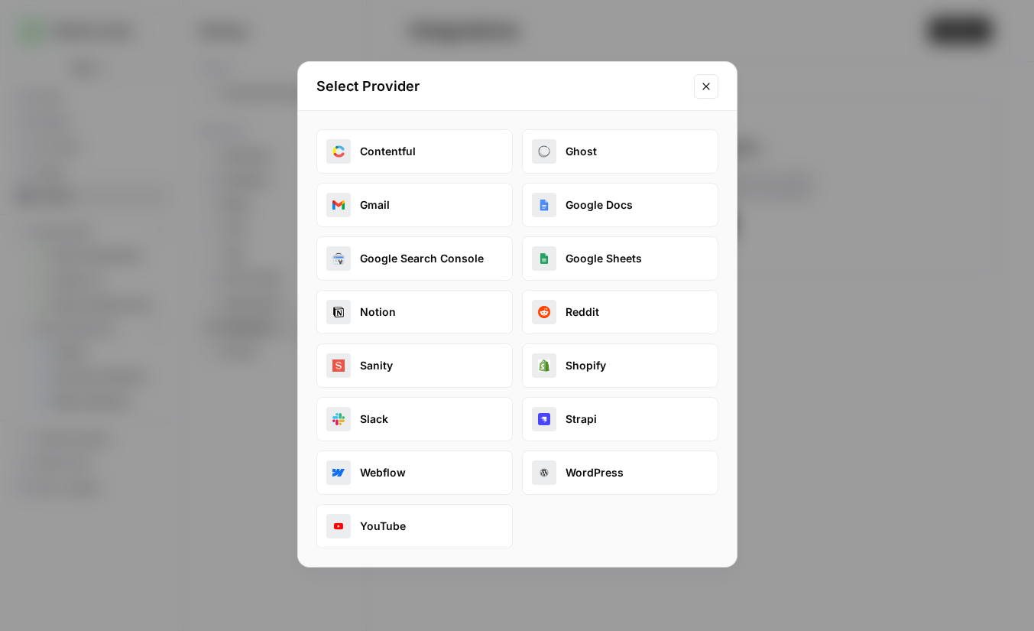
click at [701, 93] on button "Close modal" at bounding box center [706, 86] width 24 height 24
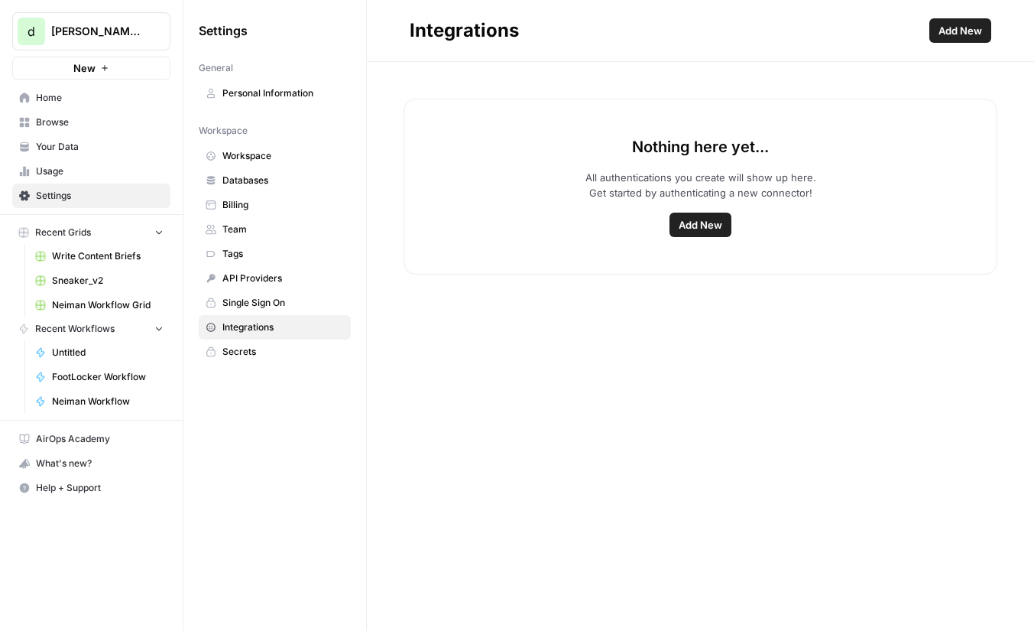
click at [126, 122] on span "Browse" at bounding box center [100, 122] width 128 height 14
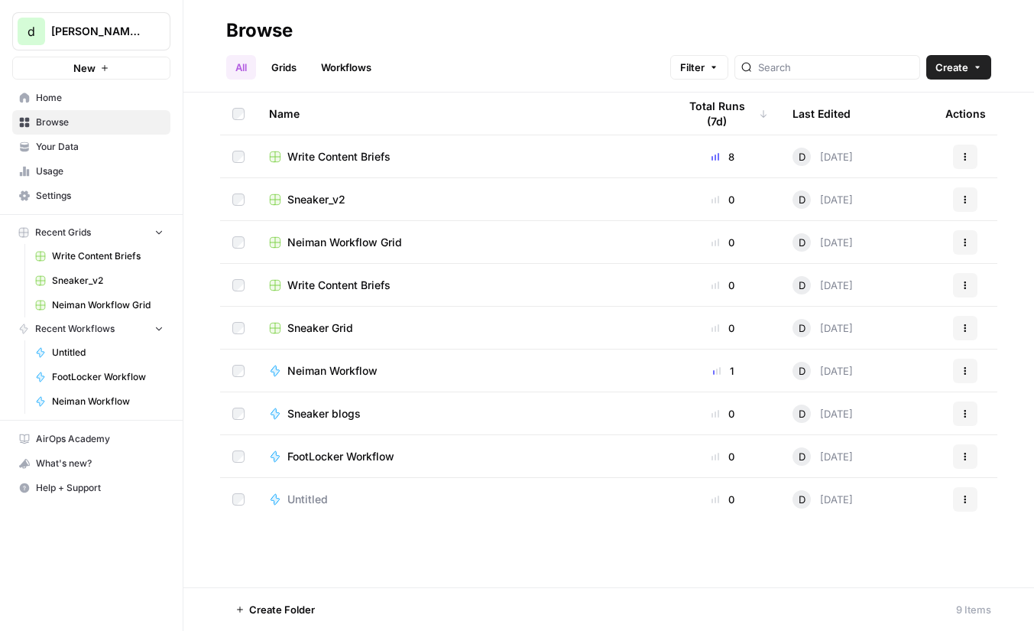
click at [508, 37] on h2 "Browse" at bounding box center [608, 30] width 765 height 24
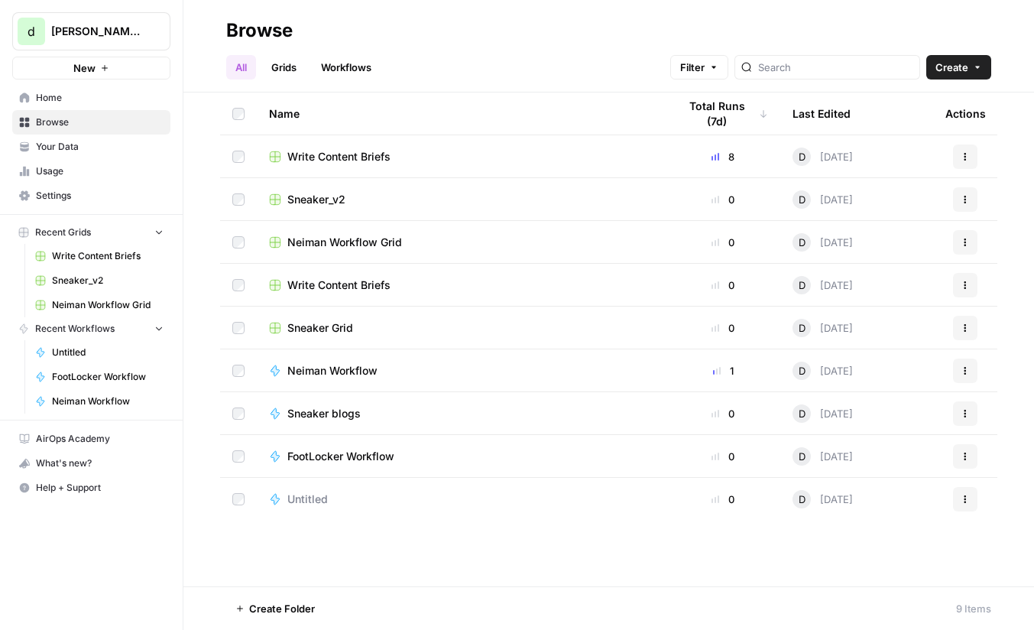
click at [86, 153] on span "Your Data" at bounding box center [100, 147] width 128 height 14
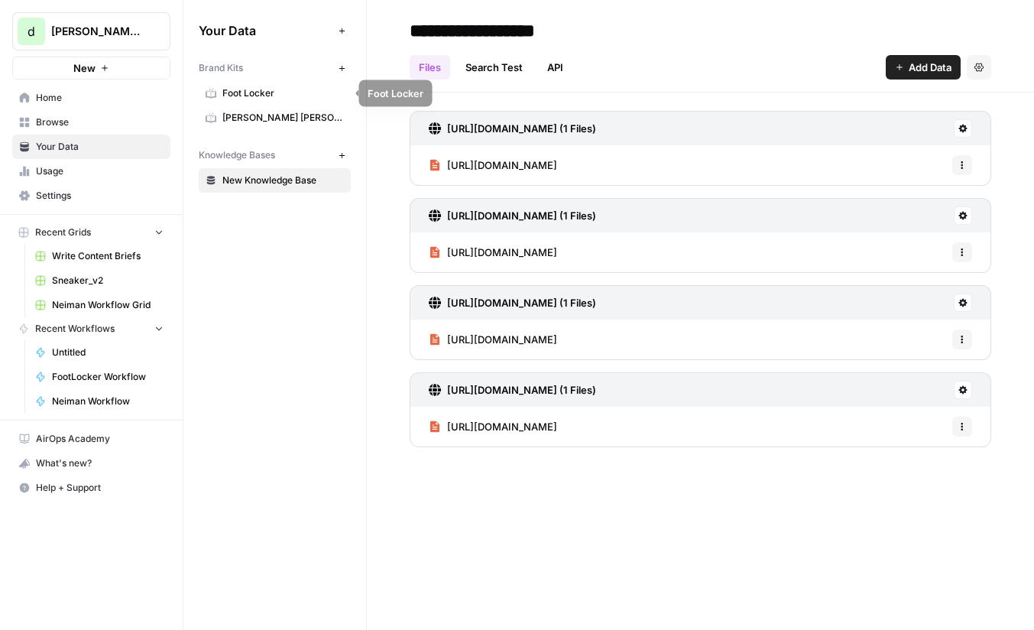
click at [279, 96] on span "Foot Locker" at bounding box center [283, 93] width 122 height 14
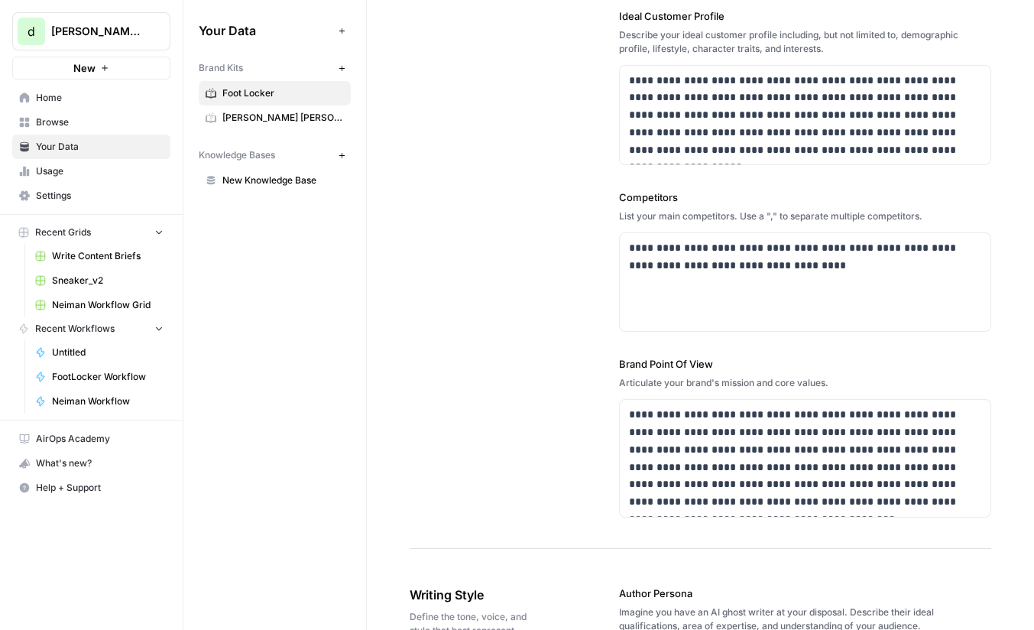
click at [567, 184] on div "**********" at bounding box center [701, 87] width 582 height 923
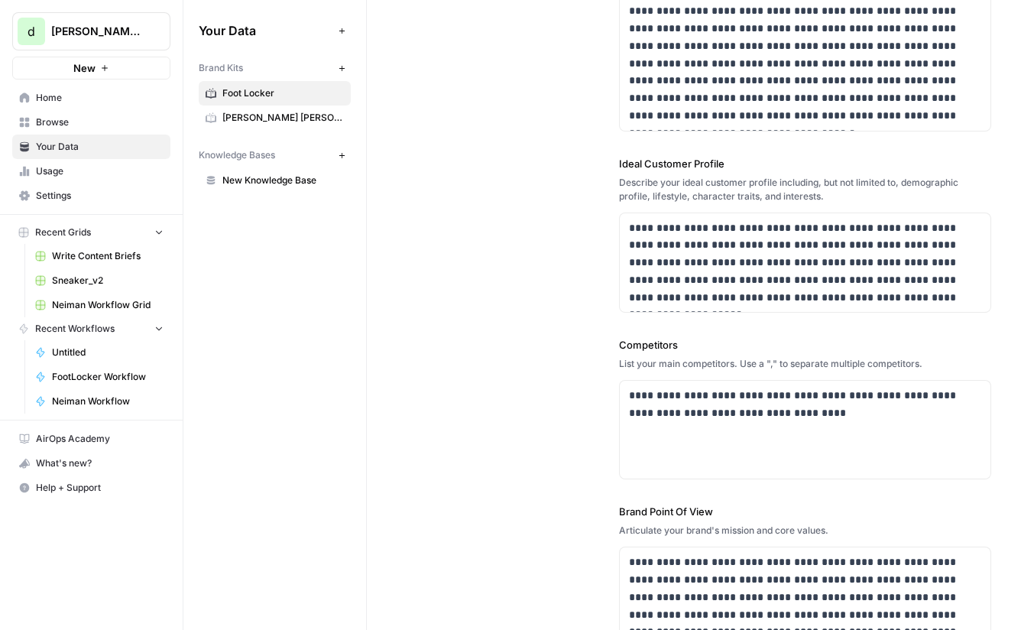
scroll to position [289, 0]
click at [567, 184] on div "**********" at bounding box center [701, 234] width 582 height 923
click at [567, 185] on div "**********" at bounding box center [701, 234] width 582 height 923
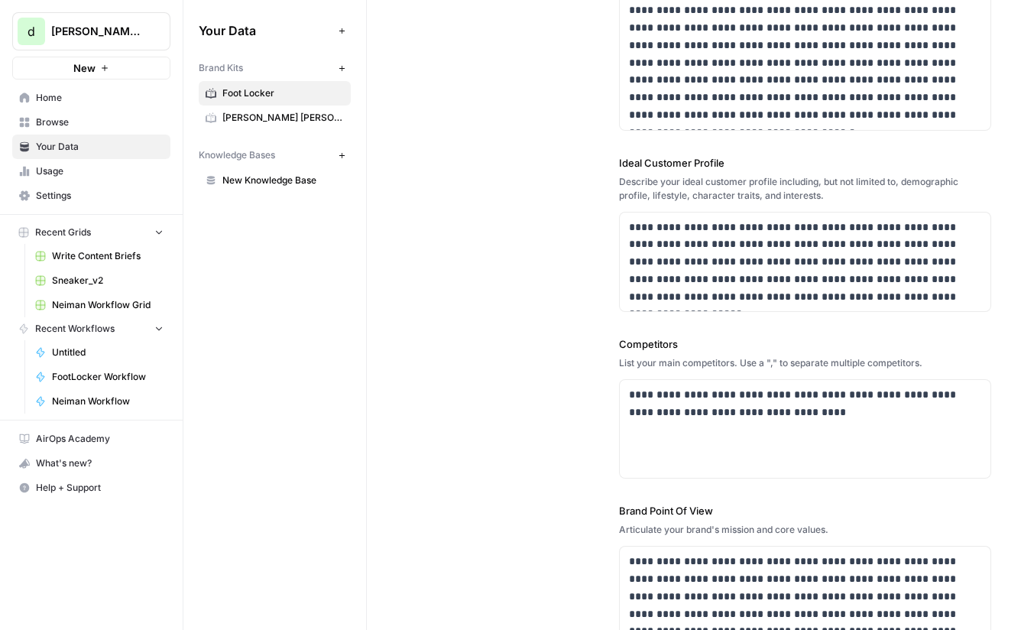
click at [567, 185] on div "**********" at bounding box center [701, 234] width 582 height 923
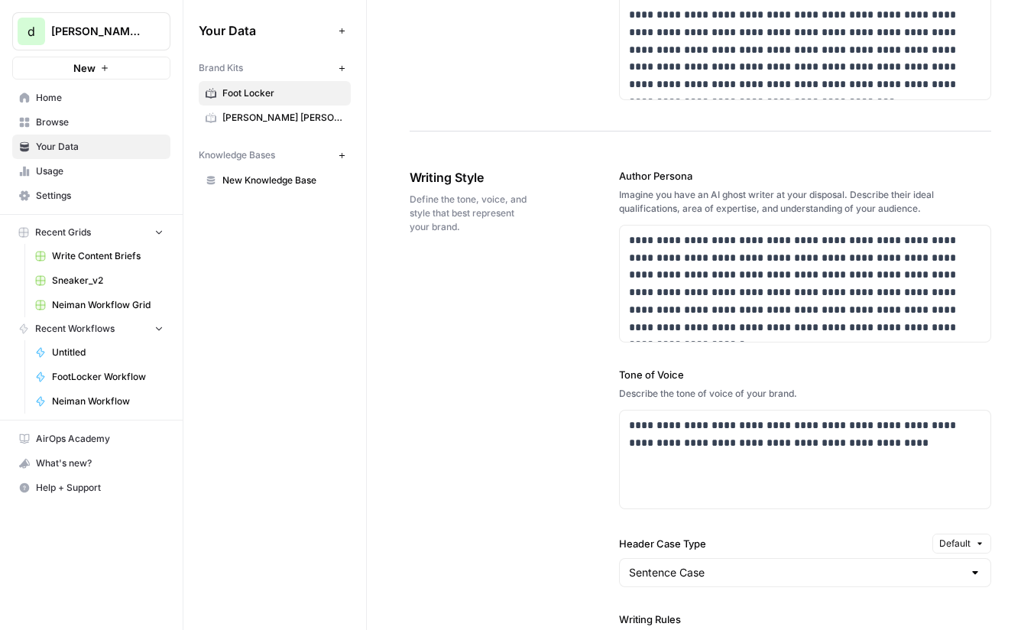
scroll to position [859, 0]
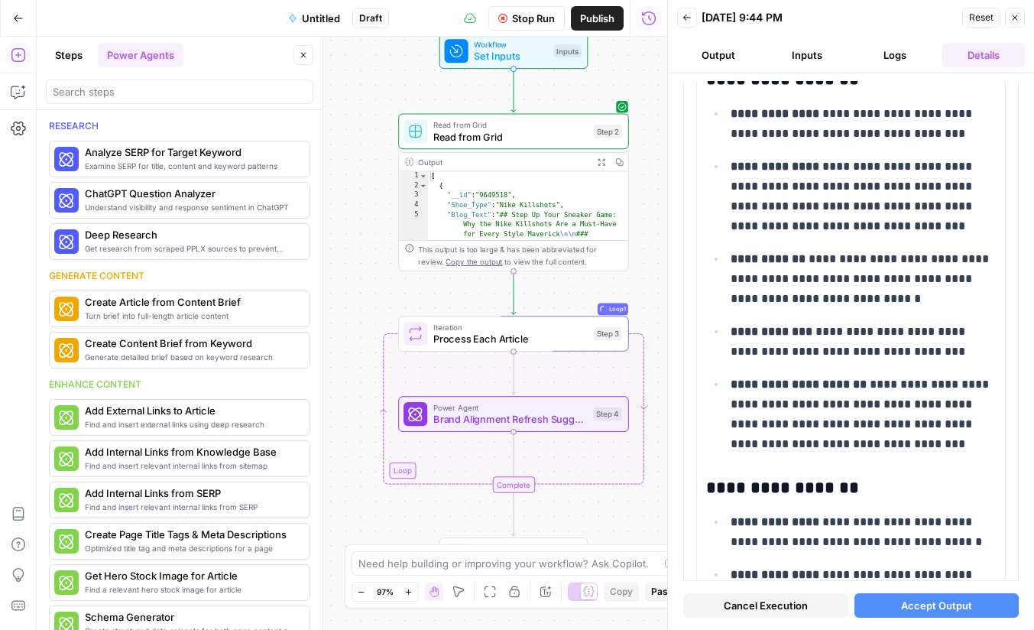
click at [69, 44] on button "Steps" at bounding box center [69, 55] width 46 height 24
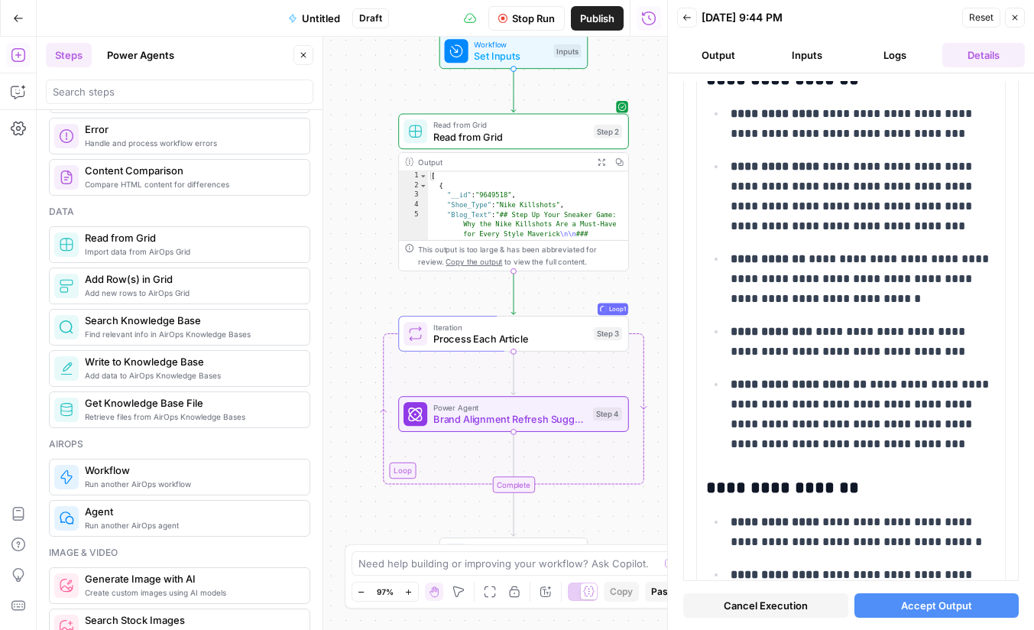
scroll to position [640, 0]
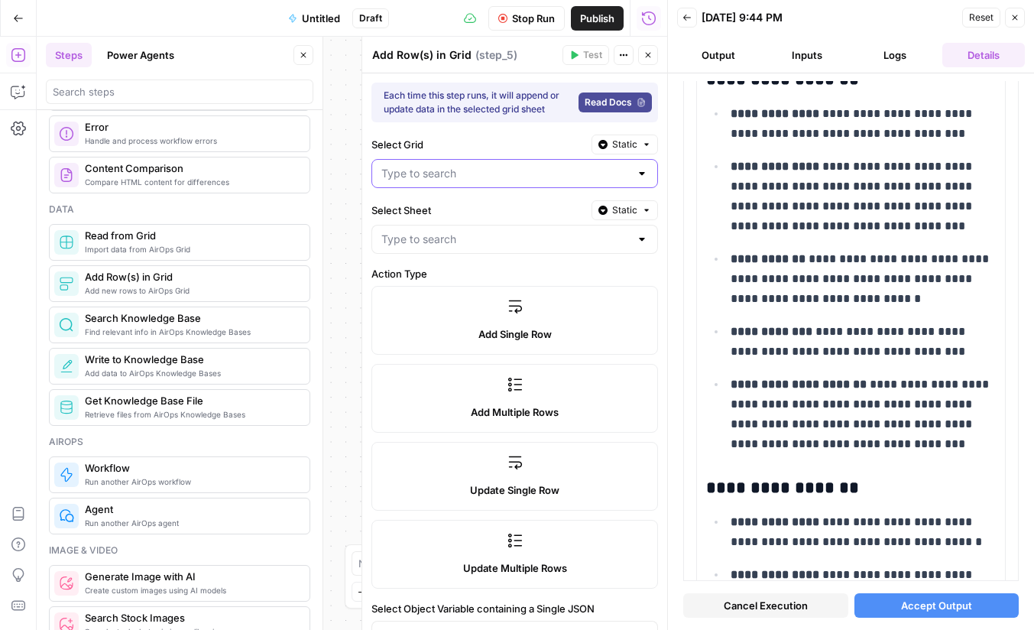
click at [554, 174] on input "Select Grid" at bounding box center [506, 173] width 248 height 15
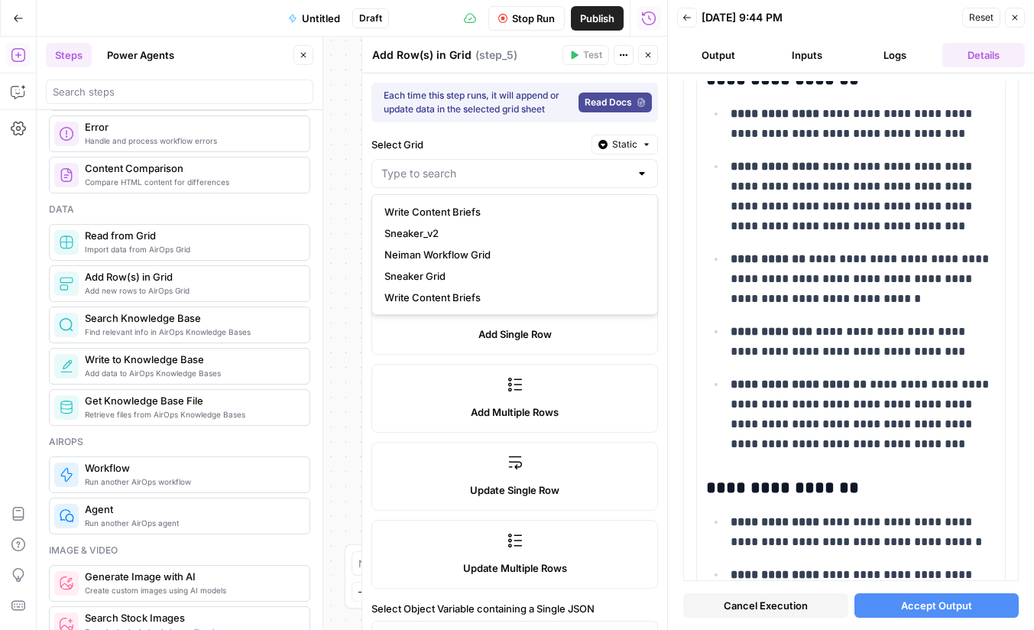
click at [519, 233] on span "Sneaker_v2" at bounding box center [512, 233] width 255 height 15
type input "Sneaker_v2"
click at [508, 252] on div at bounding box center [515, 239] width 287 height 29
click at [537, 208] on label "Select Sheet" at bounding box center [479, 210] width 214 height 15
click at [537, 232] on input "Select Sheet" at bounding box center [506, 239] width 248 height 15
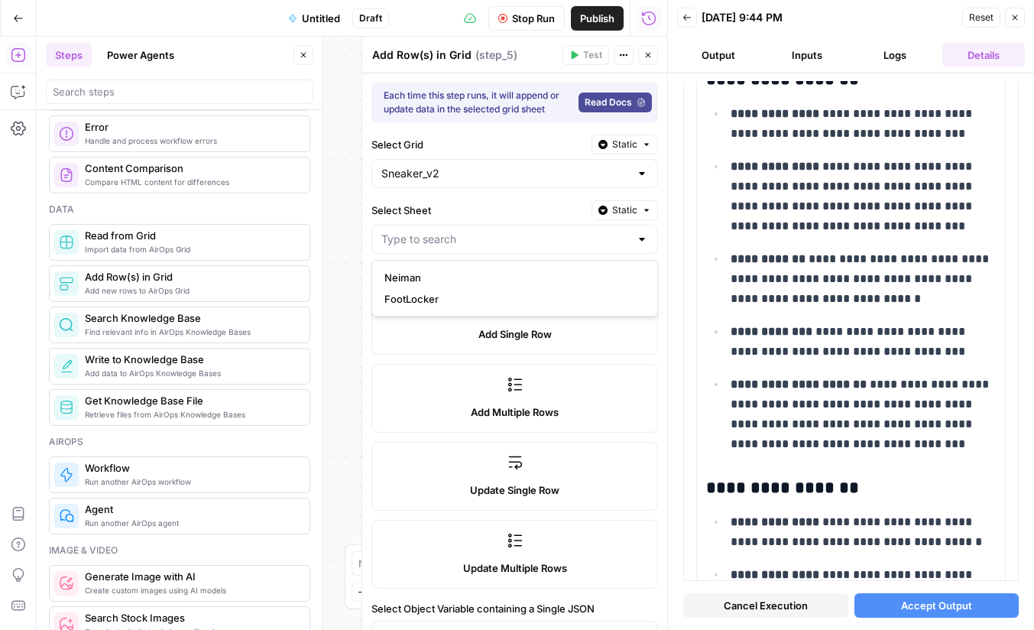
click at [645, 54] on icon "button" at bounding box center [648, 54] width 9 height 9
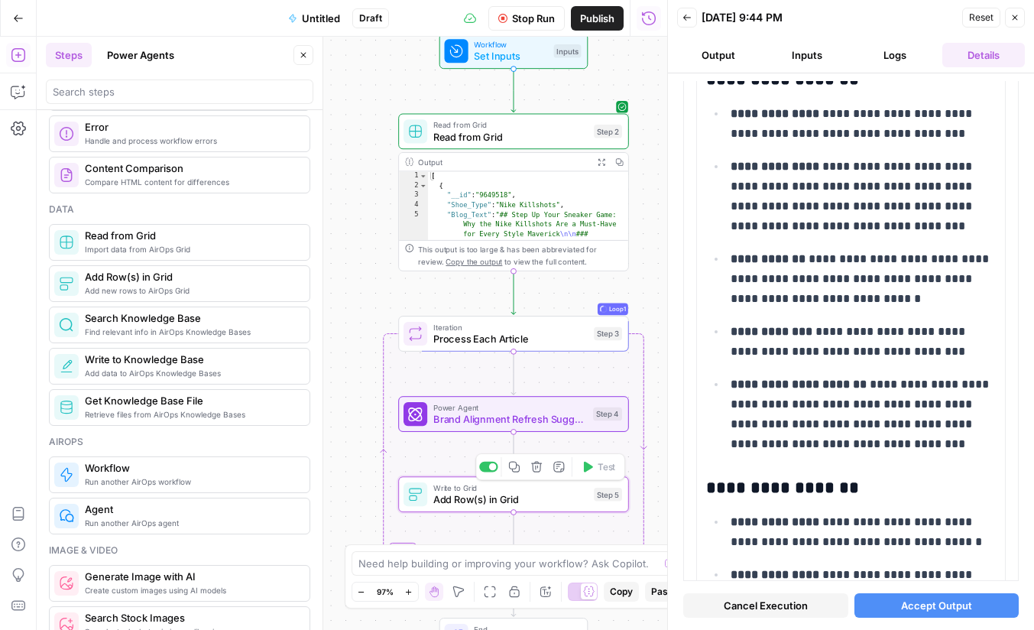
click at [544, 472] on button "Delete step" at bounding box center [537, 466] width 19 height 19
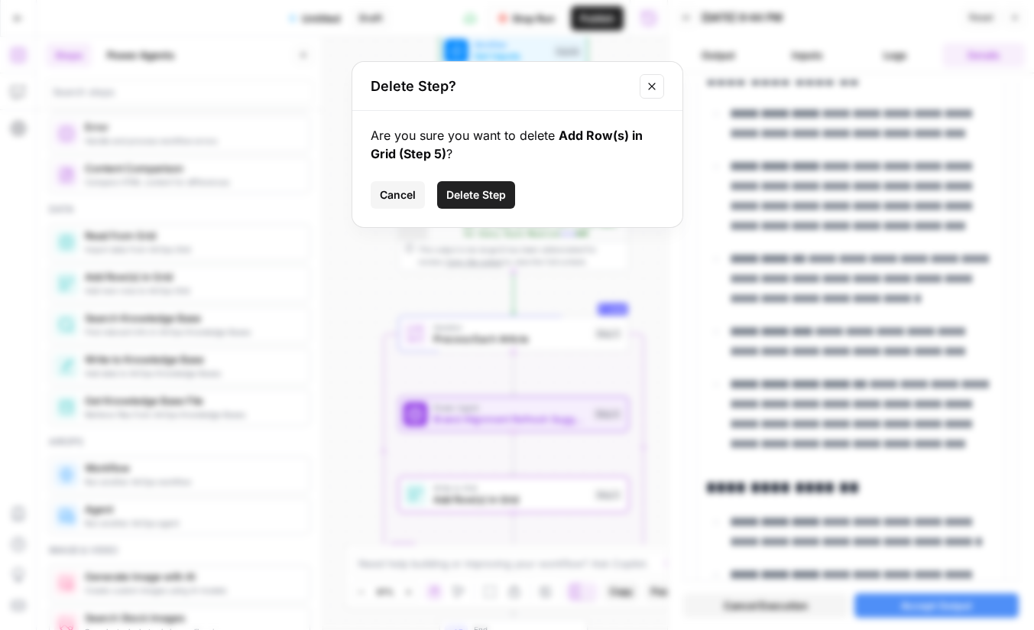
click at [479, 196] on span "Delete Step" at bounding box center [476, 194] width 60 height 15
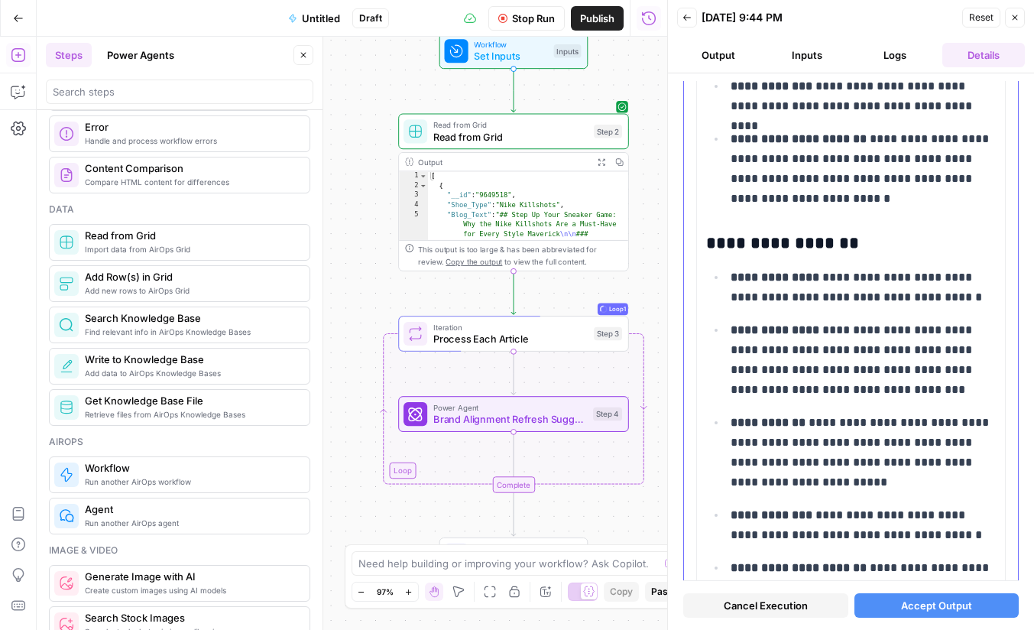
scroll to position [7936, 0]
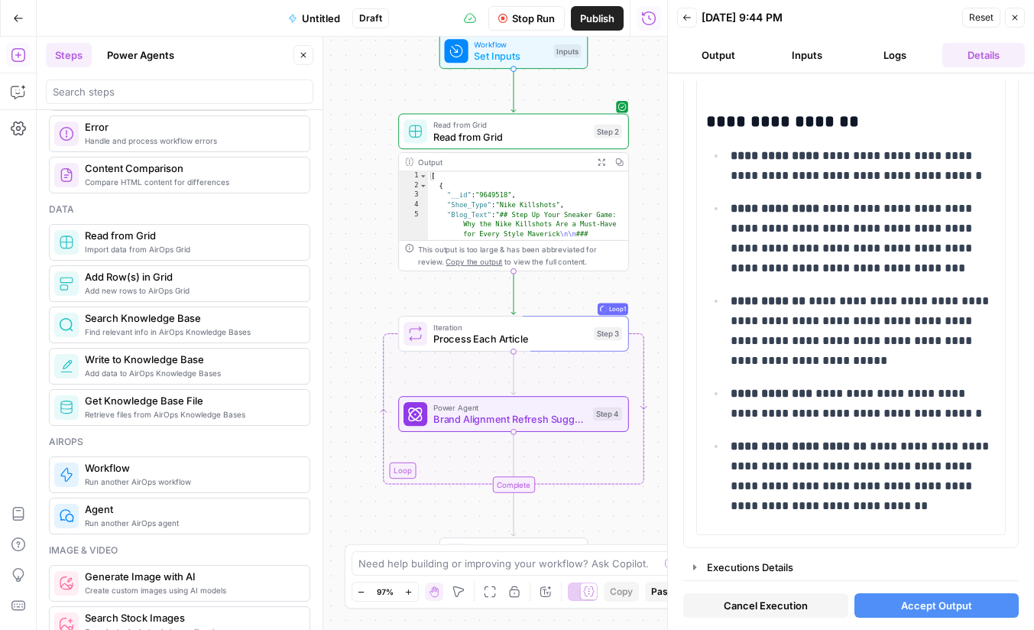
click at [936, 610] on span "Accept Output" at bounding box center [936, 605] width 71 height 15
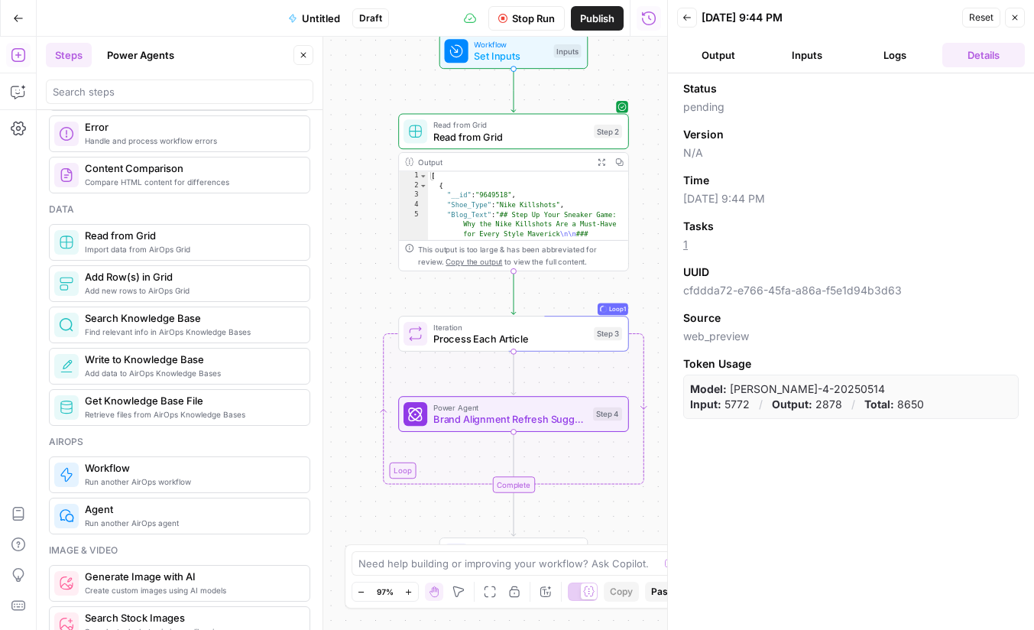
click at [896, 62] on button "Logs" at bounding box center [896, 55] width 83 height 24
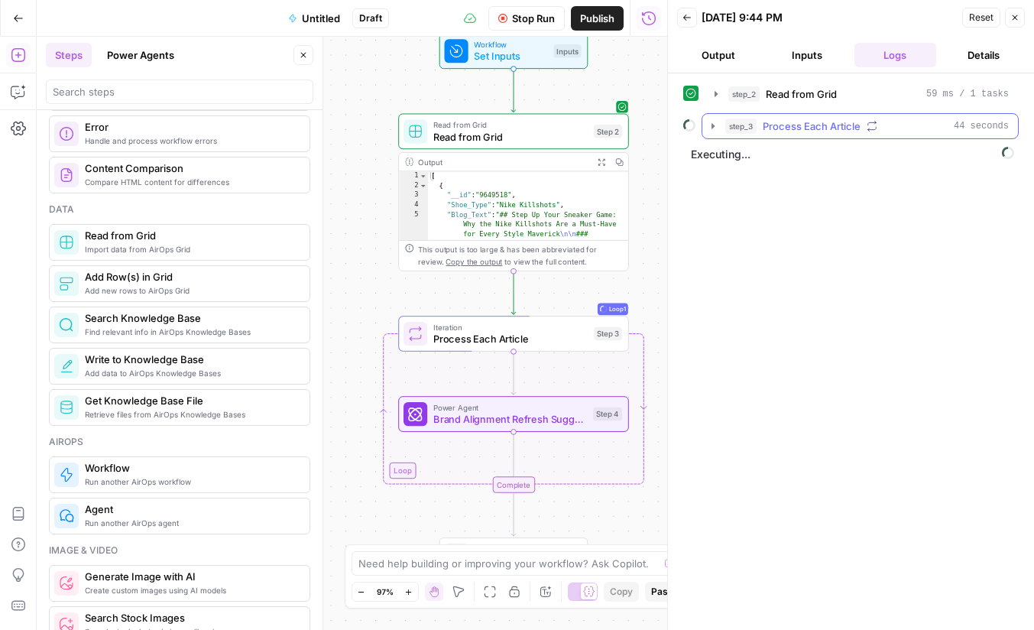
click at [716, 128] on icon "button" at bounding box center [713, 126] width 12 height 12
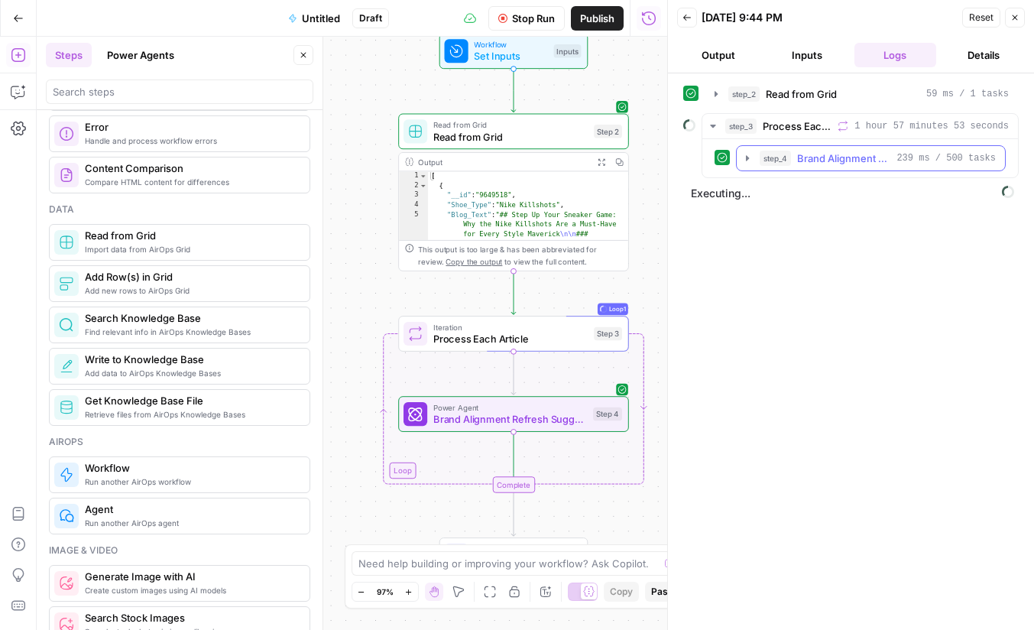
click at [748, 154] on icon "button" at bounding box center [748, 158] width 12 height 12
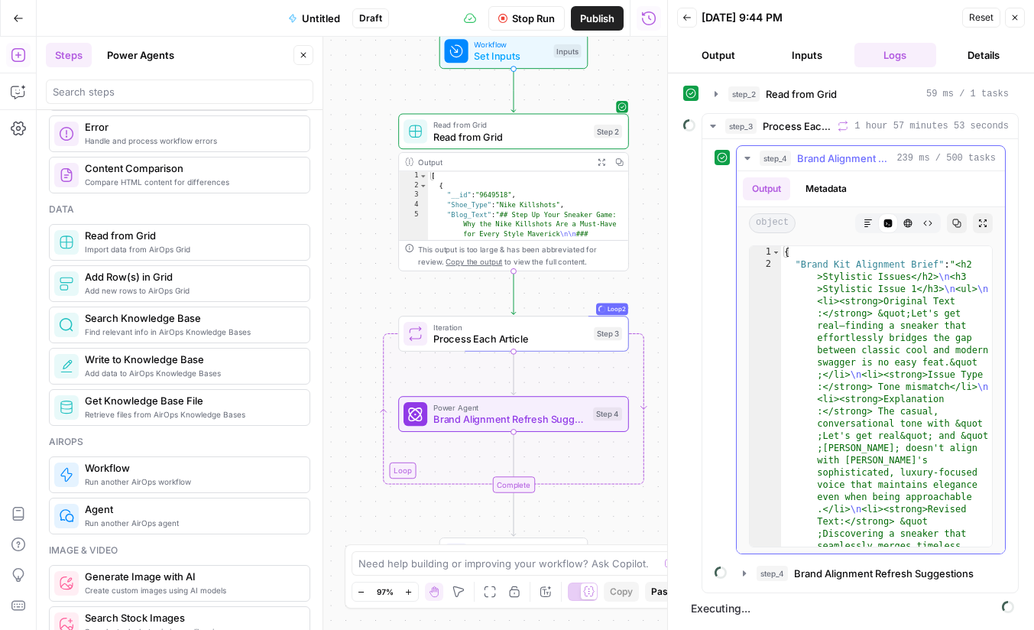
click at [743, 158] on icon "button" at bounding box center [748, 158] width 12 height 12
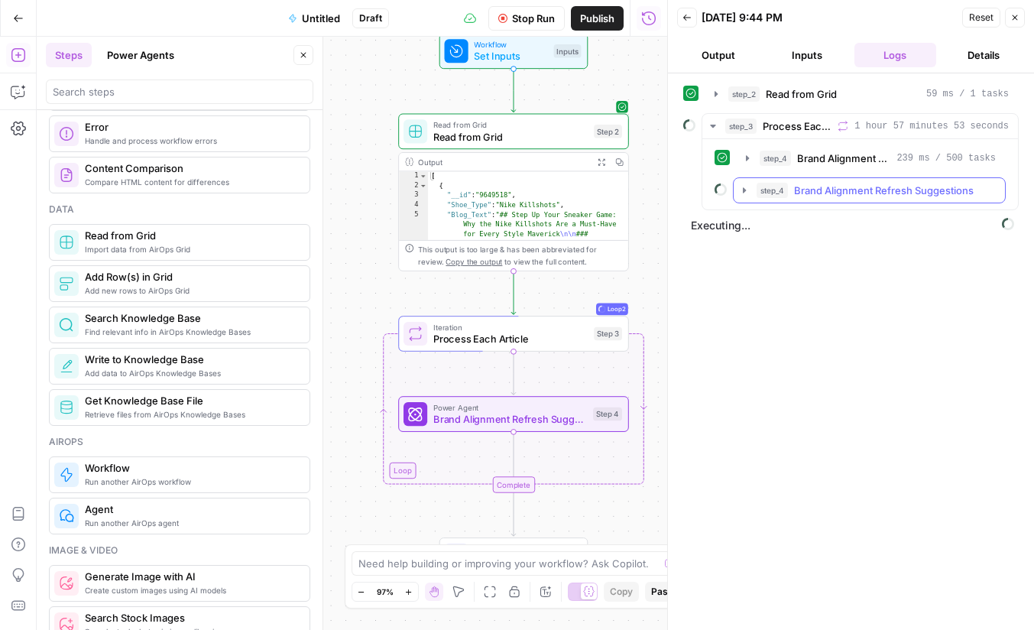
click at [747, 190] on icon "button" at bounding box center [745, 190] width 12 height 12
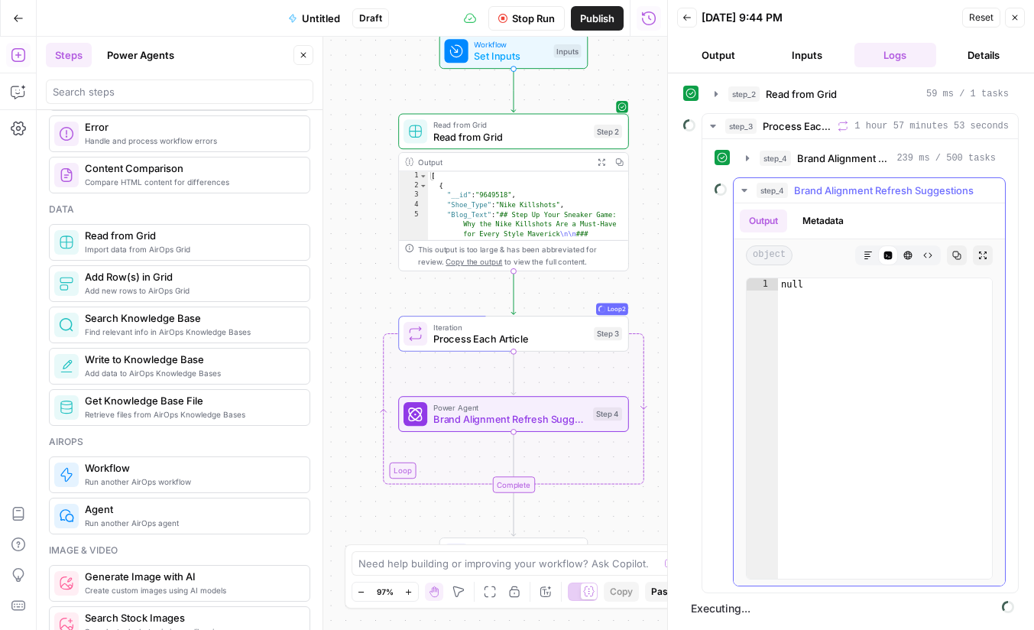
click at [747, 190] on icon "button" at bounding box center [745, 190] width 12 height 12
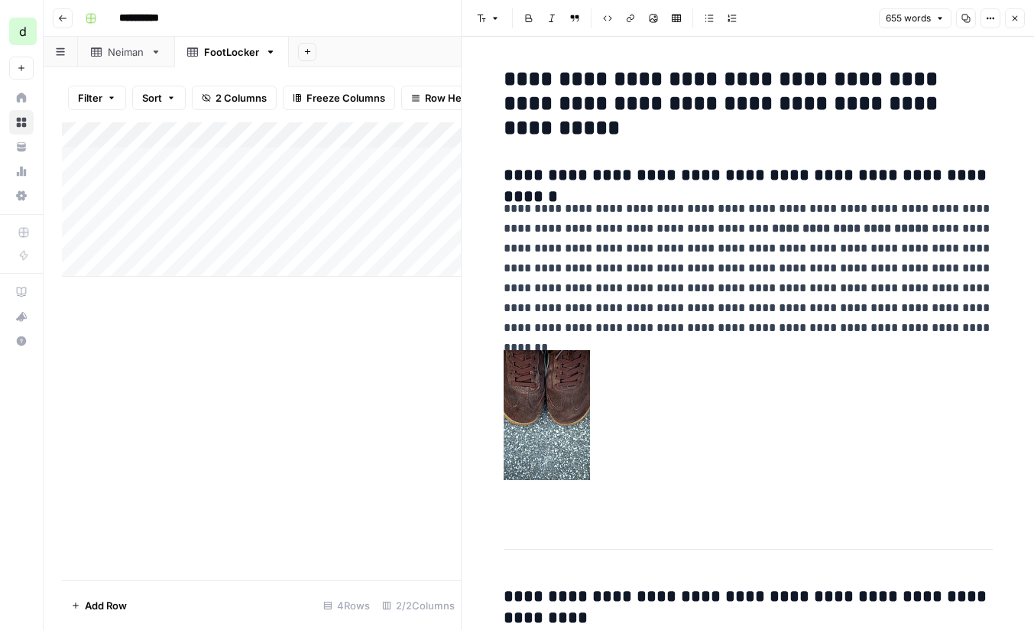
scroll to position [608, 0]
